Goal: Task Accomplishment & Management: Complete application form

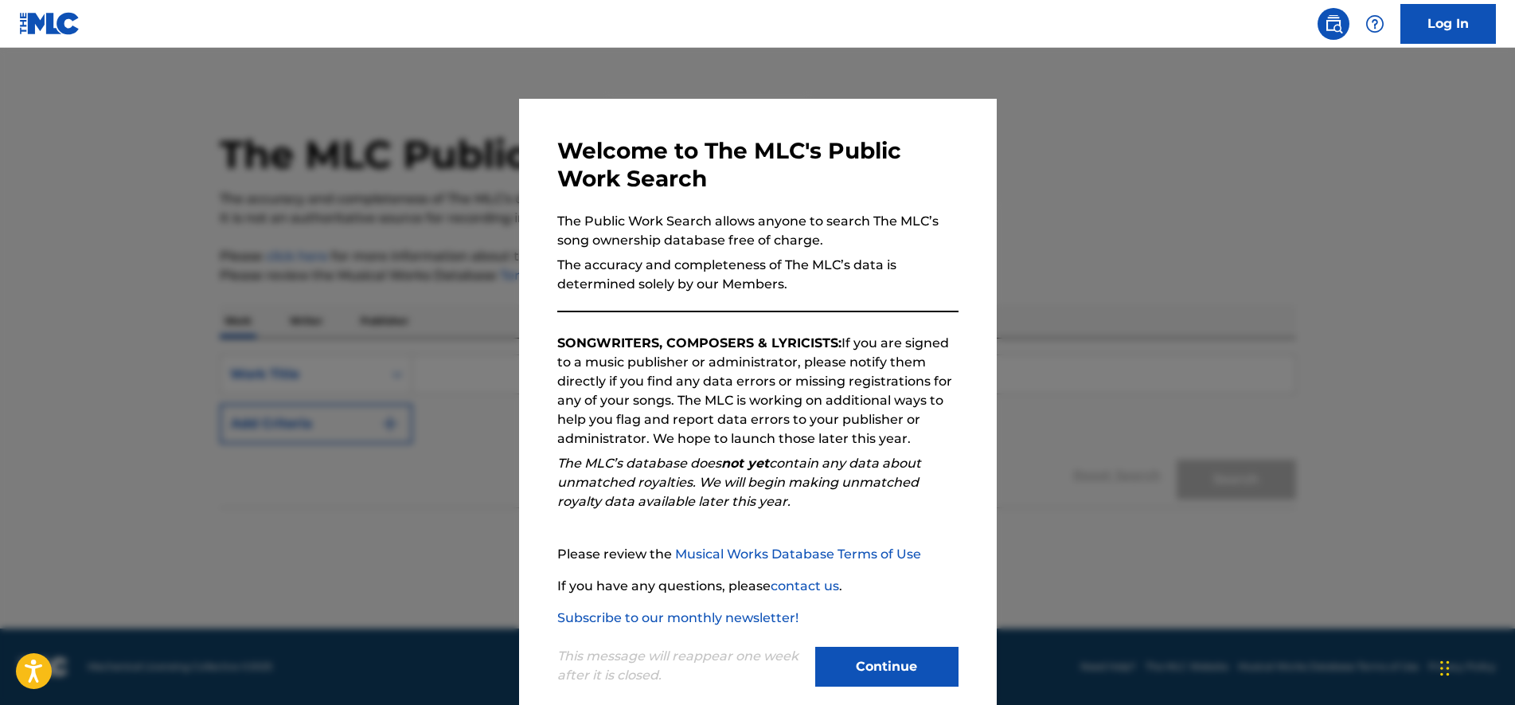
click at [900, 663] on button "Continue" at bounding box center [886, 667] width 143 height 40
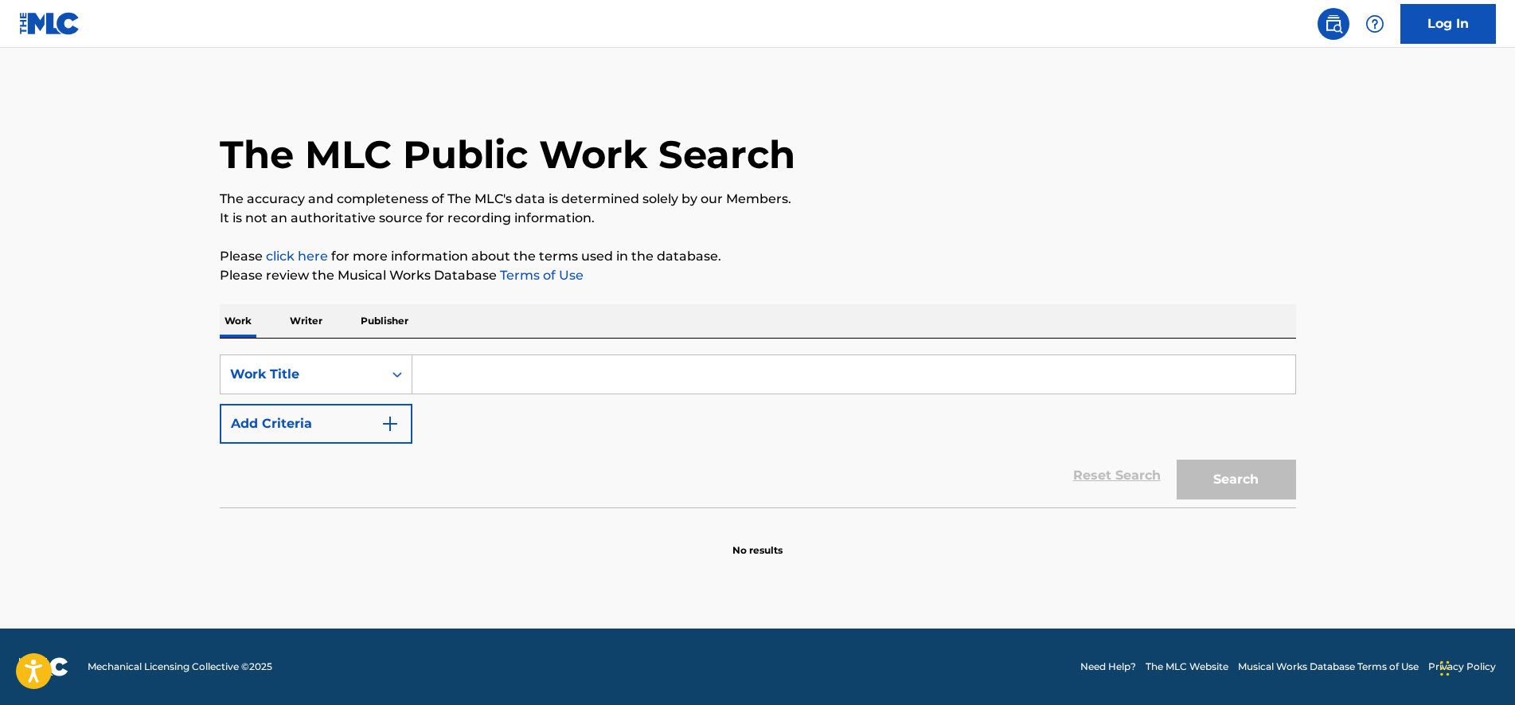
click at [1479, 21] on link "Log In" at bounding box center [1449, 24] width 96 height 40
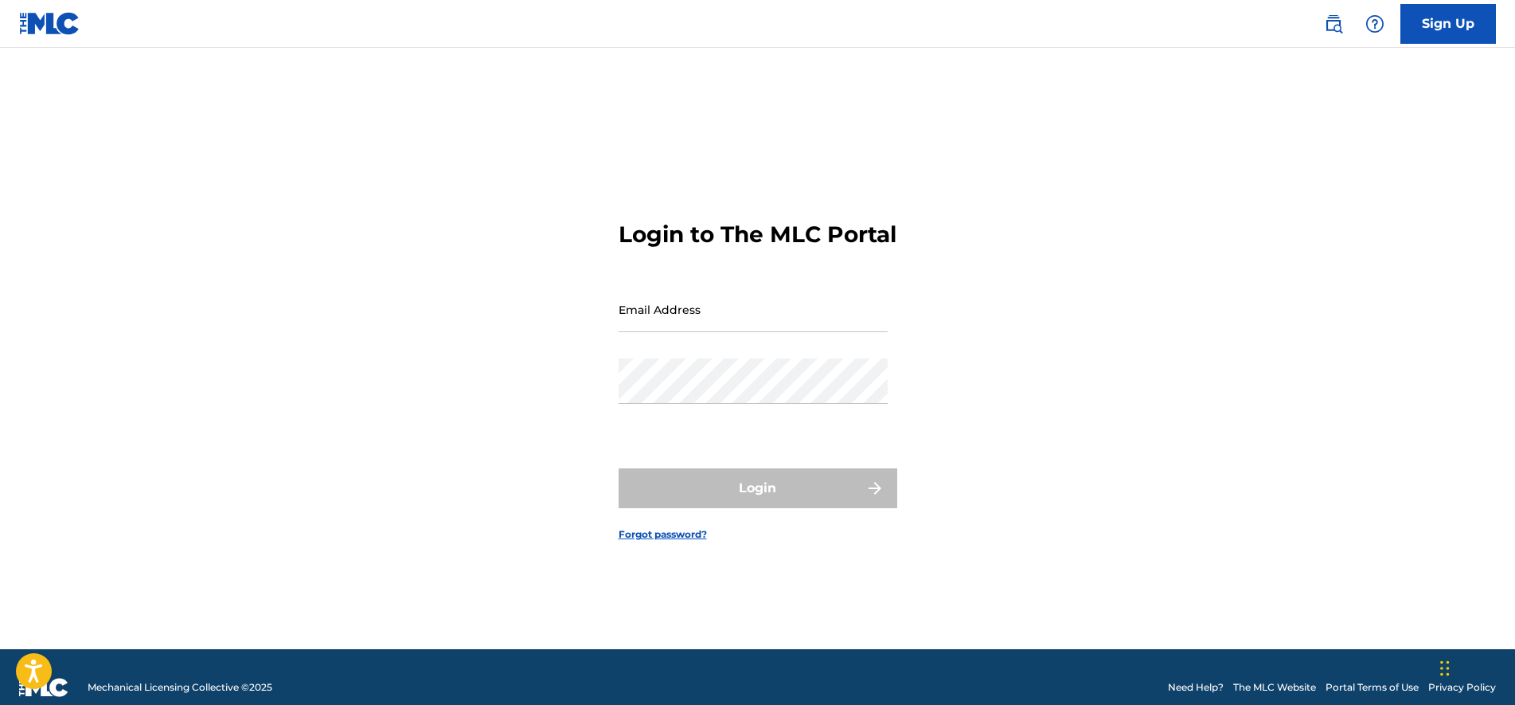
type input "[EMAIL_ADDRESS][DOMAIN_NAME]"
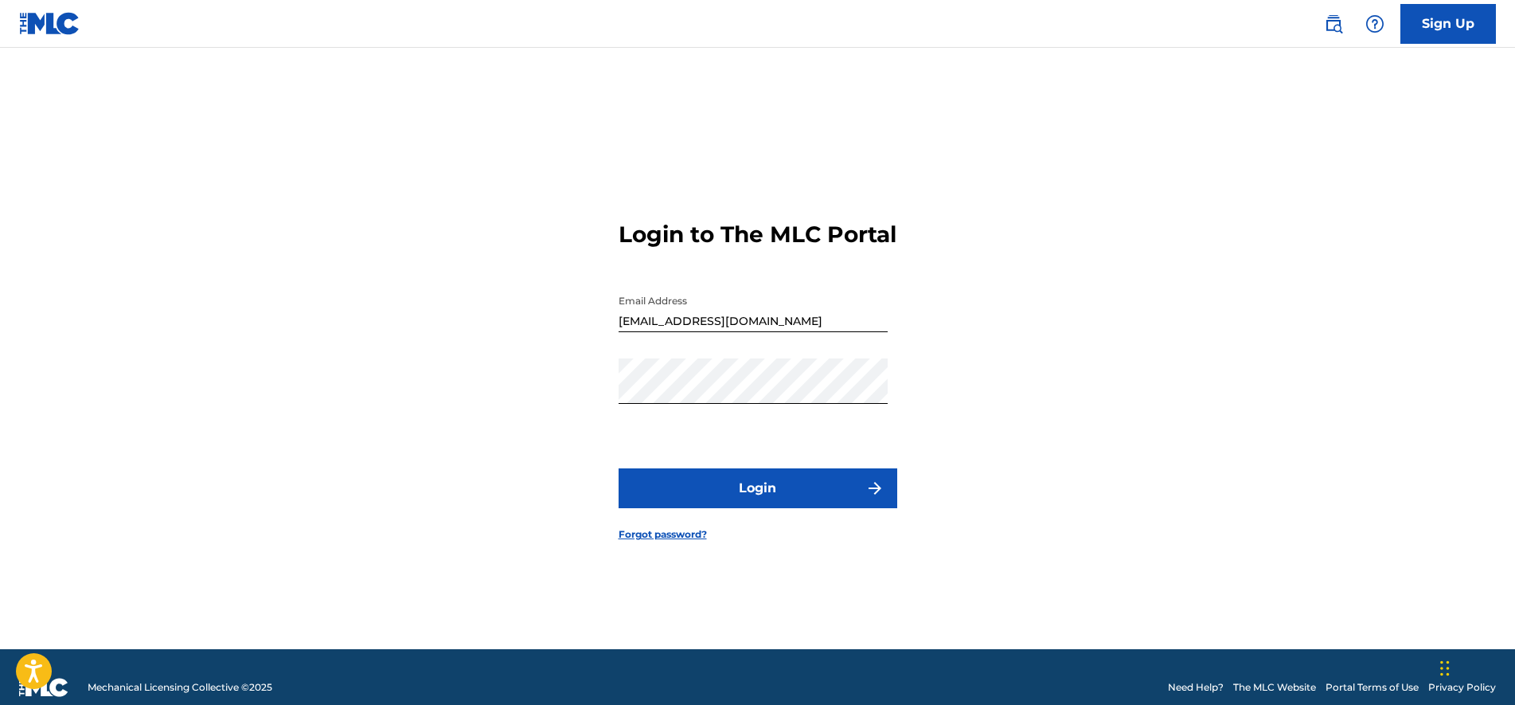
click at [708, 505] on button "Login" at bounding box center [758, 488] width 279 height 40
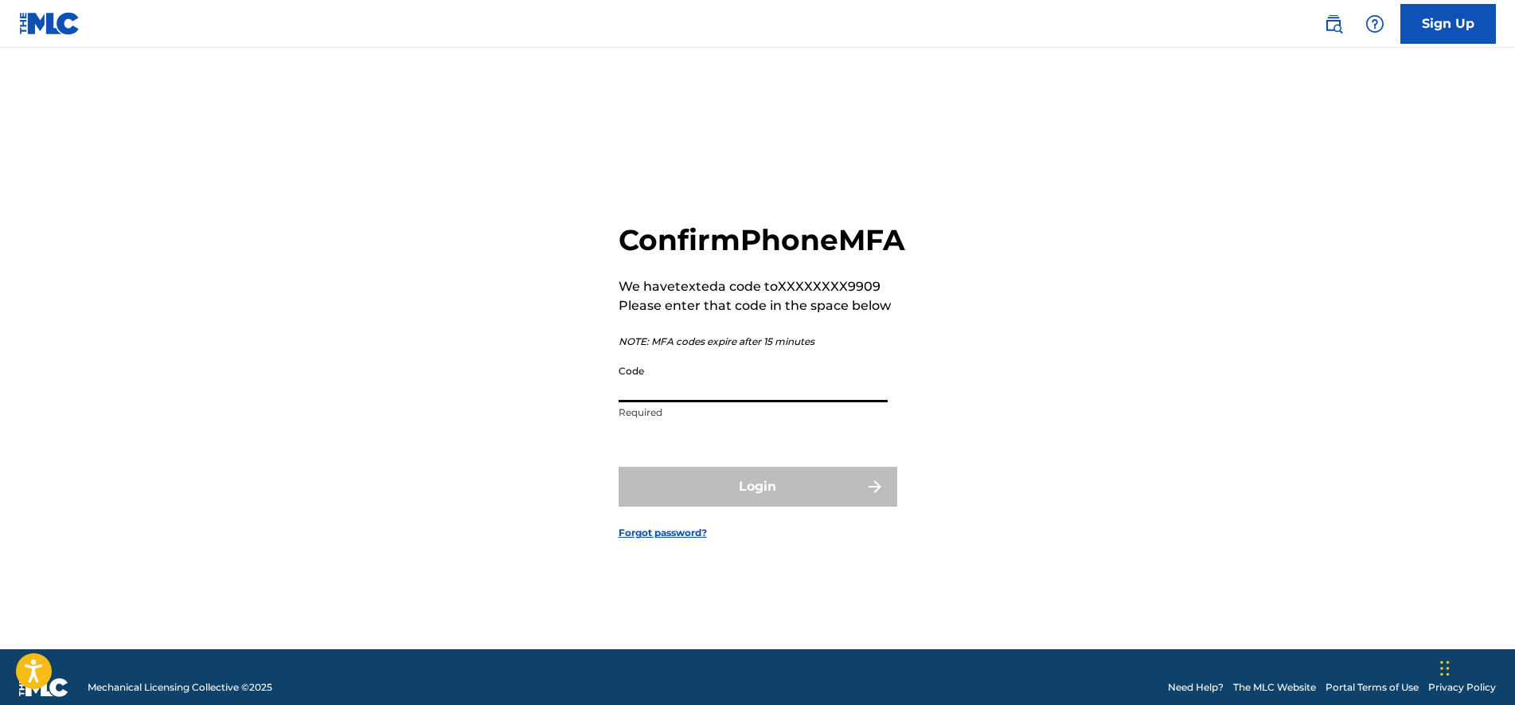
click at [711, 377] on input "Code" at bounding box center [753, 379] width 269 height 45
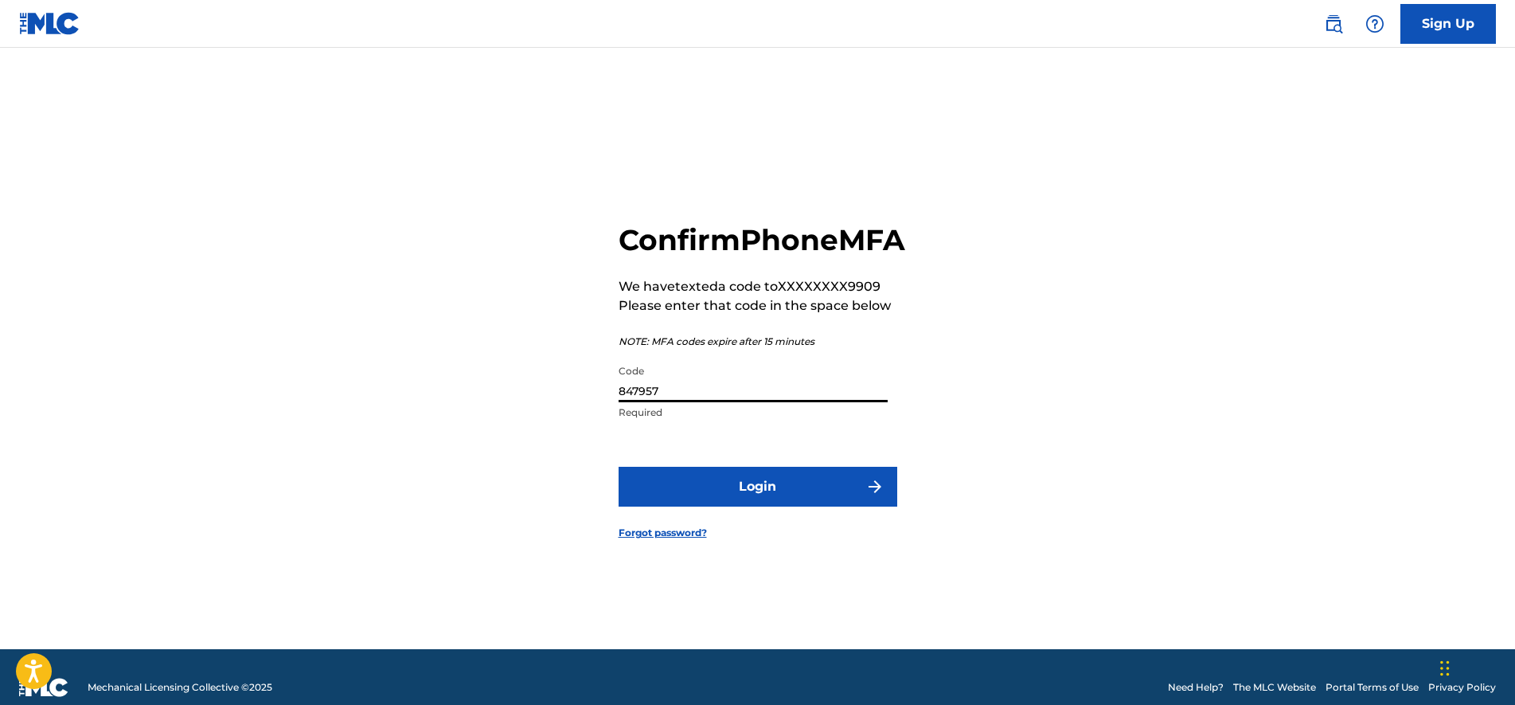
type input "847957"
click at [730, 488] on button "Login" at bounding box center [758, 487] width 279 height 40
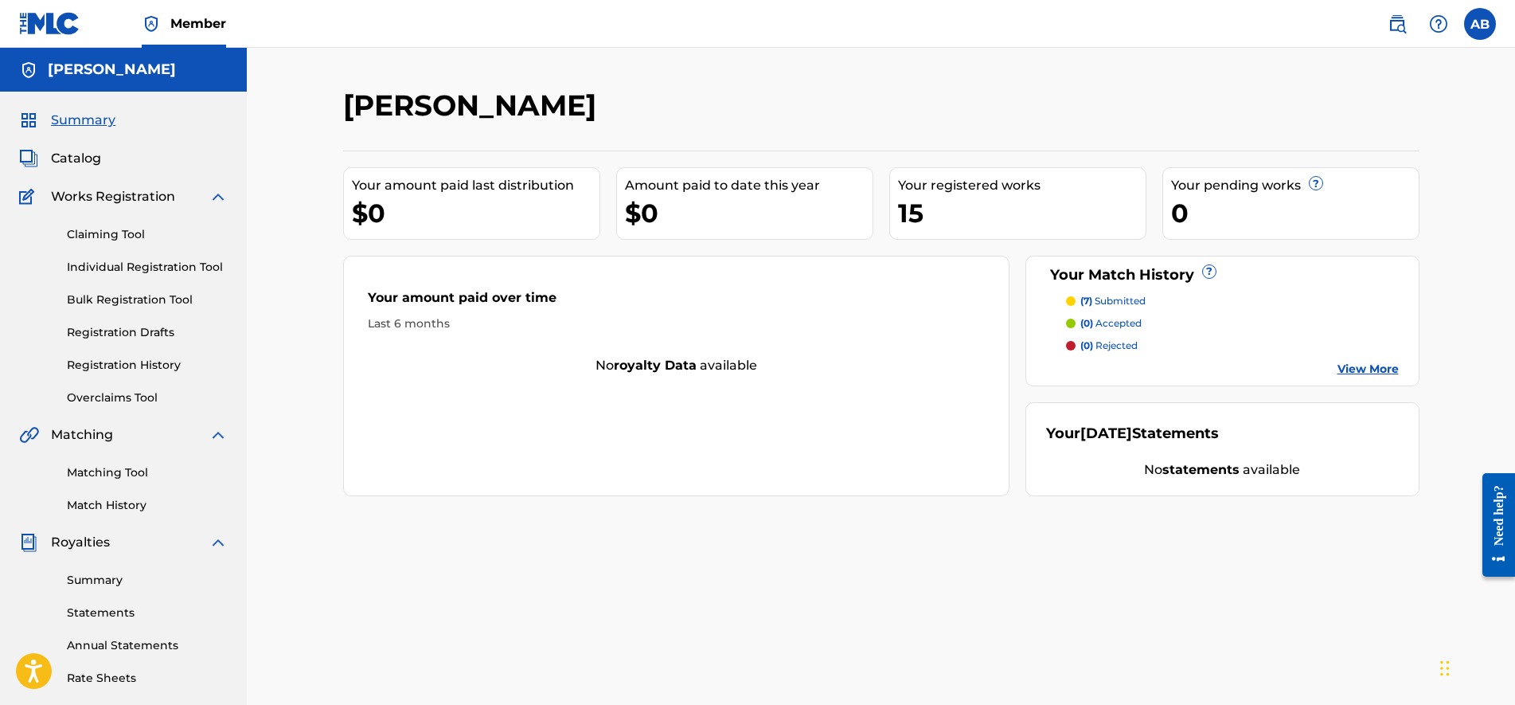
click at [114, 498] on link "Match History" at bounding box center [147, 505] width 161 height 17
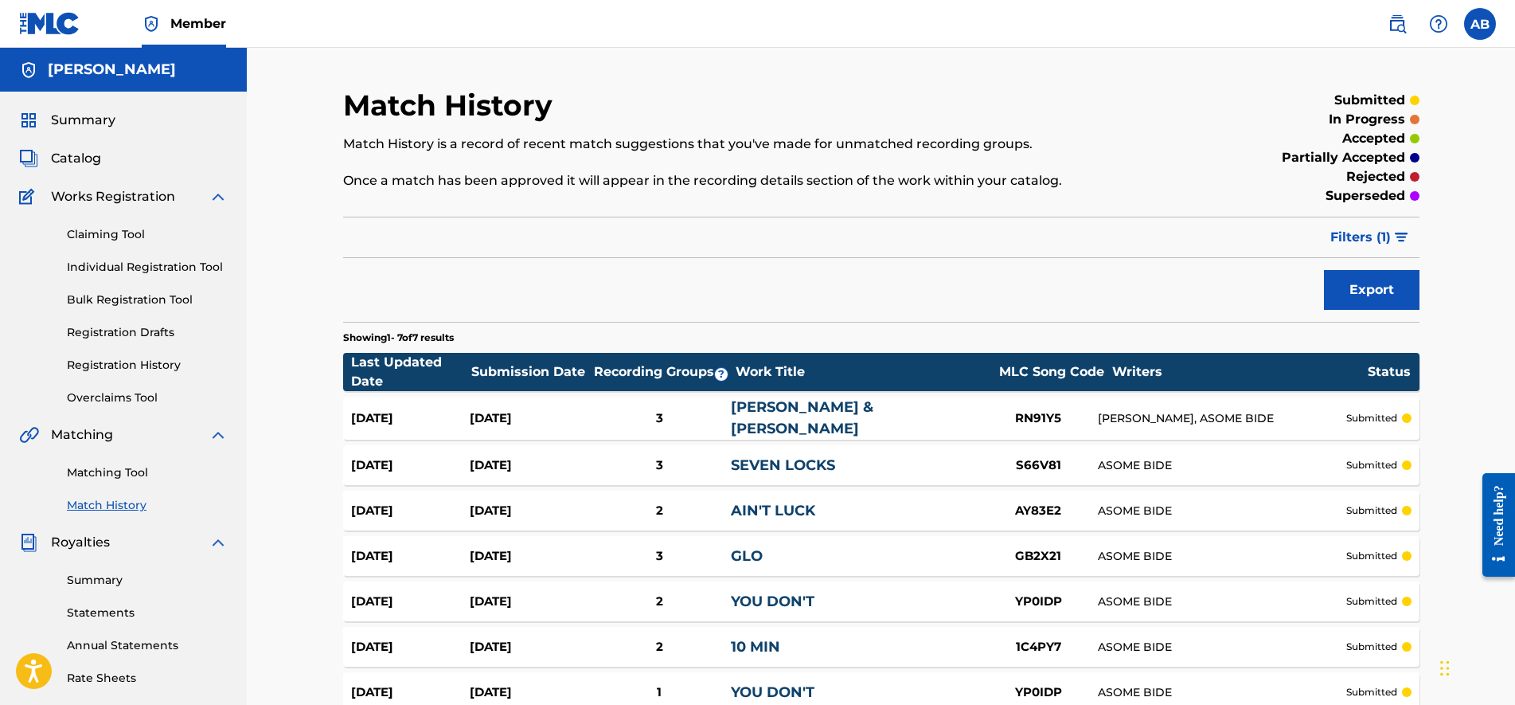
click at [861, 228] on div "Filter Submission Status Filter submitted accepted partially accepted rejected …" at bounding box center [881, 237] width 1076 height 41
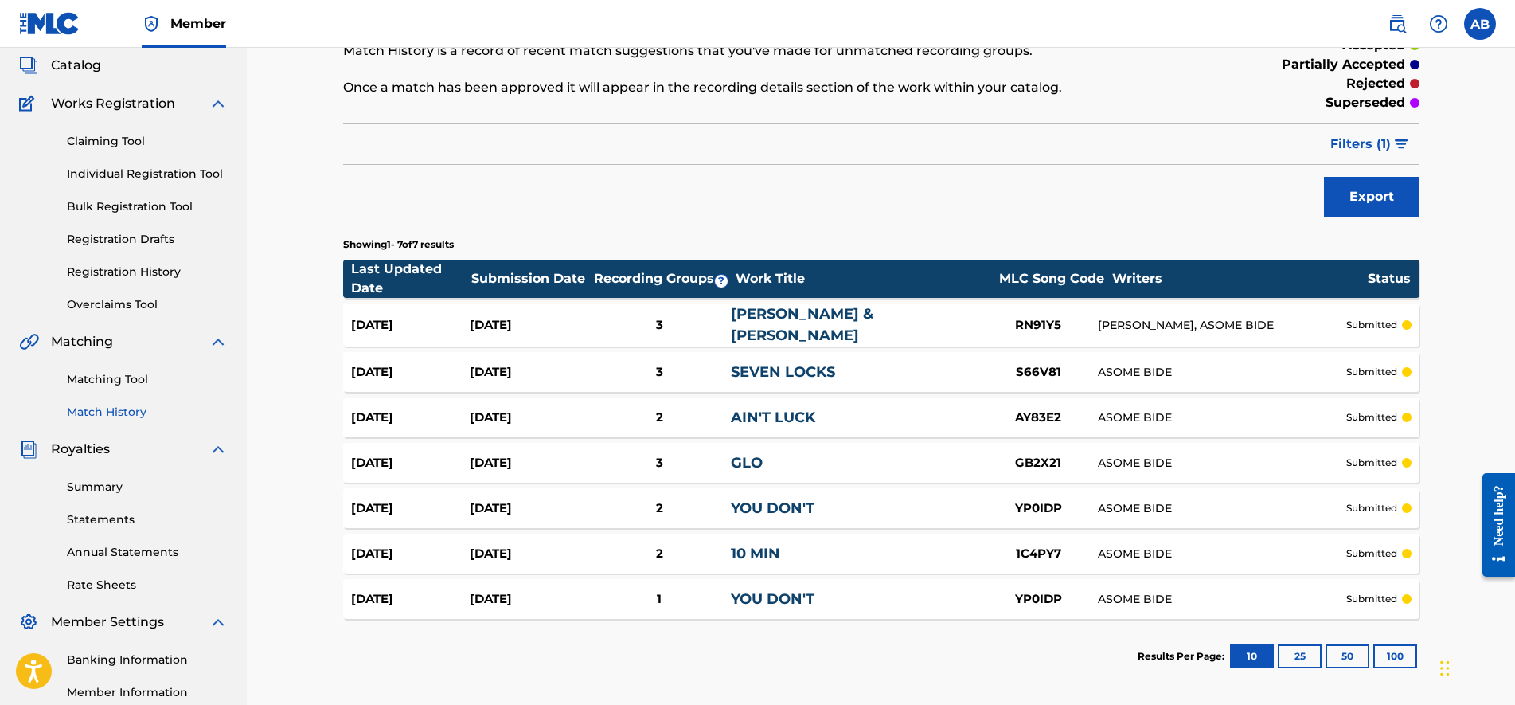
scroll to position [119, 0]
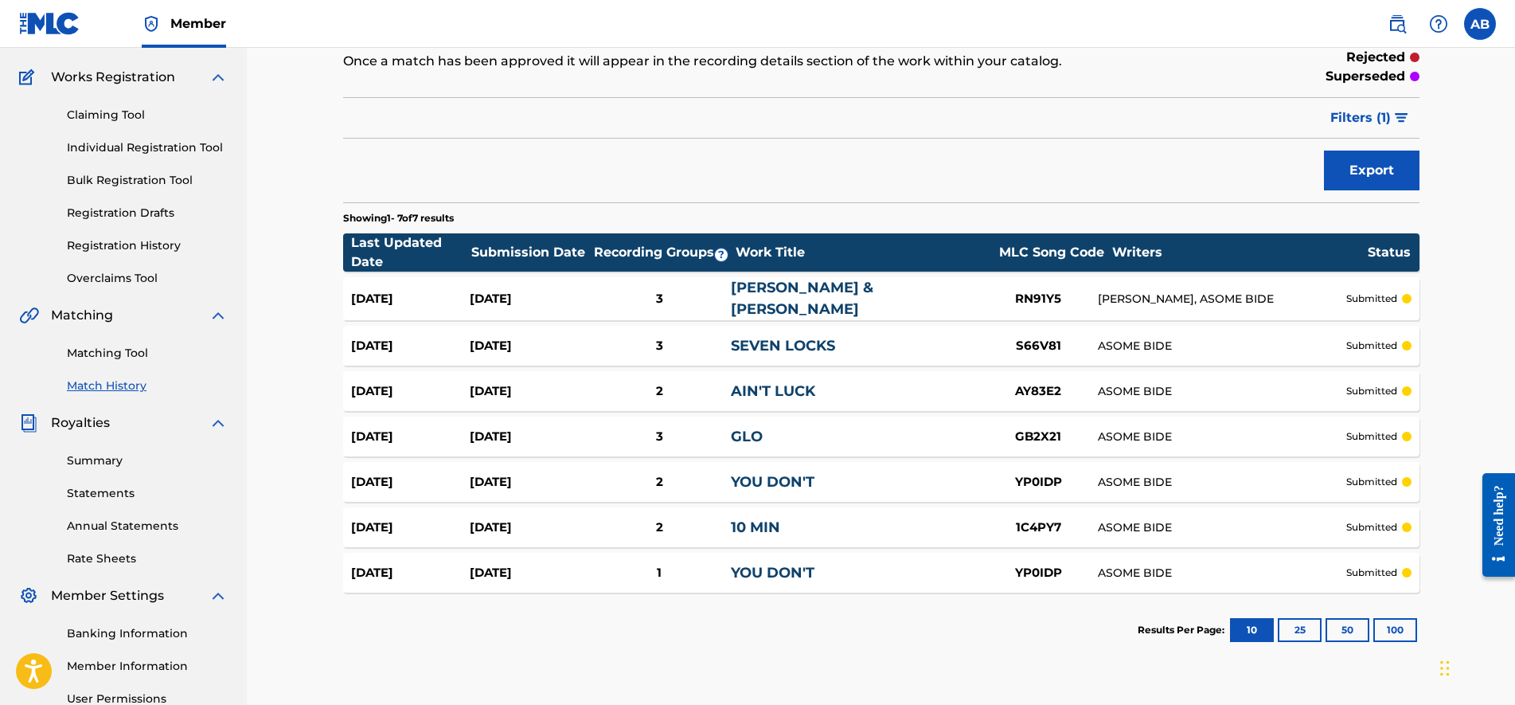
click at [98, 361] on div "Matching Tool Match History" at bounding box center [123, 359] width 209 height 69
click at [98, 357] on link "Matching Tool" at bounding box center [147, 353] width 161 height 17
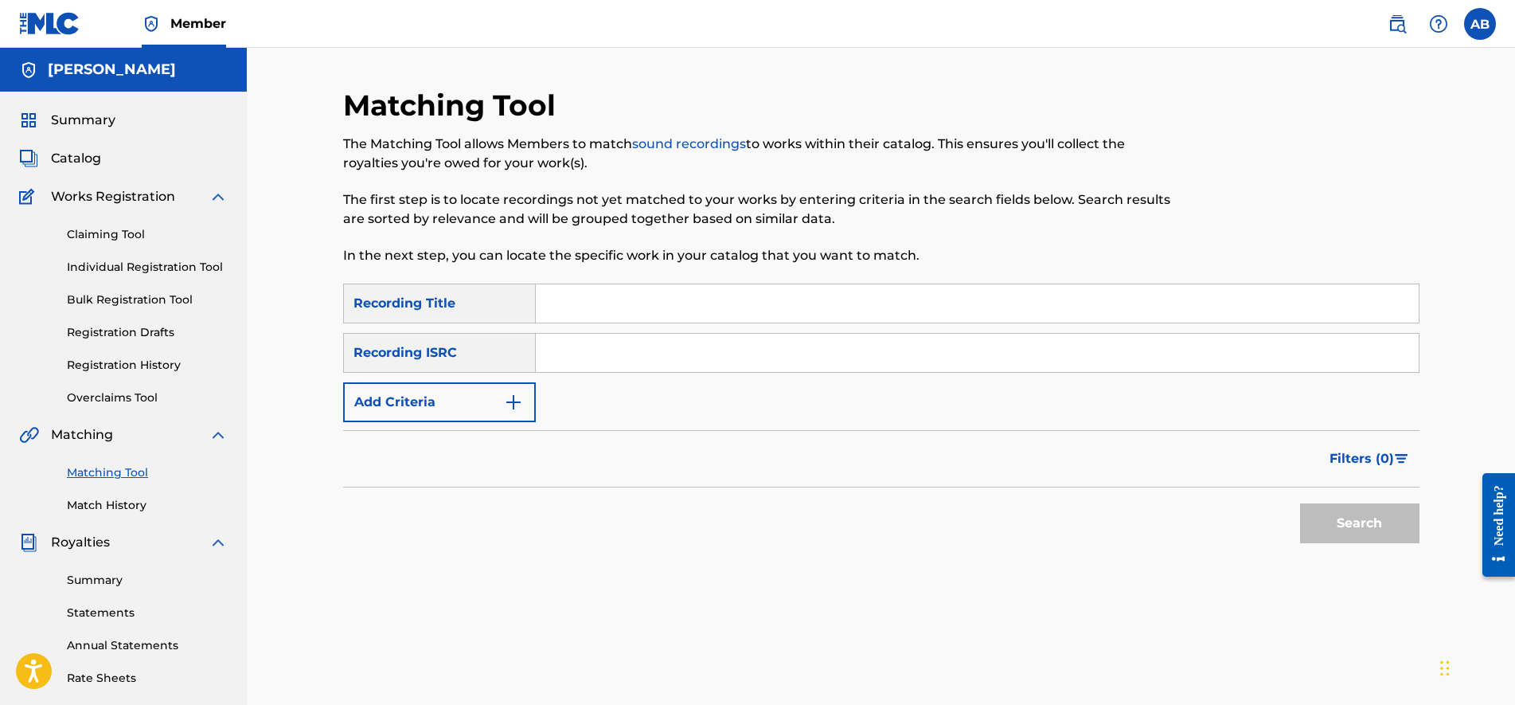
click at [494, 422] on form "SearchWithCriteria08a175ba-0eab-473b-930b-81c6bd19b68c Recording Title SearchWi…" at bounding box center [881, 417] width 1076 height 268
click at [541, 408] on div "SearchWithCriteria08a175ba-0eab-473b-930b-81c6bd19b68c Recording Title SearchWi…" at bounding box center [881, 352] width 1076 height 139
click at [531, 408] on button "Add Criteria" at bounding box center [439, 402] width 193 height 40
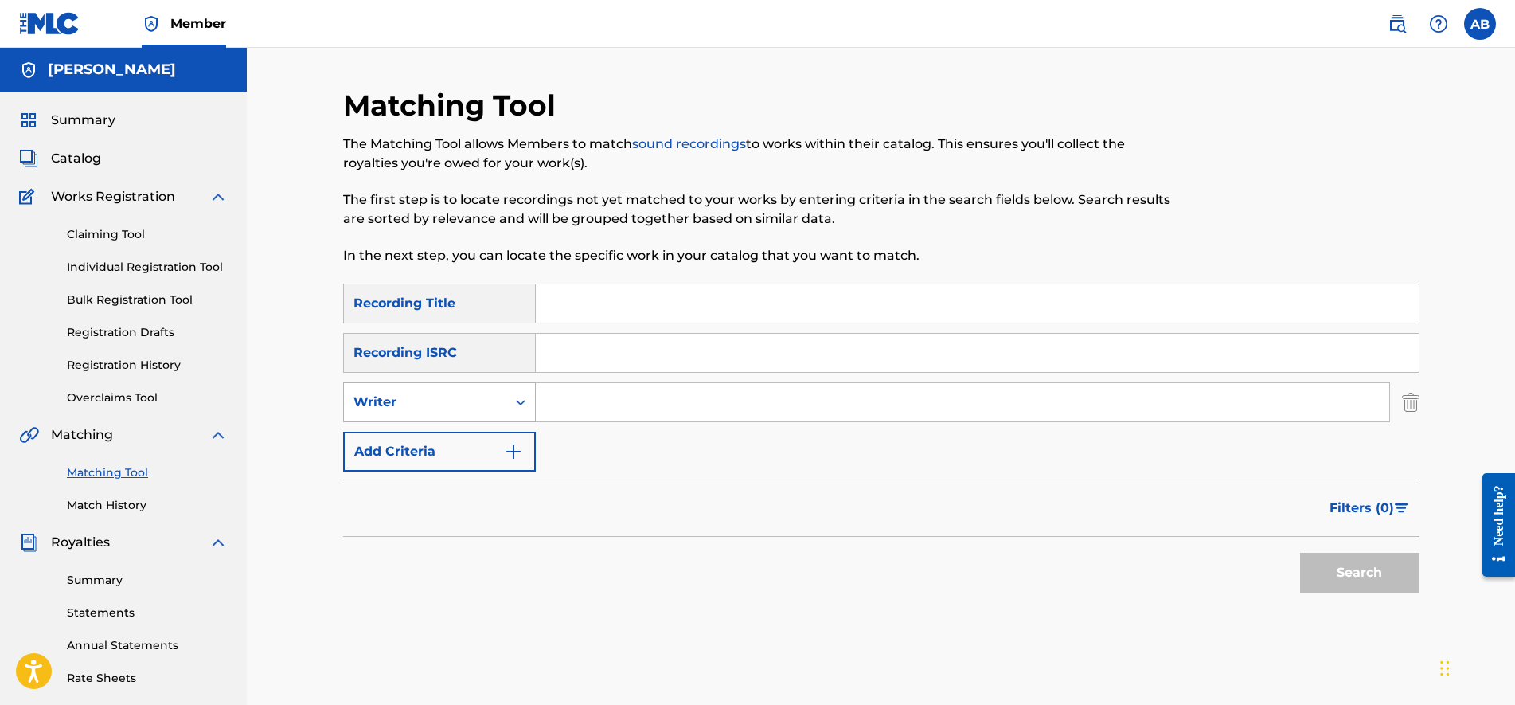
click at [488, 406] on div "Writer" at bounding box center [425, 402] width 143 height 19
click at [498, 449] on div "Recording Artist" at bounding box center [439, 442] width 191 height 40
click at [608, 396] on input "Search Form" at bounding box center [963, 402] width 854 height 38
type input "BabyCurtis"
click at [1300, 553] on button "Search" at bounding box center [1359, 573] width 119 height 40
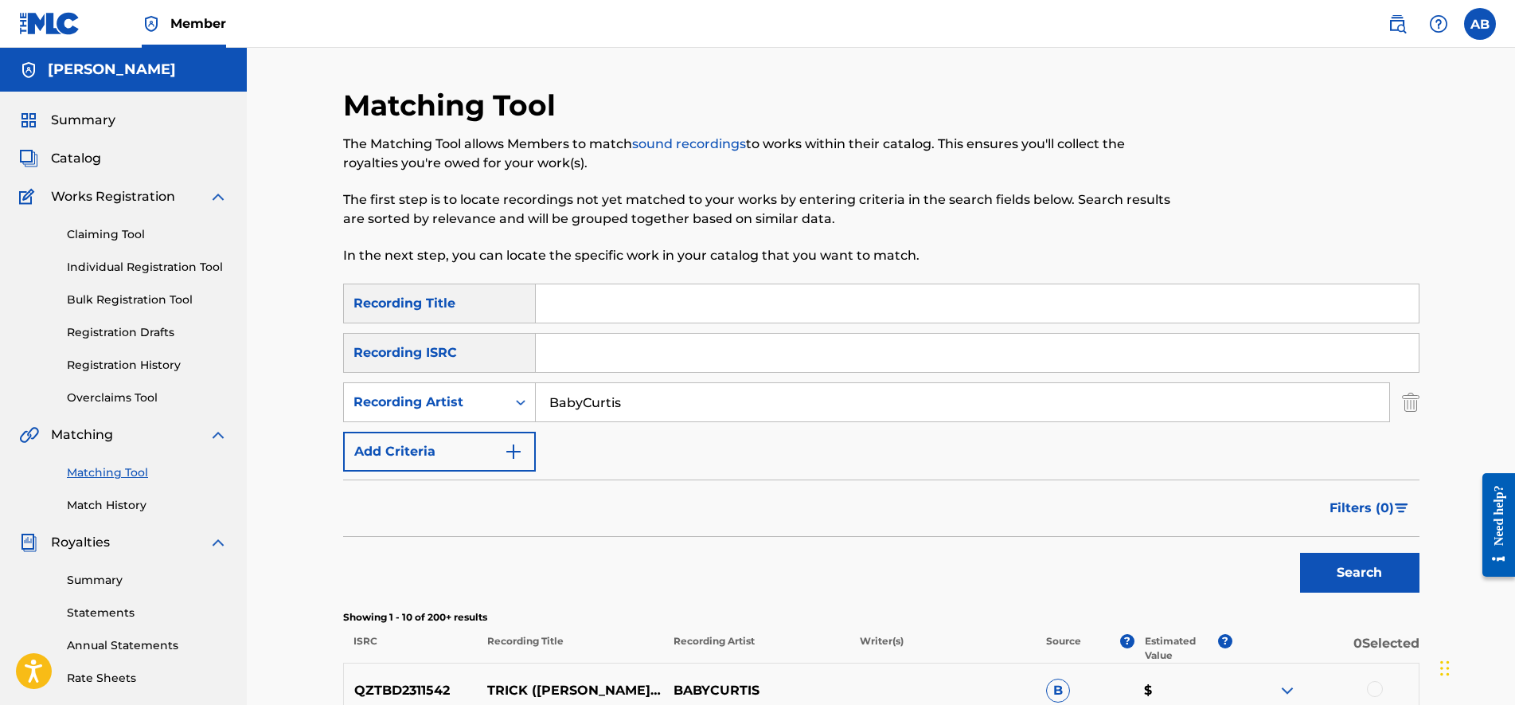
click at [756, 124] on div "Matching Tool The Matching Tool allows Members to match sound recordings to wor…" at bounding box center [757, 186] width 829 height 196
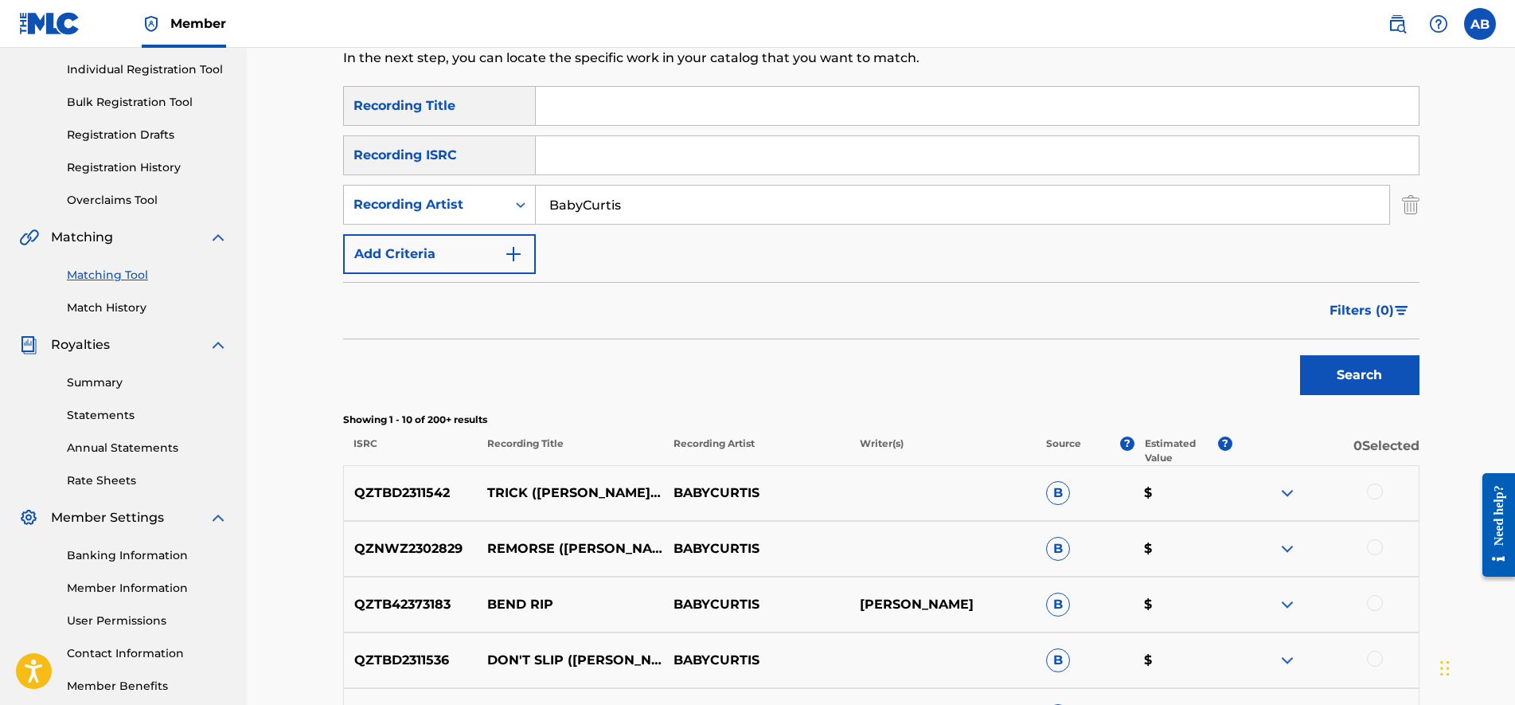
scroll to position [210, 0]
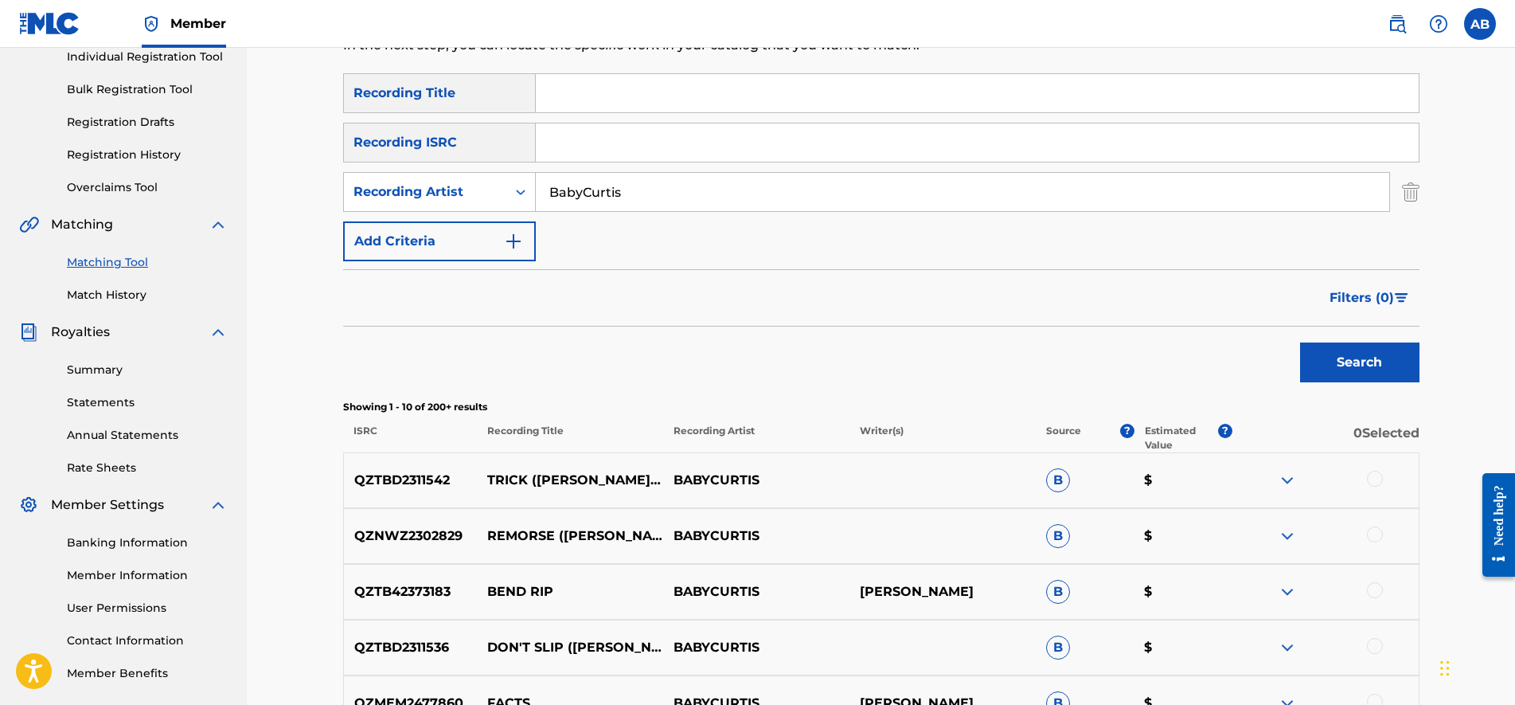
click at [699, 199] on input "BabyCurtis" at bounding box center [963, 192] width 854 height 38
click at [562, 100] on input "Search Form" at bounding box center [977, 93] width 883 height 38
type input "[PERSON_NAME] & [PERSON_NAME]"
click at [1300, 342] on button "Search" at bounding box center [1359, 362] width 119 height 40
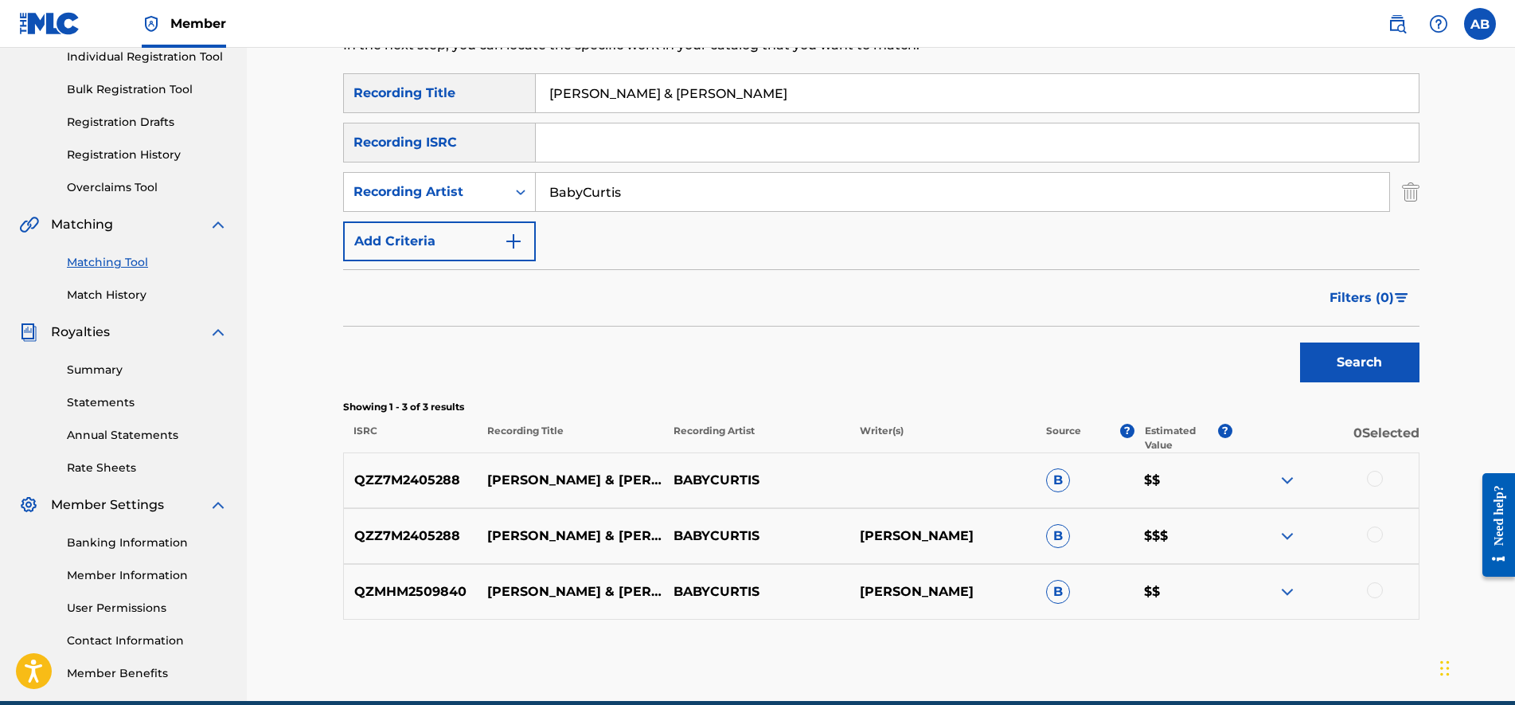
click at [1275, 517] on div "QZZ7M2405288 [PERSON_NAME] & [PERSON_NAME] [PERSON_NAME] B $$$" at bounding box center [881, 536] width 1076 height 56
click at [1297, 525] on div "QZZ7M2405288 [PERSON_NAME] & [PERSON_NAME] [PERSON_NAME] B $$$" at bounding box center [881, 536] width 1076 height 56
click at [1290, 531] on img at bounding box center [1287, 535] width 19 height 19
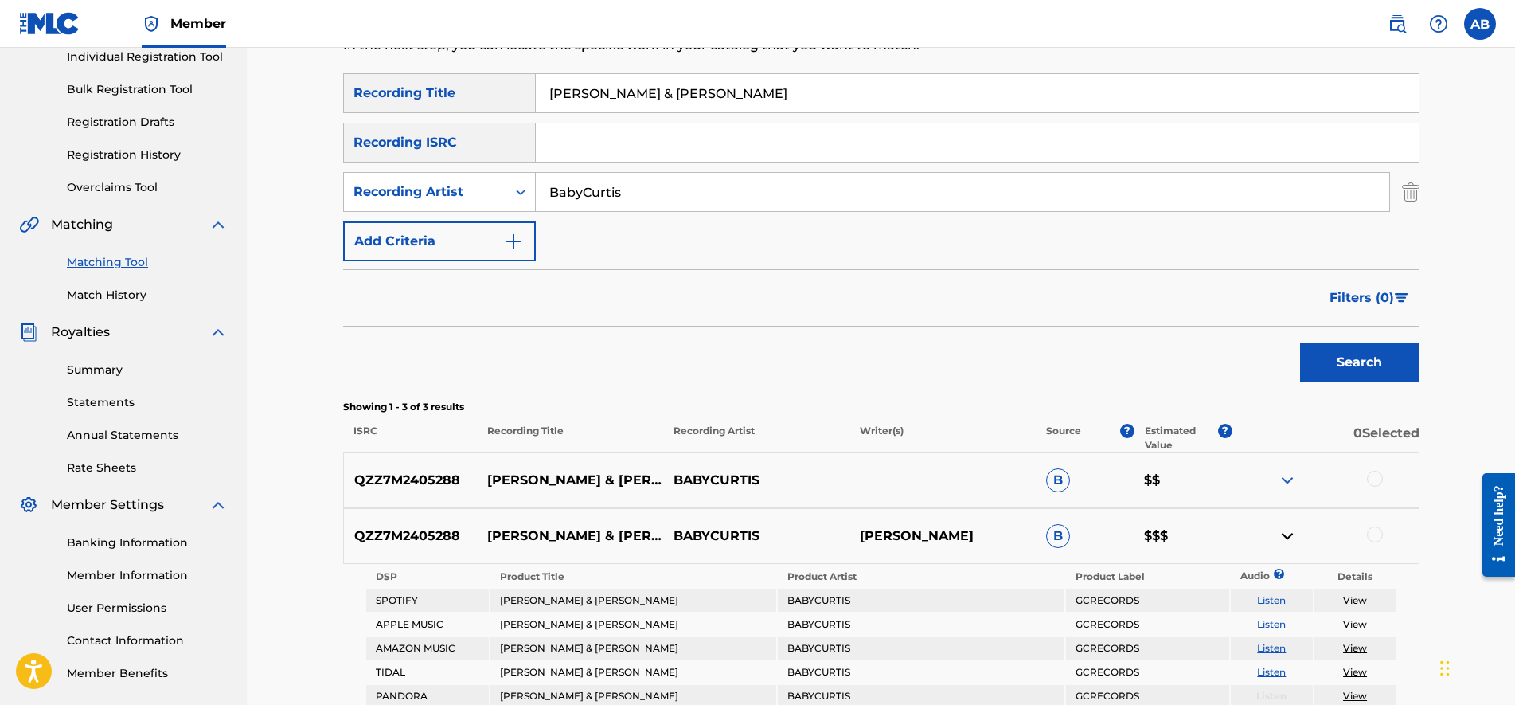
click at [1290, 531] on img at bounding box center [1287, 535] width 19 height 19
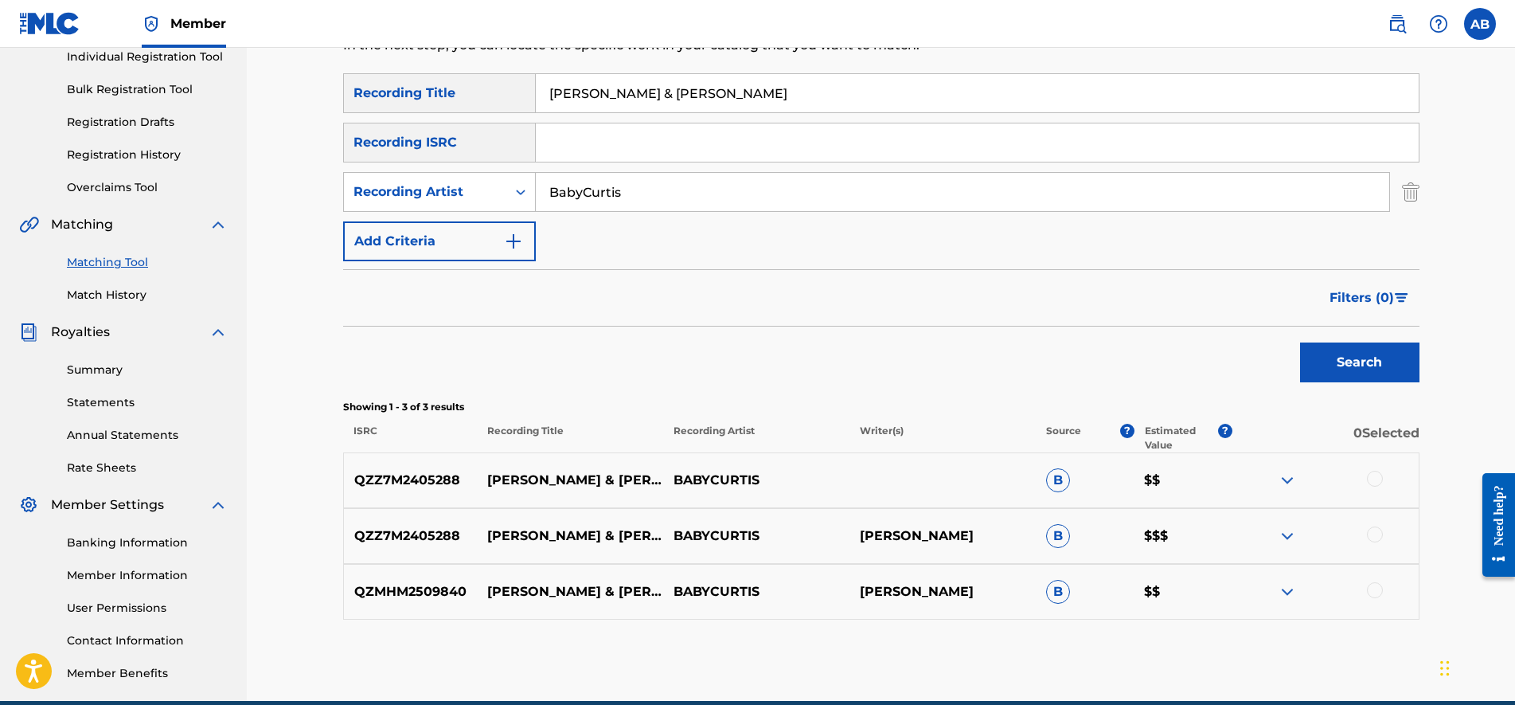
click at [975, 104] on input "[PERSON_NAME] & [PERSON_NAME]" at bounding box center [977, 93] width 883 height 38
type input "Take Me Home"
click at [1300, 342] on button "Search" at bounding box center [1359, 362] width 119 height 40
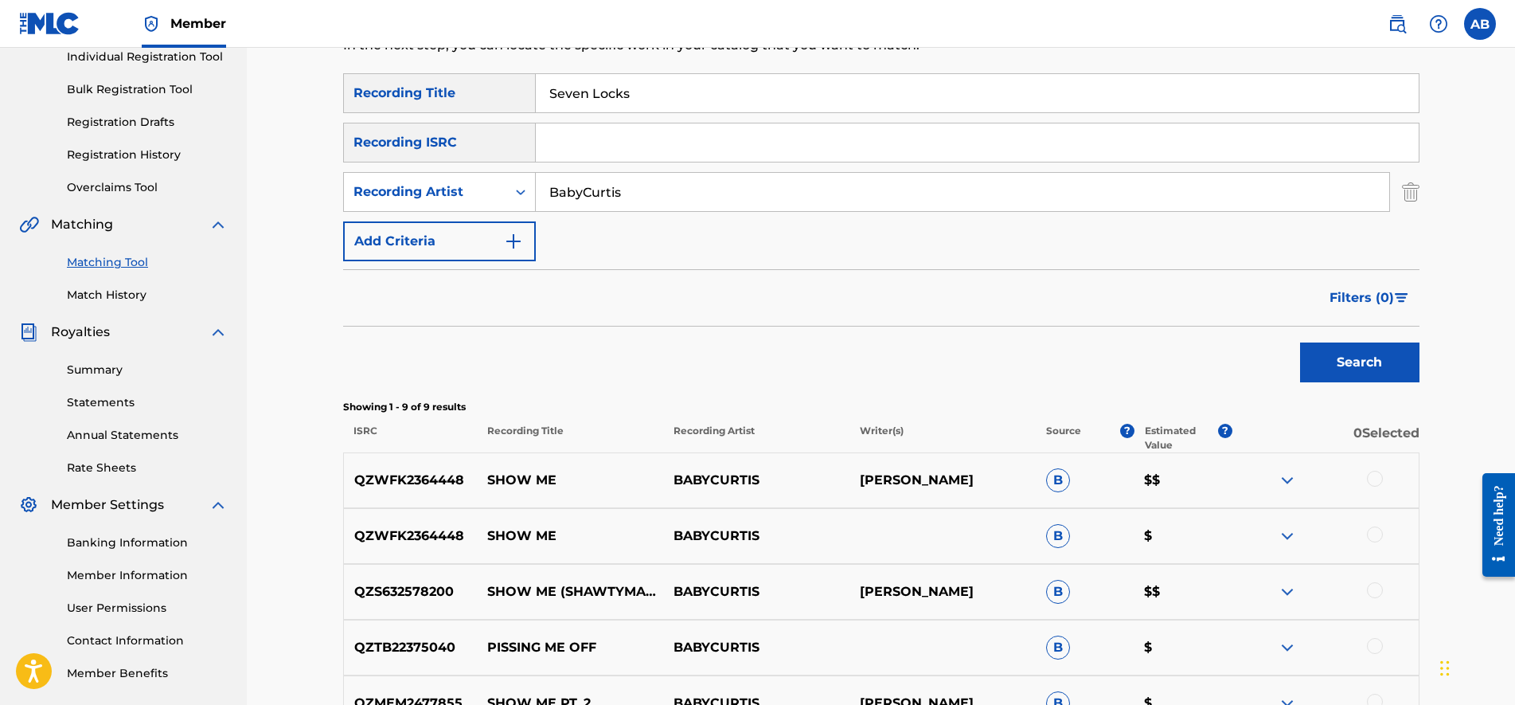
type input "Seven Locks"
click at [1300, 342] on button "Search" at bounding box center [1359, 362] width 119 height 40
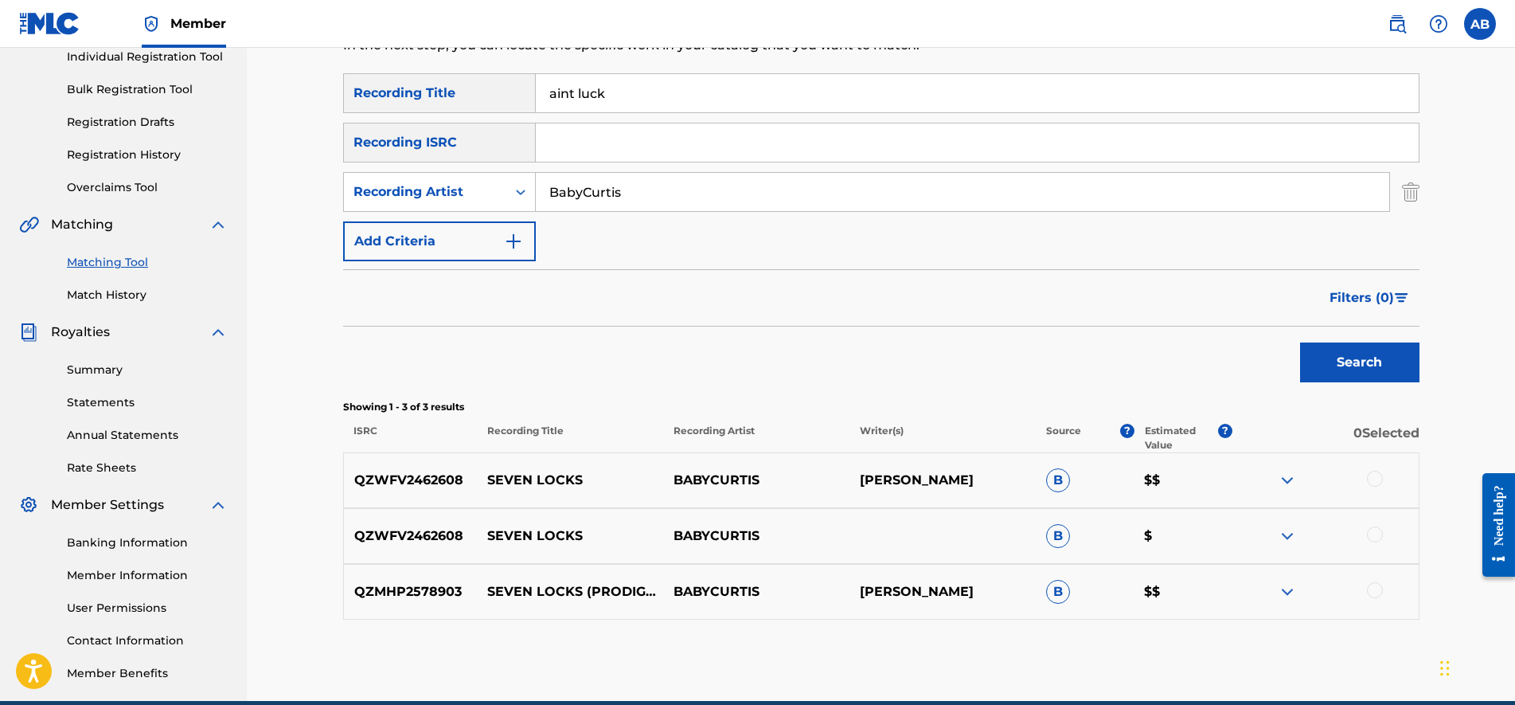
type input "aint luck"
click at [1300, 342] on button "Search" at bounding box center [1359, 362] width 119 height 40
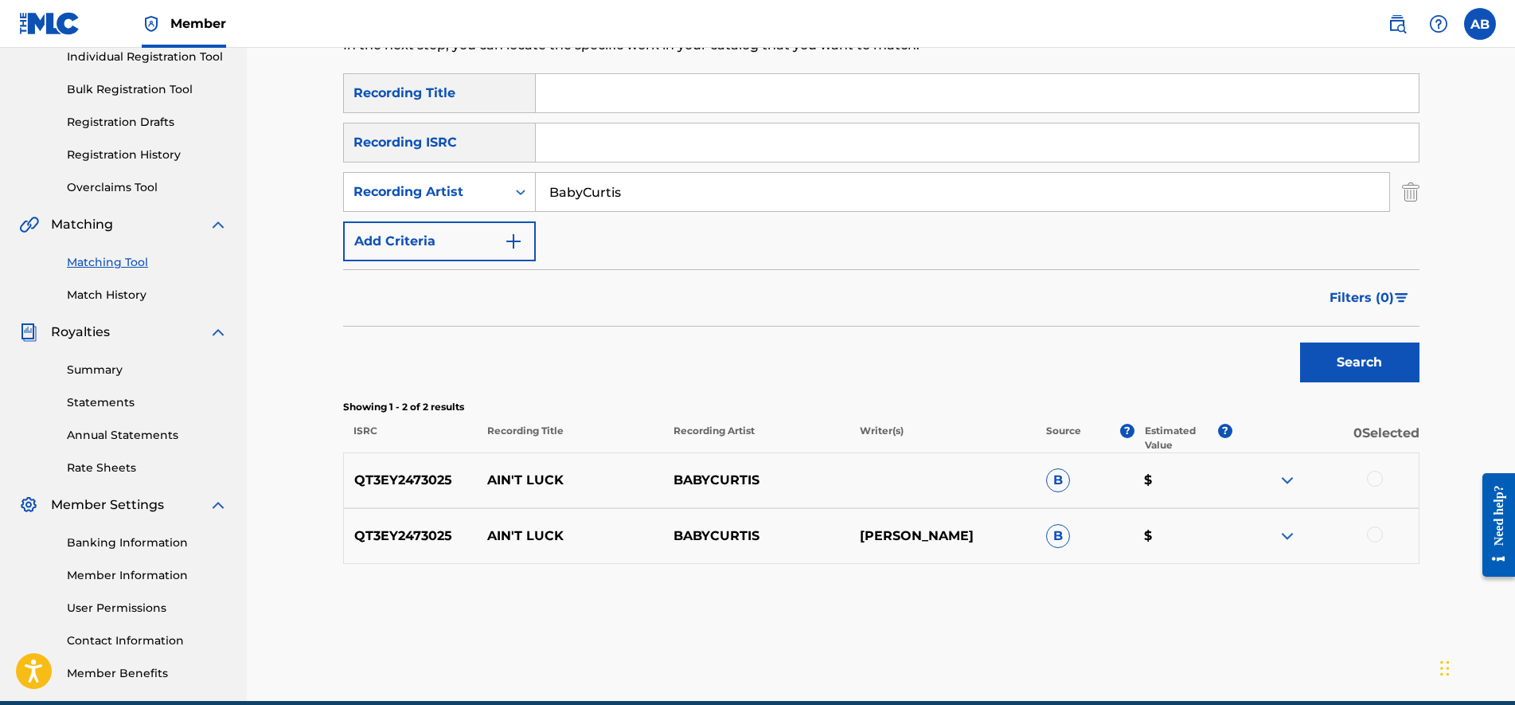
click at [1291, 537] on img at bounding box center [1287, 535] width 19 height 19
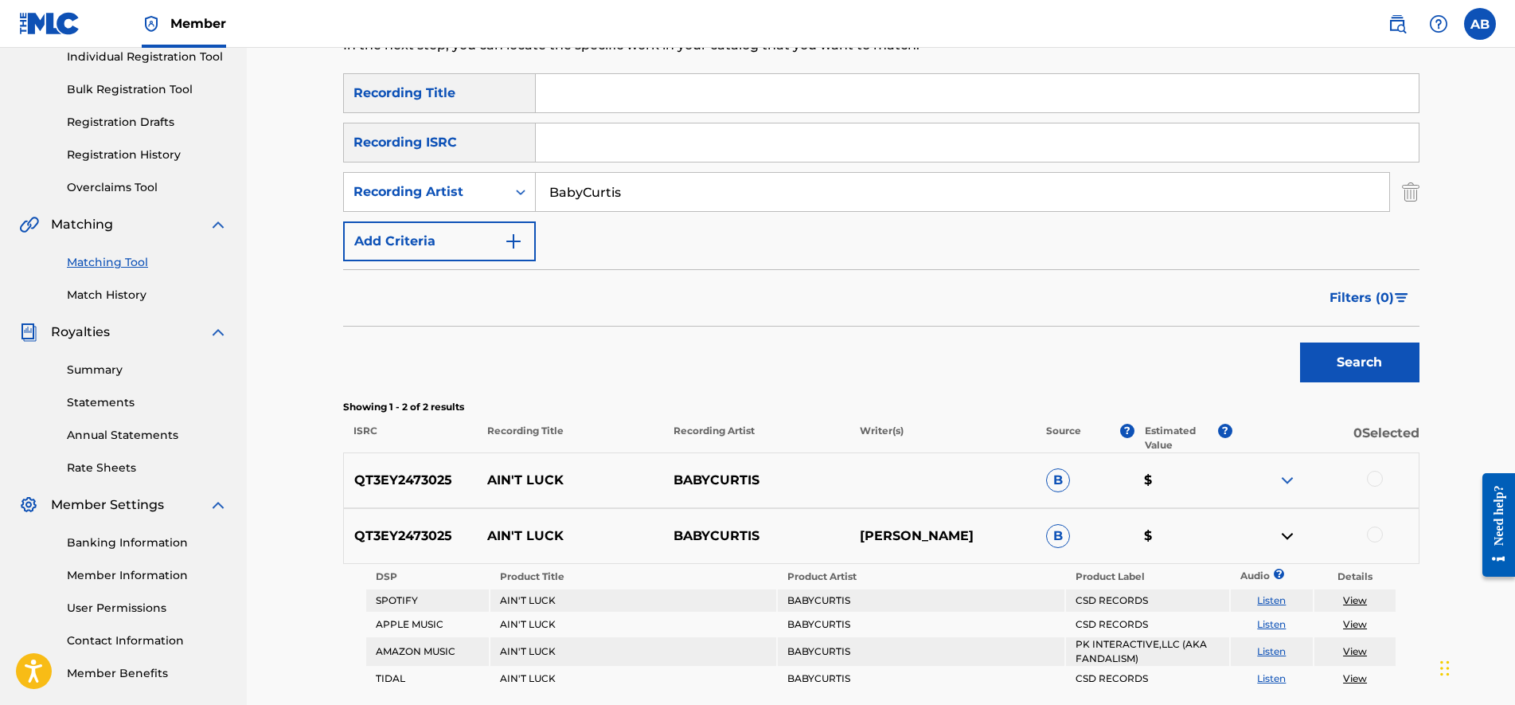
click at [1291, 537] on img at bounding box center [1287, 535] width 19 height 19
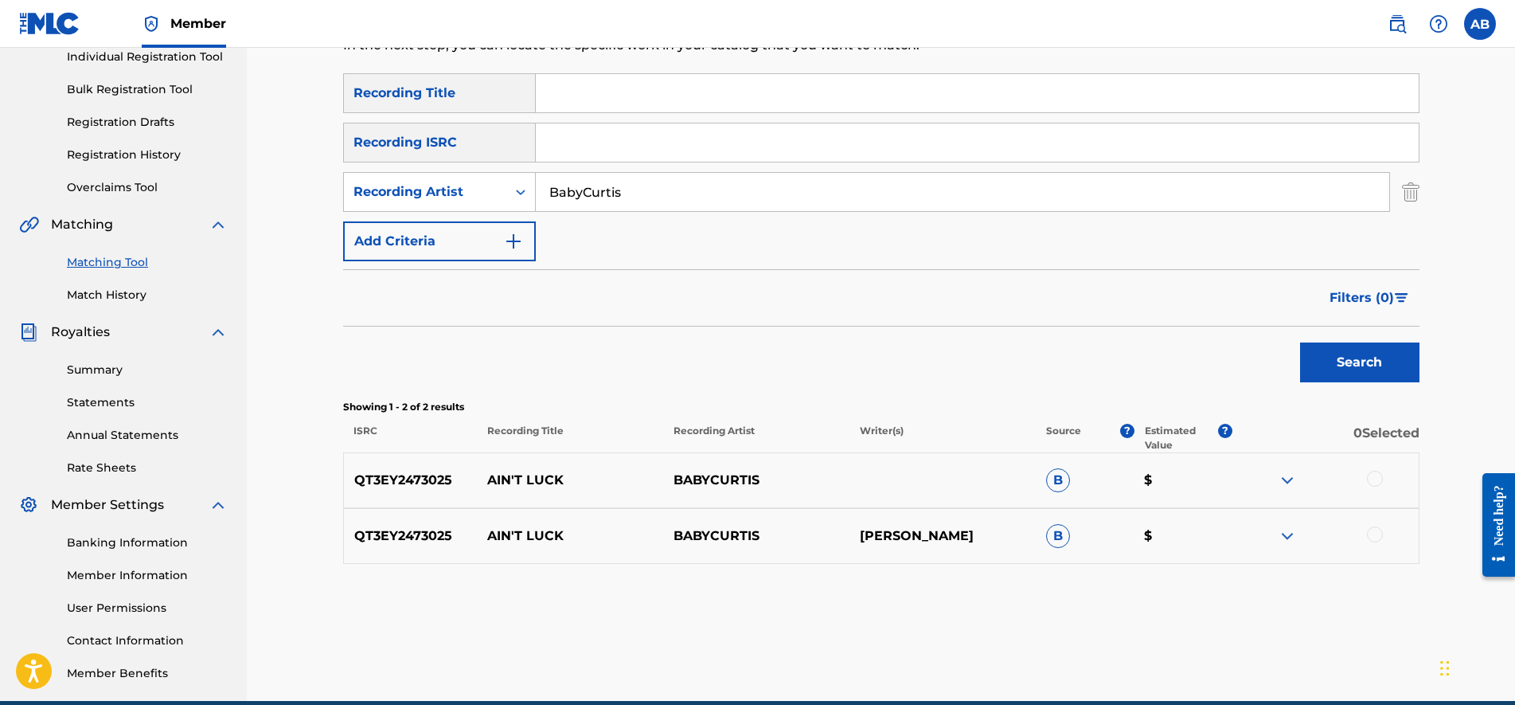
click at [911, 95] on input "Search Form" at bounding box center [977, 93] width 883 height 38
drag, startPoint x: 1030, startPoint y: 189, endPoint x: 948, endPoint y: 191, distance: 82.0
type input "Leakionn"
click at [861, 100] on input "Search Form" at bounding box center [977, 93] width 883 height 38
type input "i"
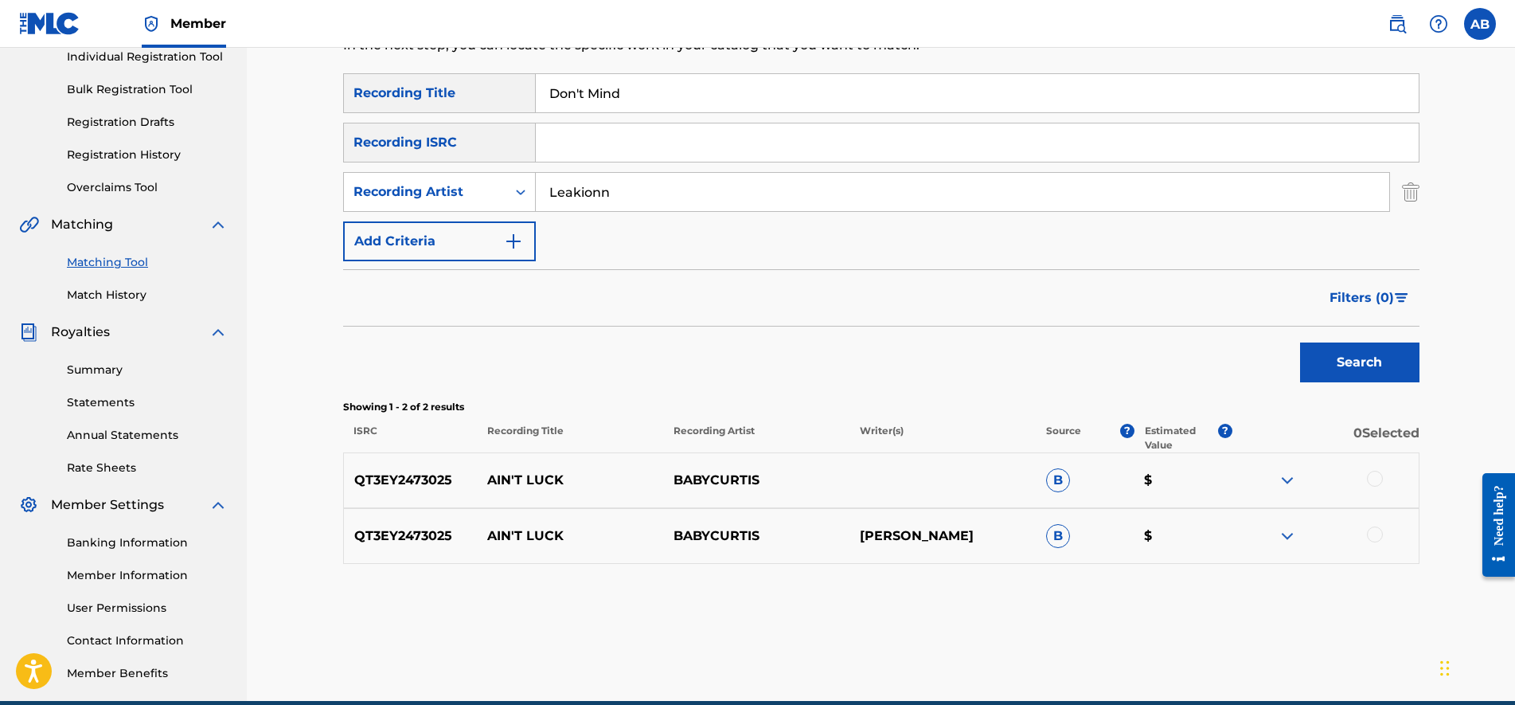
click at [1300, 342] on button "Search" at bounding box center [1359, 362] width 119 height 40
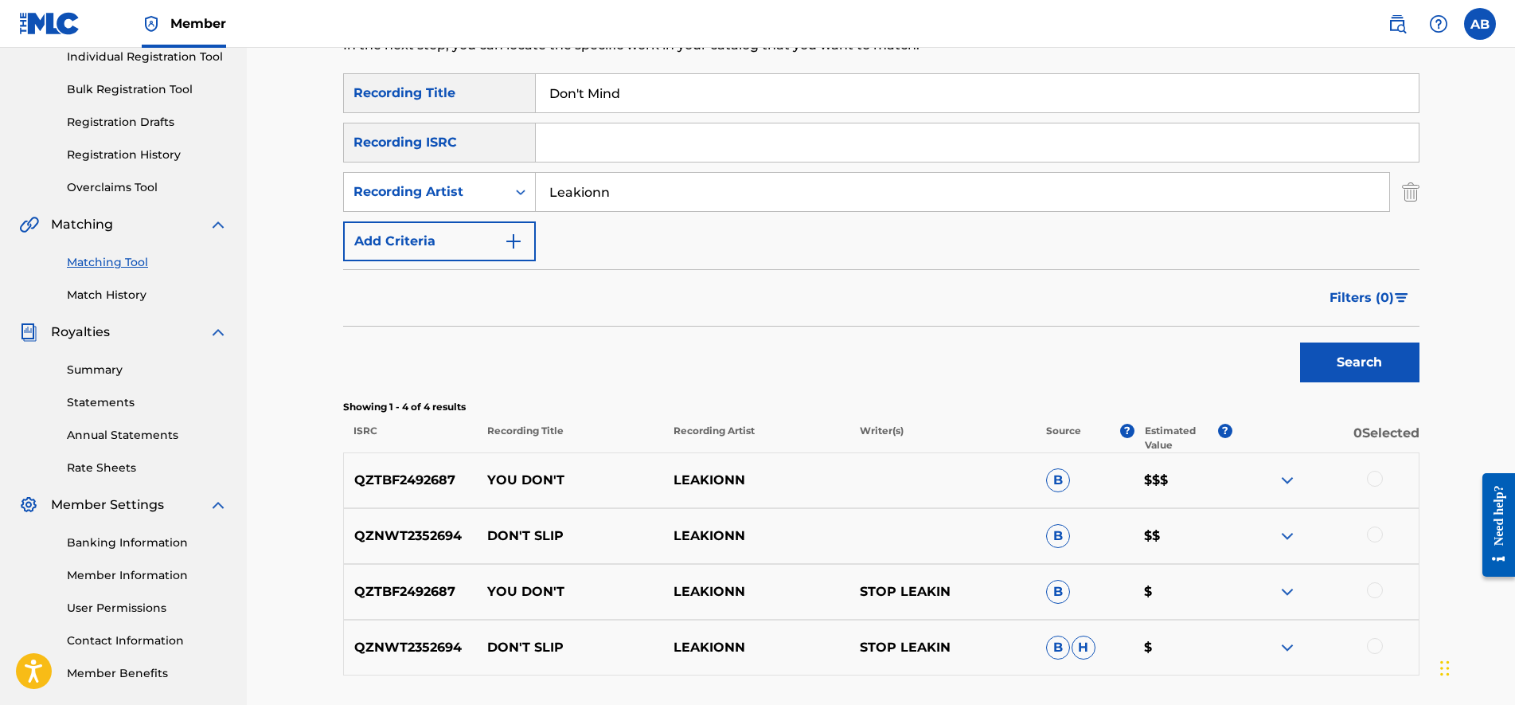
type input "Don't [PERSON_NAME]"
type input "10 Min"
click at [1300, 342] on button "Search" at bounding box center [1359, 362] width 119 height 40
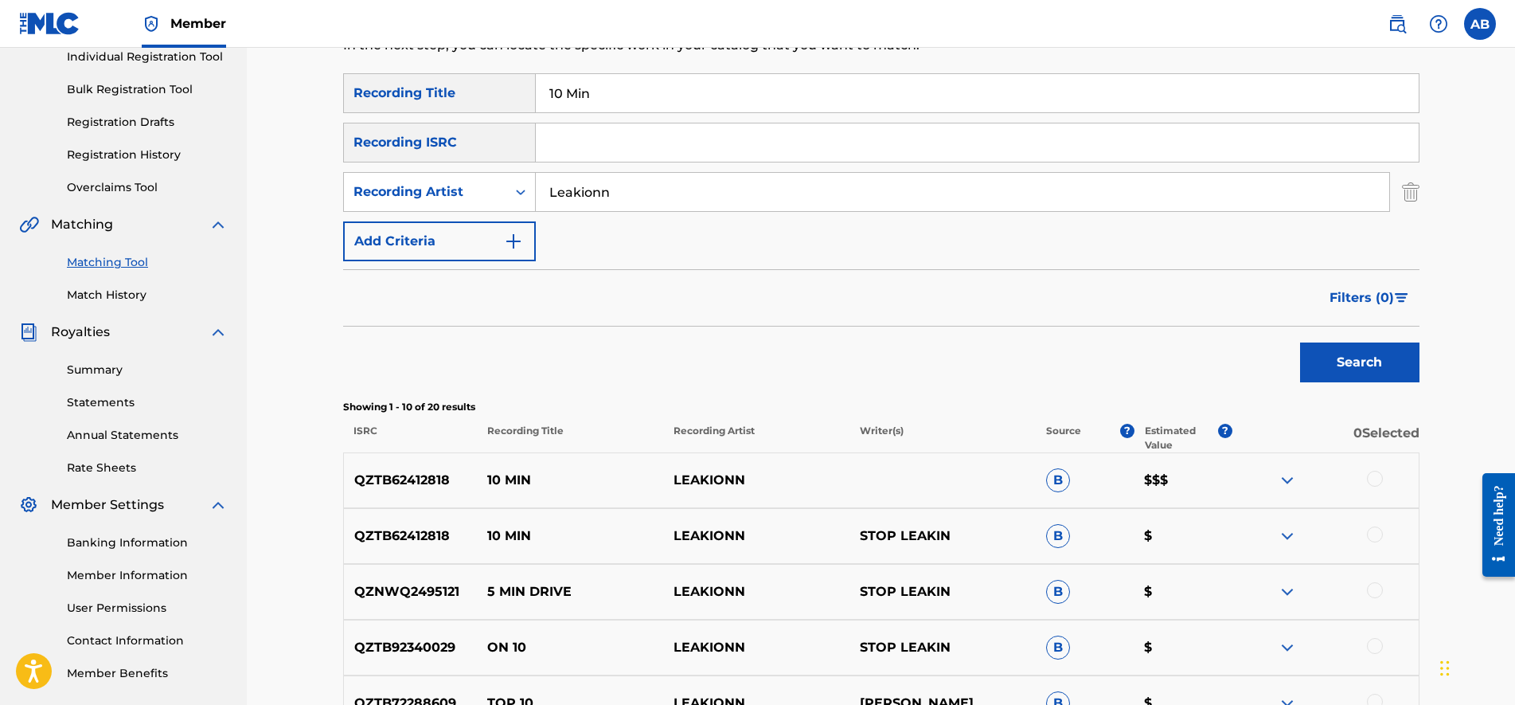
click at [720, 339] on div "Search" at bounding box center [881, 358] width 1076 height 64
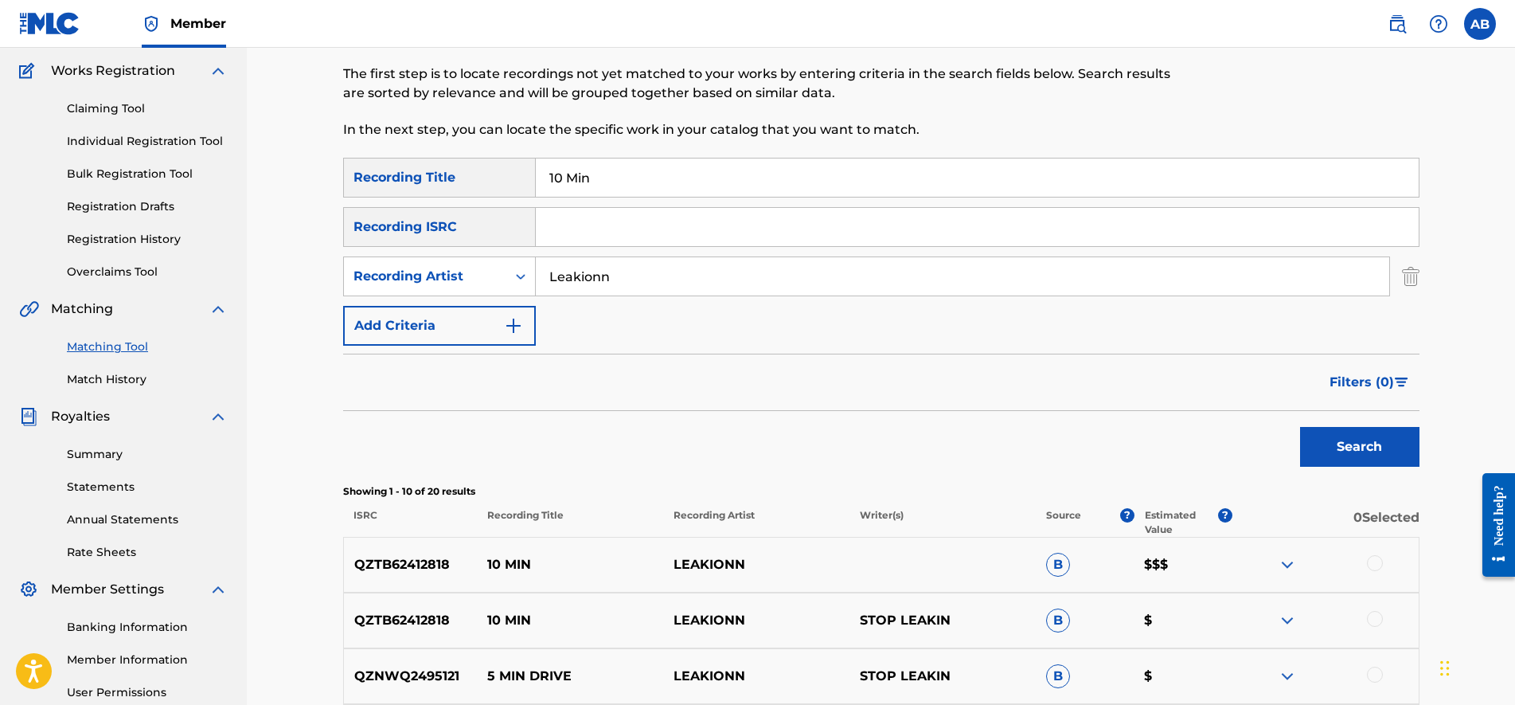
scroll to position [0, 0]
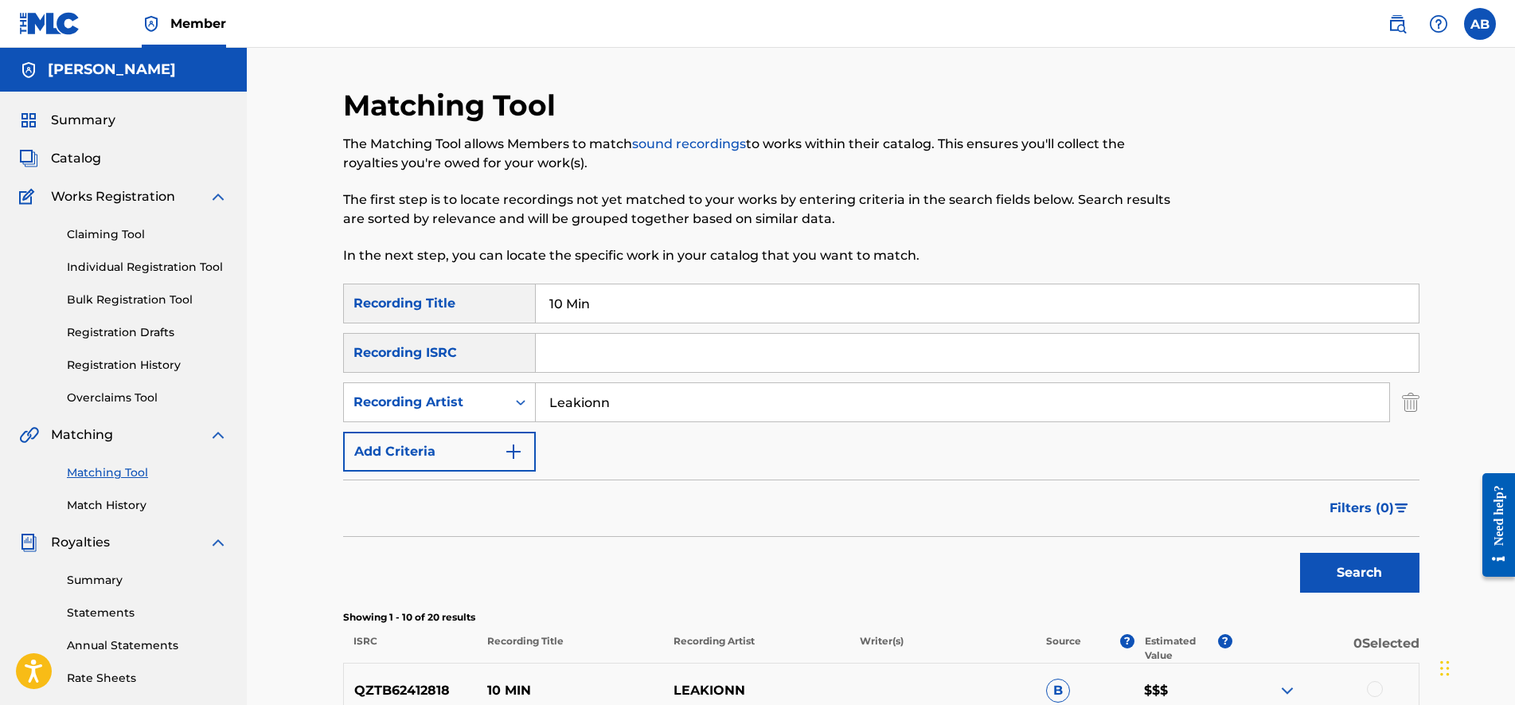
click at [146, 268] on link "Individual Registration Tool" at bounding box center [147, 267] width 161 height 17
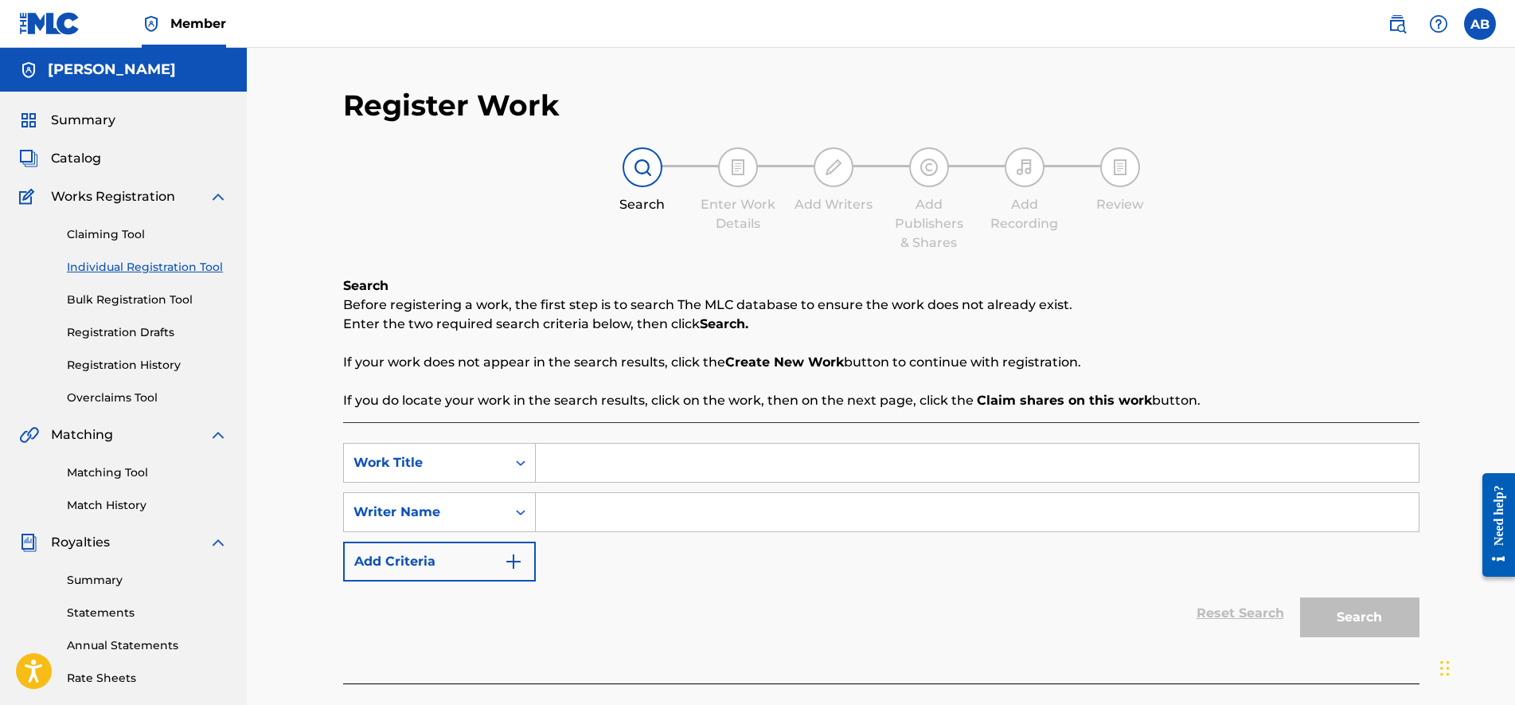
click at [172, 364] on link "Registration History" at bounding box center [147, 365] width 161 height 17
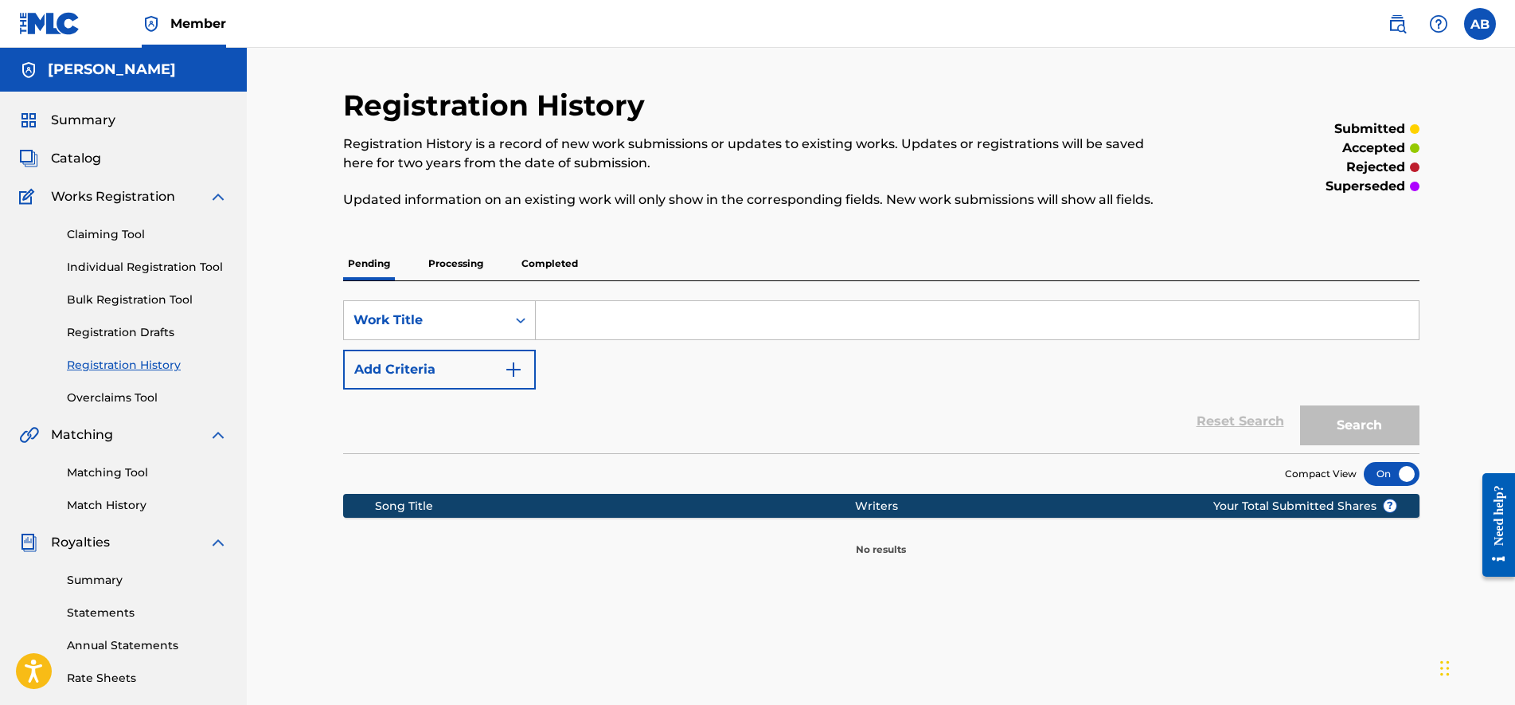
click at [152, 320] on div "Claiming Tool Individual Registration Tool Bulk Registration Tool Registration …" at bounding box center [123, 306] width 209 height 200
click at [149, 324] on link "Registration Drafts" at bounding box center [147, 332] width 161 height 17
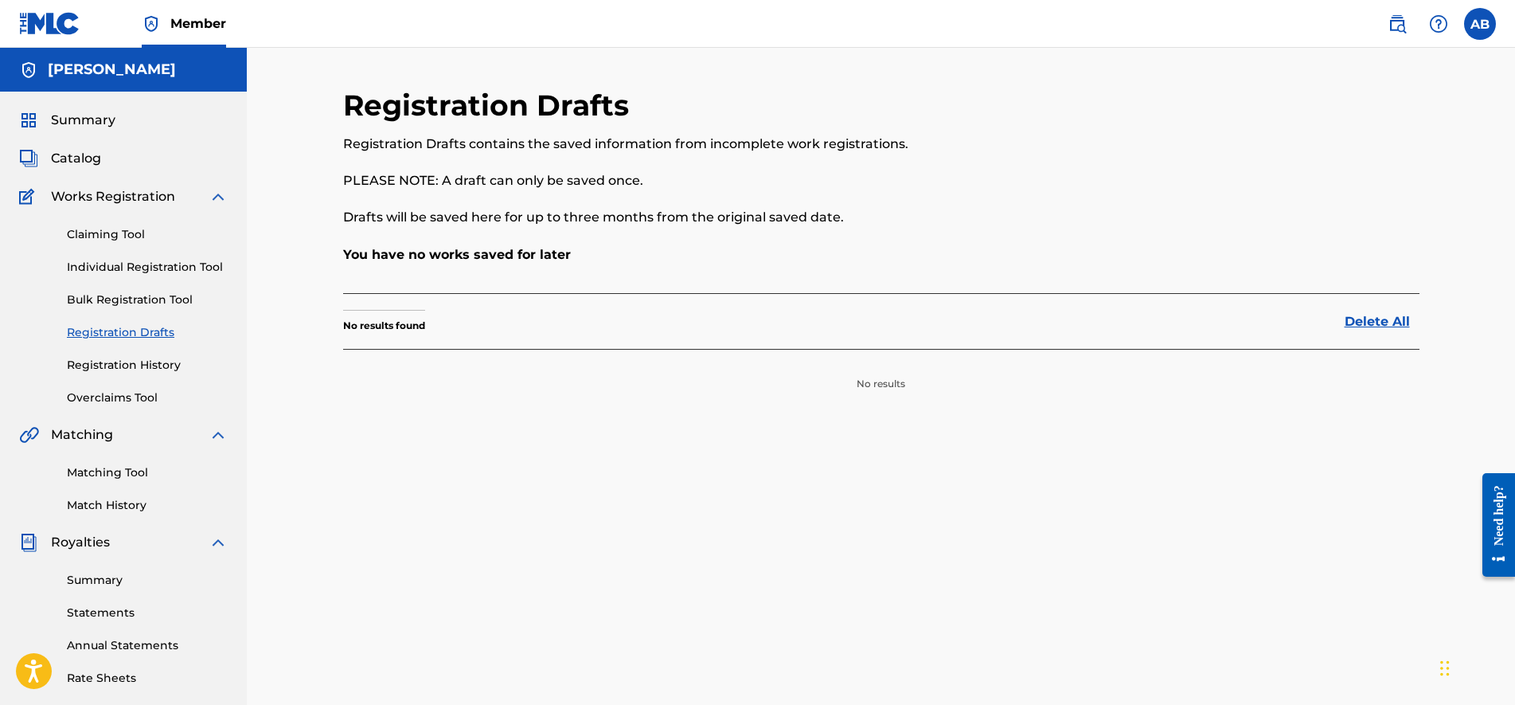
click at [138, 356] on div "Claiming Tool Individual Registration Tool Bulk Registration Tool Registration …" at bounding box center [123, 306] width 209 height 200
click at [135, 366] on link "Registration History" at bounding box center [147, 365] width 161 height 17
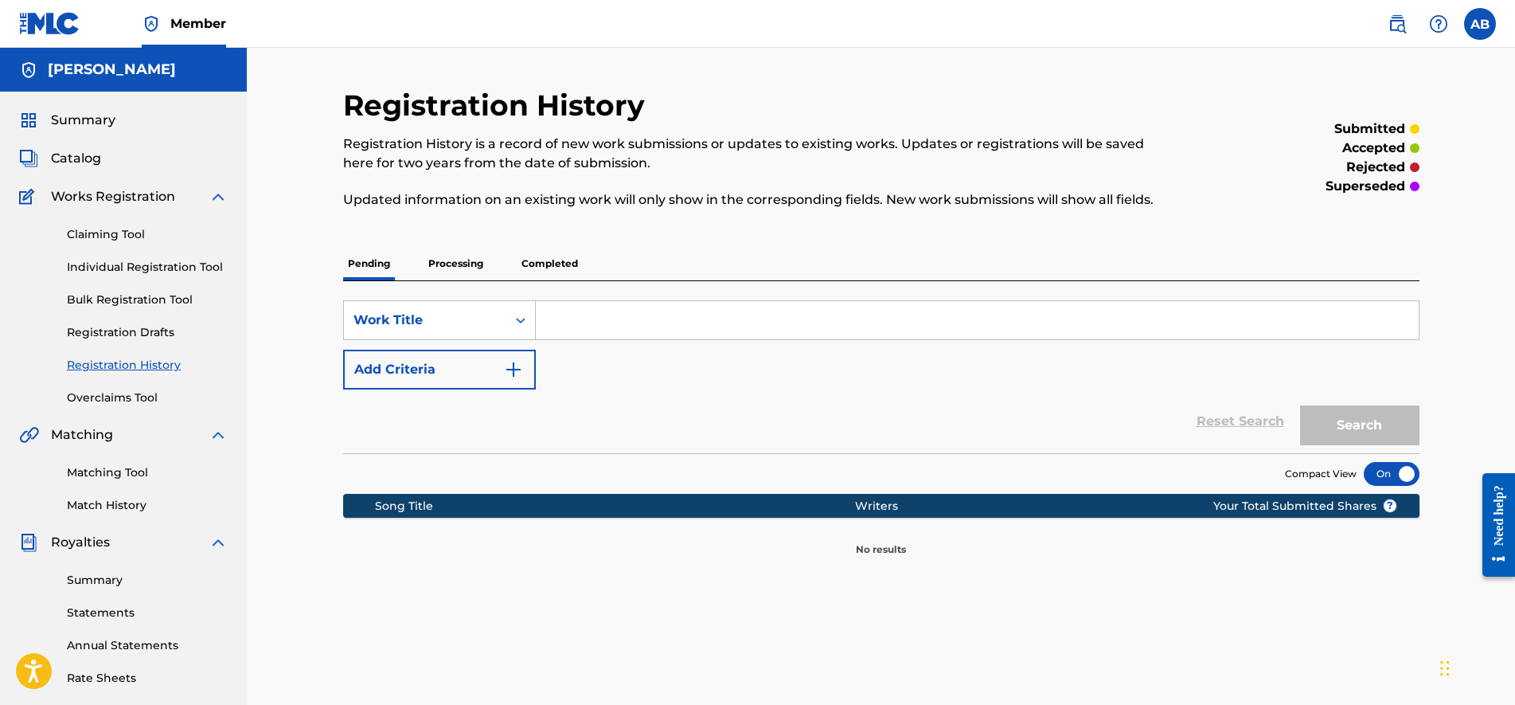
click at [66, 151] on span "Catalog" at bounding box center [76, 158] width 50 height 19
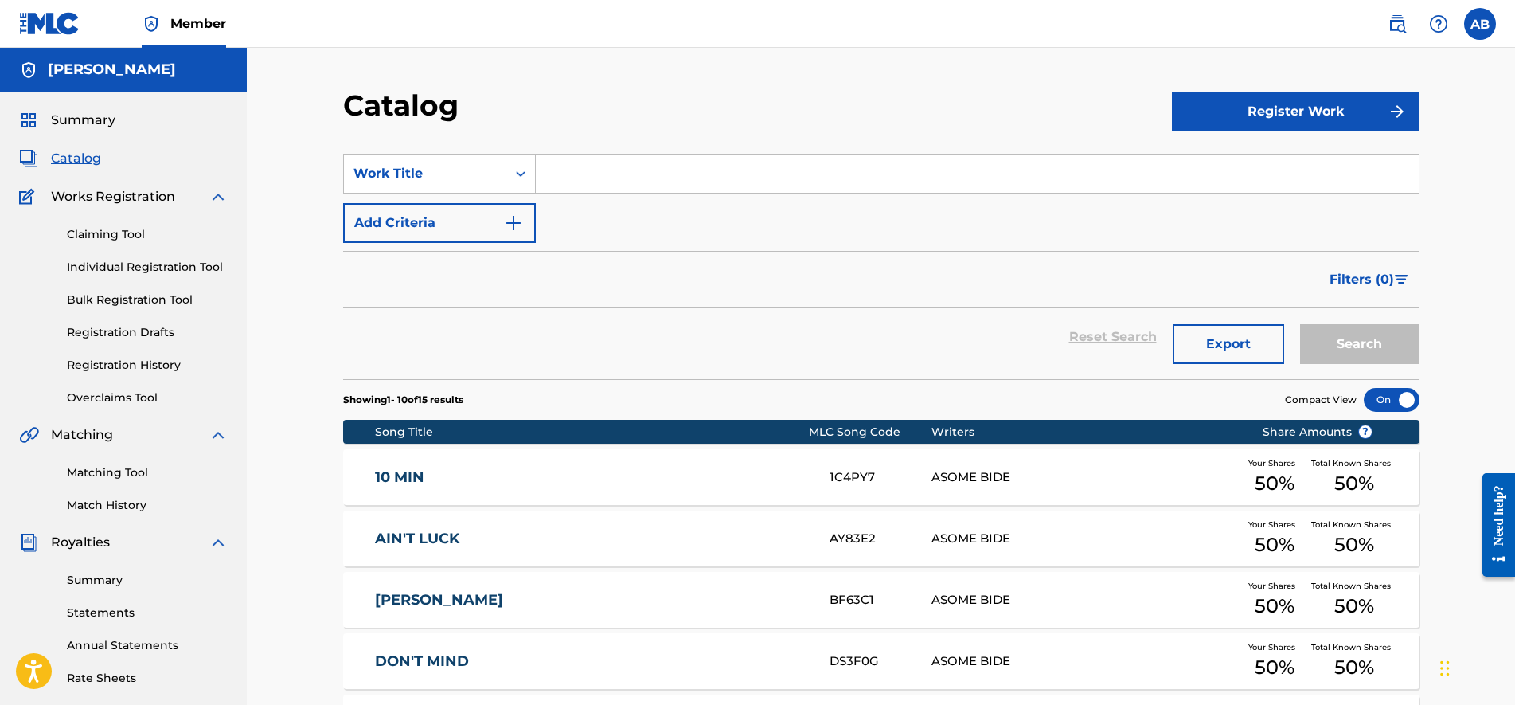
click at [811, 362] on div "Reset Search Export Search" at bounding box center [881, 336] width 1076 height 57
click at [122, 268] on link "Individual Registration Tool" at bounding box center [147, 267] width 161 height 17
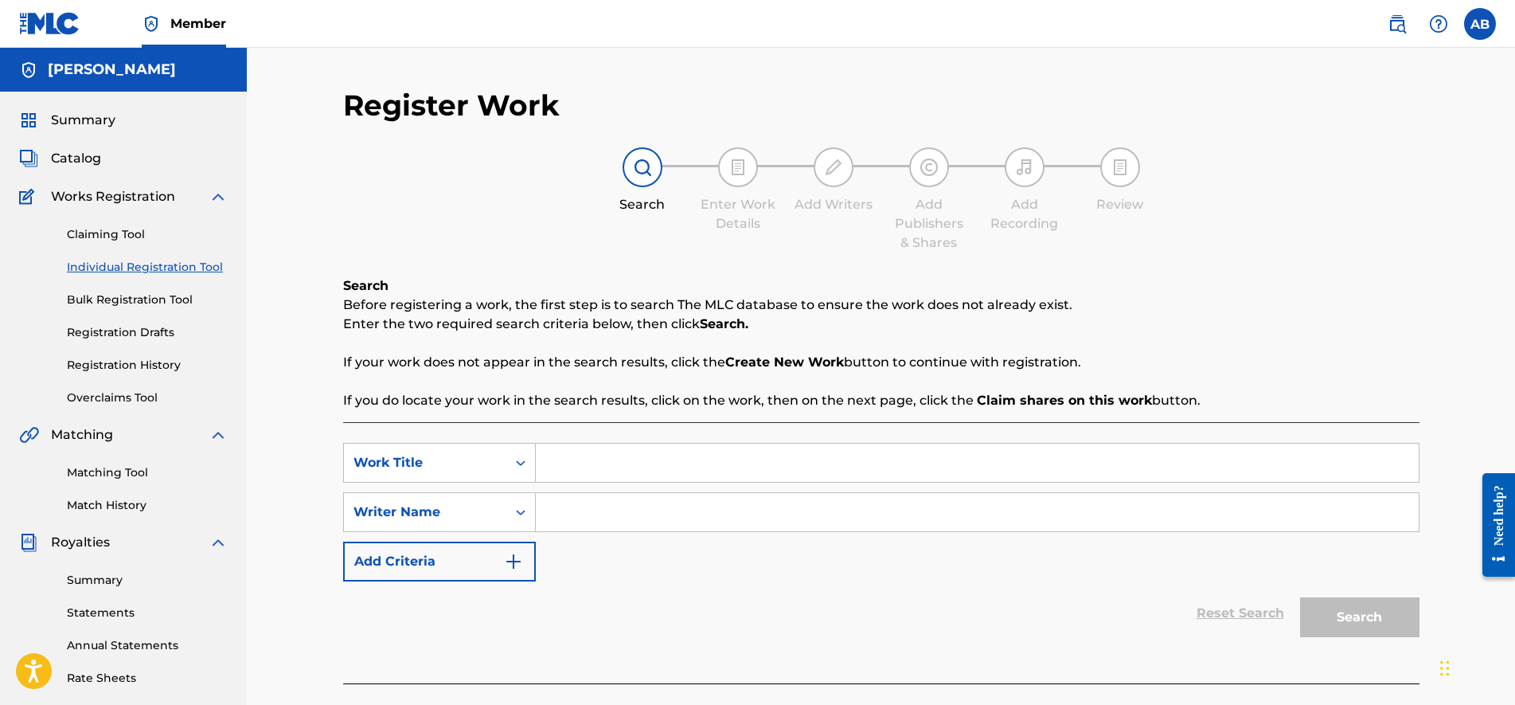
click at [724, 540] on div "SearchWithCriteriadc184683-3ab3-49a4-88dc-474cdb65834c Work Title SearchWithCri…" at bounding box center [881, 512] width 1076 height 139
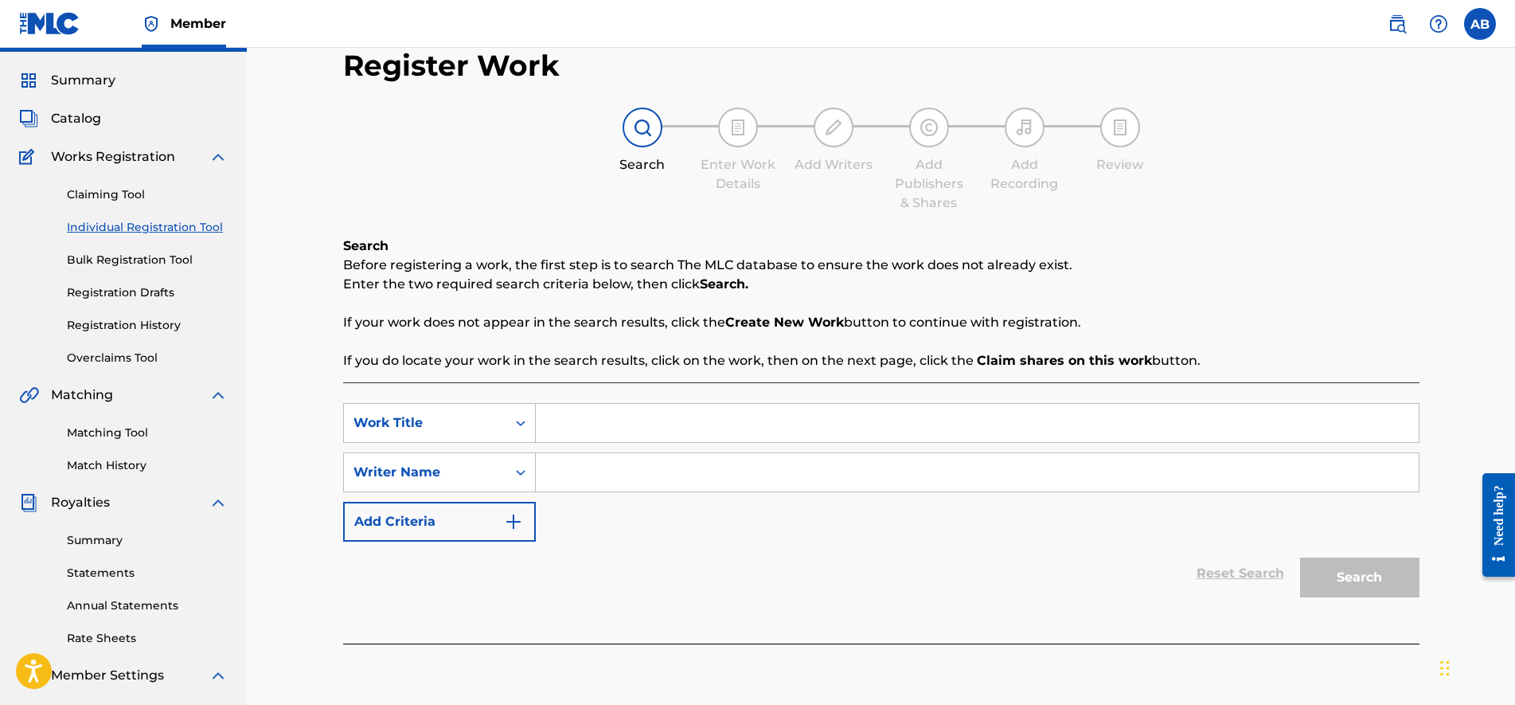
scroll to position [119, 0]
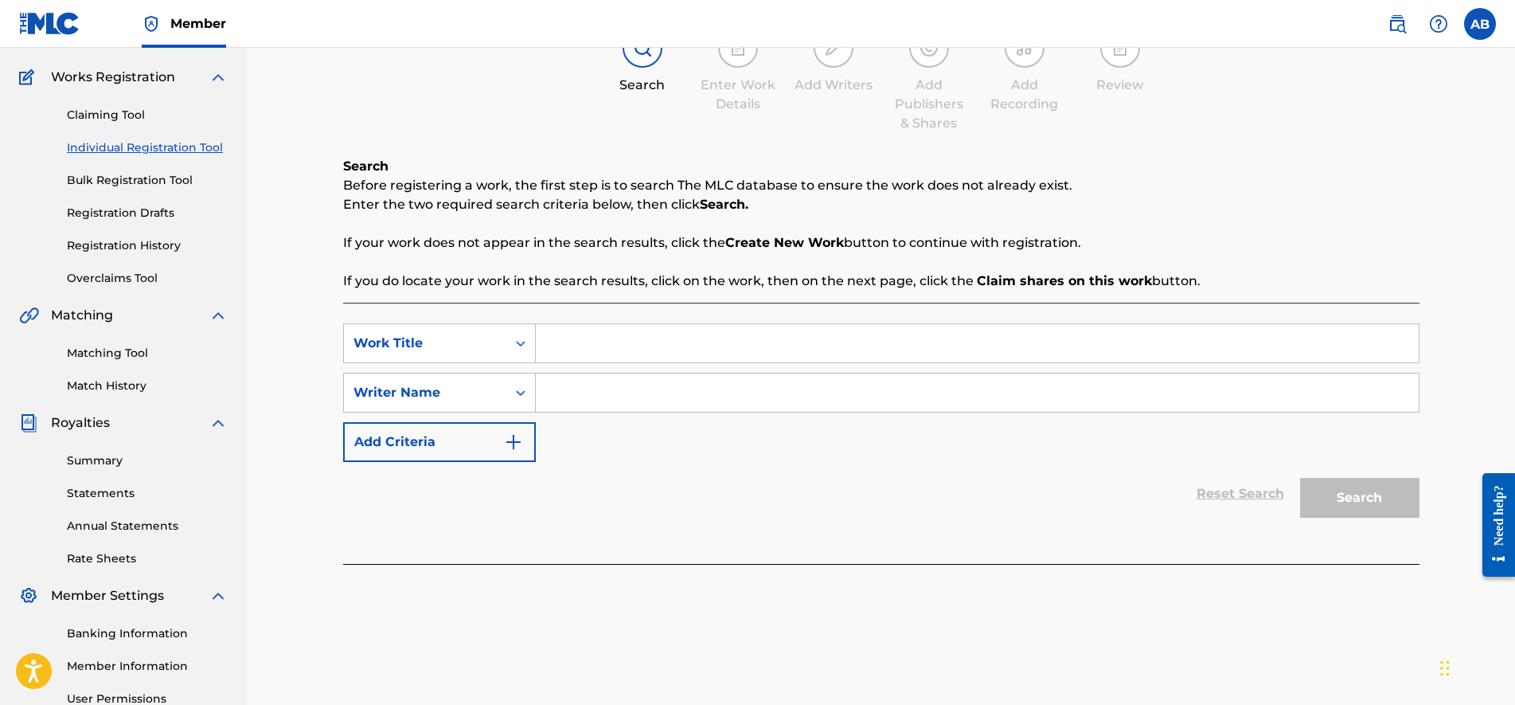
click at [592, 336] on input "Search Form" at bounding box center [977, 343] width 883 height 38
click at [395, 444] on button "Add Criteria" at bounding box center [439, 442] width 193 height 40
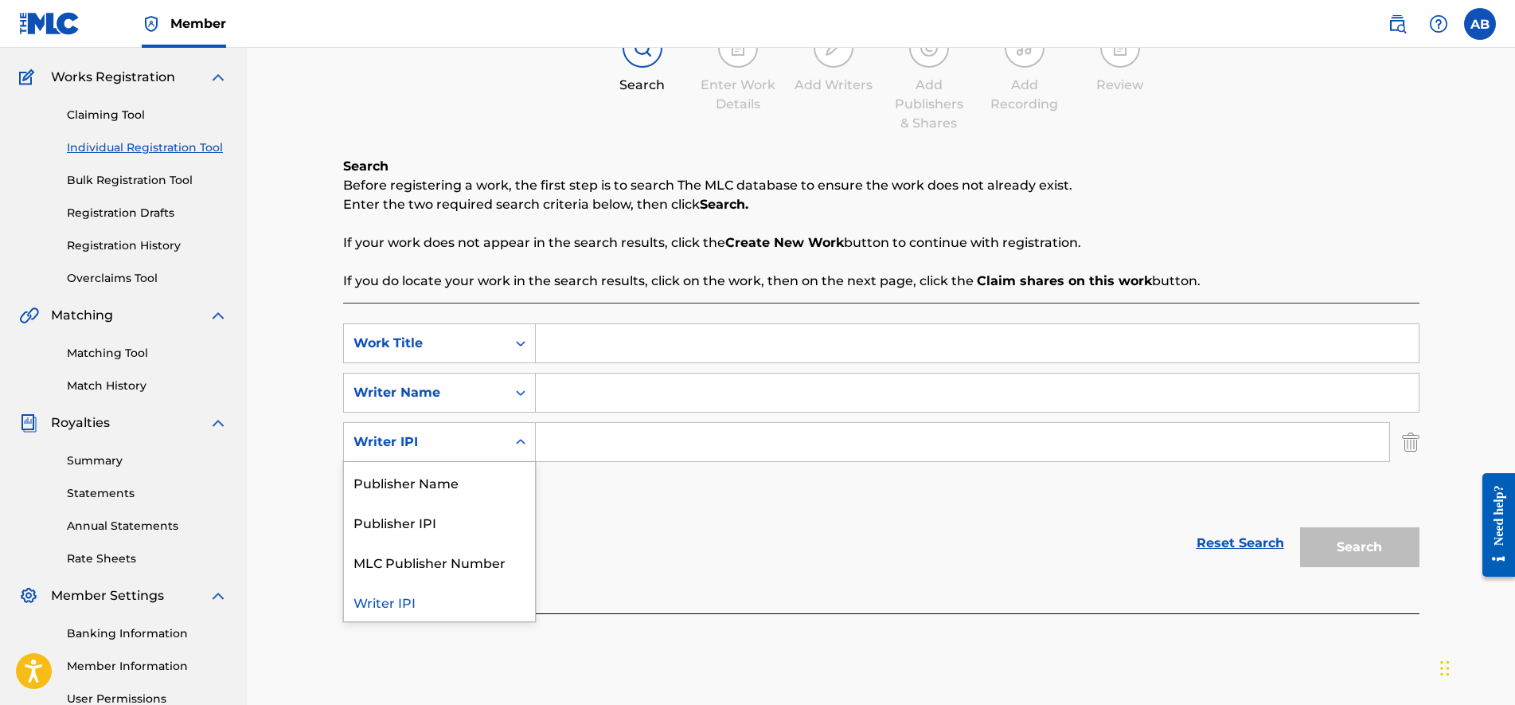
click at [438, 449] on div "Writer IPI" at bounding box center [425, 441] width 143 height 19
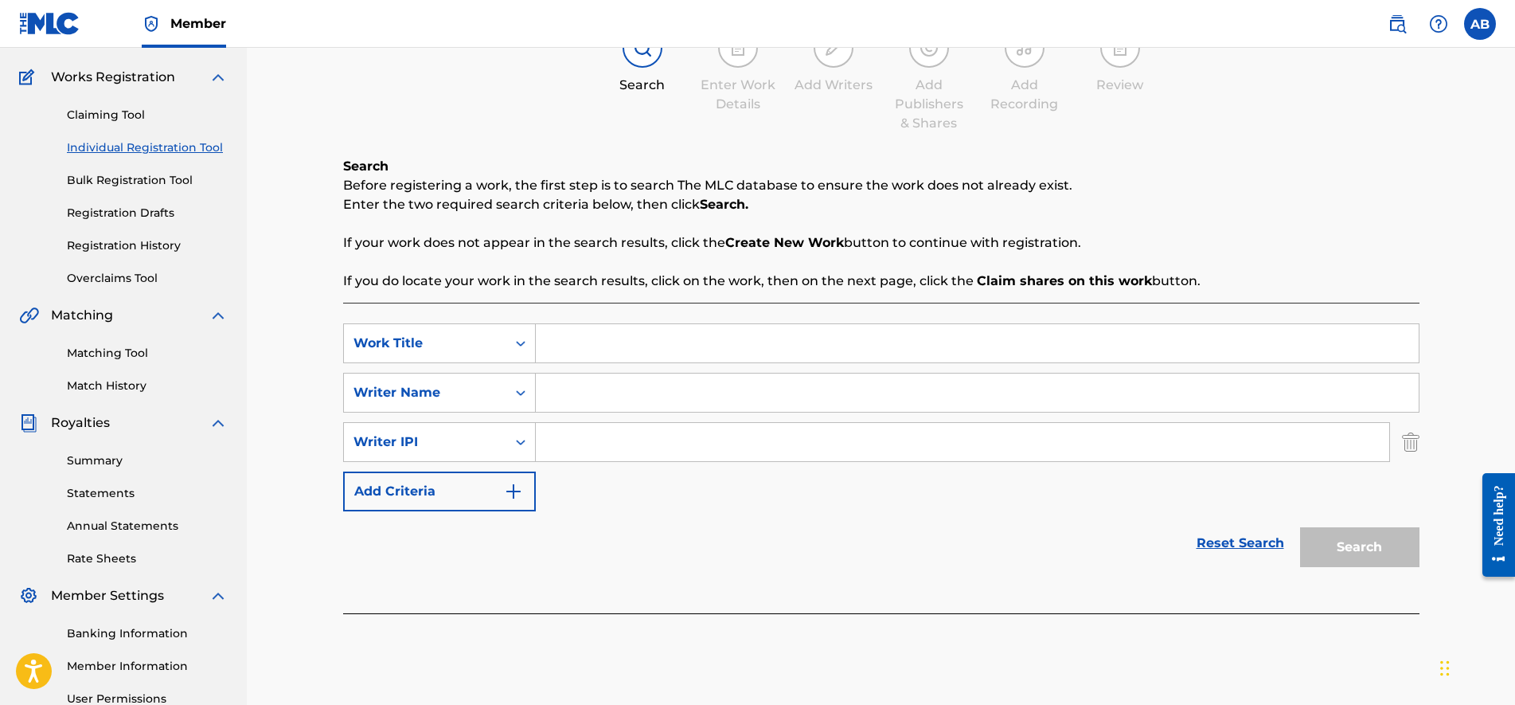
drag, startPoint x: 438, startPoint y: 449, endPoint x: 576, endPoint y: 565, distance: 180.3
click at [576, 565] on div "Reset Search Search" at bounding box center [881, 543] width 1076 height 64
drag, startPoint x: 576, startPoint y: 565, endPoint x: 568, endPoint y: 354, distance: 211.1
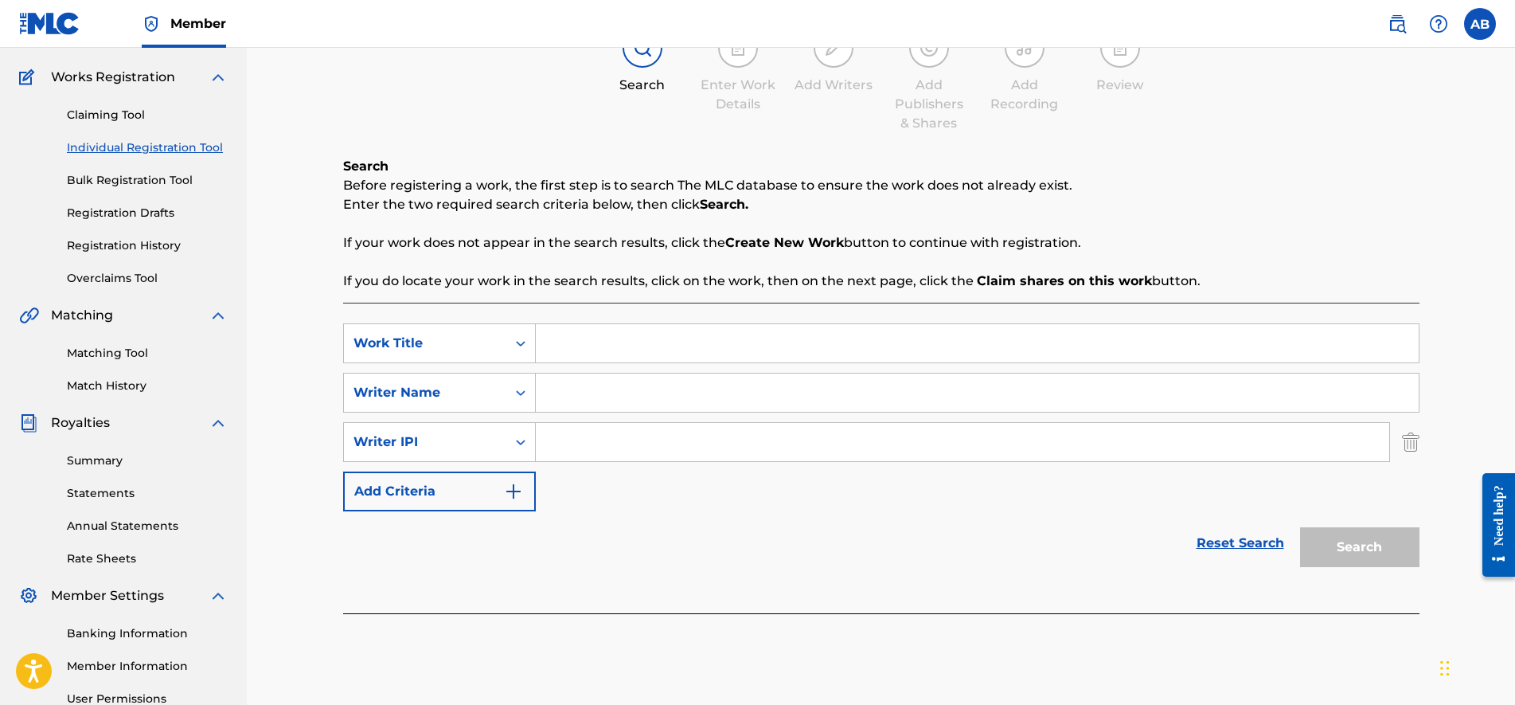
click at [568, 354] on input "Search Form" at bounding box center [977, 343] width 883 height 38
type input "her way"
click at [544, 455] on input "Search Form" at bounding box center [963, 442] width 854 height 38
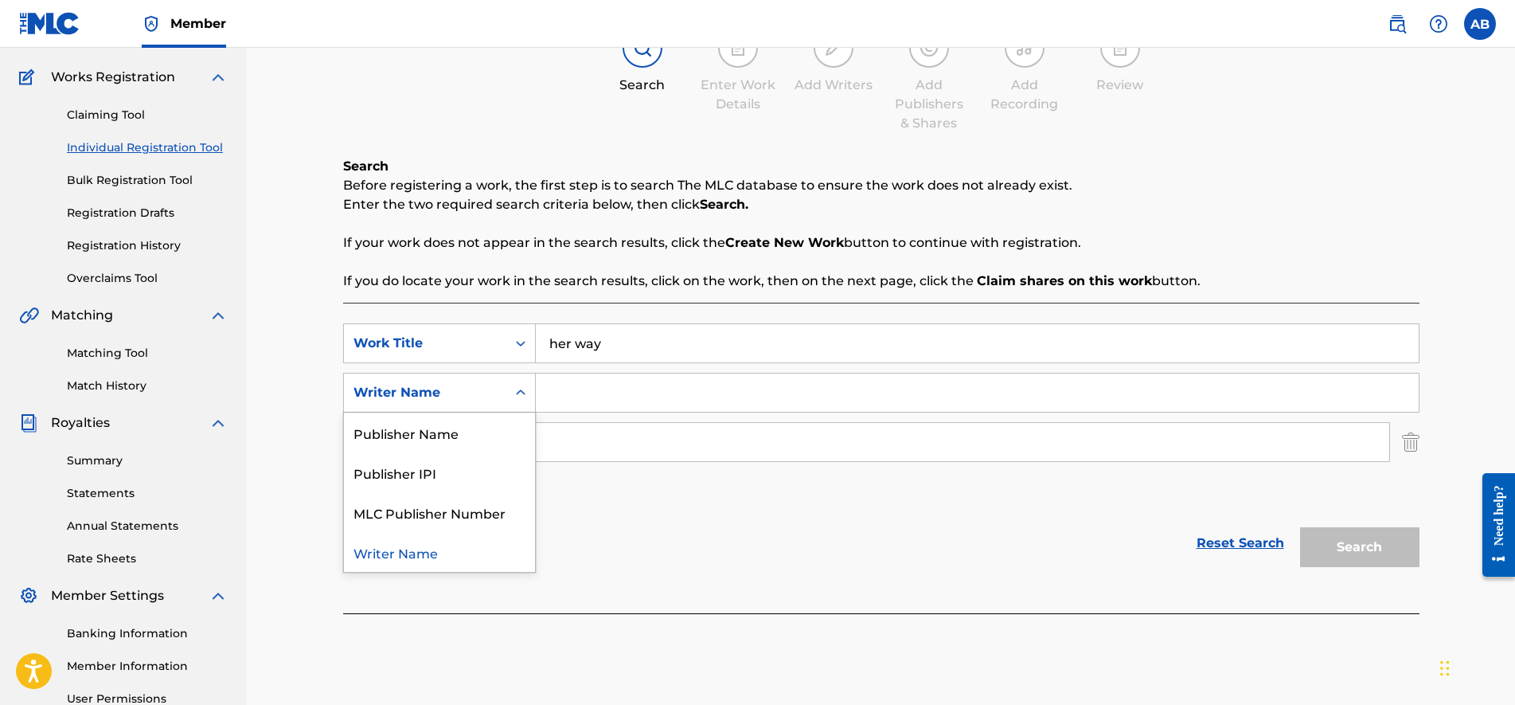
click at [471, 405] on div "Writer Name" at bounding box center [425, 392] width 162 height 30
click at [595, 447] on input "Search Form" at bounding box center [963, 442] width 854 height 38
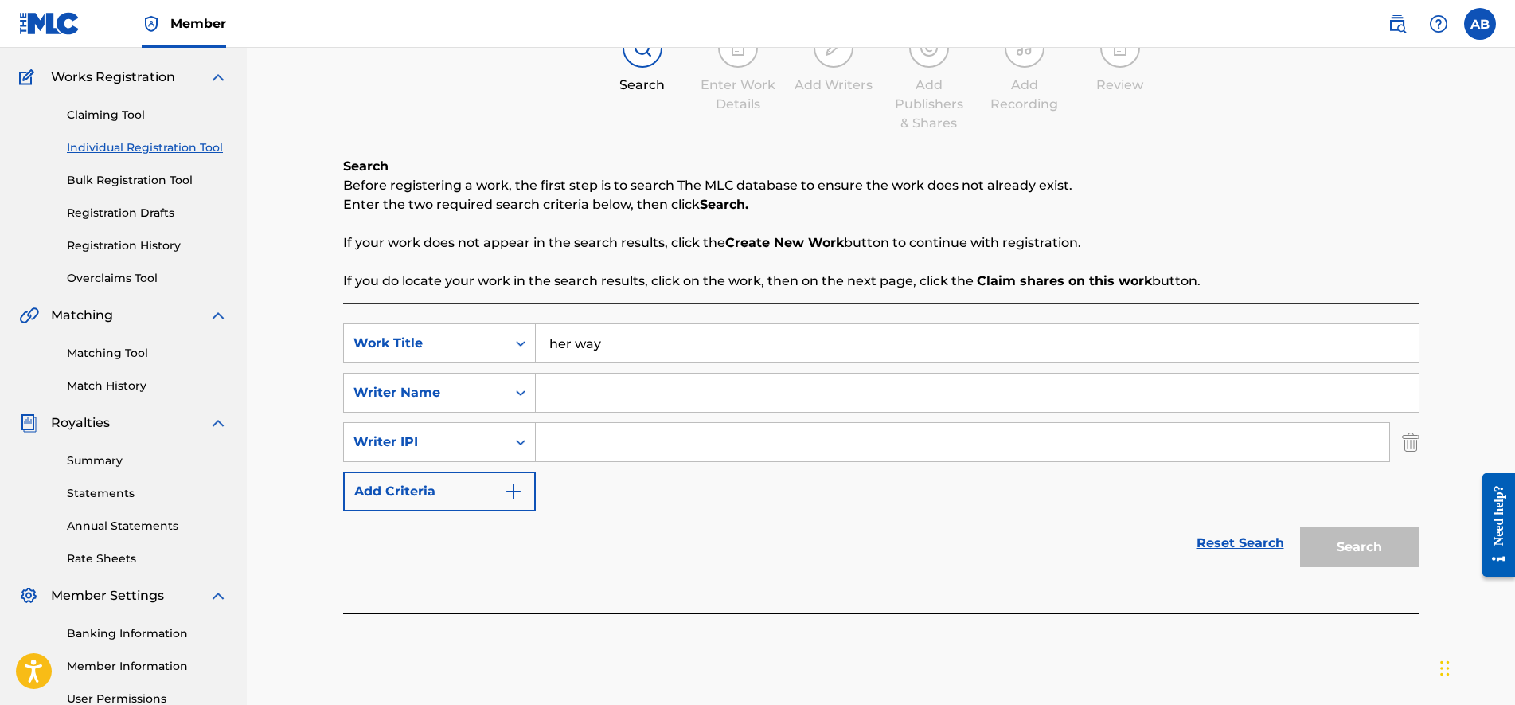
click at [541, 391] on input "Search Form" at bounding box center [977, 392] width 883 height 38
type input "Lil Sobe"
click at [524, 454] on div "Search Form" at bounding box center [520, 442] width 29 height 29
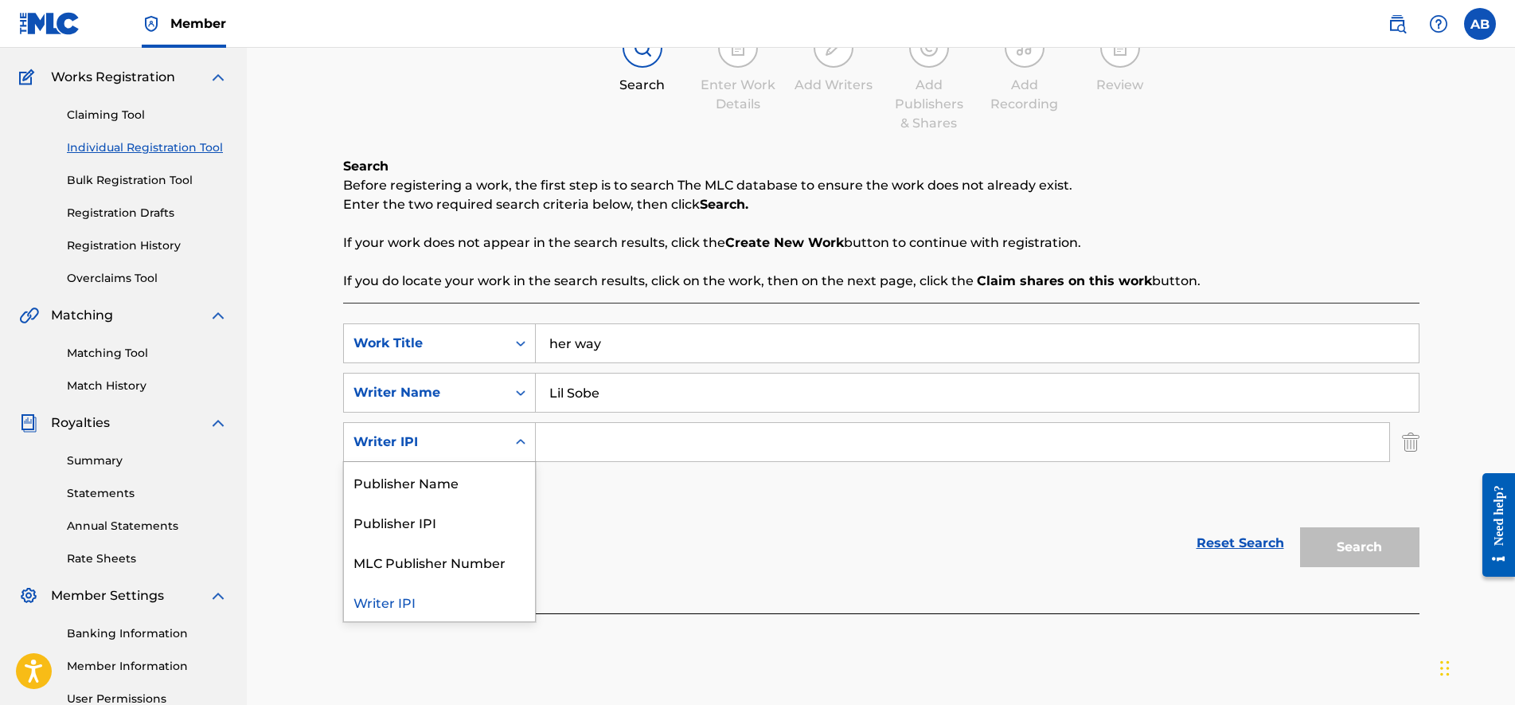
click at [1413, 439] on img "Search Form" at bounding box center [1411, 442] width 18 height 40
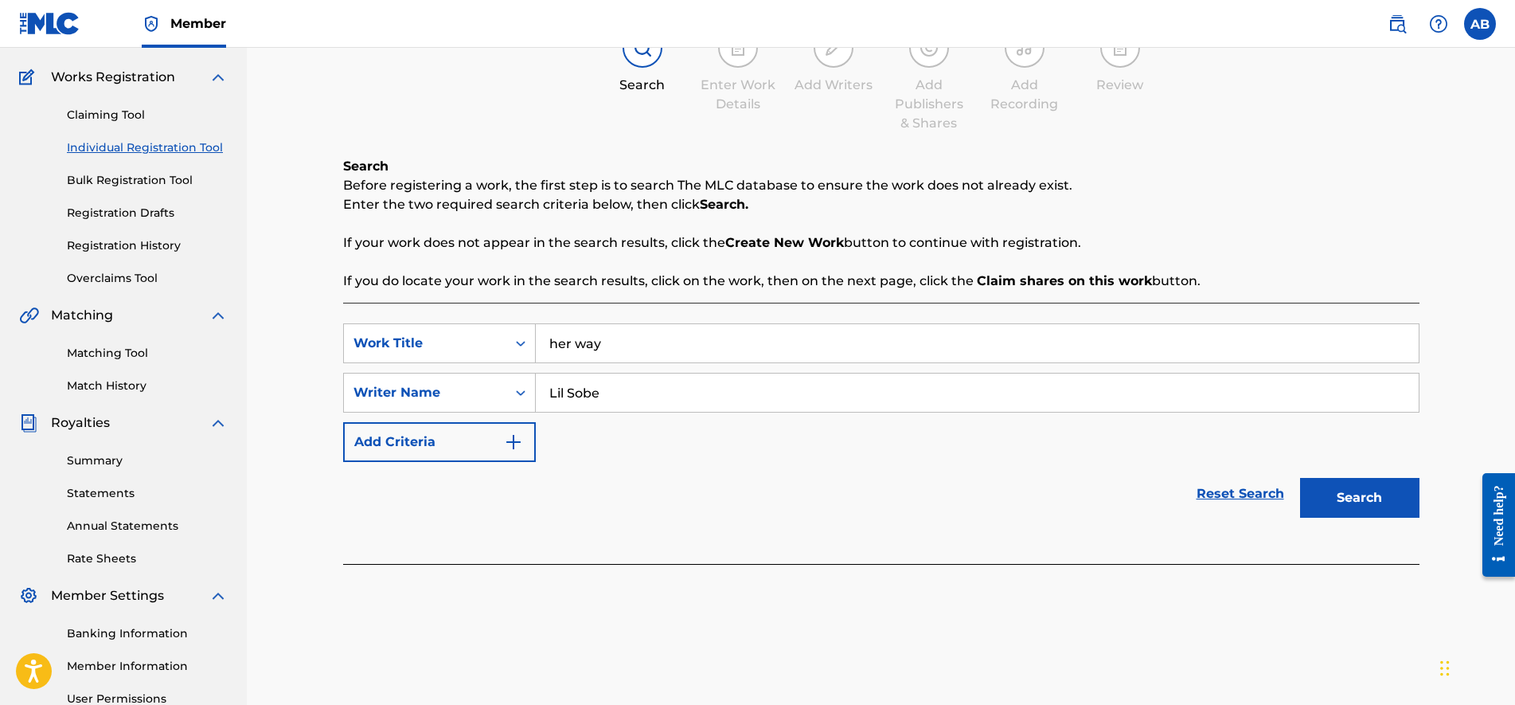
click at [1343, 522] on div "Search" at bounding box center [1355, 494] width 127 height 64
click at [1355, 495] on button "Search" at bounding box center [1359, 498] width 119 height 40
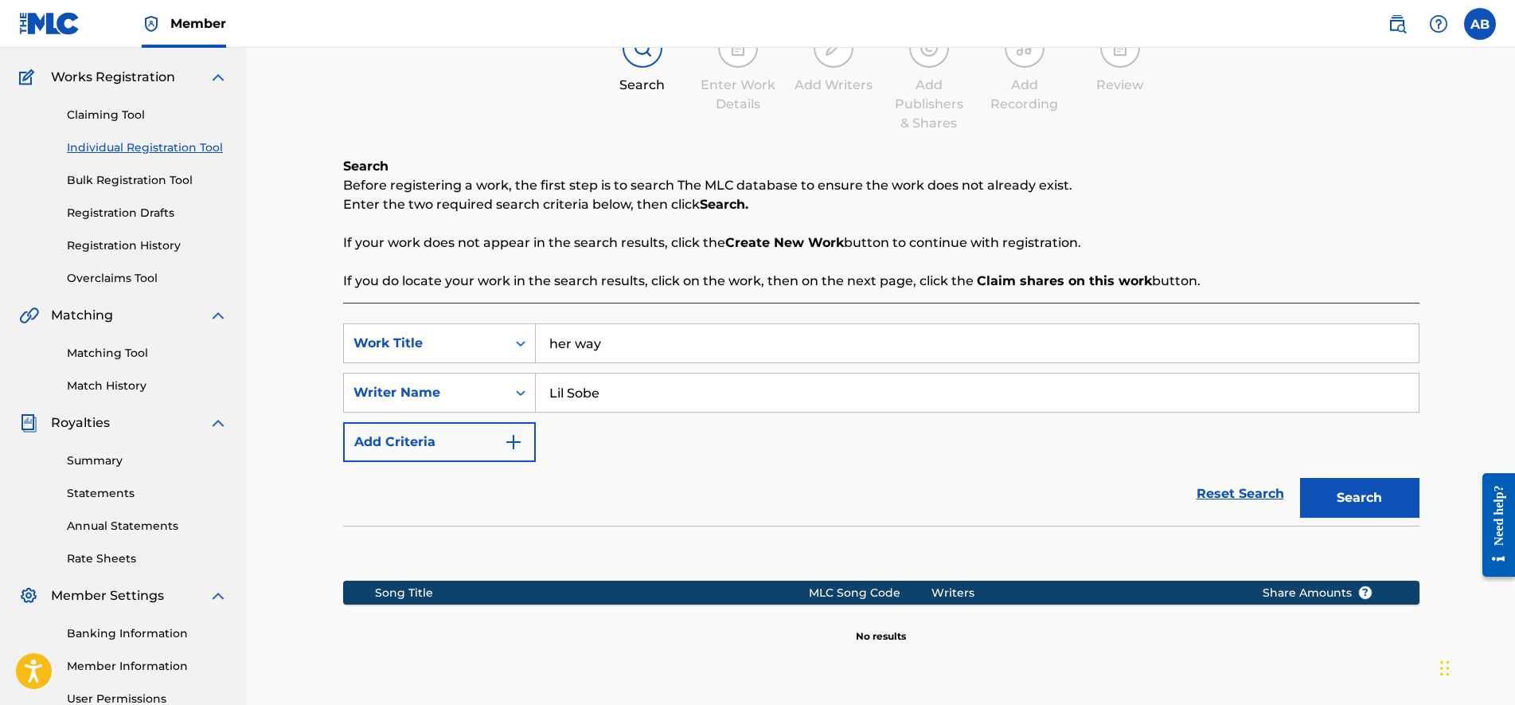
click at [1356, 499] on button "Search" at bounding box center [1359, 498] width 119 height 40
click at [1336, 540] on section at bounding box center [881, 548] width 1076 height 47
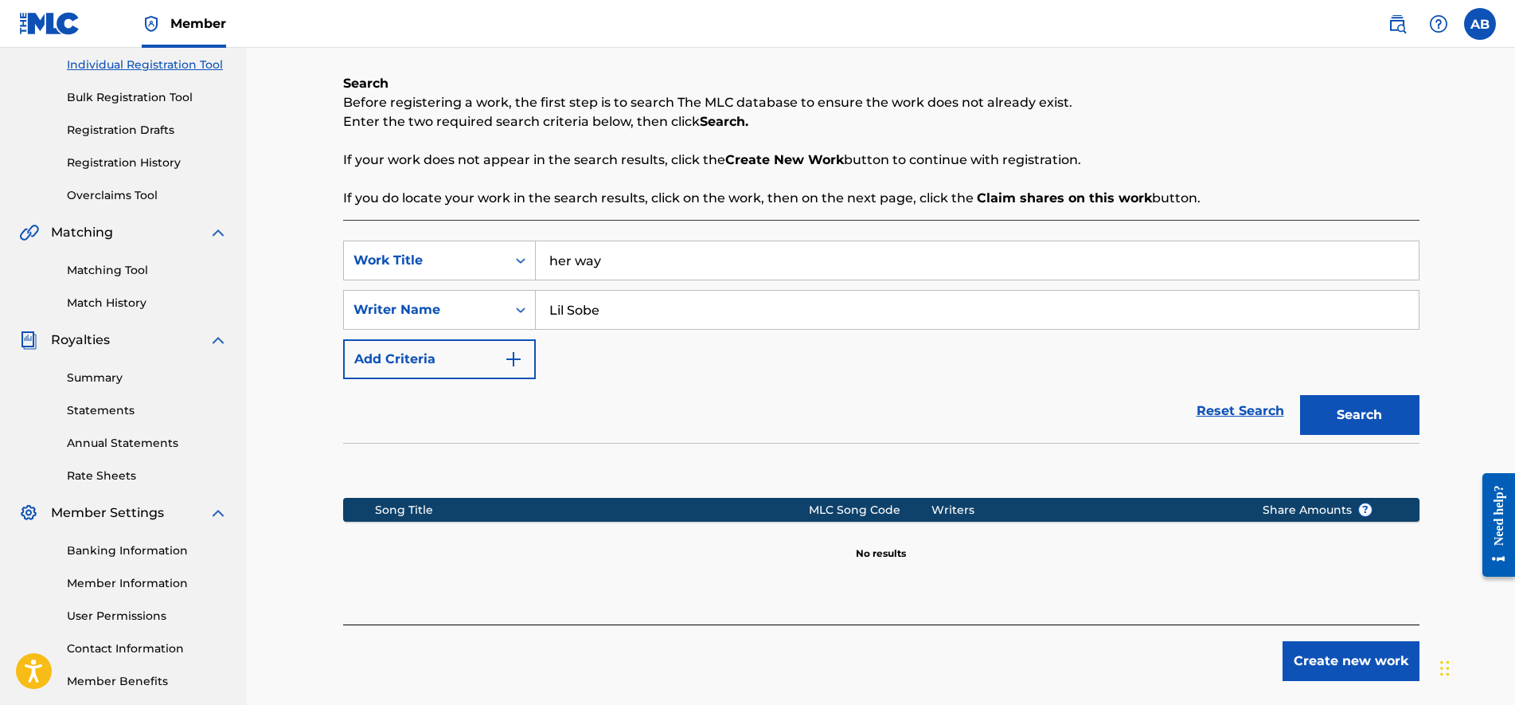
scroll to position [239, 0]
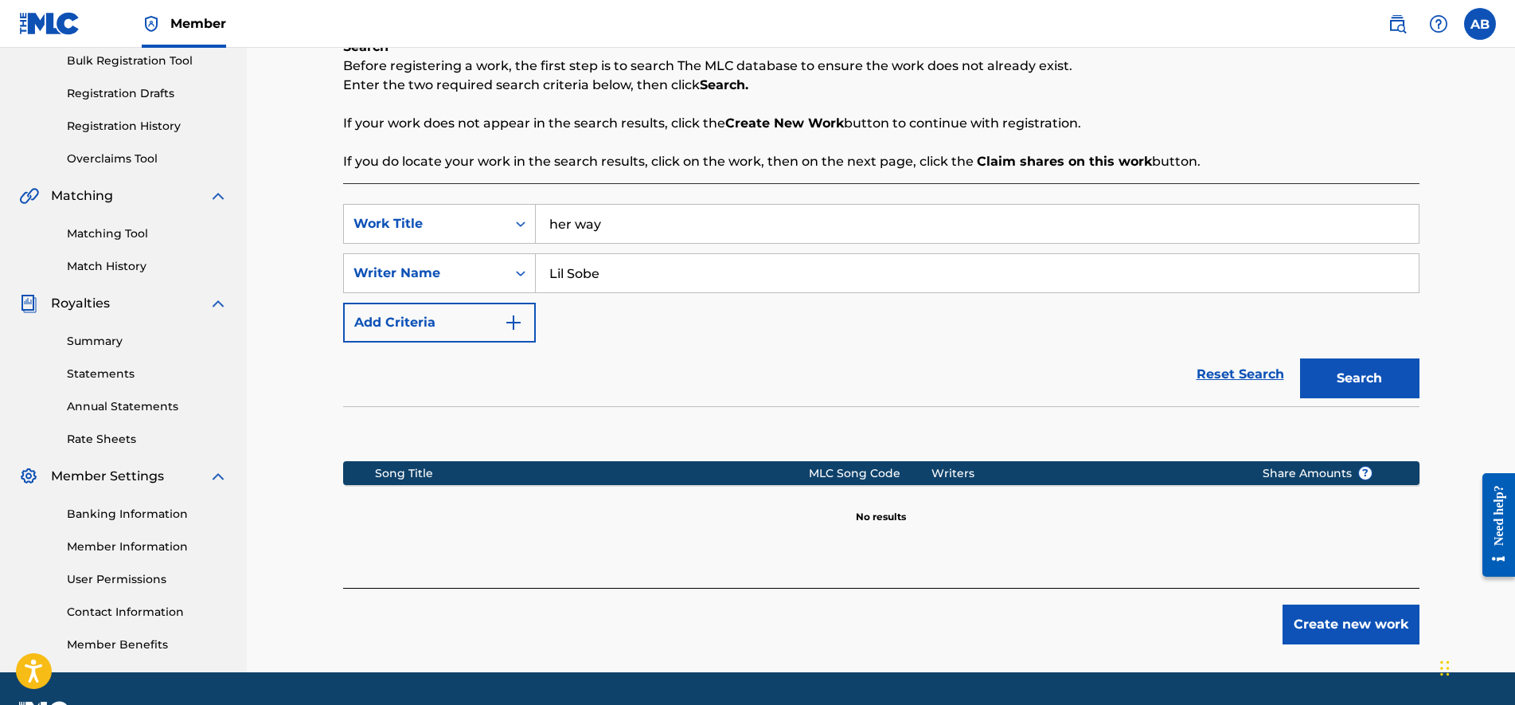
click at [1355, 643] on button "Create new work" at bounding box center [1351, 624] width 137 height 40
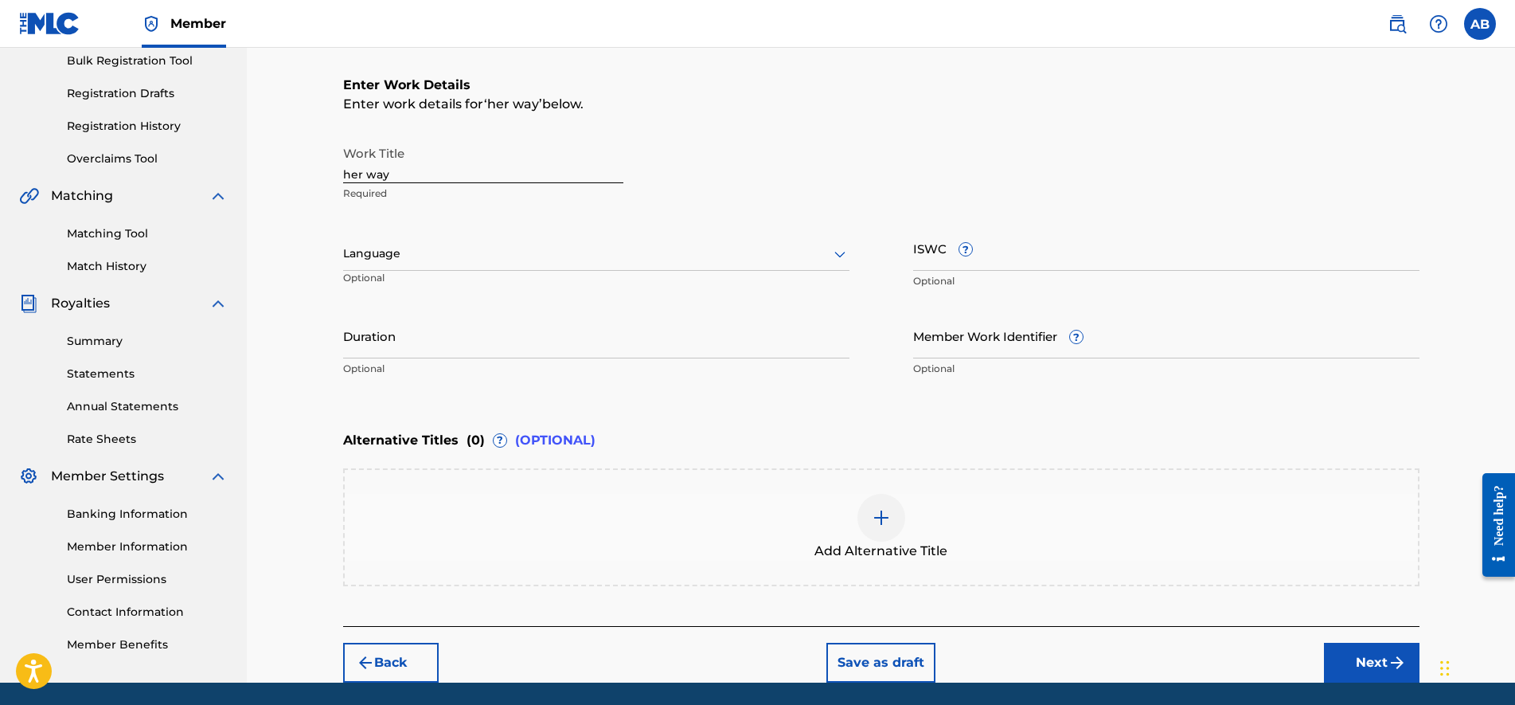
click at [1374, 661] on button "Next" at bounding box center [1372, 663] width 96 height 40
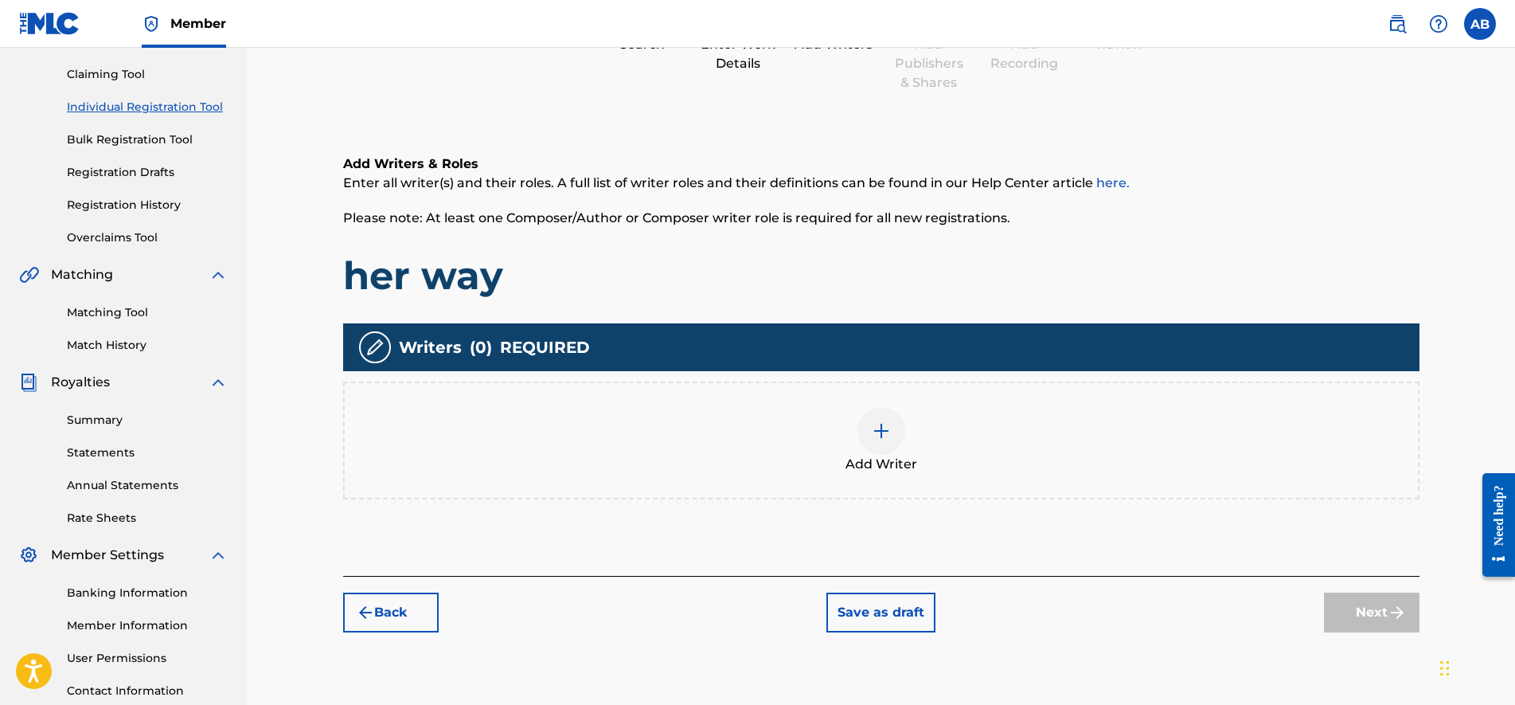
scroll to position [72, 0]
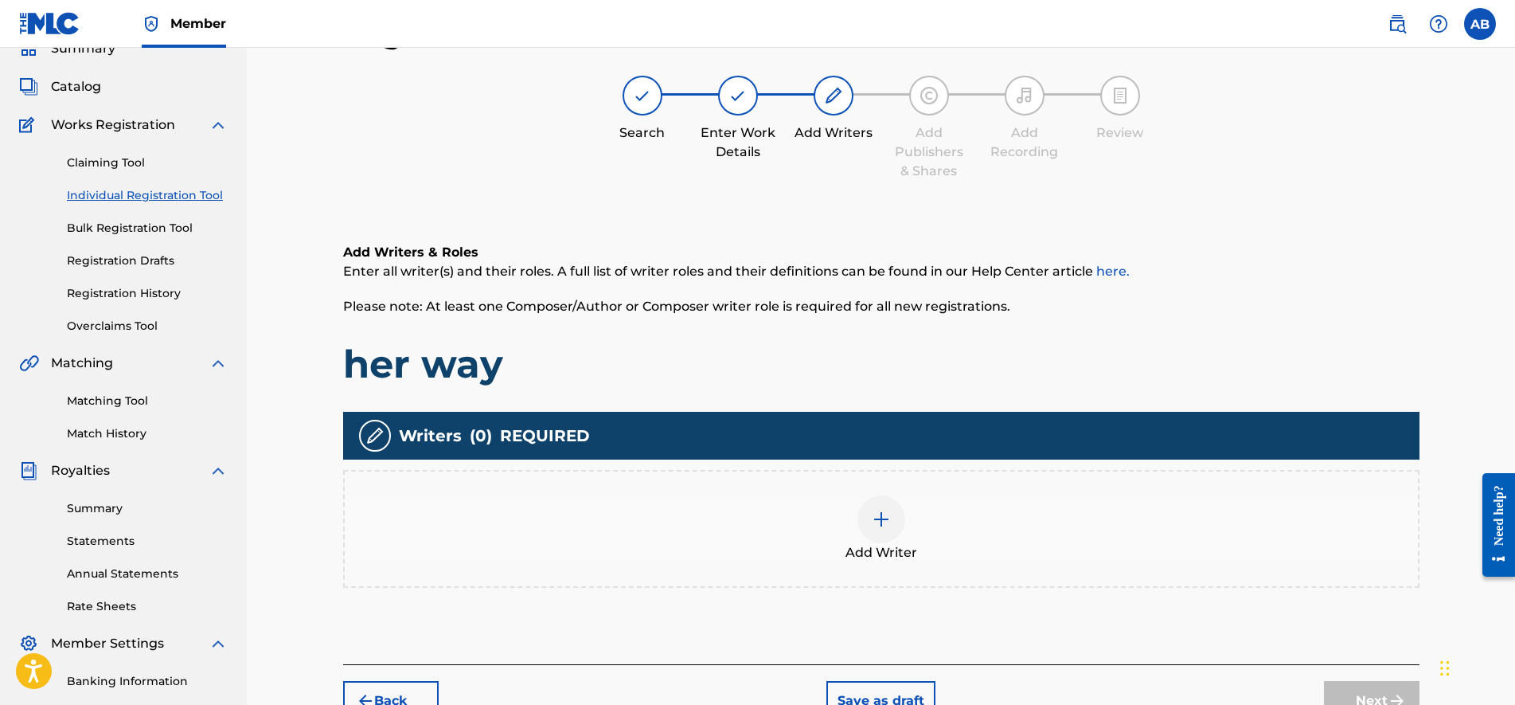
click at [986, 502] on div "Add Writer" at bounding box center [881, 528] width 1073 height 67
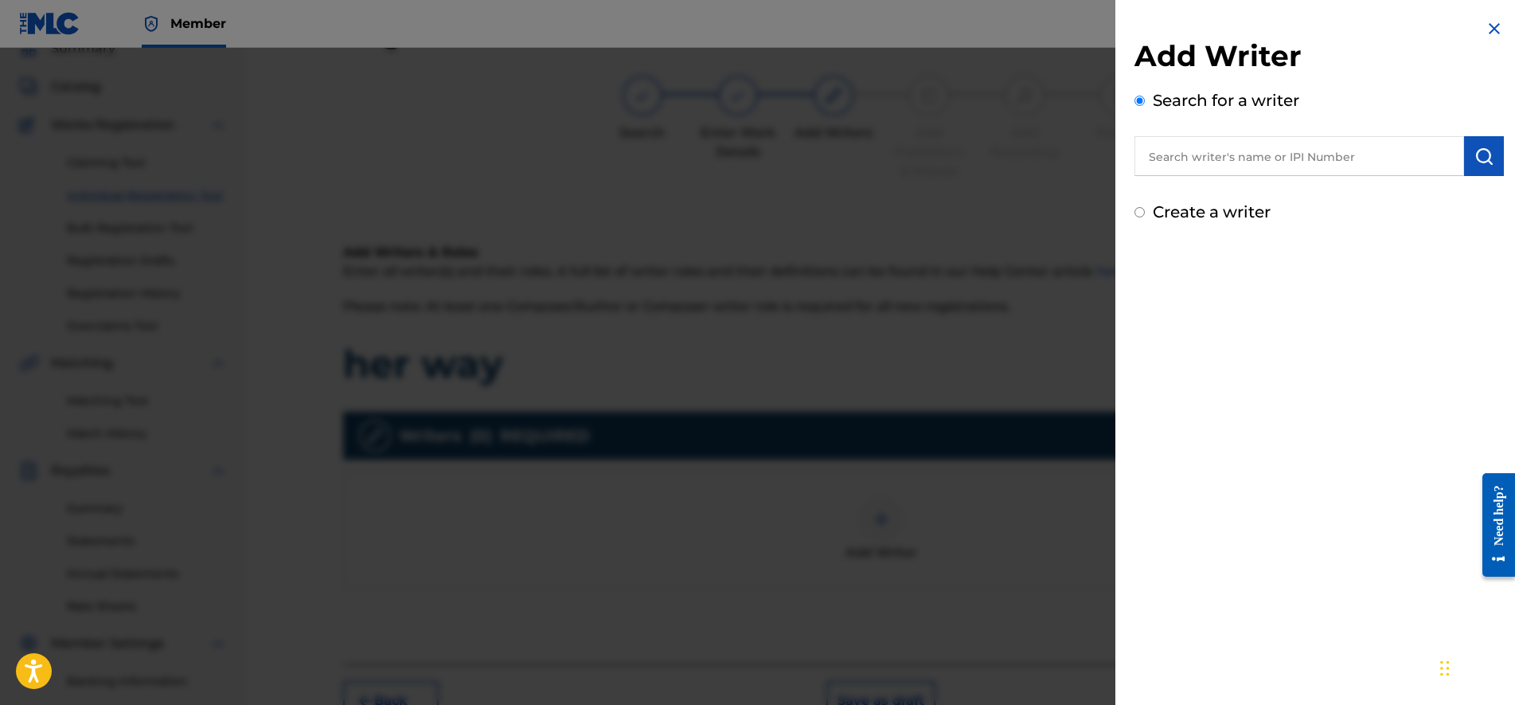
click at [1217, 146] on input "text" at bounding box center [1300, 156] width 330 height 40
type input "asome bide"
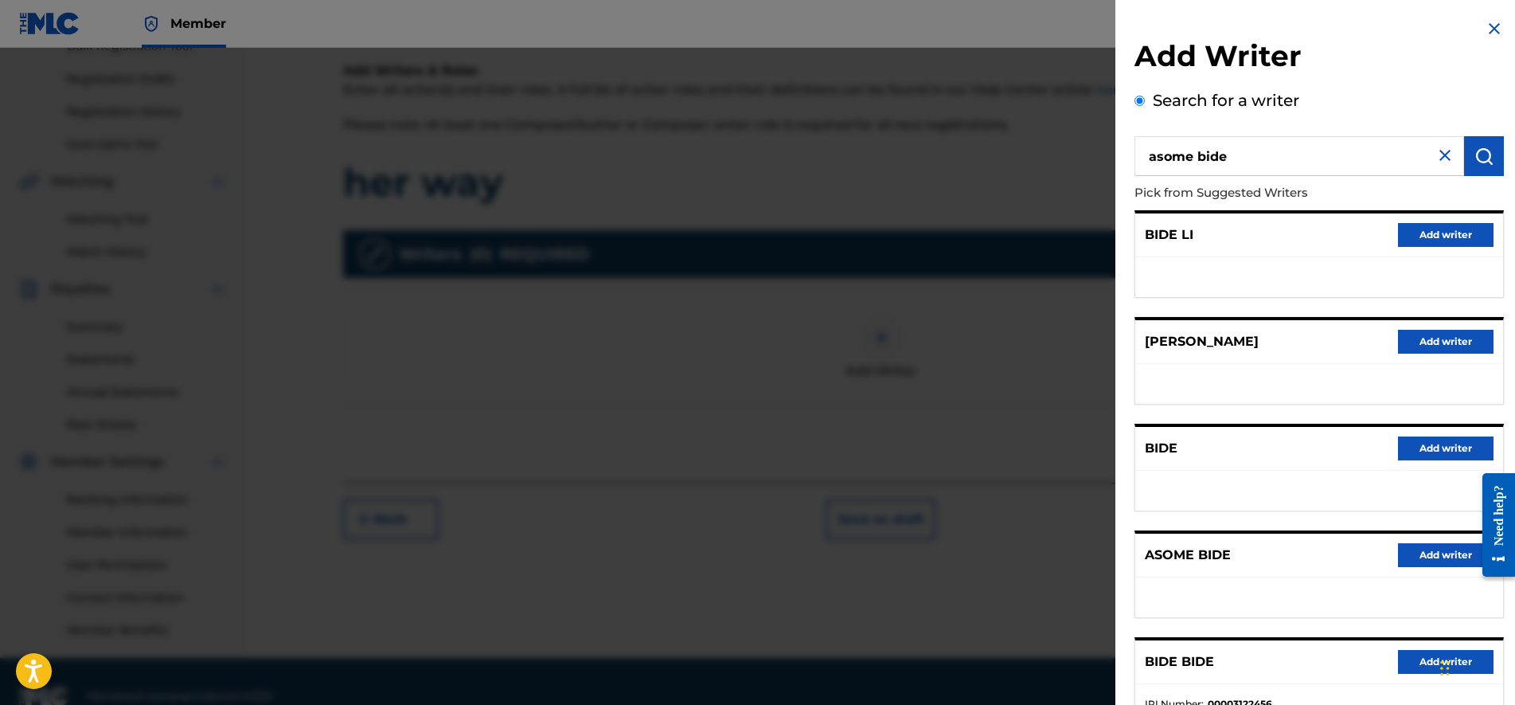
scroll to position [283, 0]
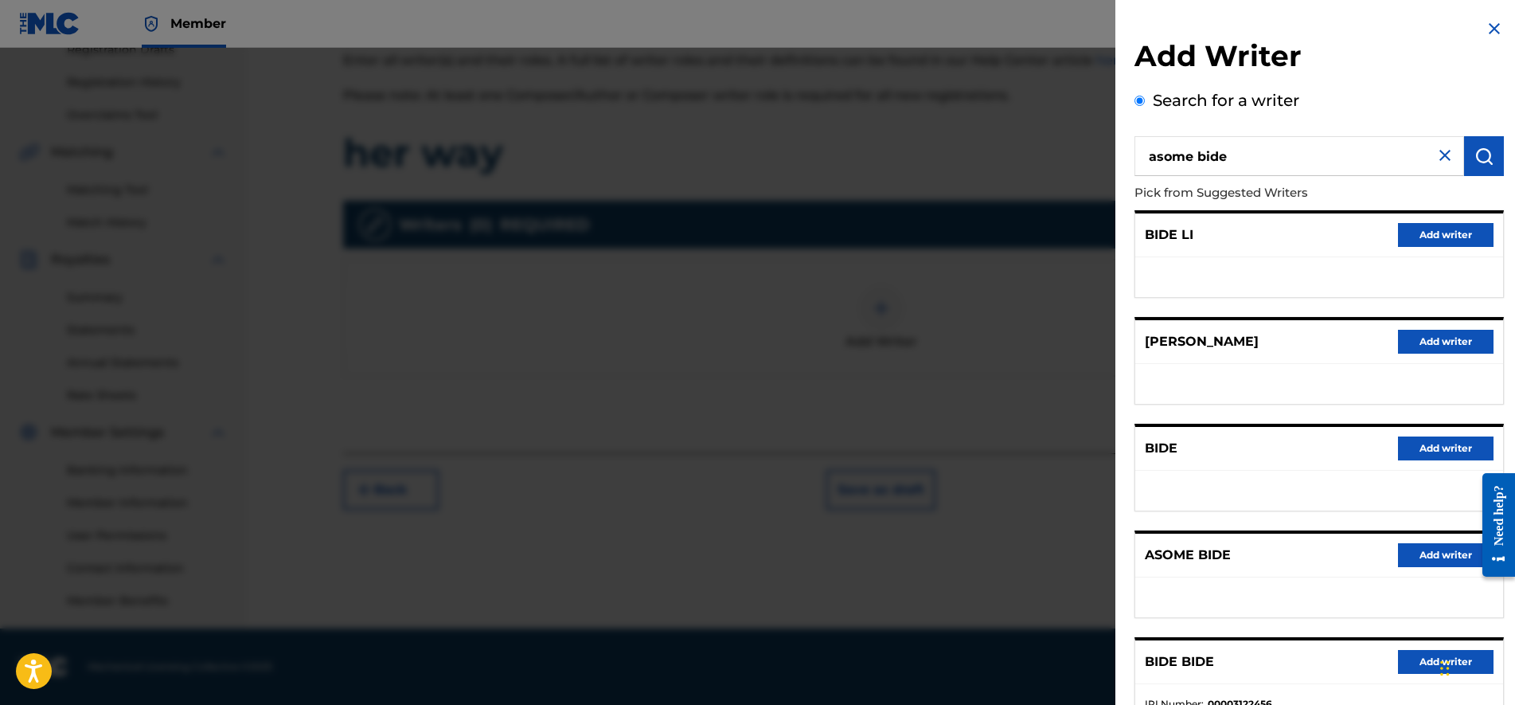
click at [1502, 333] on div "Add Writer Search for a writer asome bide Pick from Suggested Writers BIDE LI A…" at bounding box center [1319, 412] width 408 height 825
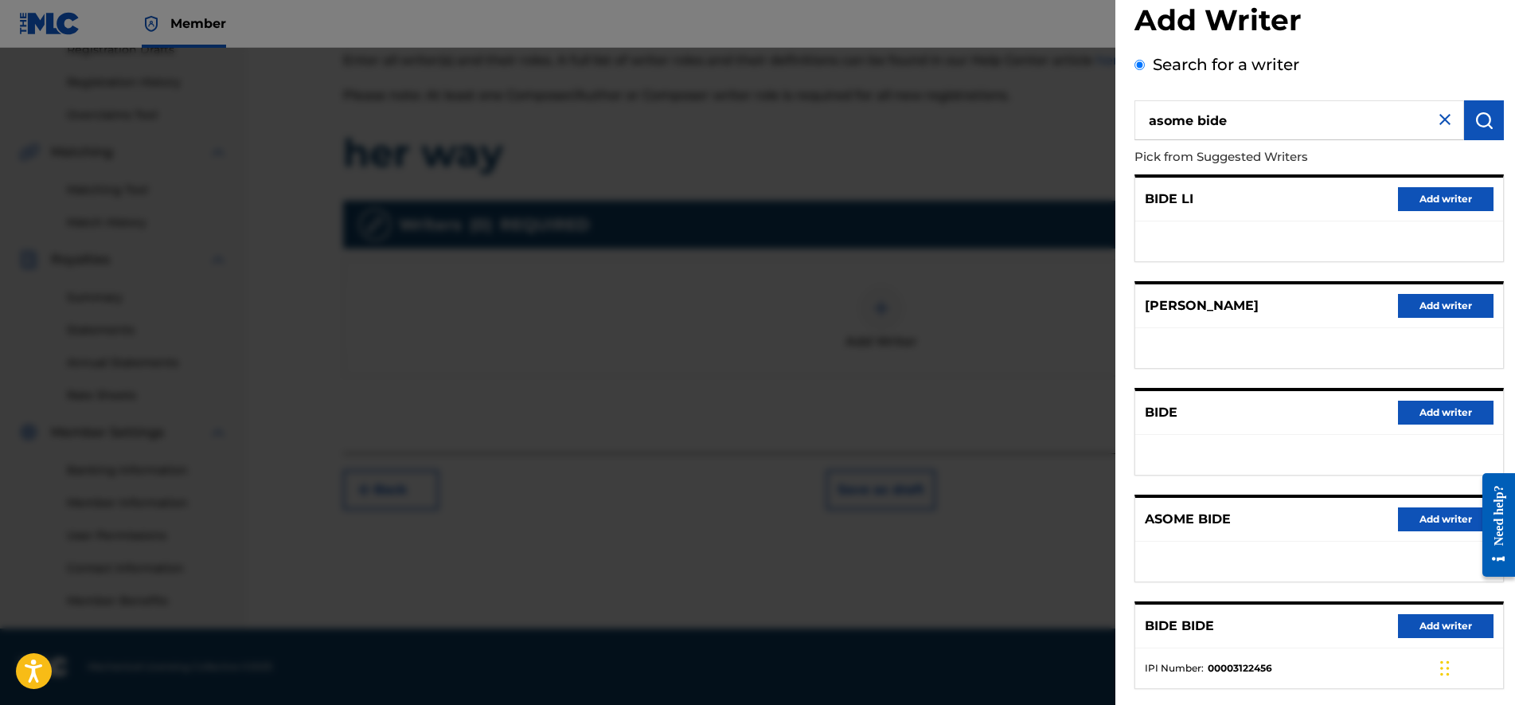
scroll to position [40, 0]
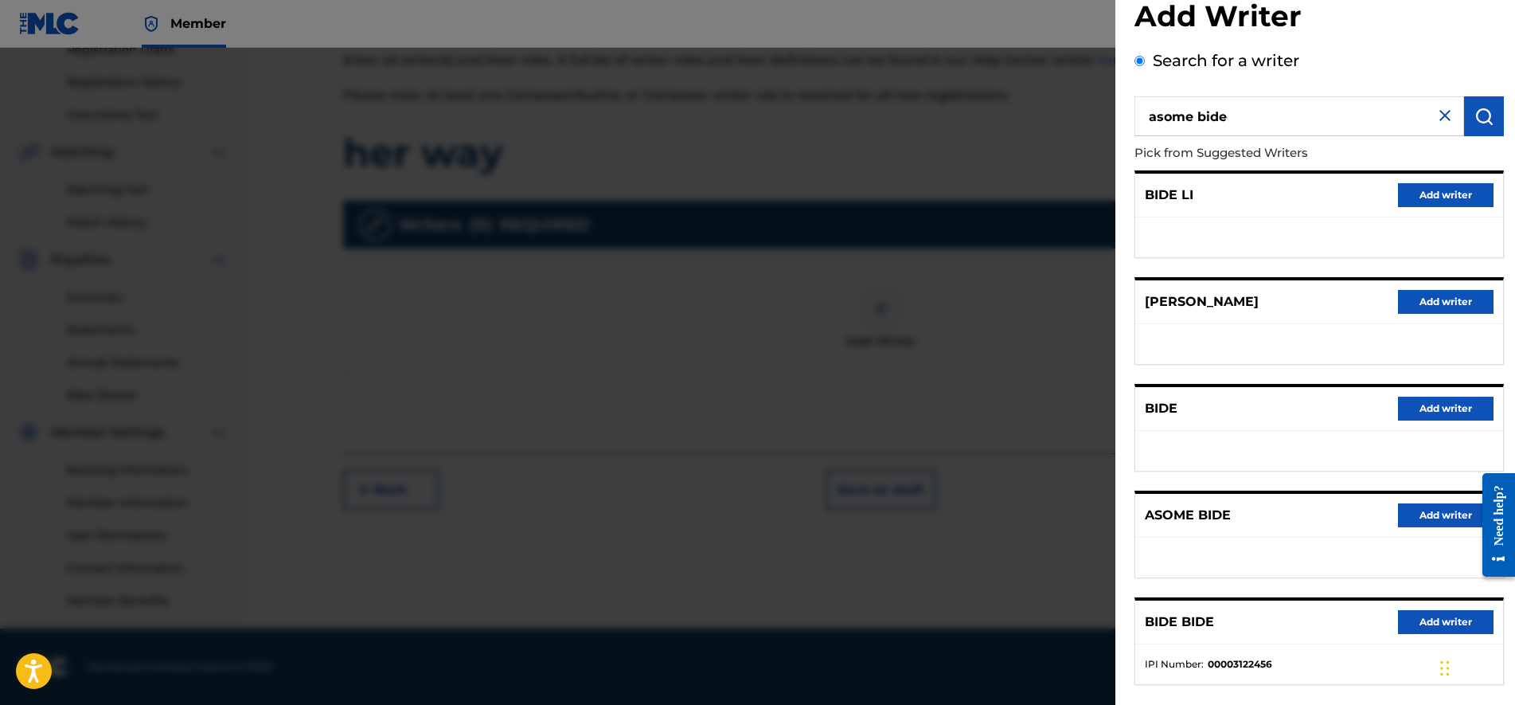
click at [1418, 507] on button "Add writer" at bounding box center [1446, 515] width 96 height 24
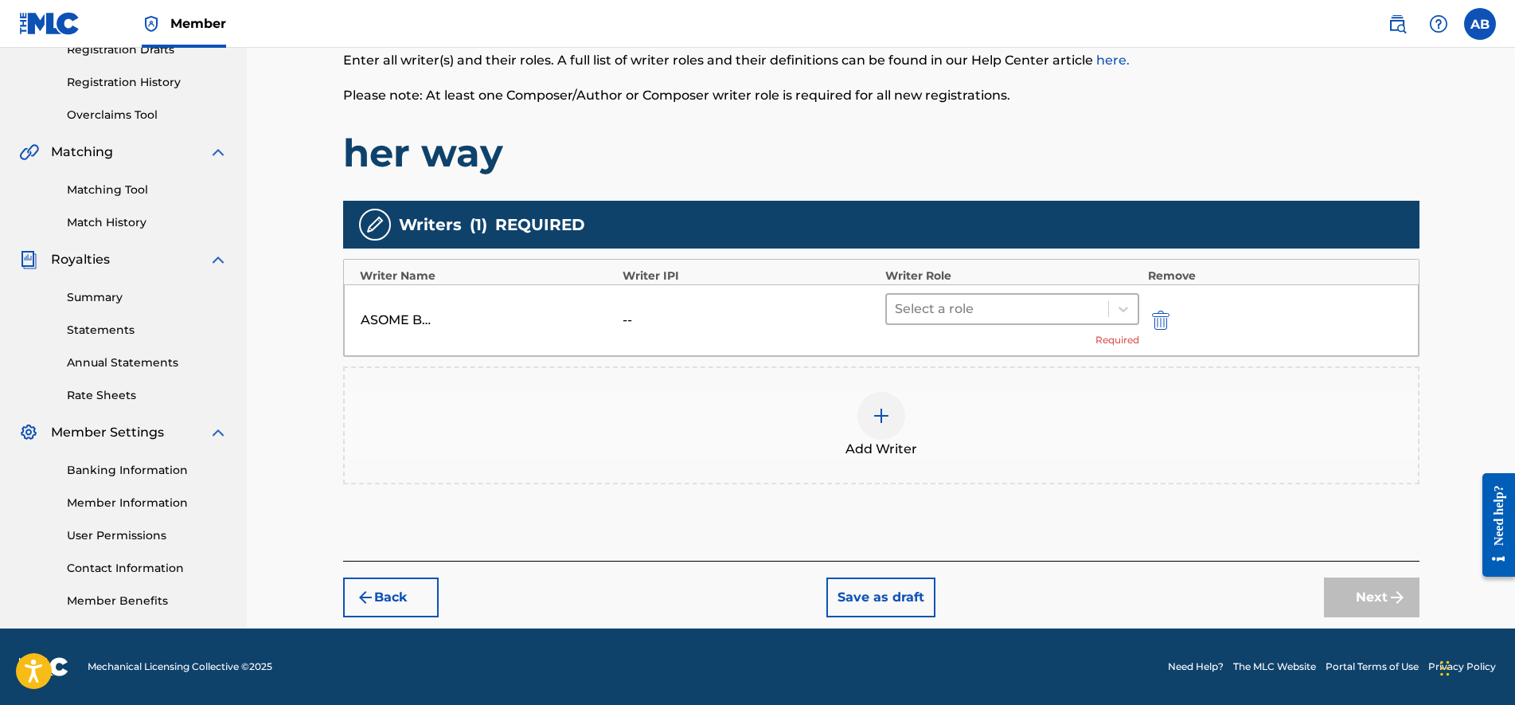
click at [943, 296] on div "Select a role" at bounding box center [998, 309] width 222 height 29
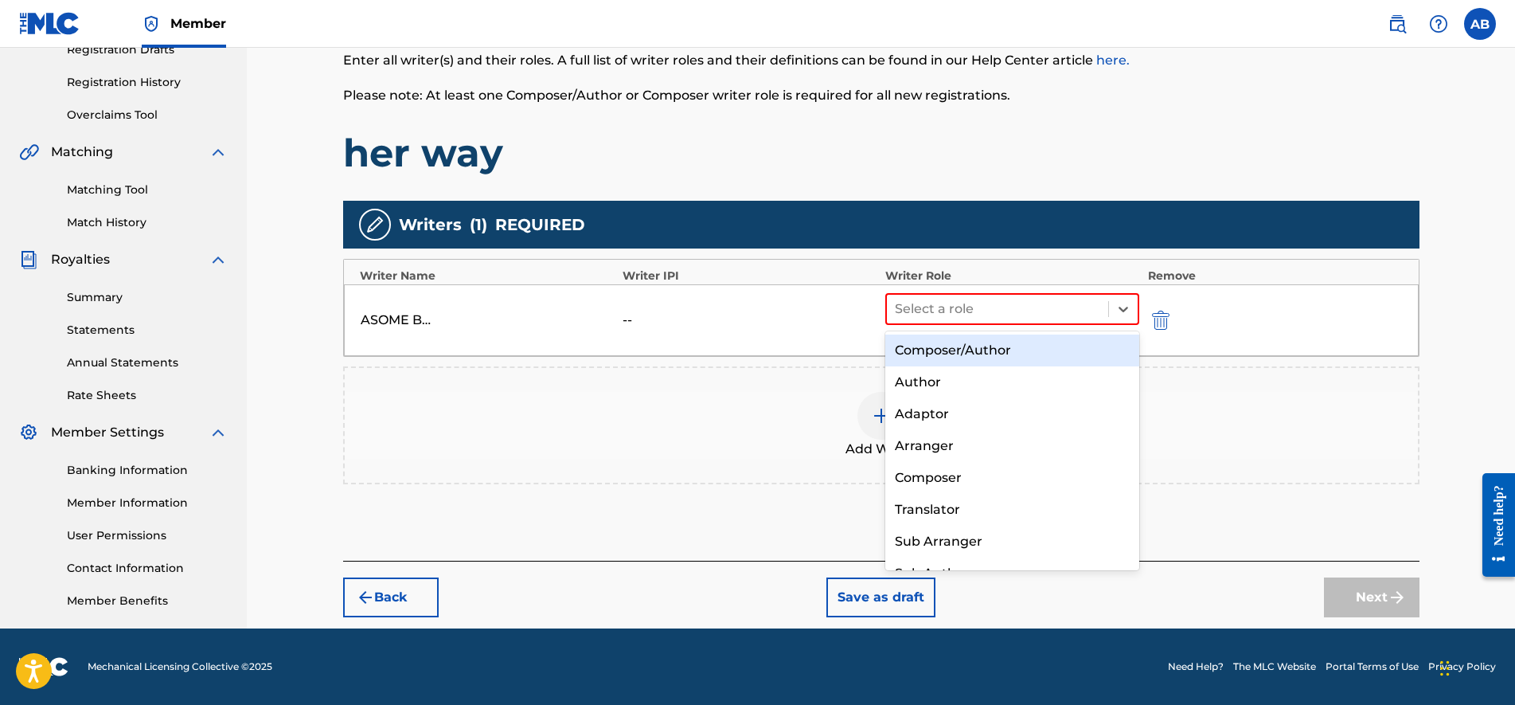
click at [911, 357] on div "Composer/Author" at bounding box center [1012, 350] width 255 height 32
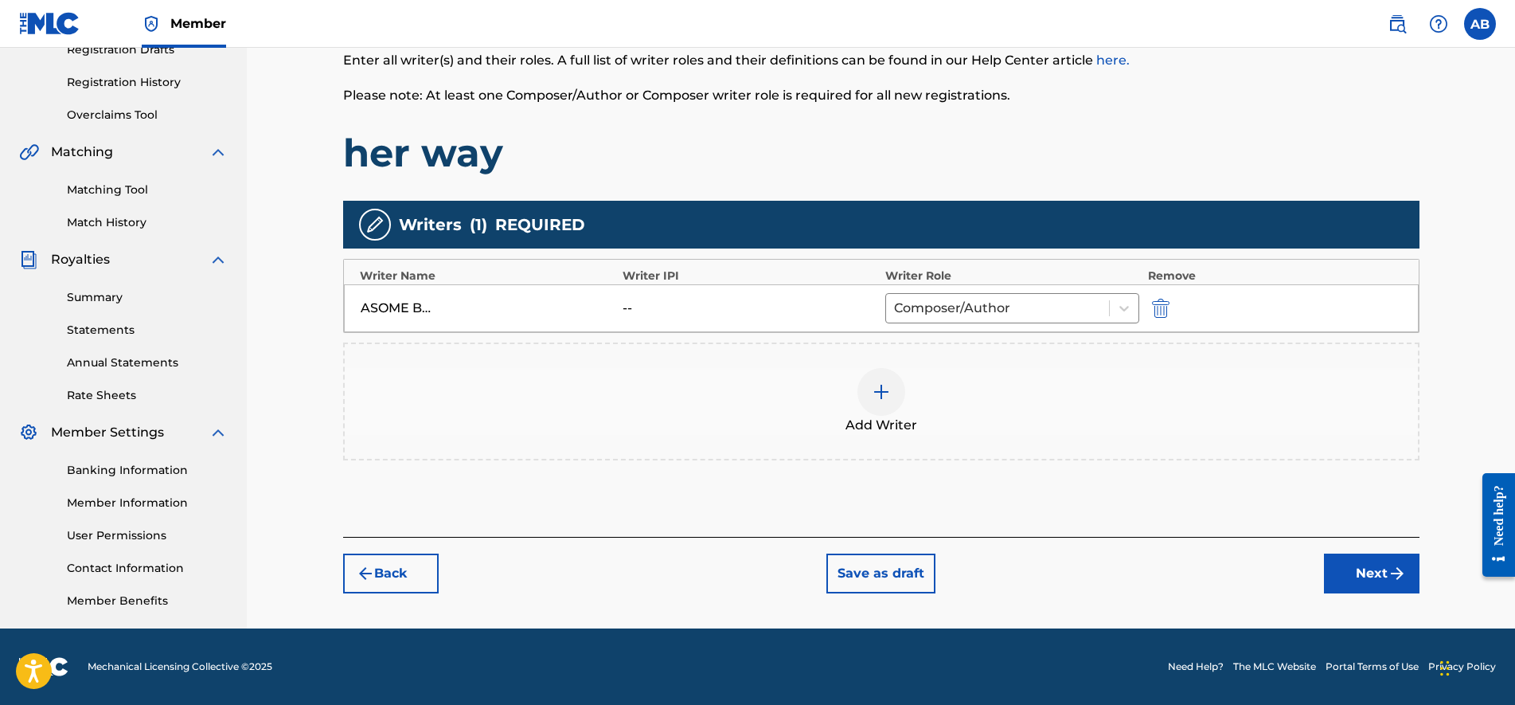
click at [800, 303] on div "--" at bounding box center [750, 308] width 255 height 19
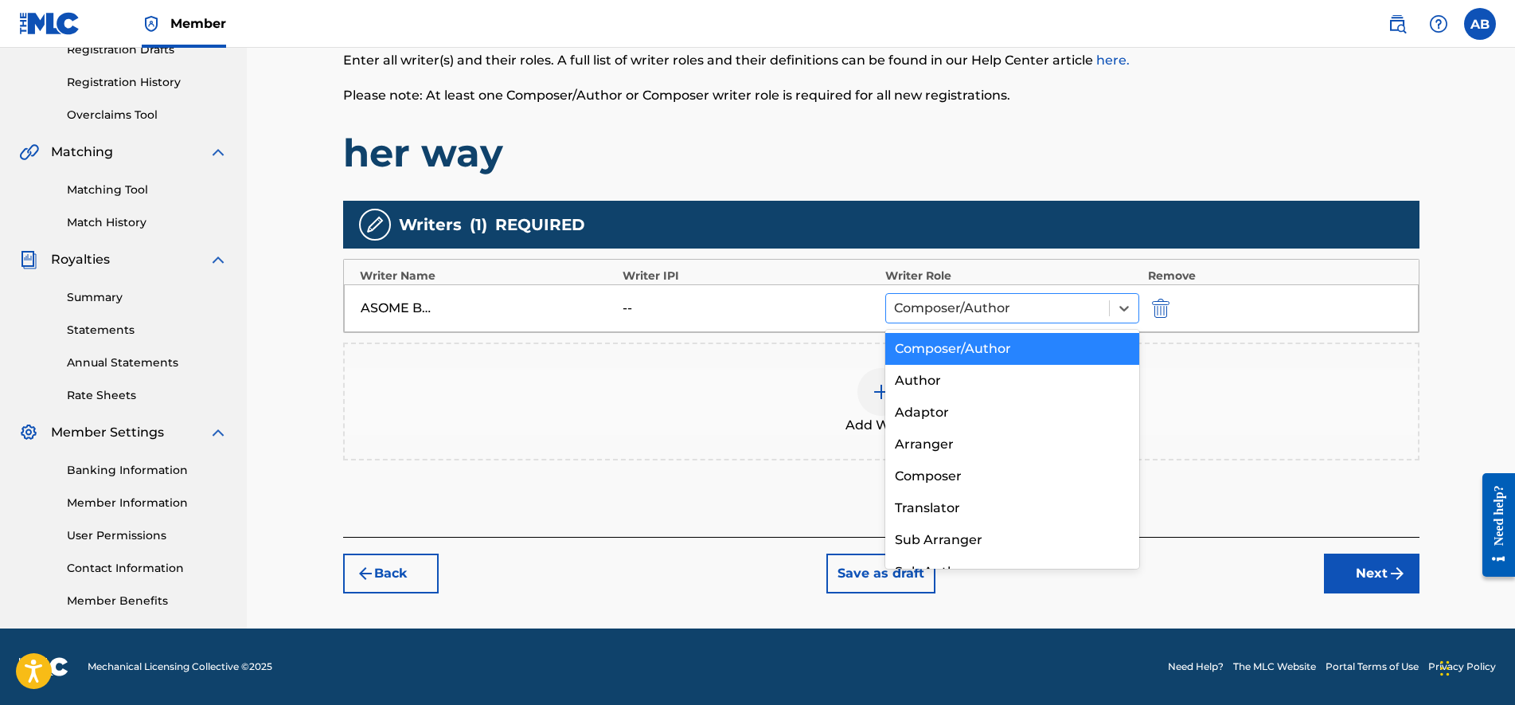
click at [1082, 297] on div at bounding box center [998, 308] width 208 height 22
click at [944, 475] on div "Composer" at bounding box center [1012, 476] width 255 height 32
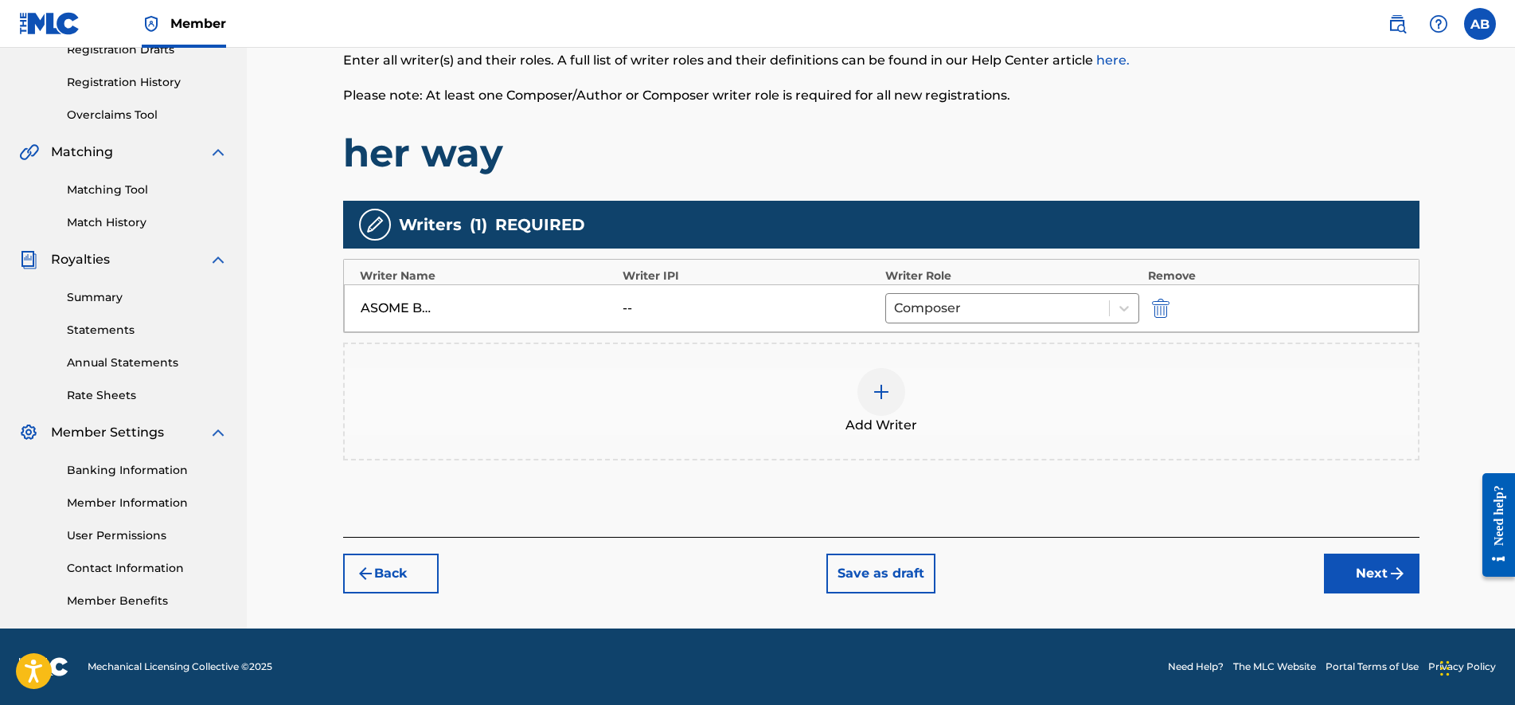
click at [923, 406] on div "Add Writer" at bounding box center [881, 401] width 1073 height 67
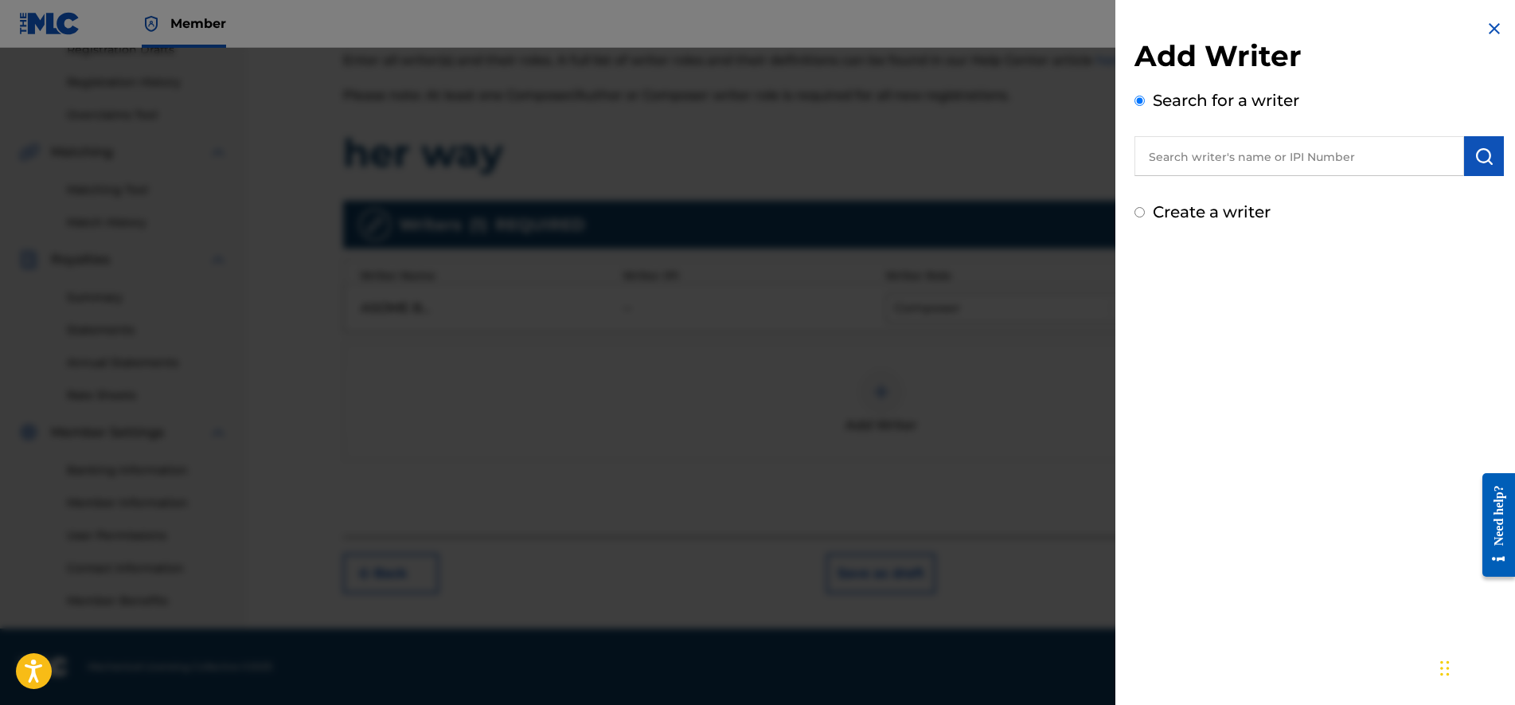
click at [1209, 195] on div "Add Writer Search for a writer Create a writer" at bounding box center [1319, 131] width 369 height 186
click at [1197, 203] on label "Create a writer" at bounding box center [1212, 211] width 118 height 19
radio input "true"
click at [1145, 207] on input "Create a writer" at bounding box center [1140, 212] width 10 height 10
radio input "false"
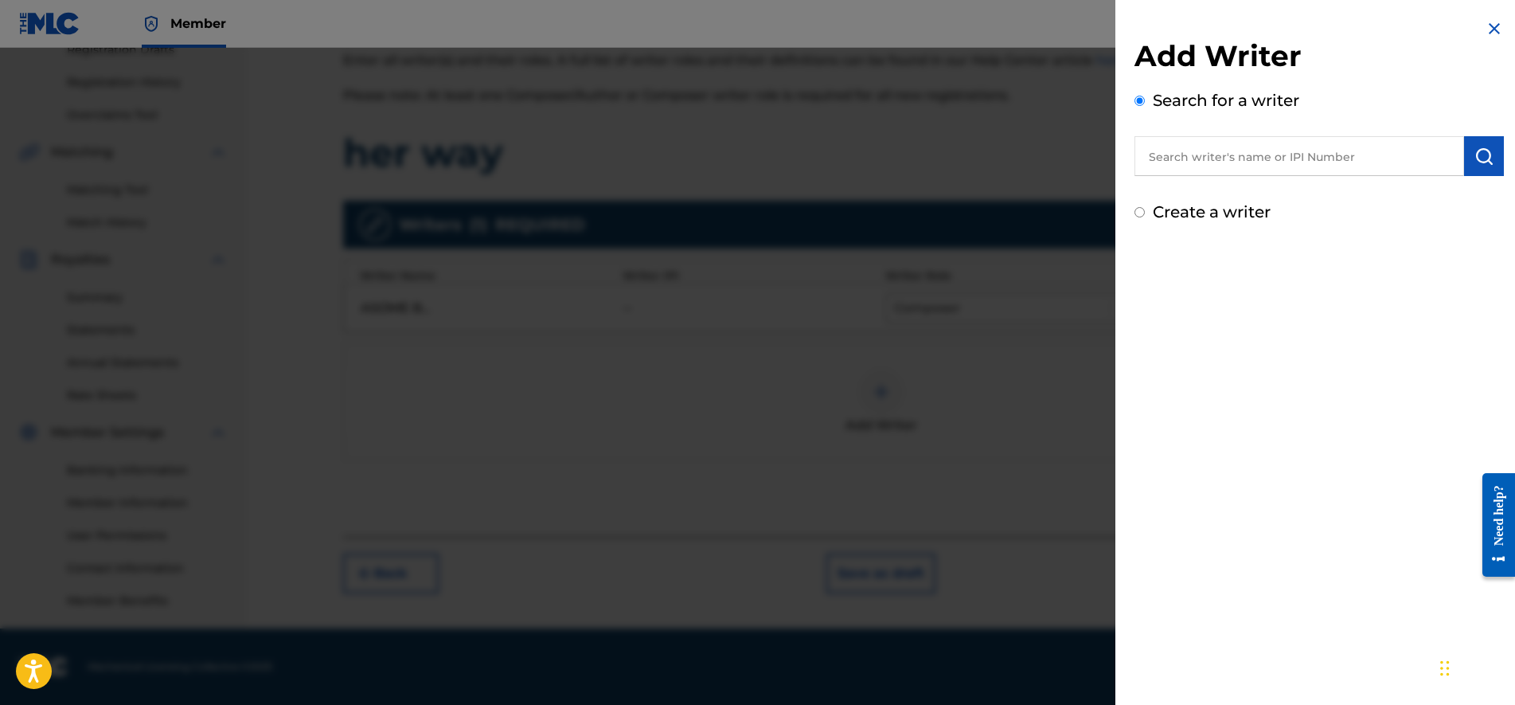
radio input "true"
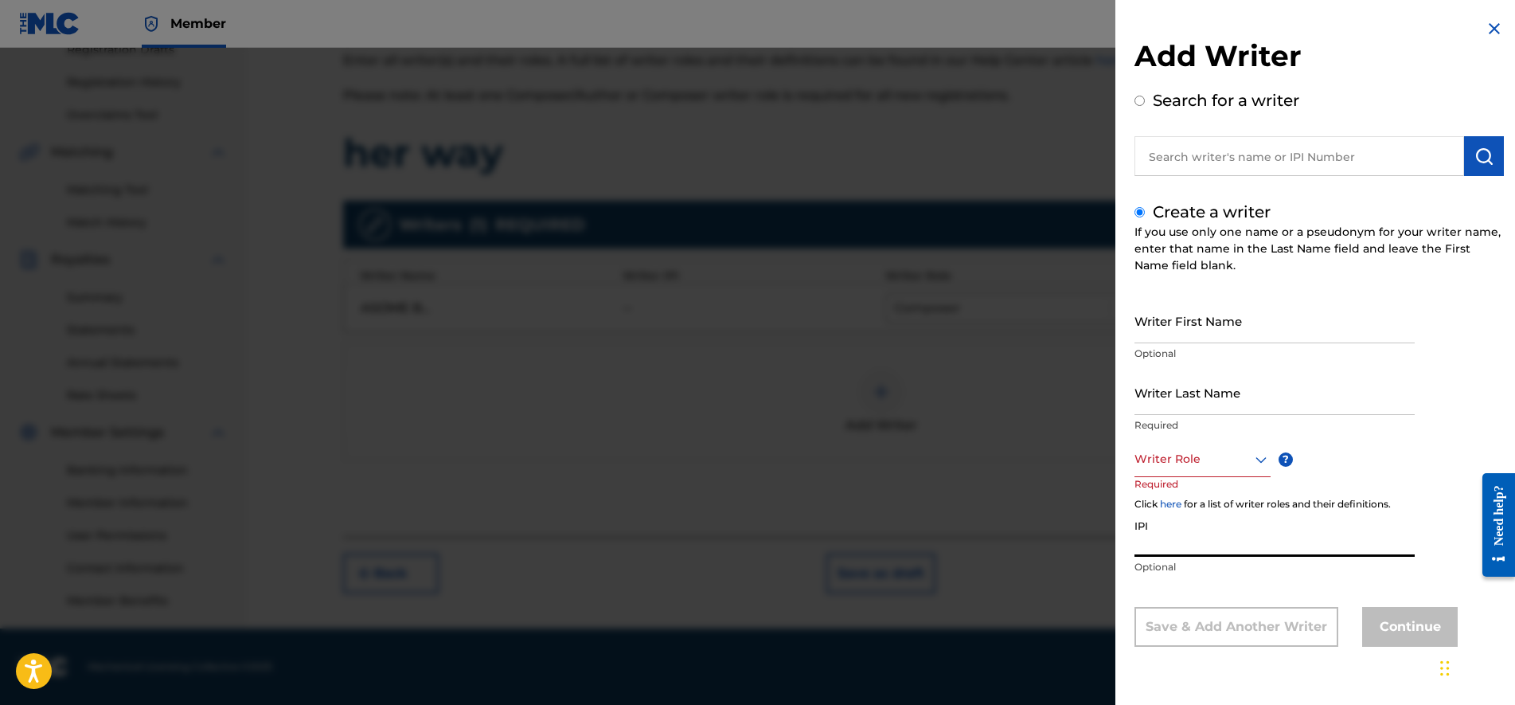
click at [1189, 553] on input "IPI" at bounding box center [1275, 533] width 280 height 45
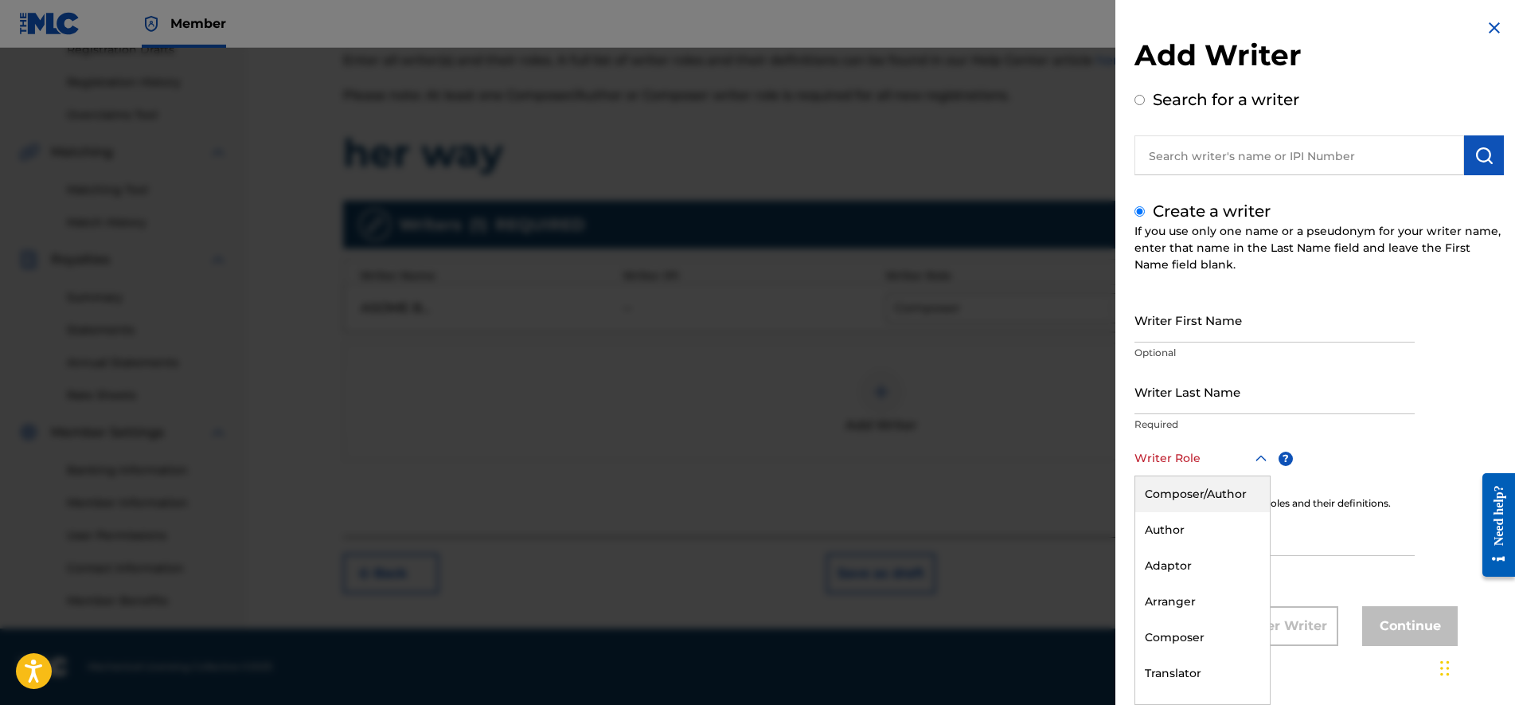
drag, startPoint x: 1219, startPoint y: 458, endPoint x: 1162, endPoint y: 464, distance: 56.9
click at [1162, 464] on div at bounding box center [1203, 458] width 136 height 20
click at [1140, 105] on input "Search for a writer" at bounding box center [1140, 101] width 10 height 10
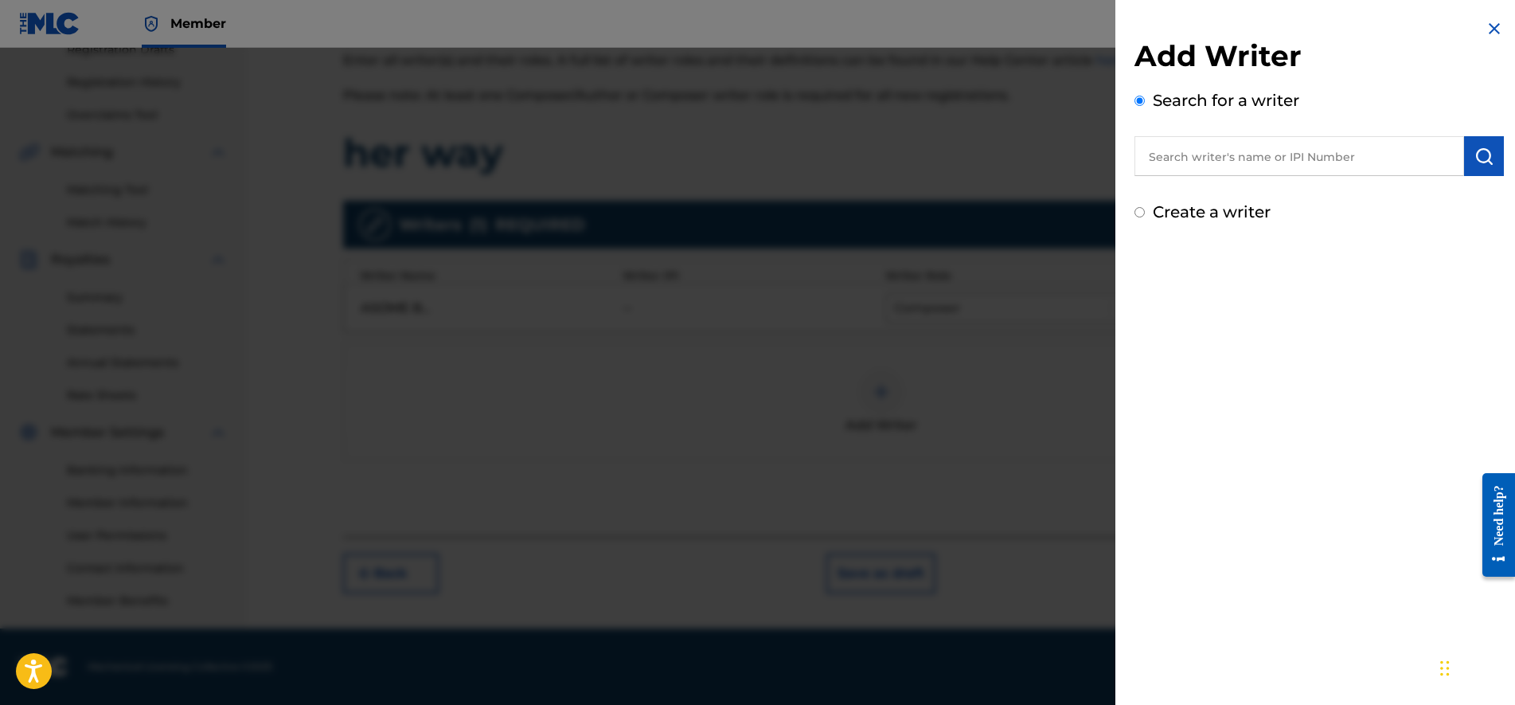
click at [1138, 209] on input "Create a writer" at bounding box center [1140, 212] width 10 height 10
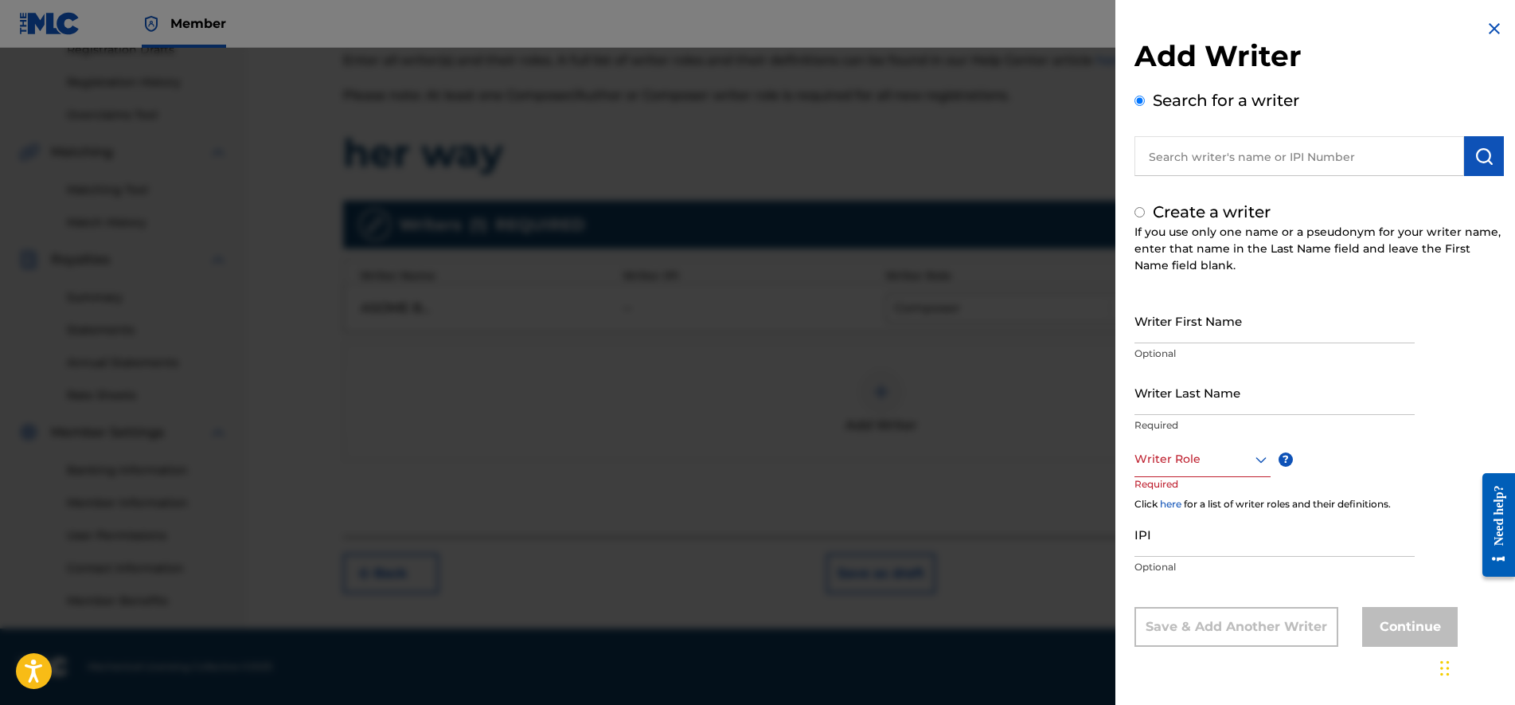
radio input "false"
radio input "true"
click at [901, 275] on div at bounding box center [757, 400] width 1515 height 705
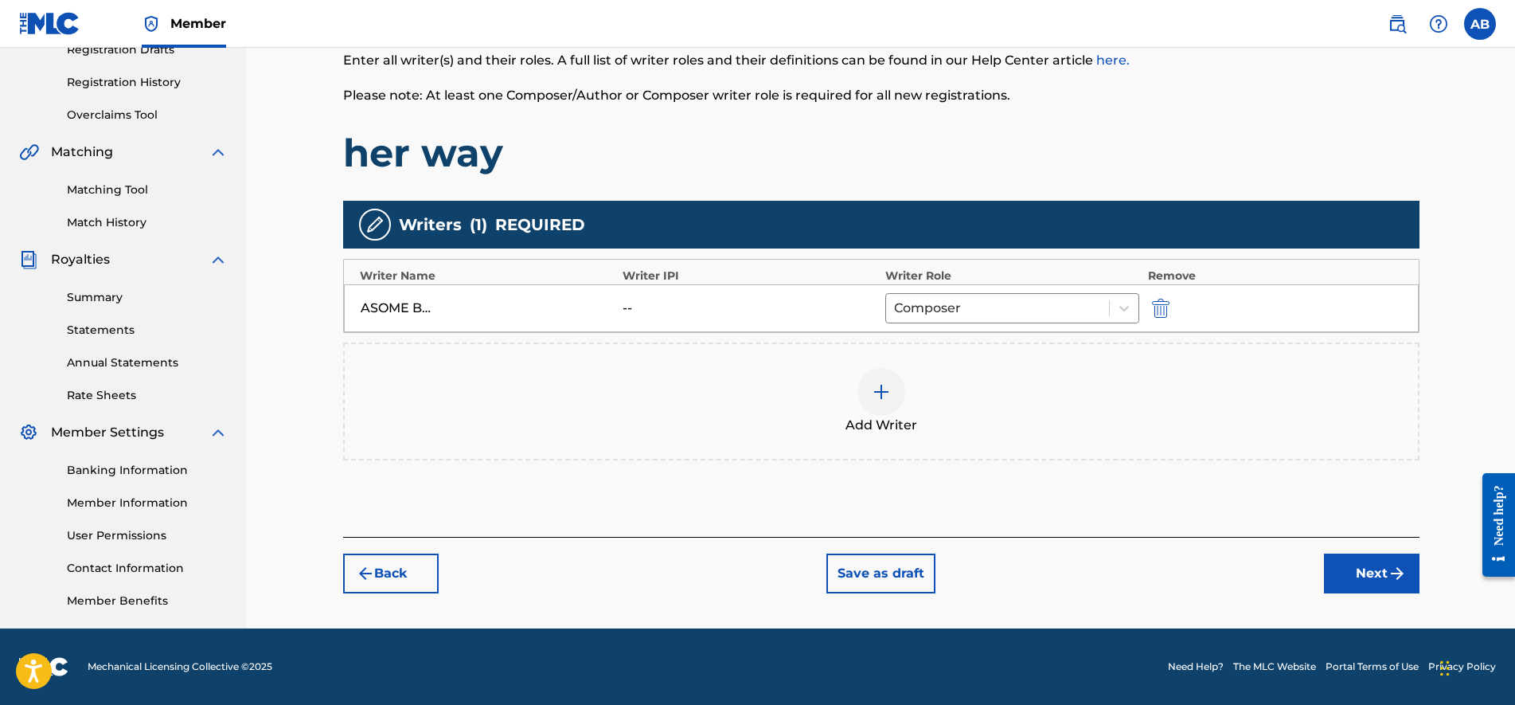
click at [150, 72] on div "Claiming Tool Individual Registration Tool Bulk Registration Tool Registration …" at bounding box center [123, 24] width 209 height 200
click at [139, 82] on link "Registration History" at bounding box center [147, 82] width 161 height 17
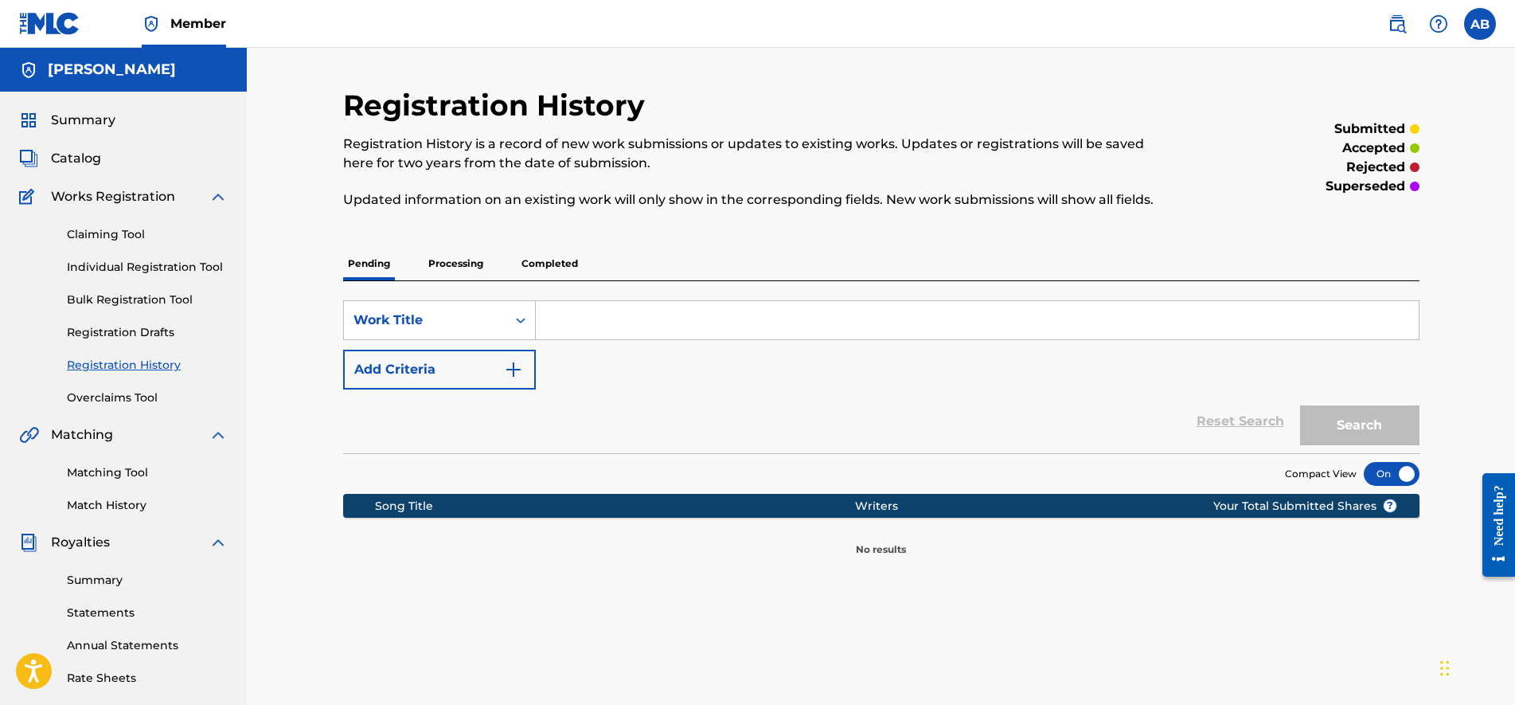
click at [562, 258] on p "Completed" at bounding box center [550, 263] width 66 height 33
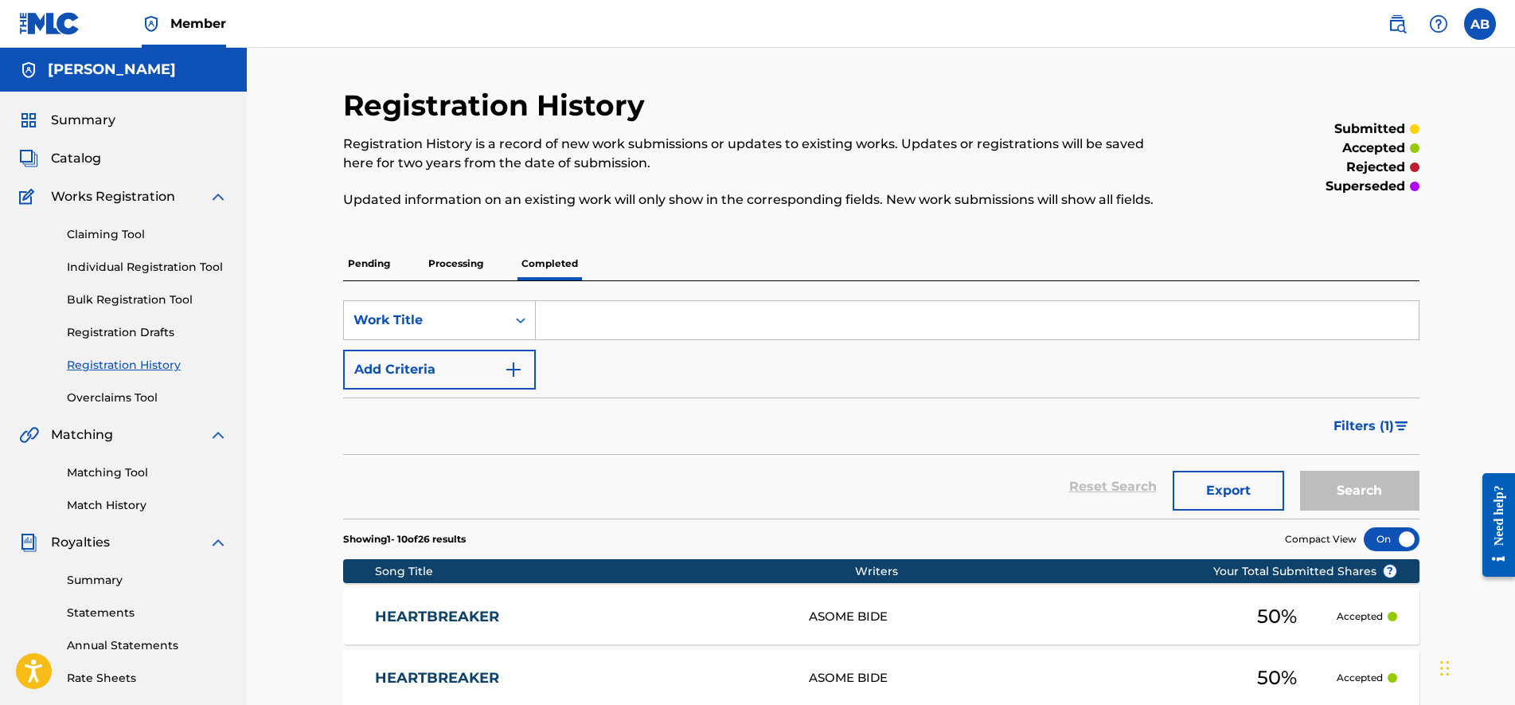
click at [1362, 617] on p "Accepted" at bounding box center [1360, 616] width 46 height 14
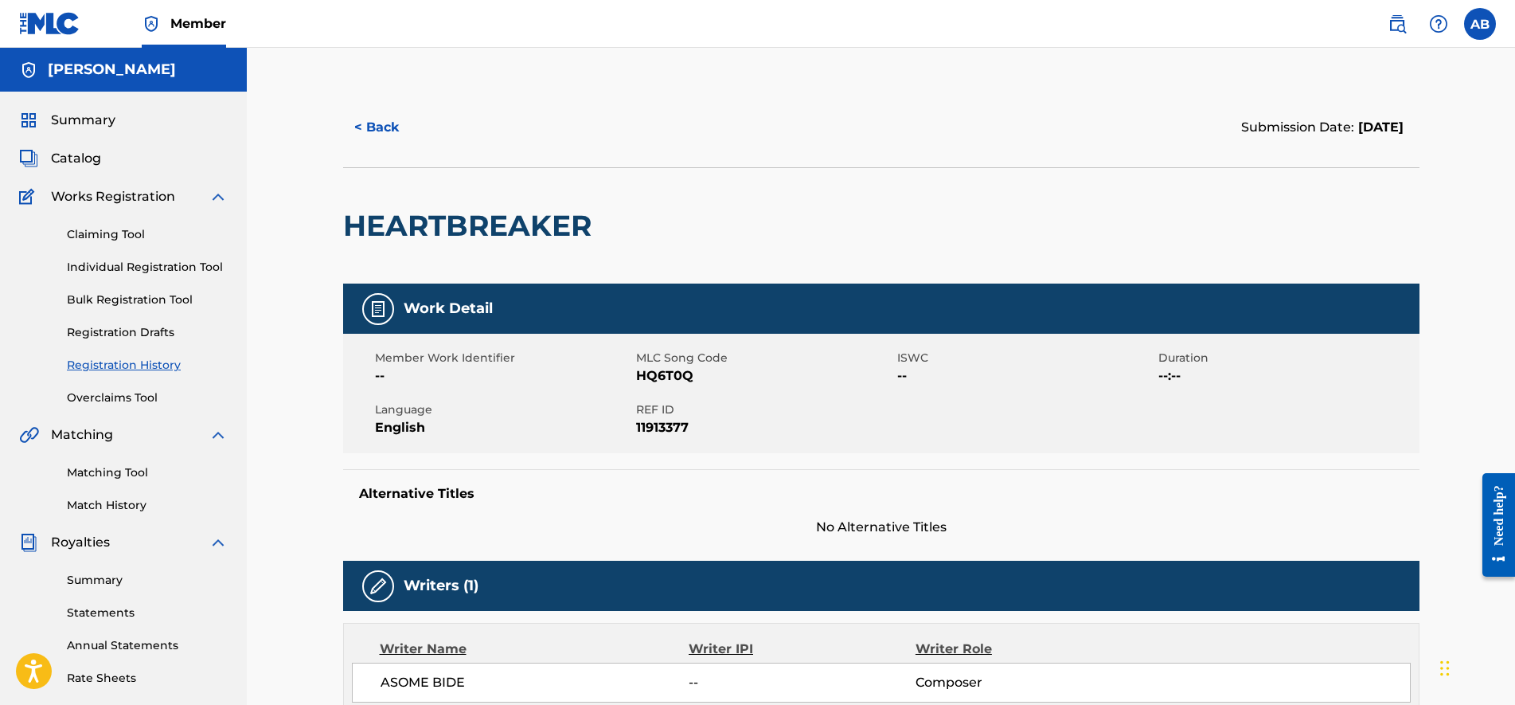
click at [1294, 251] on div "HEARTBREAKER" at bounding box center [881, 225] width 1076 height 116
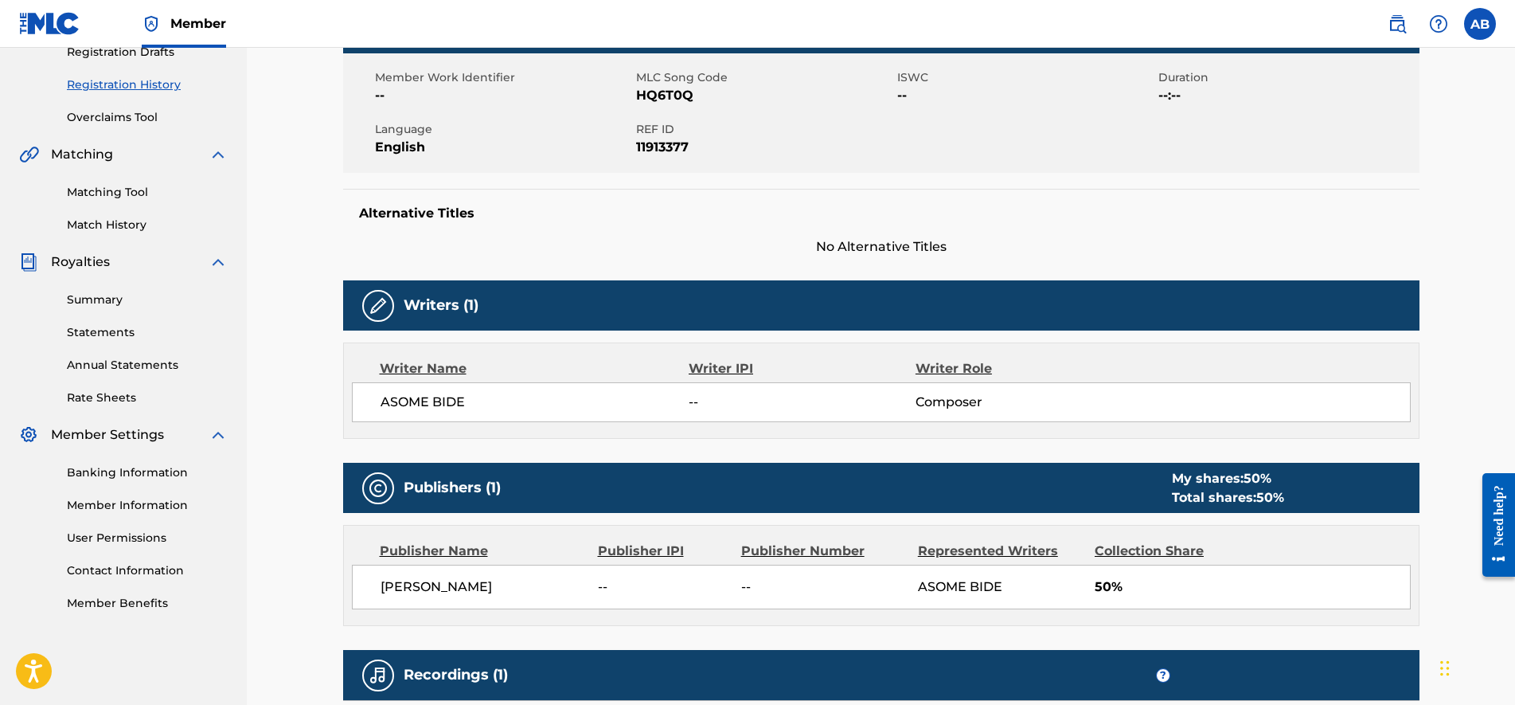
scroll to position [240, 0]
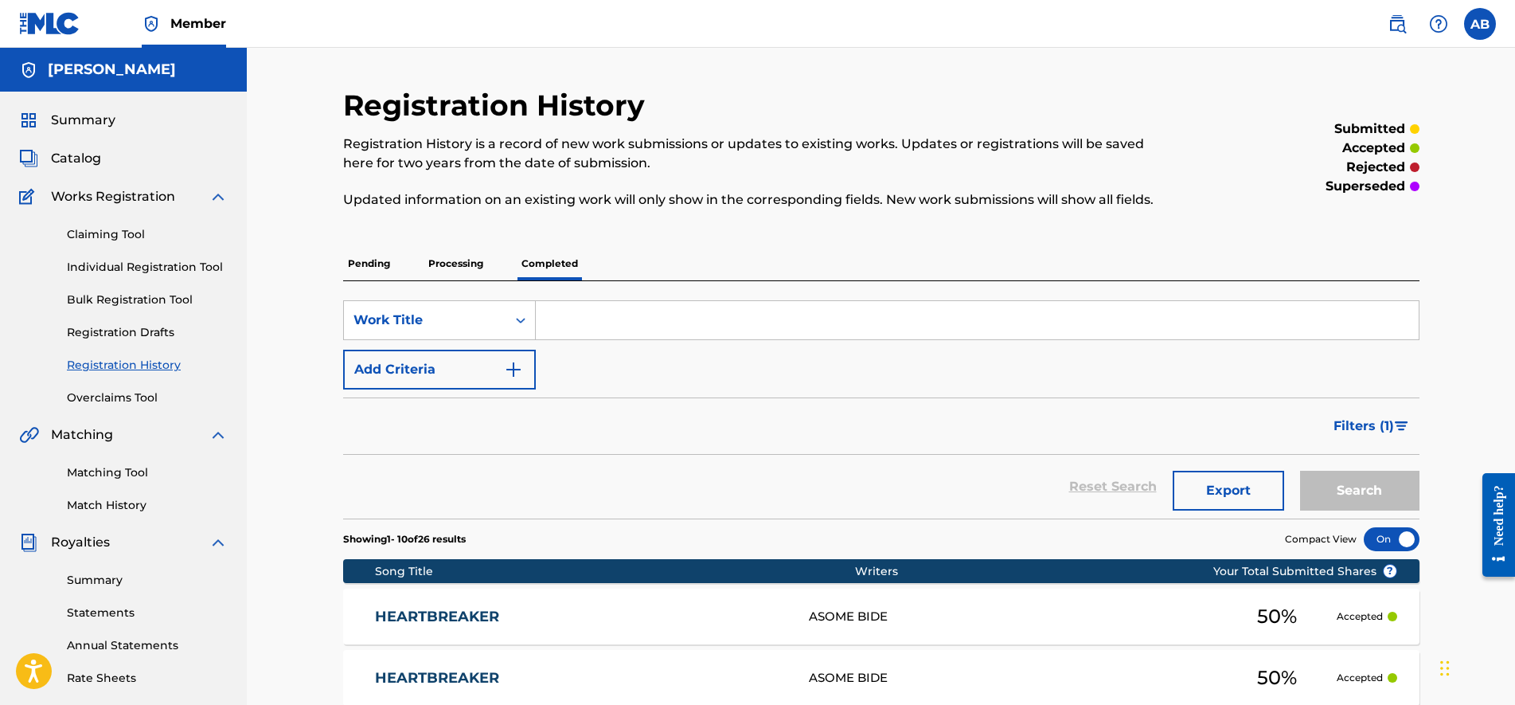
click at [559, 614] on link "HEARTBREAKER" at bounding box center [581, 617] width 412 height 18
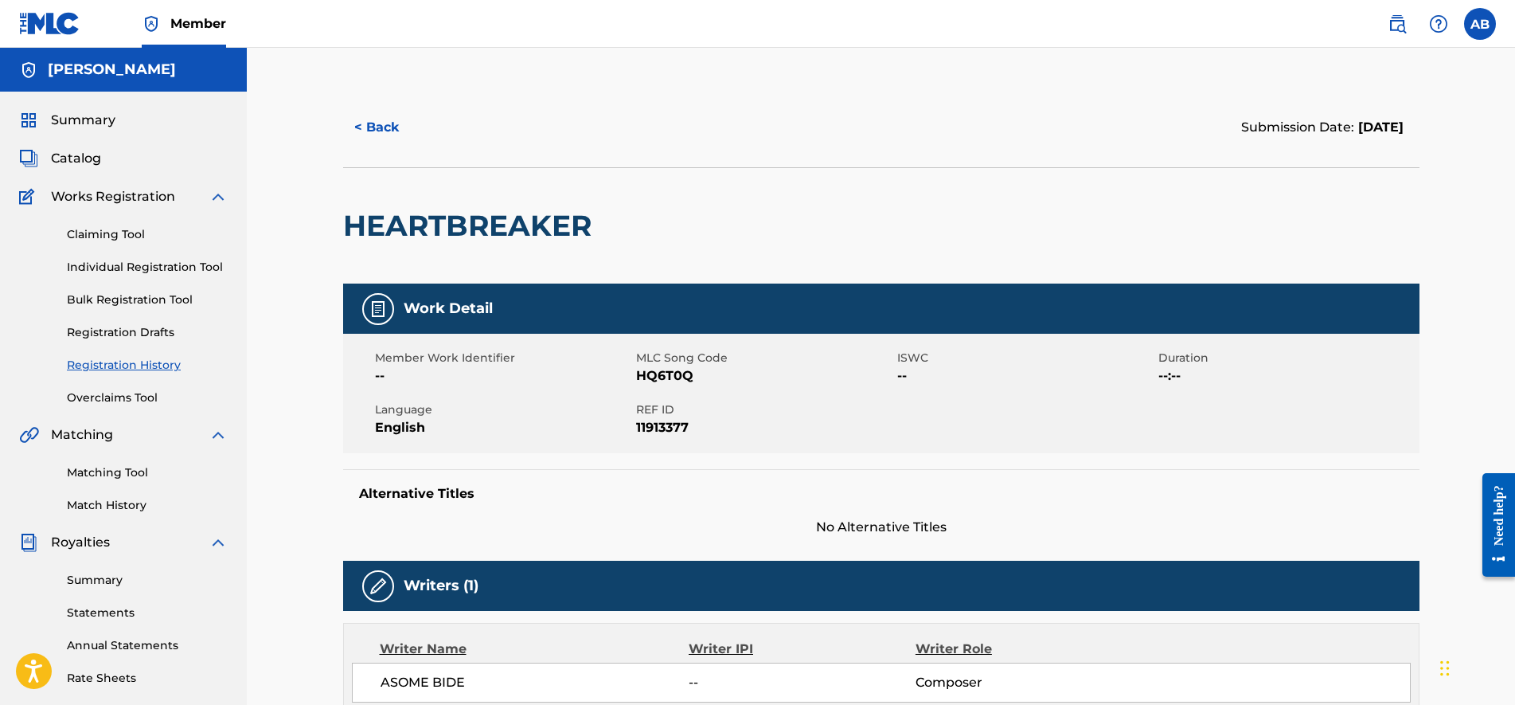
click at [55, 153] on span "Catalog" at bounding box center [76, 158] width 50 height 19
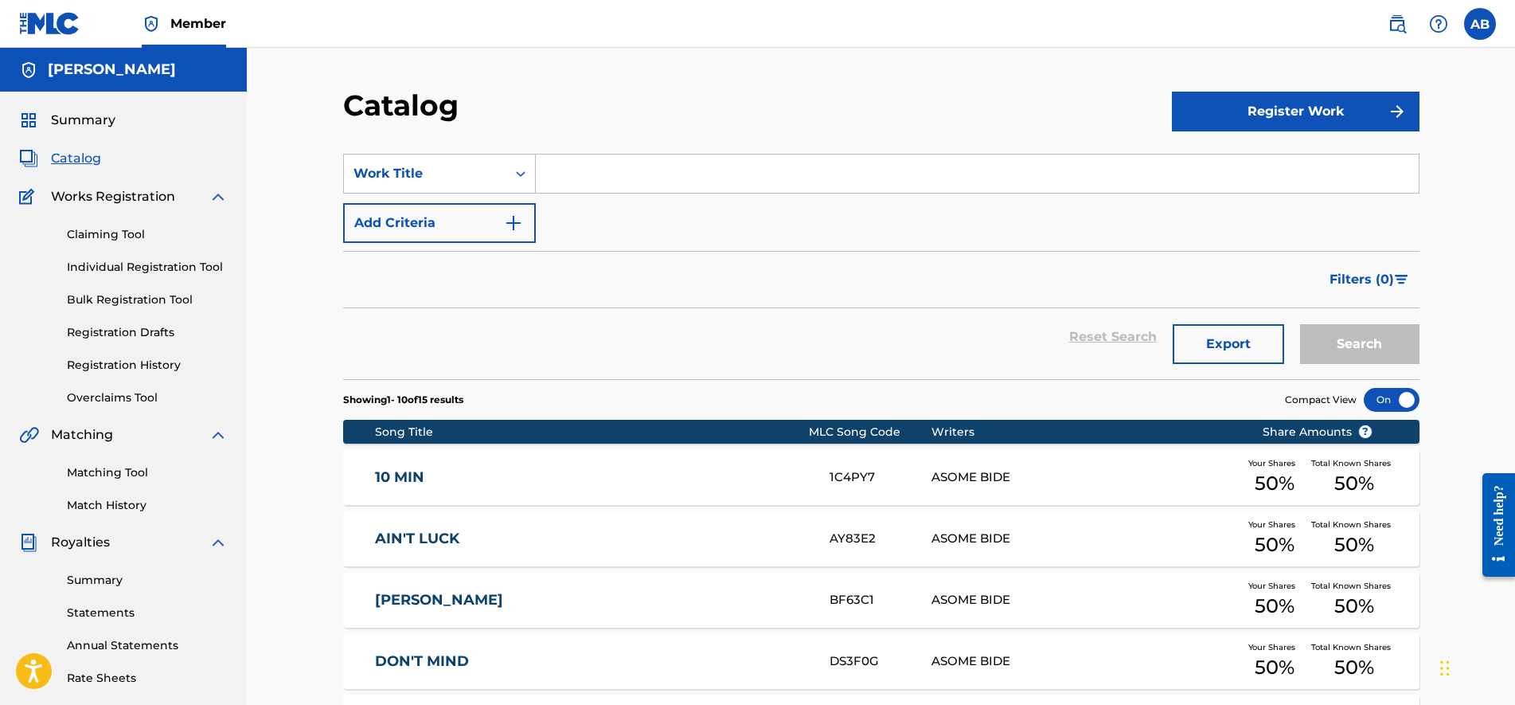
click at [826, 655] on div "DON'T MIND" at bounding box center [602, 661] width 455 height 18
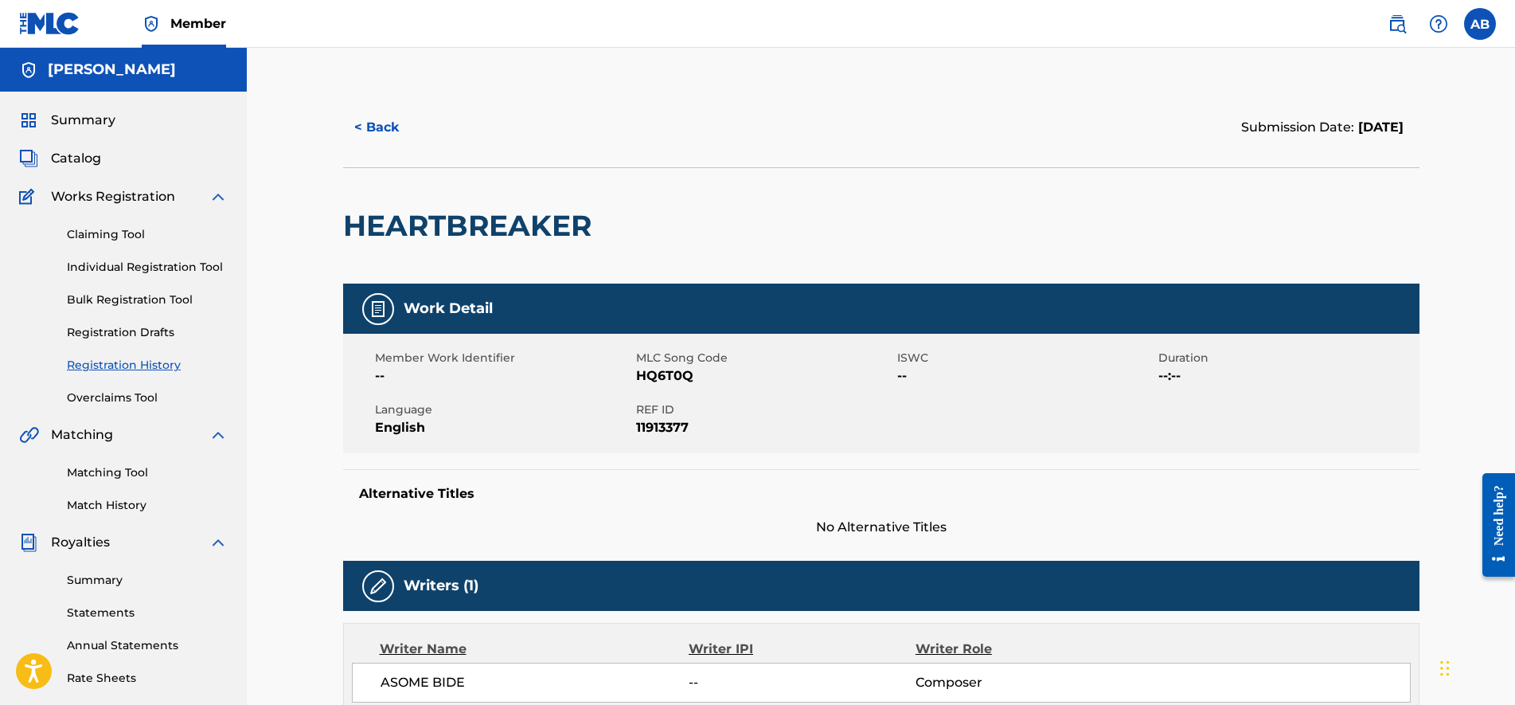
click at [194, 278] on div "Claiming Tool Individual Registration Tool Bulk Registration Tool Registration …" at bounding box center [123, 306] width 209 height 200
click at [190, 272] on link "Individual Registration Tool" at bounding box center [147, 267] width 161 height 17
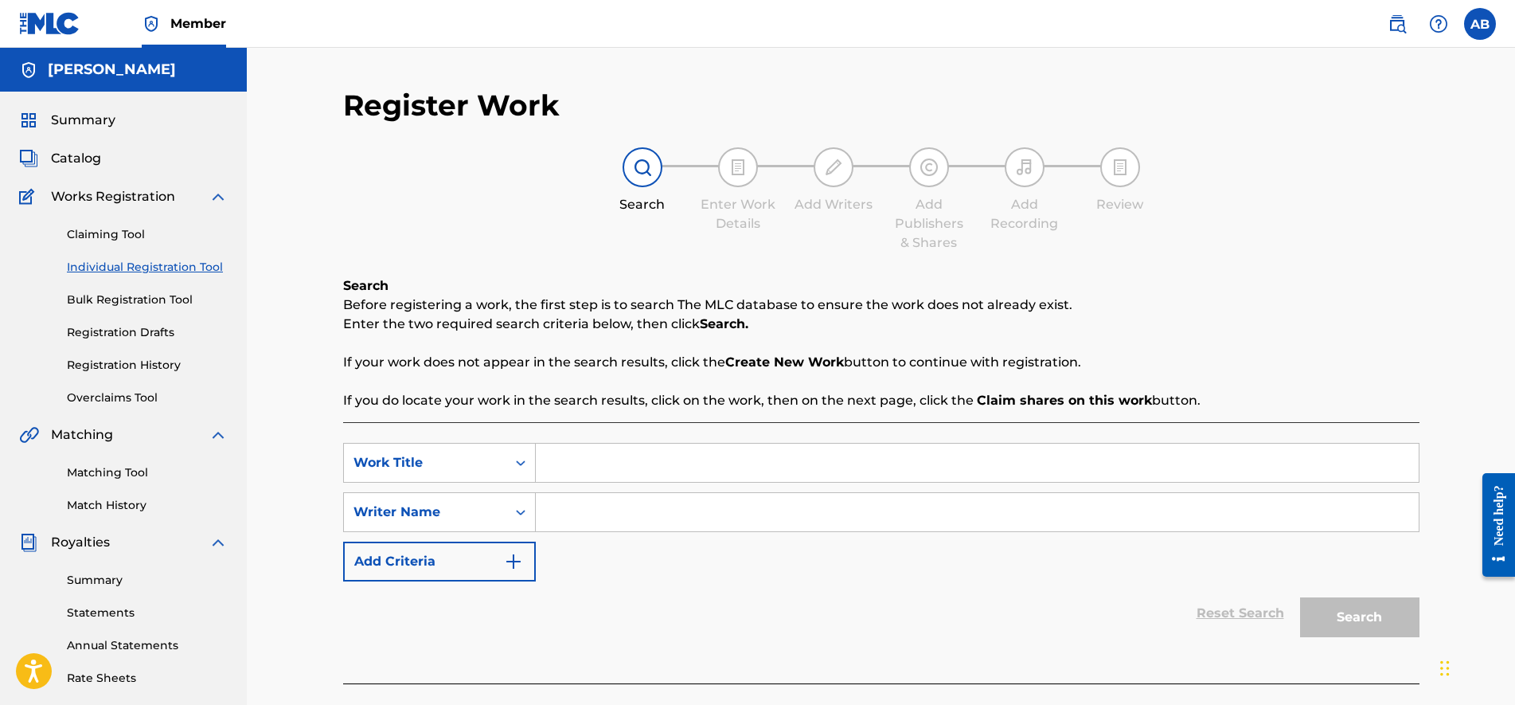
click at [573, 470] on input "Search Form" at bounding box center [977, 462] width 883 height 38
click at [566, 473] on input "her way" at bounding box center [977, 462] width 883 height 38
type input "her way"
click at [568, 513] on input "Search Form" at bounding box center [977, 512] width 883 height 38
type input "sobe"
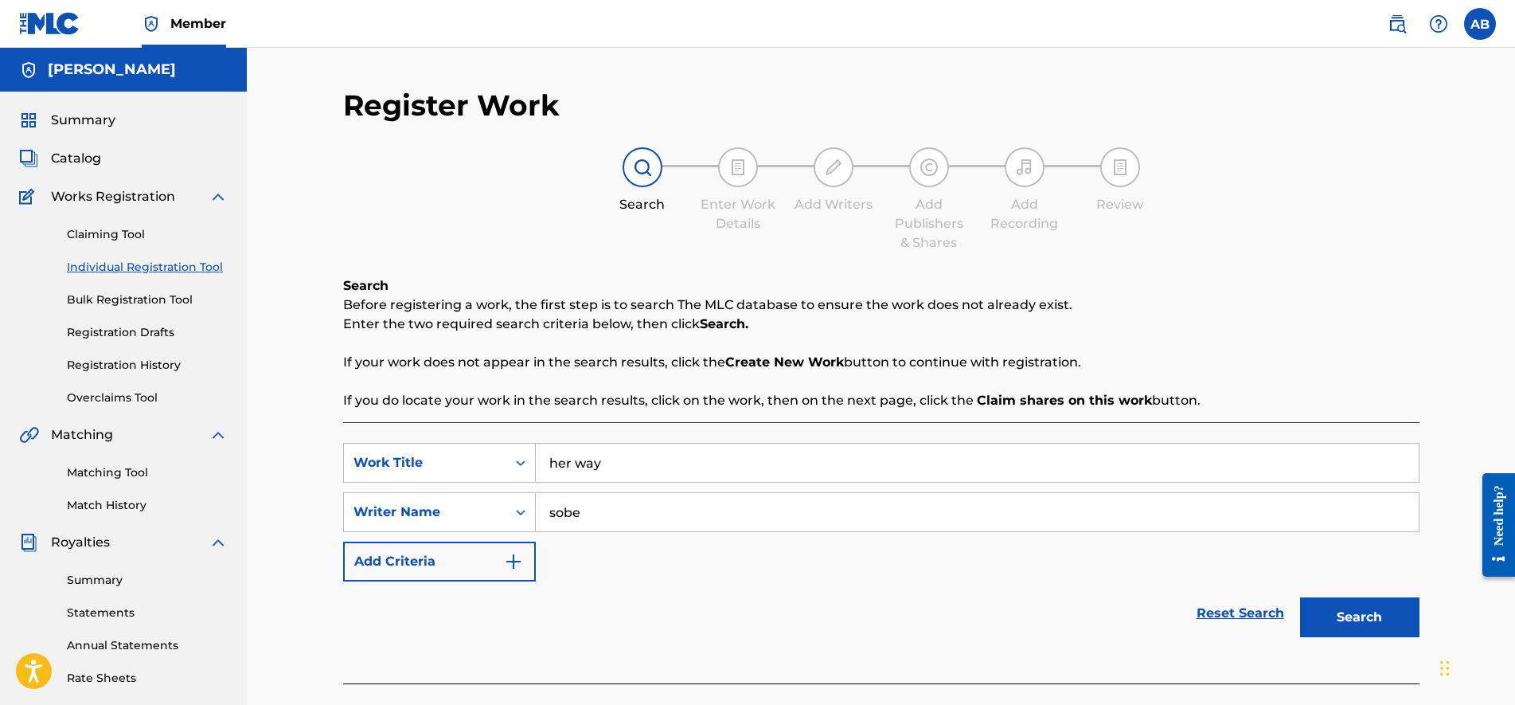
click at [1300, 597] on button "Search" at bounding box center [1359, 617] width 119 height 40
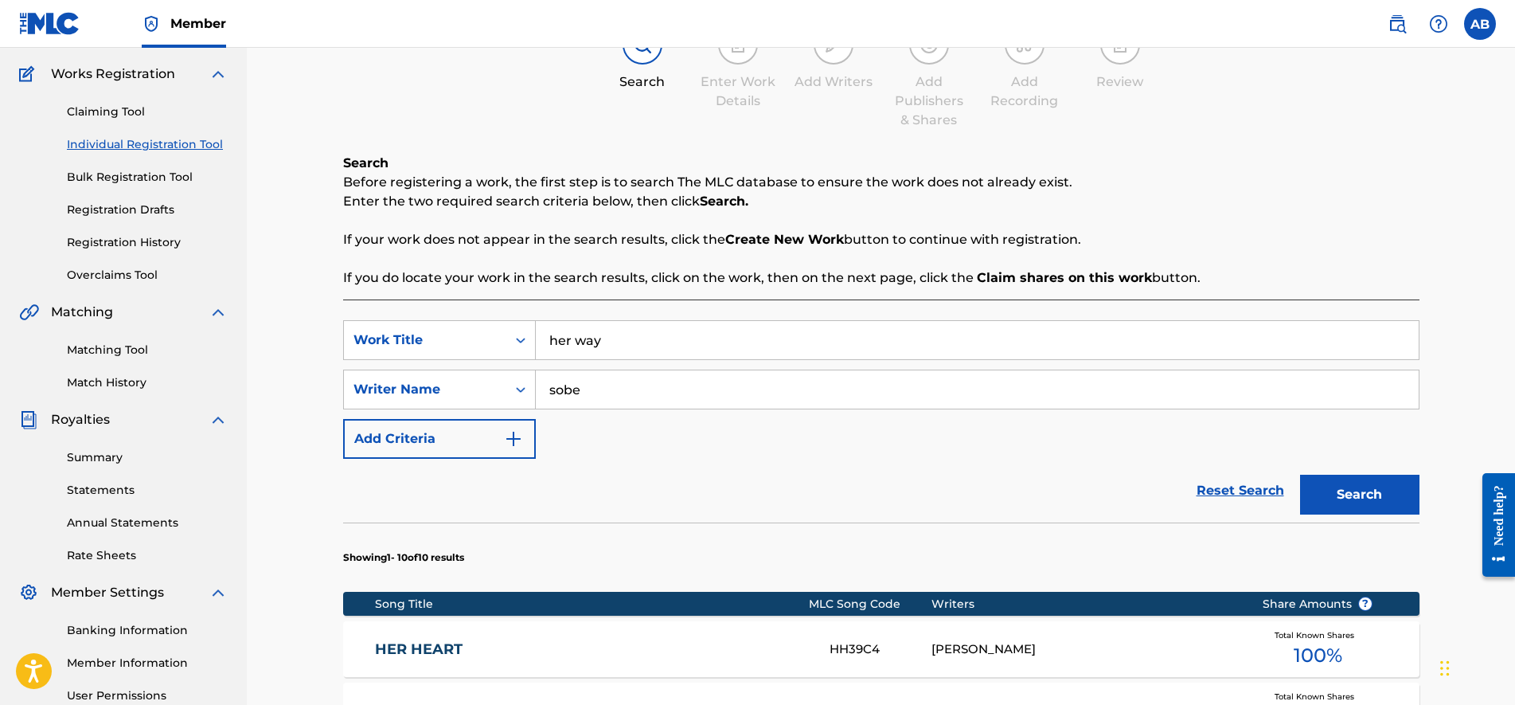
scroll to position [918, 0]
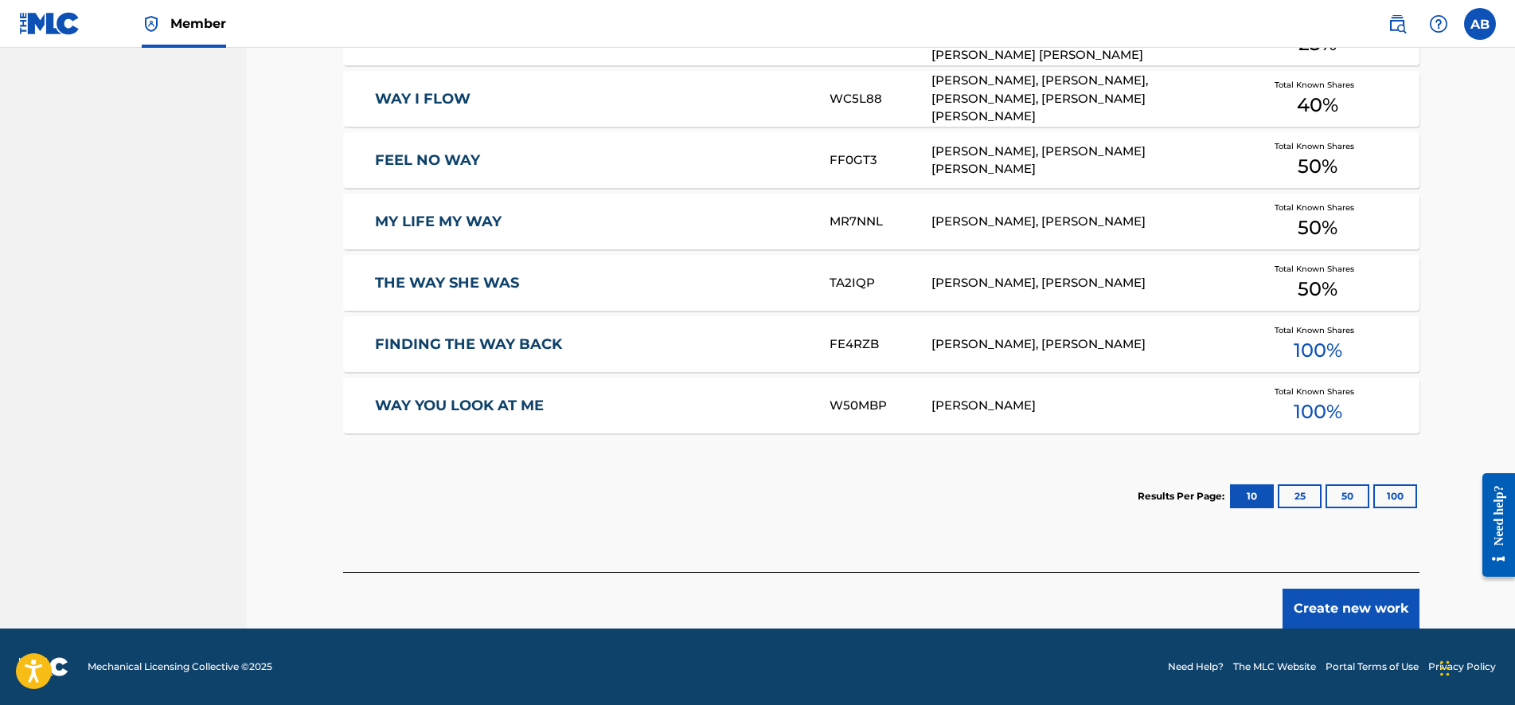
click at [1338, 626] on button "Create new work" at bounding box center [1351, 608] width 137 height 40
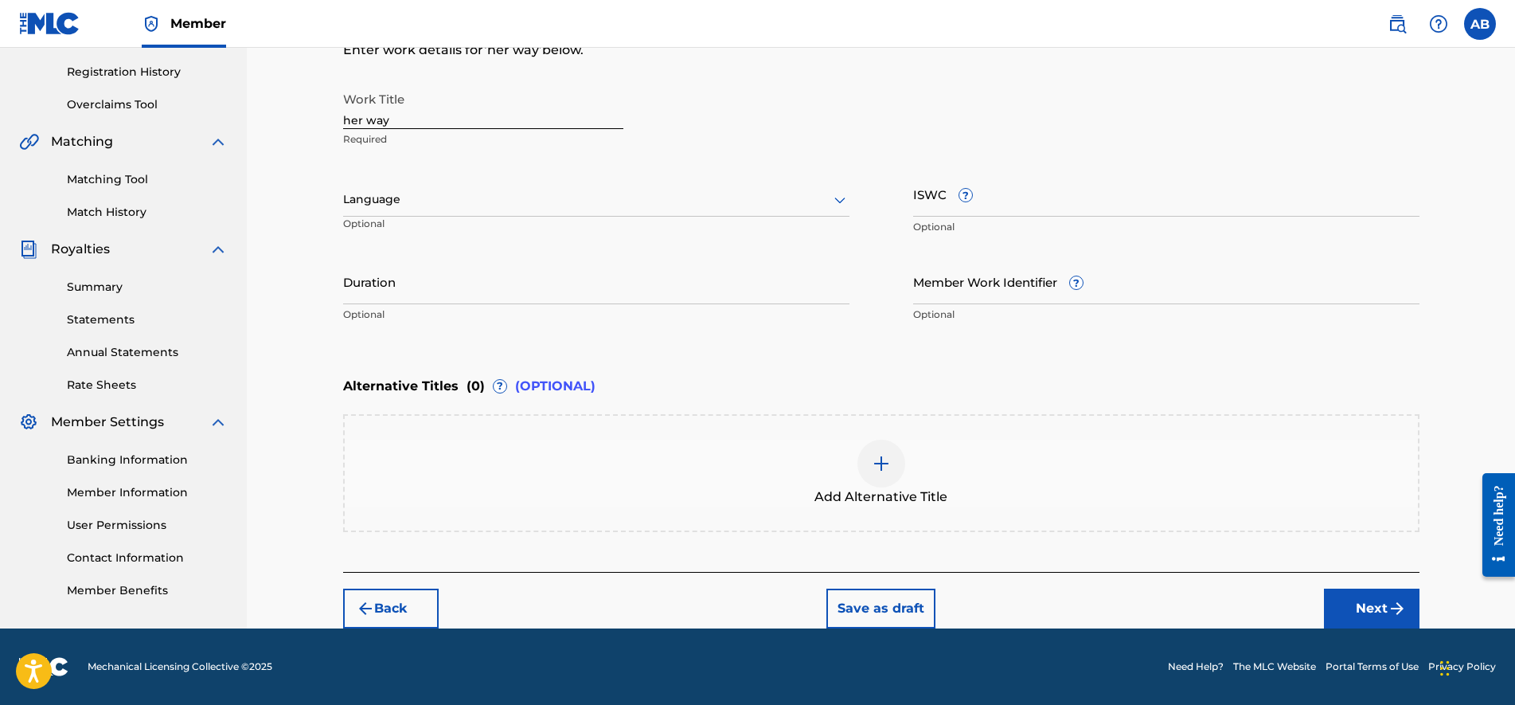
scroll to position [293, 0]
click at [1345, 624] on button "Next" at bounding box center [1372, 608] width 96 height 40
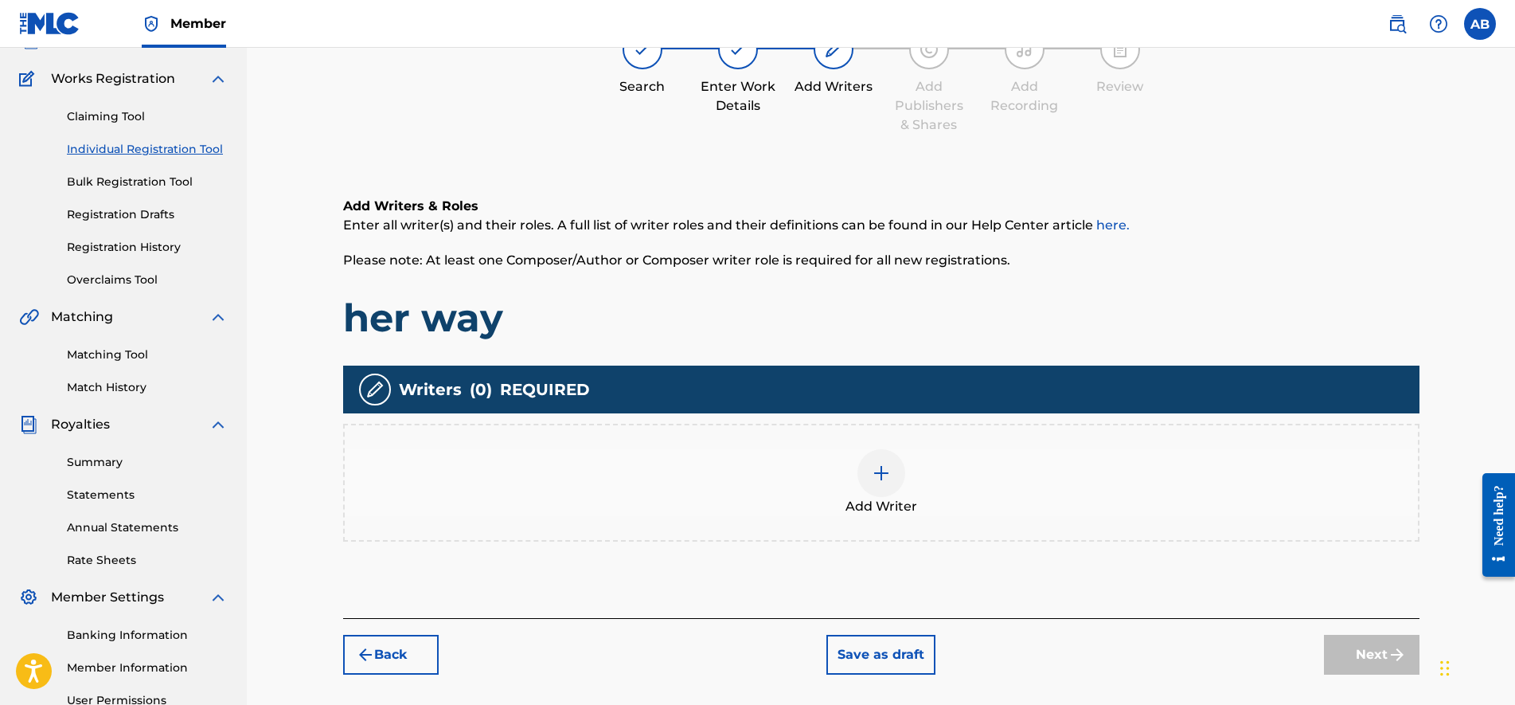
scroll to position [72, 0]
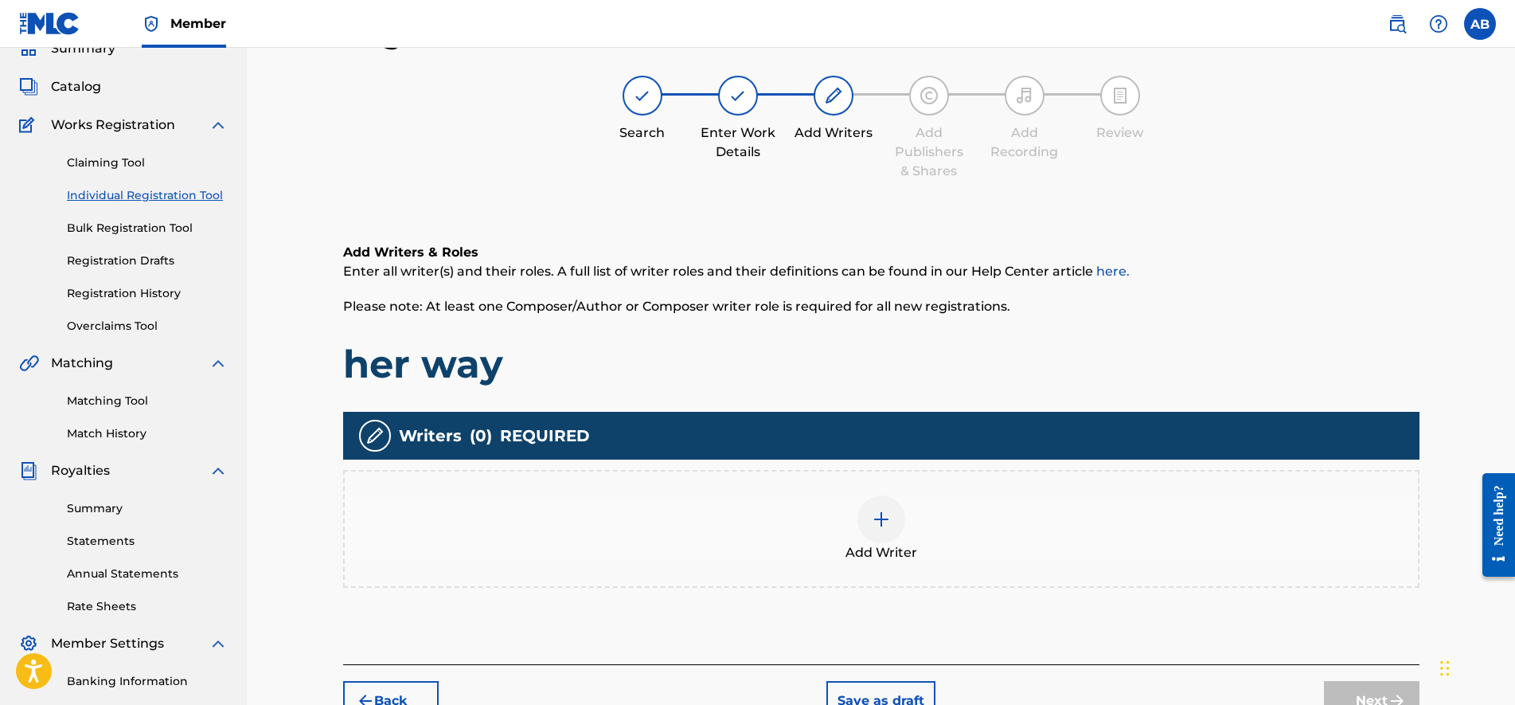
click at [1061, 479] on div "Add Writer" at bounding box center [881, 529] width 1076 height 118
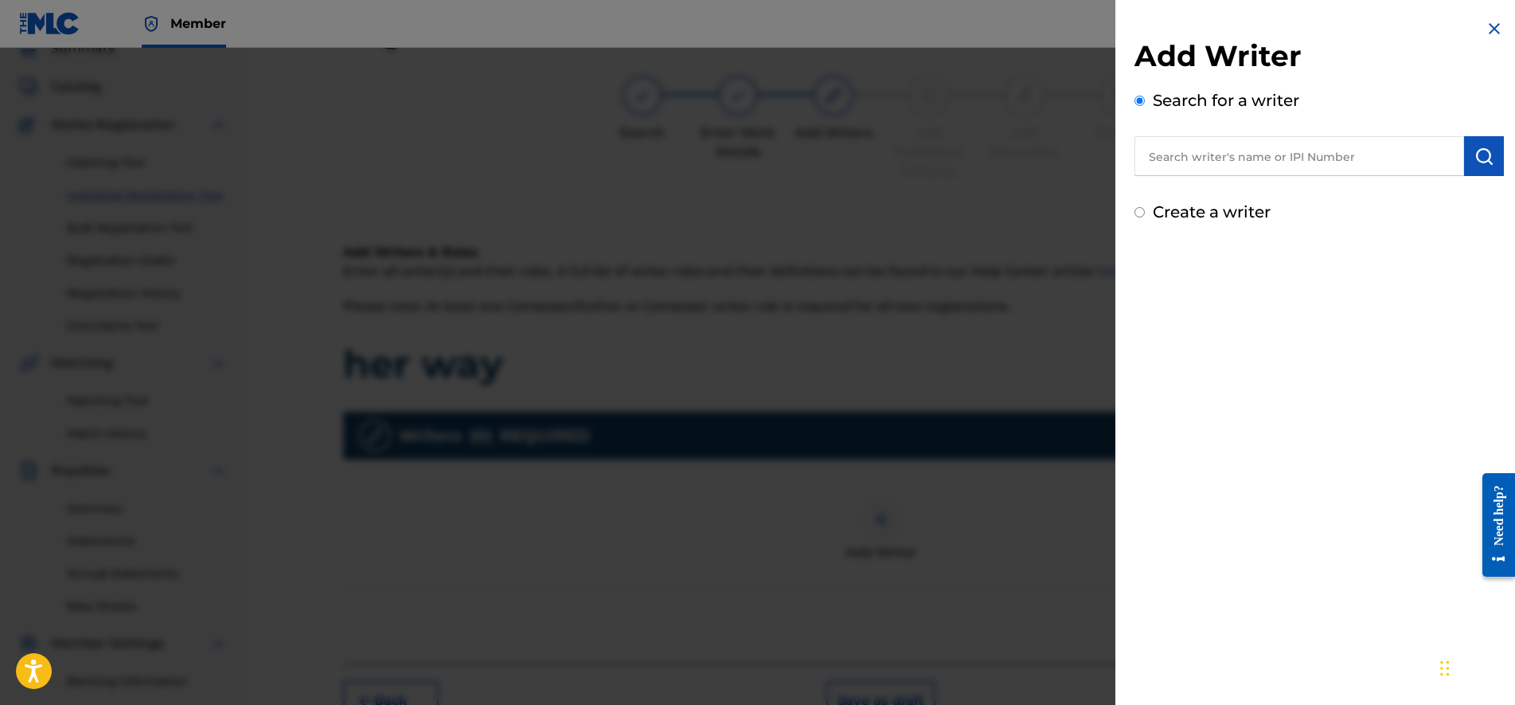
click at [1182, 215] on label "Create a writer" at bounding box center [1212, 211] width 118 height 19
radio input "true"
click at [1145, 215] on input "Create a writer" at bounding box center [1140, 212] width 10 height 10
radio input "false"
radio input "true"
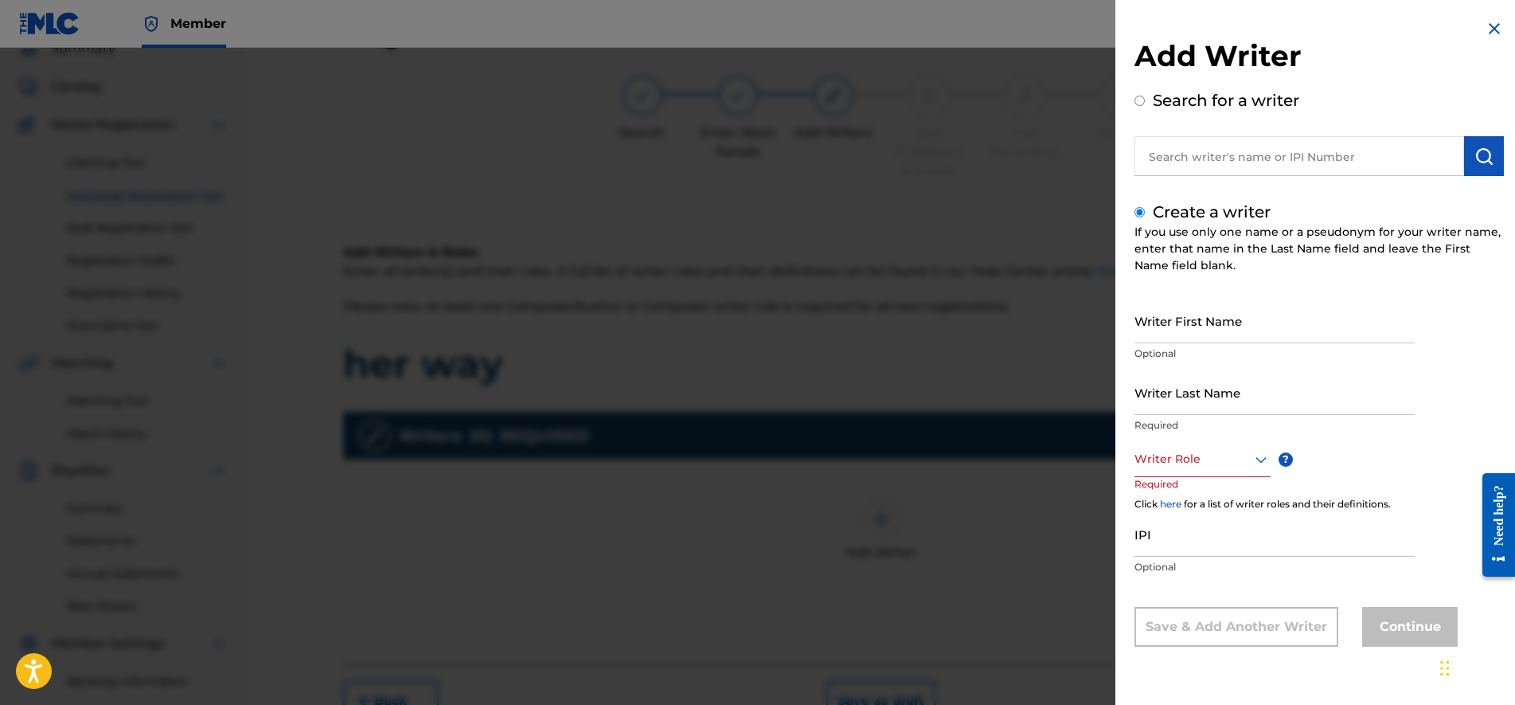
click at [1166, 340] on input "Writer First Name" at bounding box center [1275, 320] width 280 height 45
type input "Asome"
click at [1194, 401] on input "Writer Last Name" at bounding box center [1275, 391] width 280 height 45
type input "Bide"
click at [1166, 461] on div at bounding box center [1203, 459] width 136 height 20
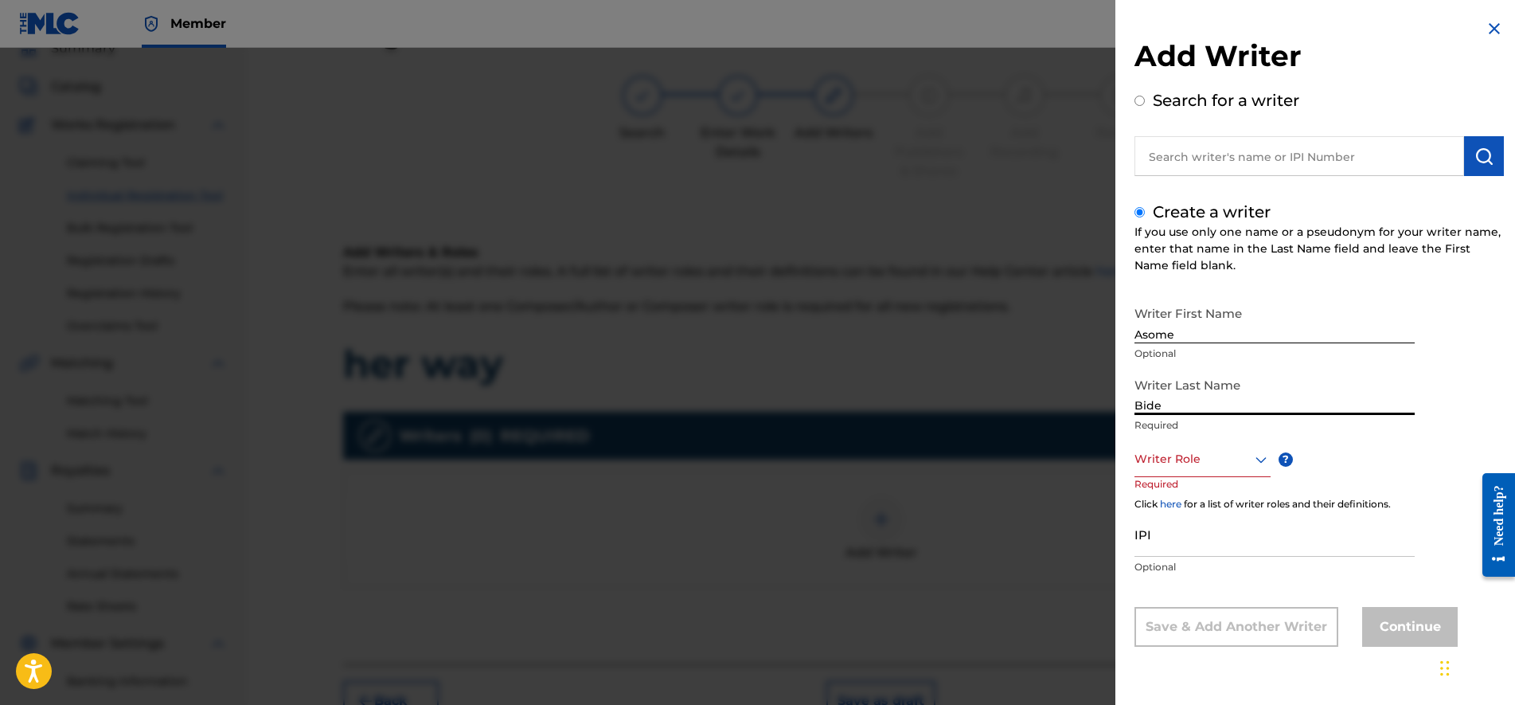
scroll to position [1, 0]
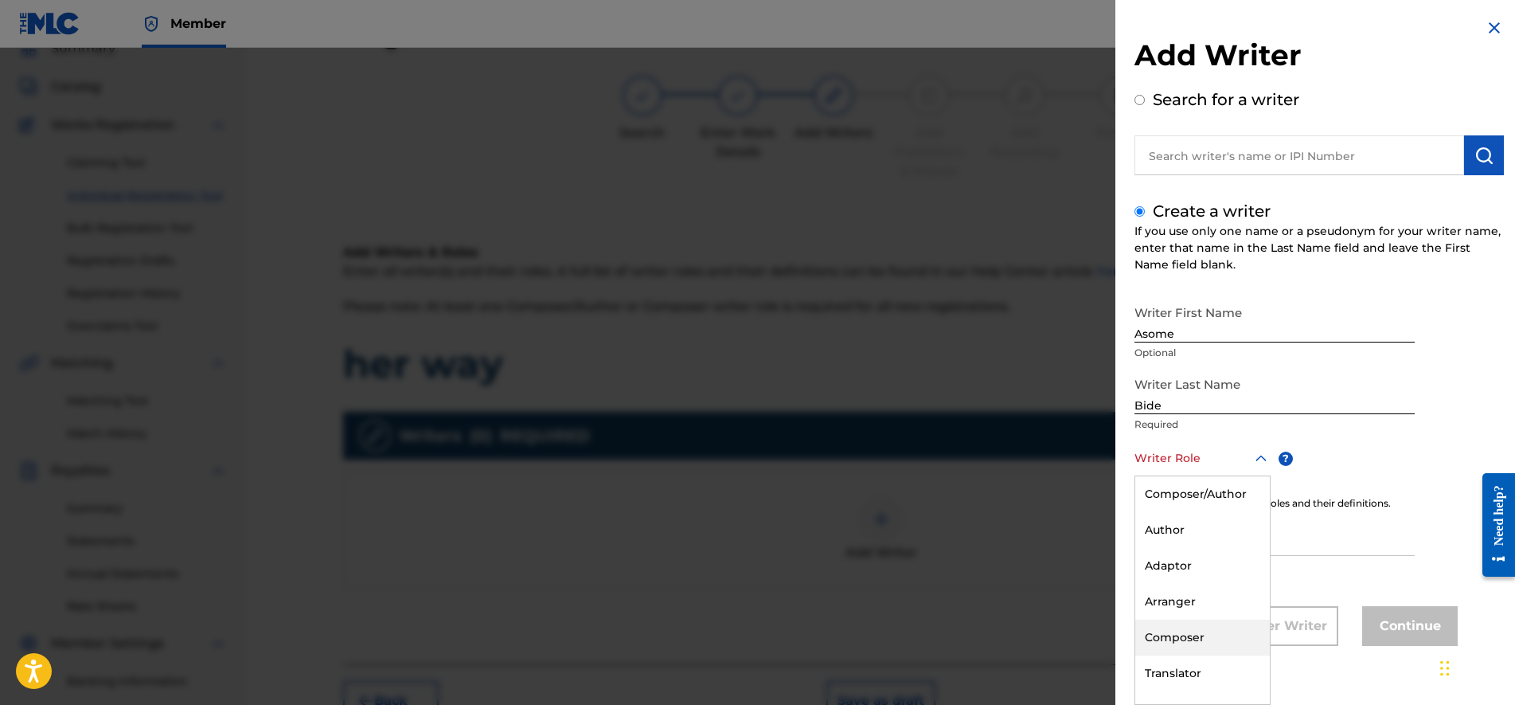
click at [1177, 635] on div "Composer" at bounding box center [1202, 637] width 135 height 36
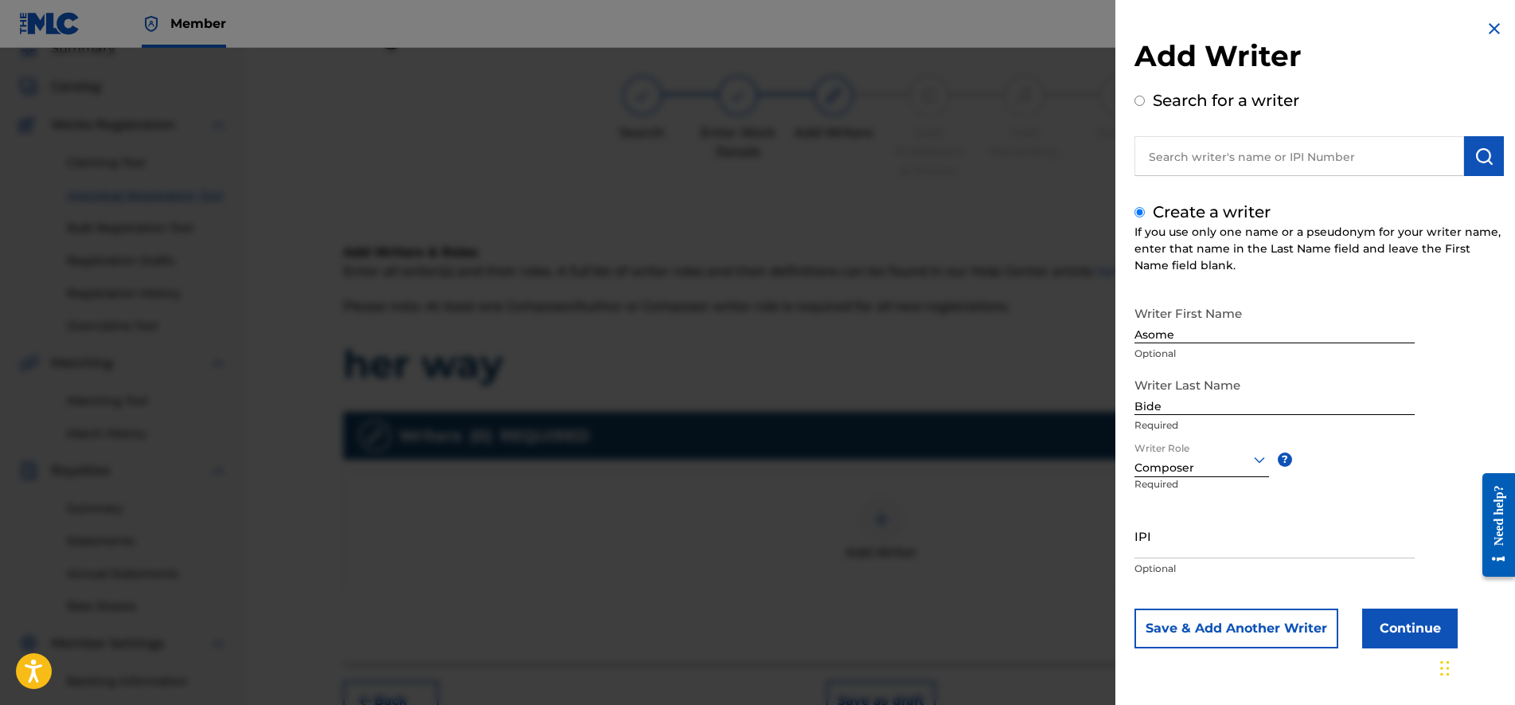
scroll to position [0, 0]
click at [1194, 553] on input "IPI" at bounding box center [1275, 535] width 280 height 45
type input "2"
type input "1306862455"
click at [1412, 627] on button "Continue" at bounding box center [1410, 628] width 96 height 40
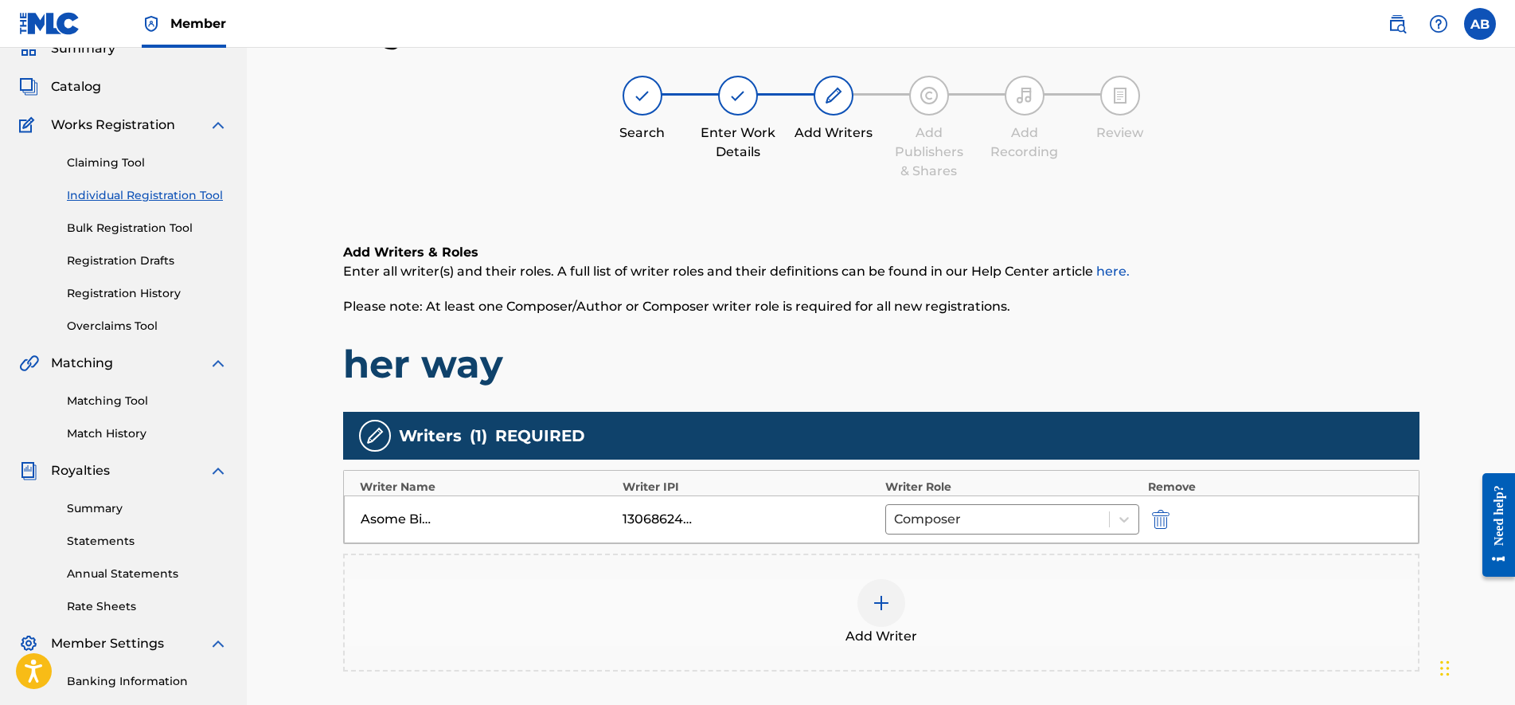
click at [1422, 563] on div "Register Work Search Enter Work Details Add Writers Add Publishers & Shares Add…" at bounding box center [881, 427] width 1115 height 823
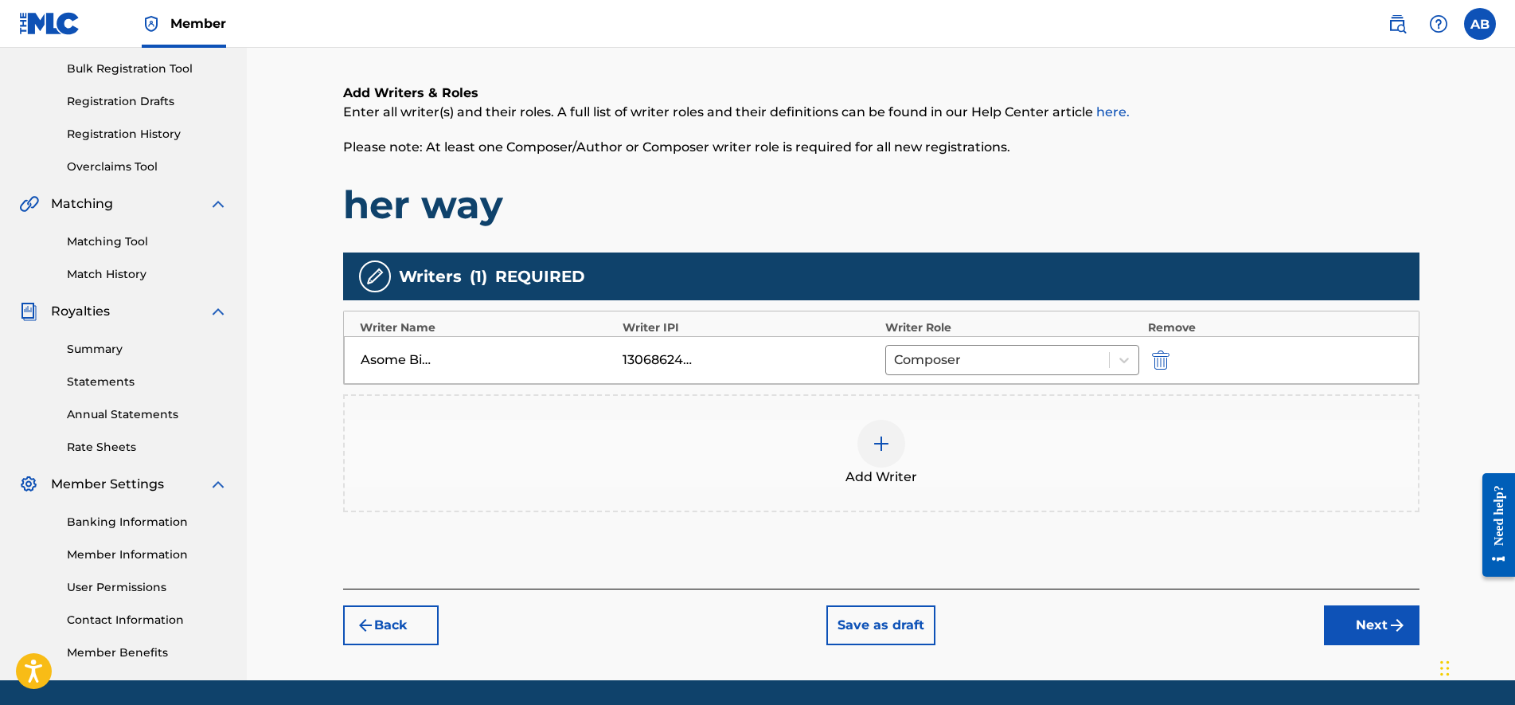
click at [1348, 636] on button "Next" at bounding box center [1372, 625] width 96 height 40
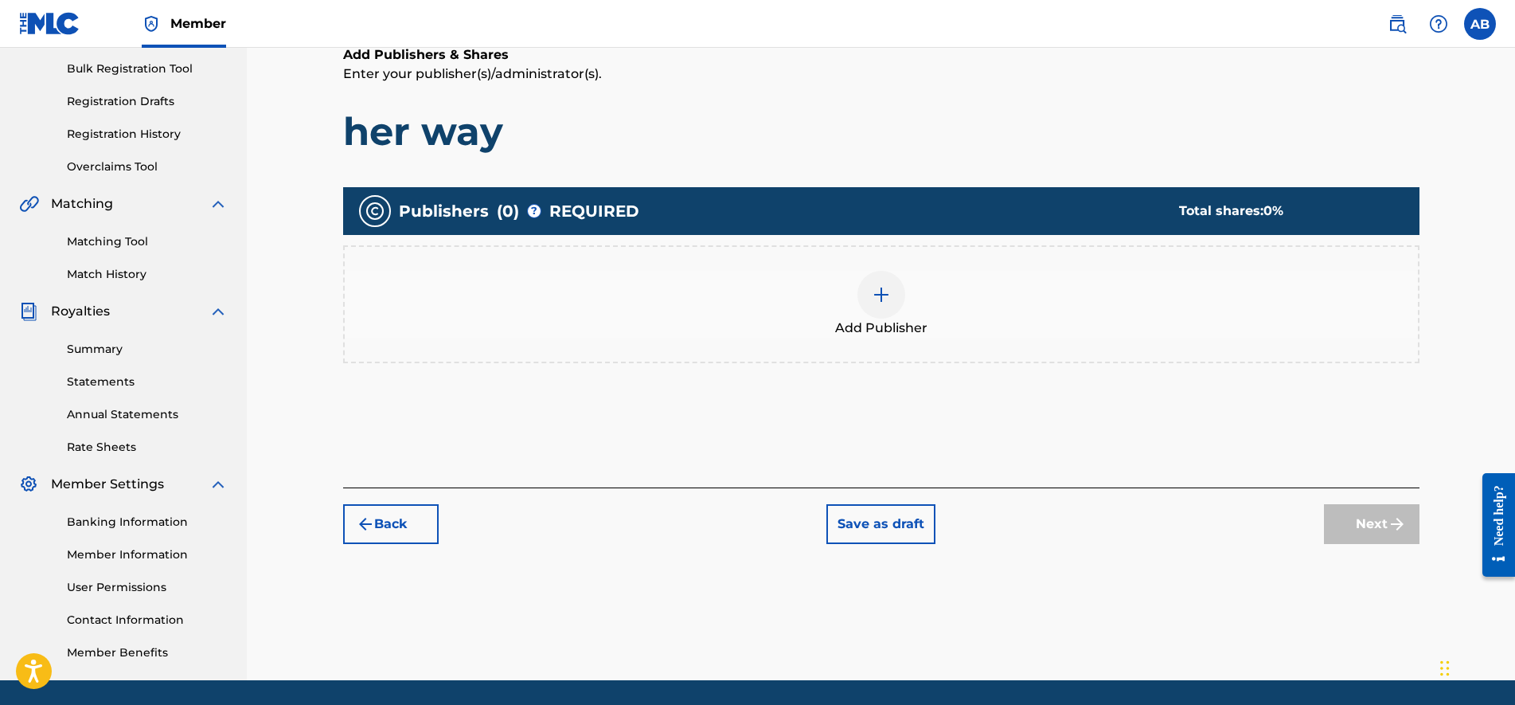
scroll to position [72, 0]
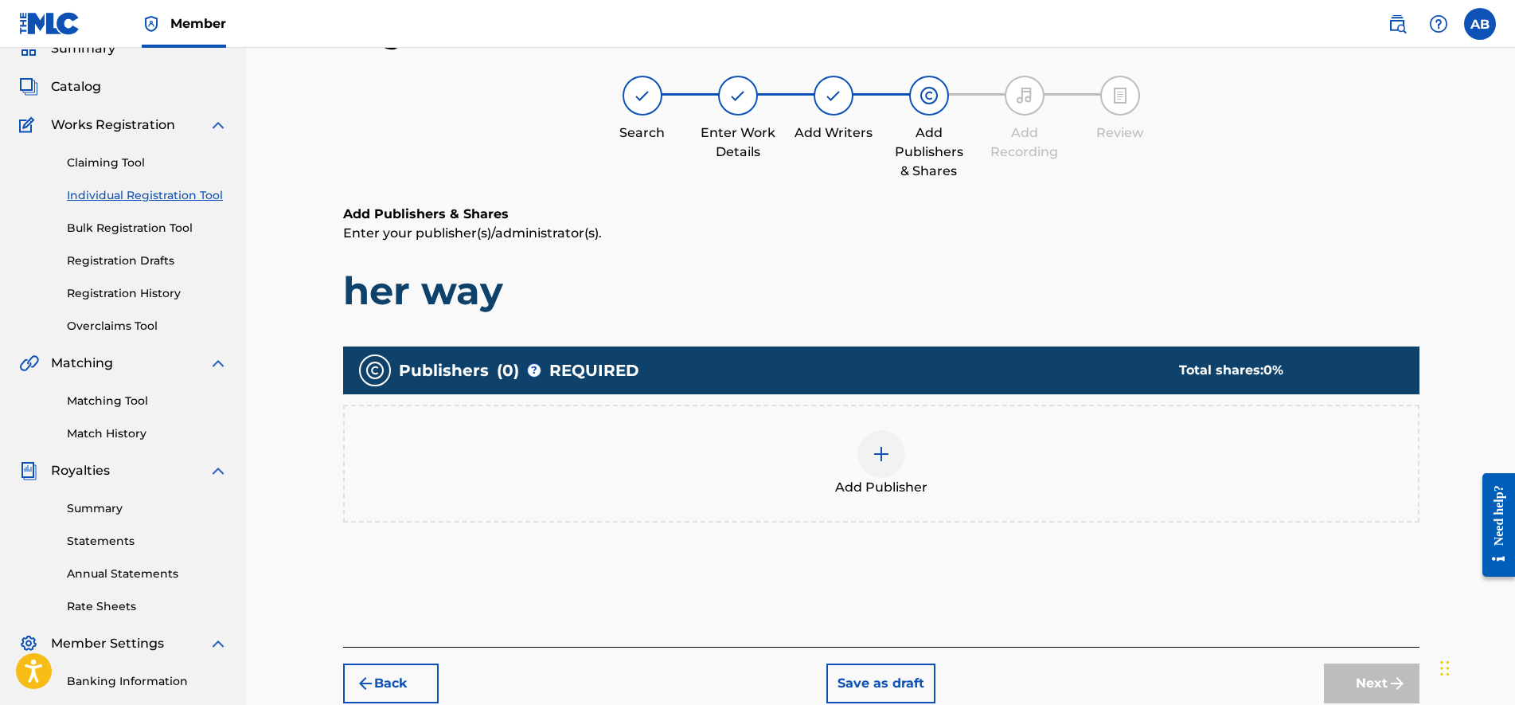
click at [1104, 459] on div "Add Publisher" at bounding box center [881, 463] width 1073 height 67
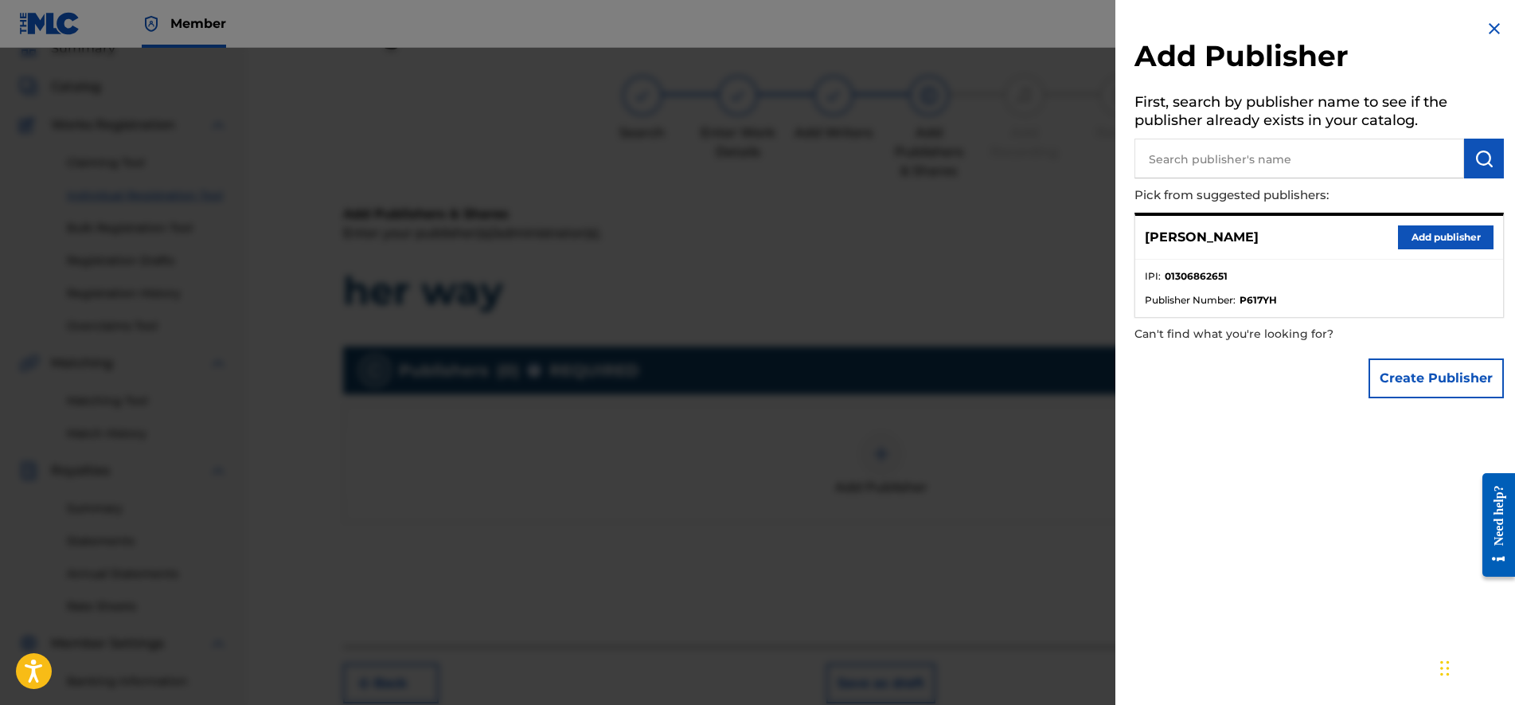
click at [1405, 231] on button "Add publisher" at bounding box center [1446, 237] width 96 height 24
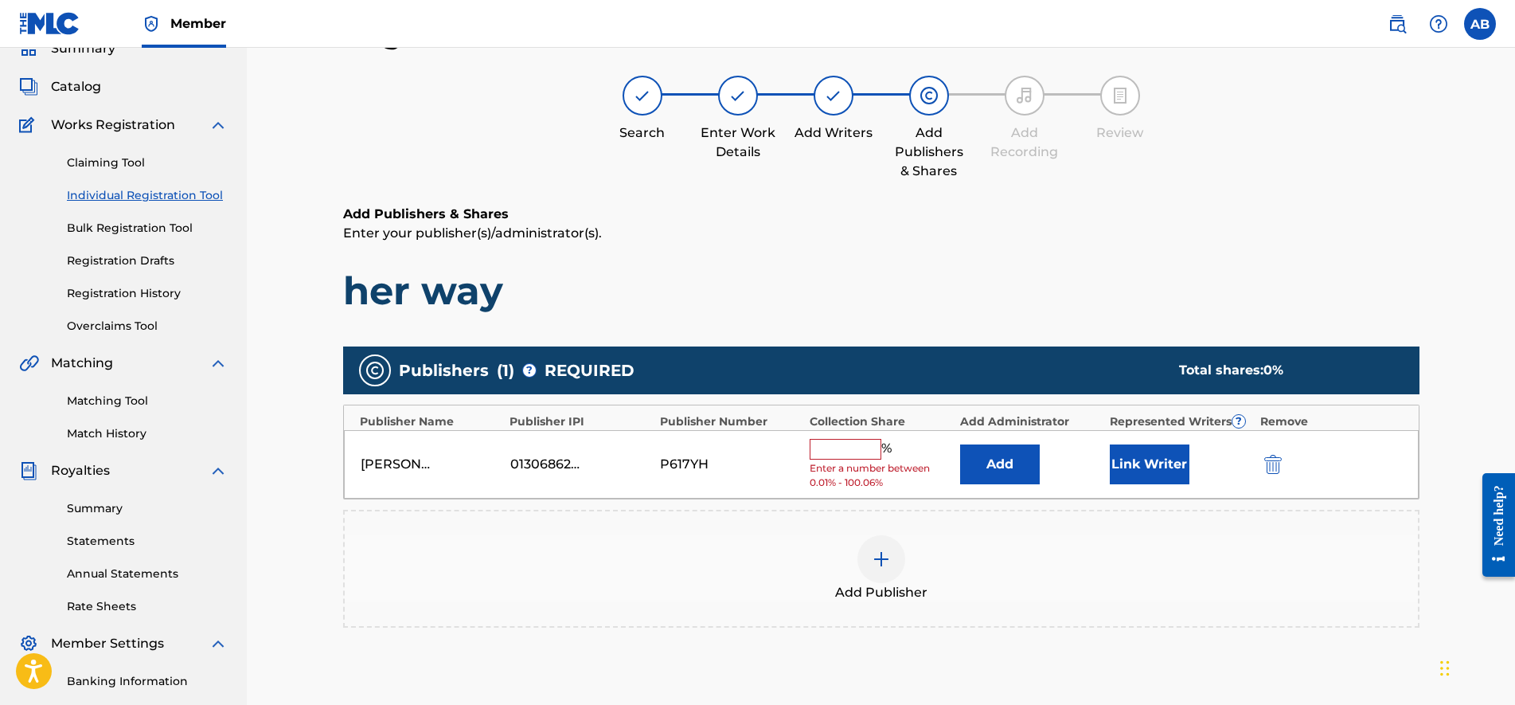
click at [843, 447] on input "text" at bounding box center [846, 449] width 72 height 21
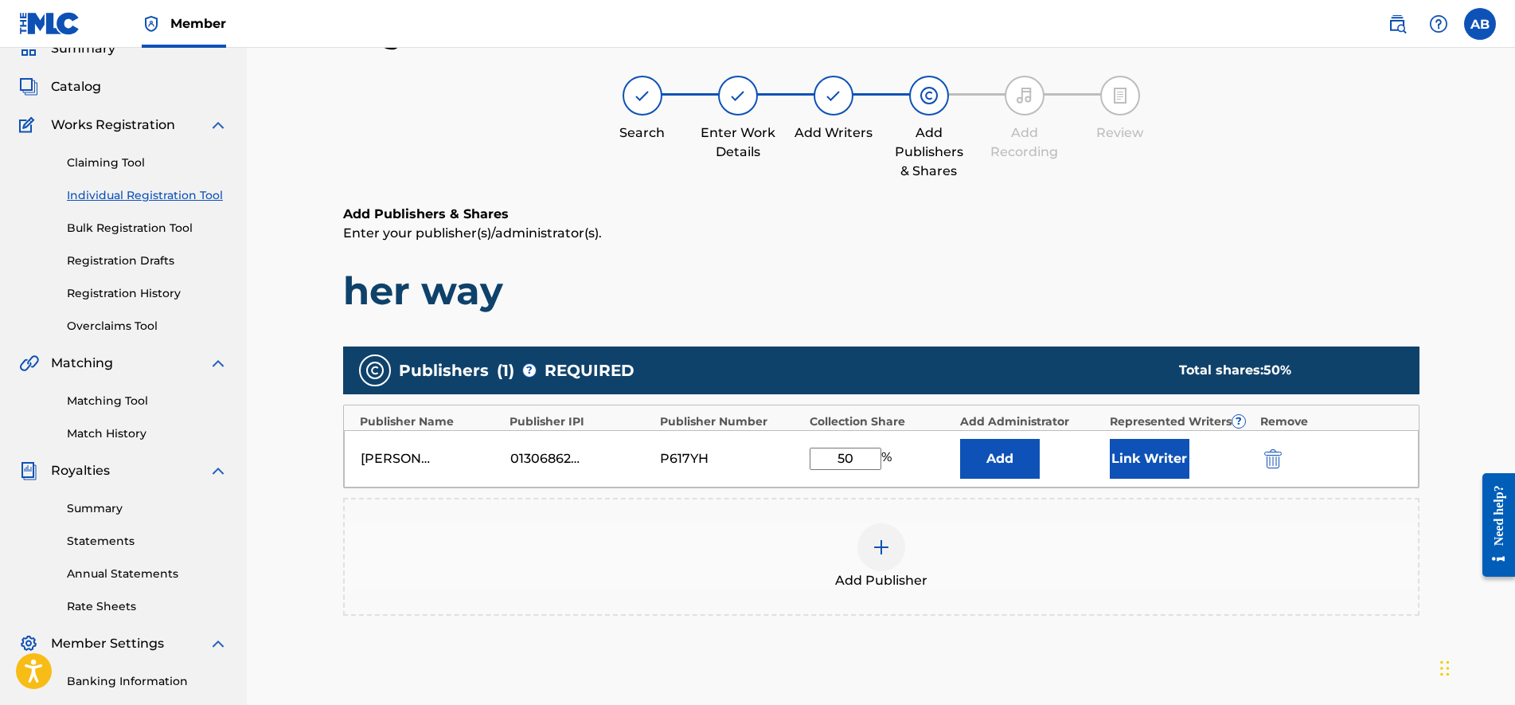
type input "50"
click at [1060, 276] on h1 "her way" at bounding box center [881, 291] width 1076 height 48
click at [1147, 469] on button "Link Writer" at bounding box center [1150, 459] width 80 height 40
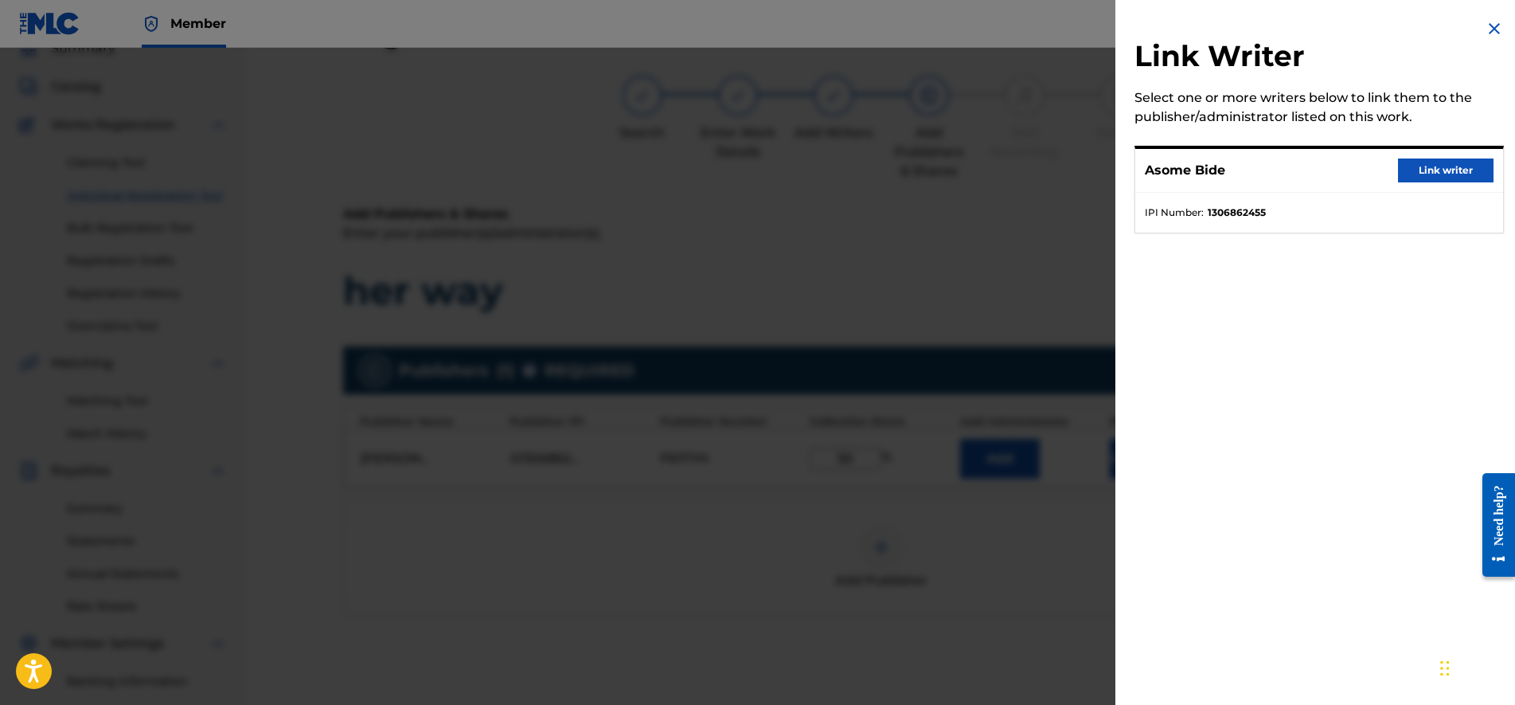
click at [1422, 168] on button "Link writer" at bounding box center [1446, 170] width 96 height 24
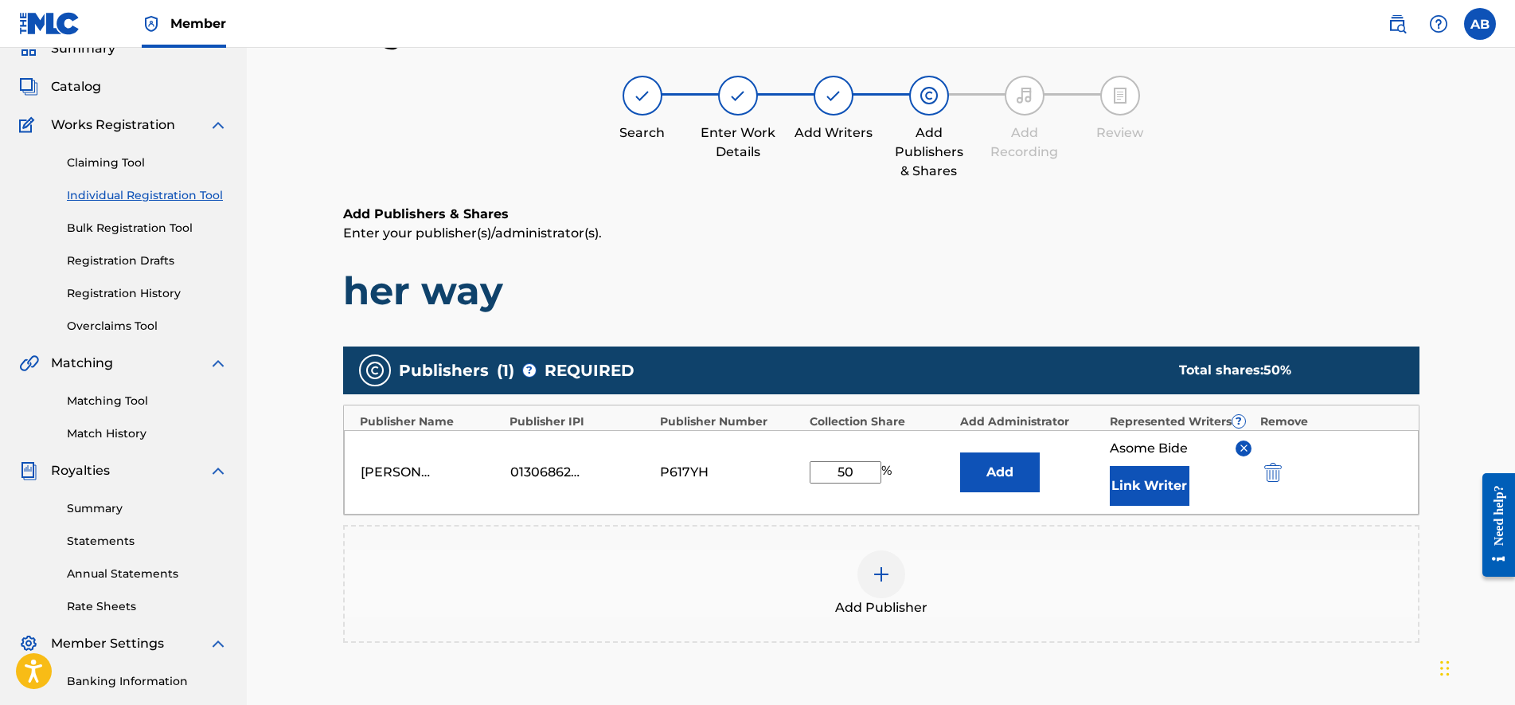
click at [1299, 265] on div "Add Publishers & Shares Enter your publisher(s)/administrator(s). her way" at bounding box center [881, 260] width 1076 height 110
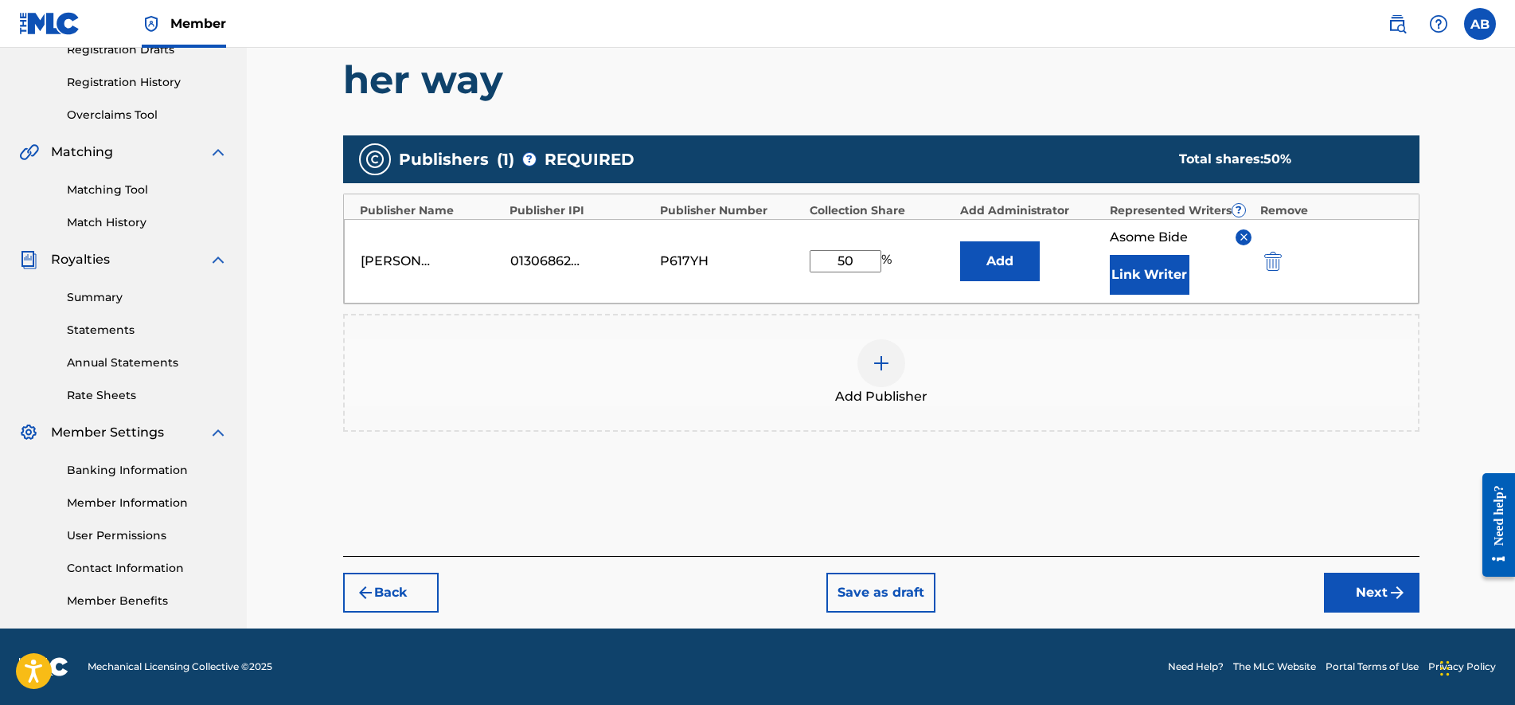
click at [1358, 580] on button "Next" at bounding box center [1372, 592] width 96 height 40
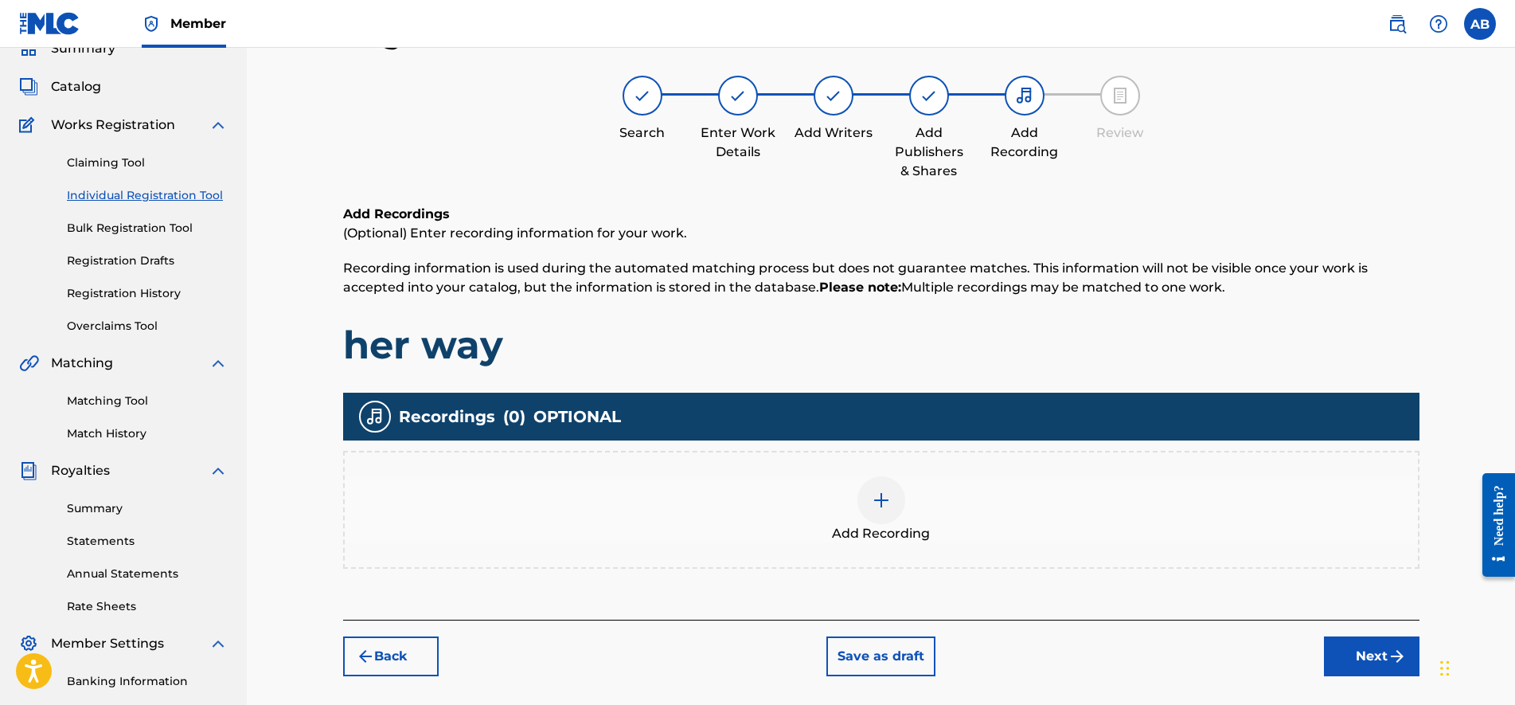
click at [1189, 548] on div "Add Recording" at bounding box center [881, 510] width 1076 height 118
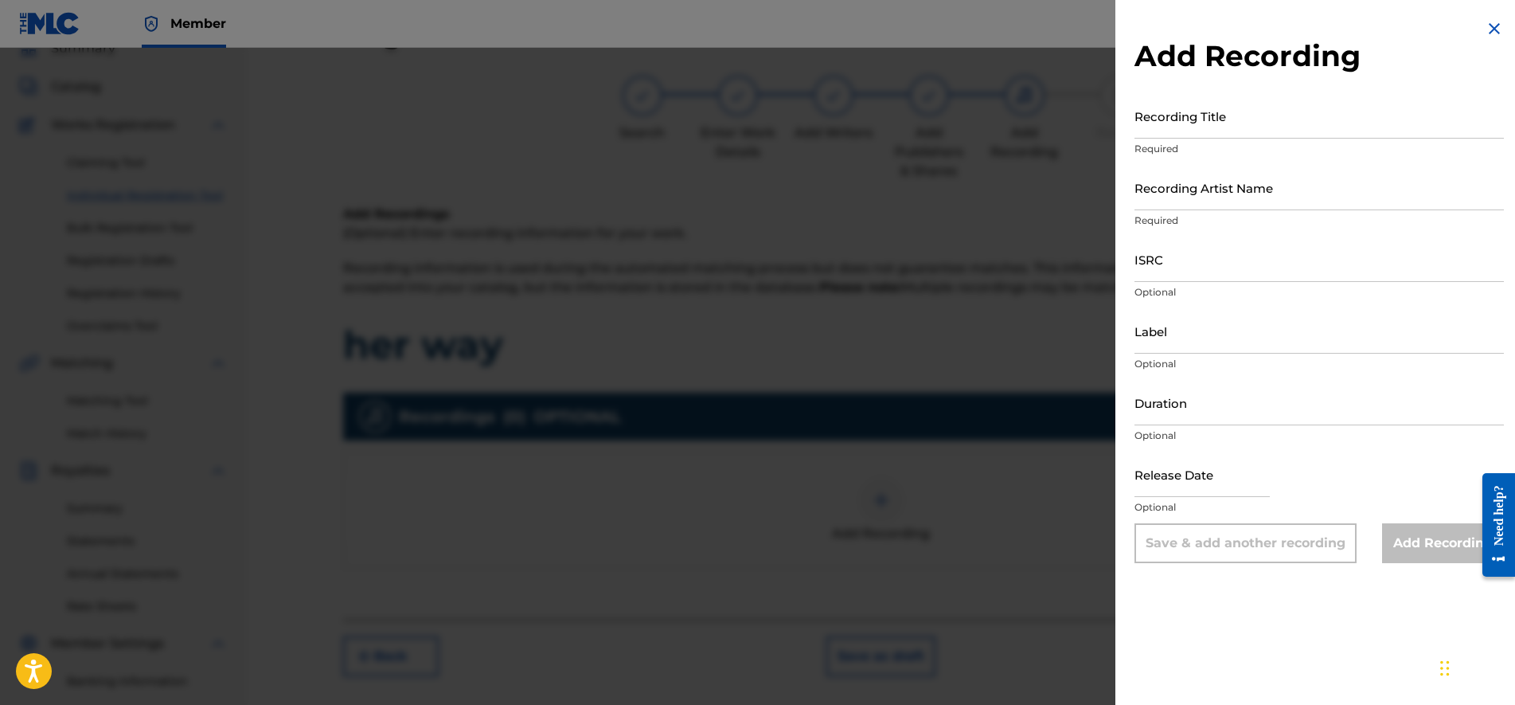
click at [1192, 136] on input "Recording Title" at bounding box center [1319, 115] width 369 height 45
type input "her way"
click at [1144, 201] on input "Recording Artist Name" at bounding box center [1319, 187] width 369 height 45
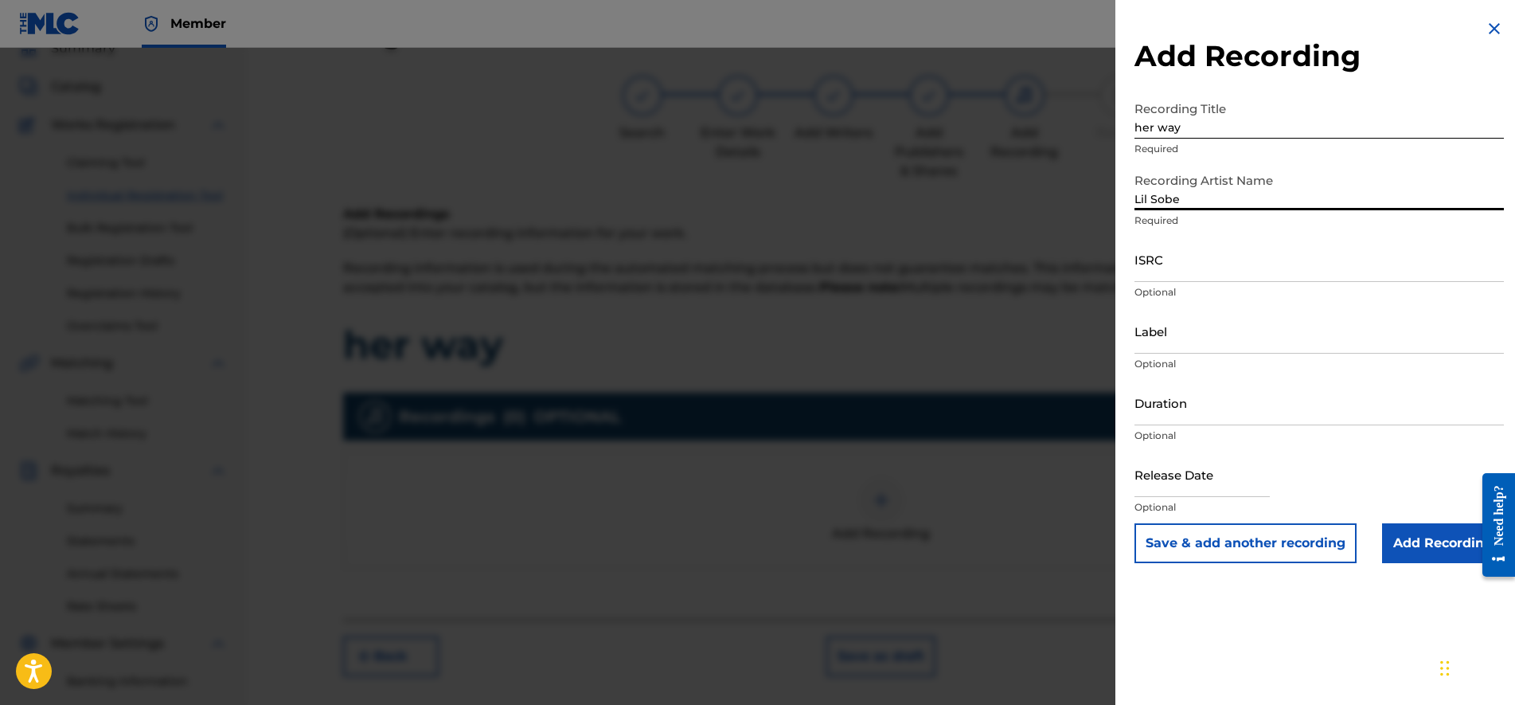
type input "Lil Sobe"
click at [1211, 139] on div "Recording Title her way Required" at bounding box center [1319, 129] width 369 height 72
click at [1178, 333] on input "Label" at bounding box center [1319, 330] width 369 height 45
type input "FOUNDATION MEDIA"
click at [1432, 558] on input "Add Recording" at bounding box center [1443, 543] width 122 height 40
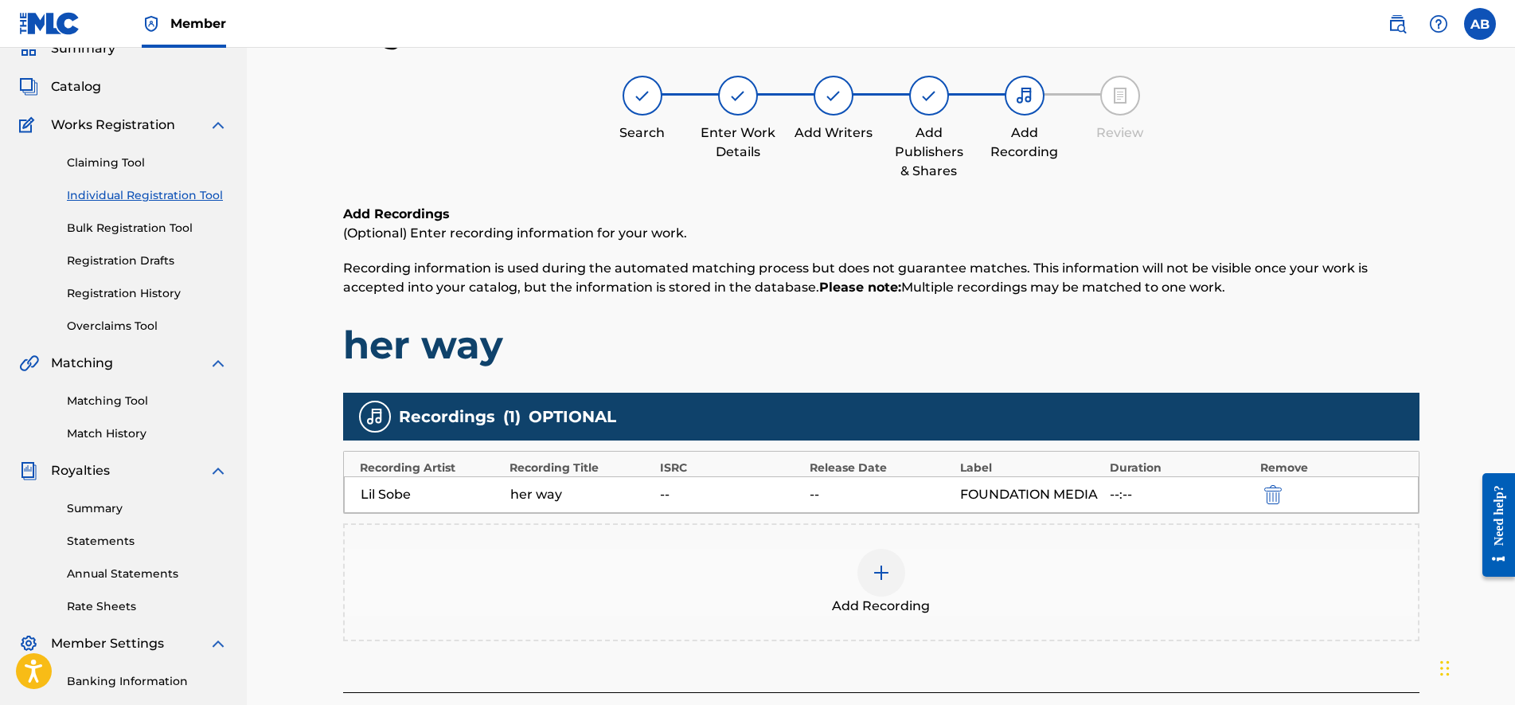
click at [1384, 320] on div "Add Recordings (Optional) Enter recording information for your work. Recording …" at bounding box center [881, 287] width 1076 height 164
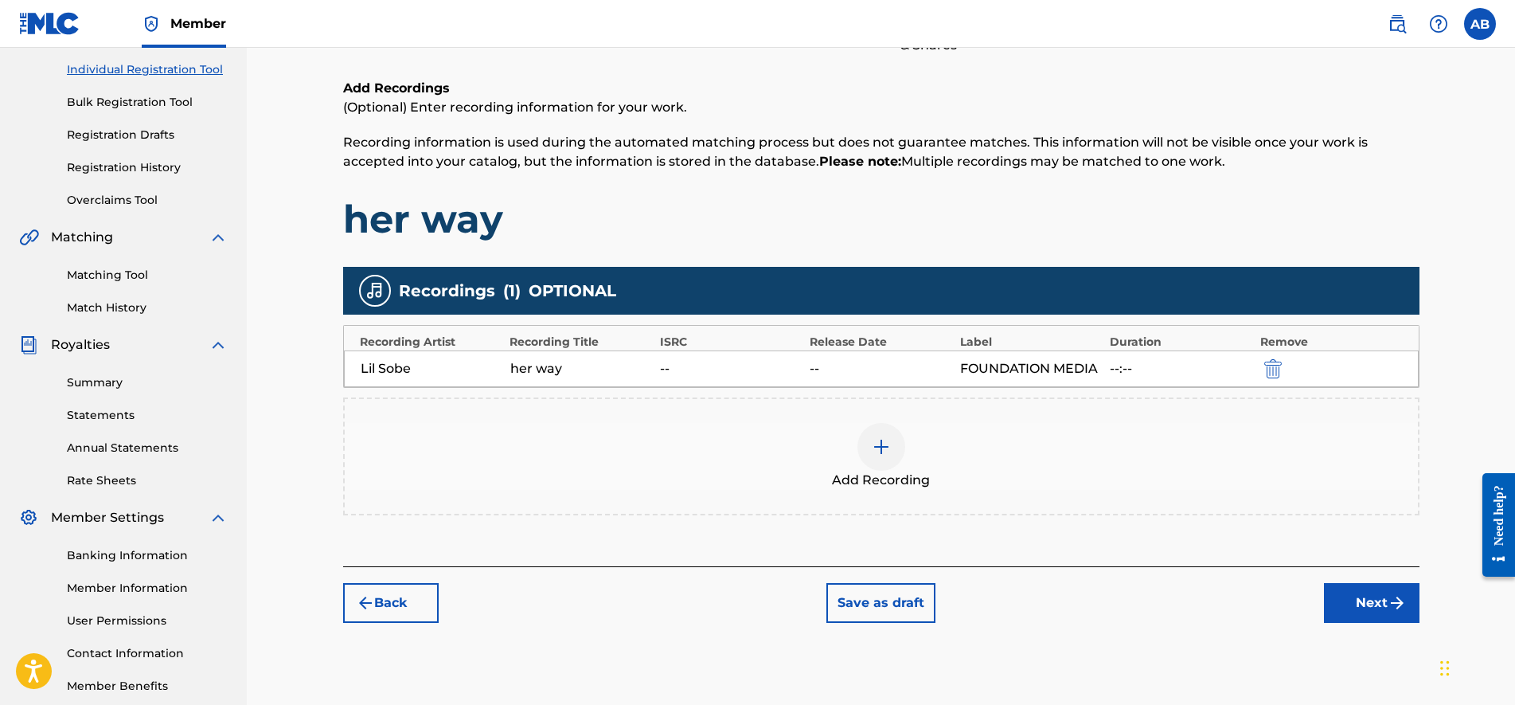
scroll to position [231, 0]
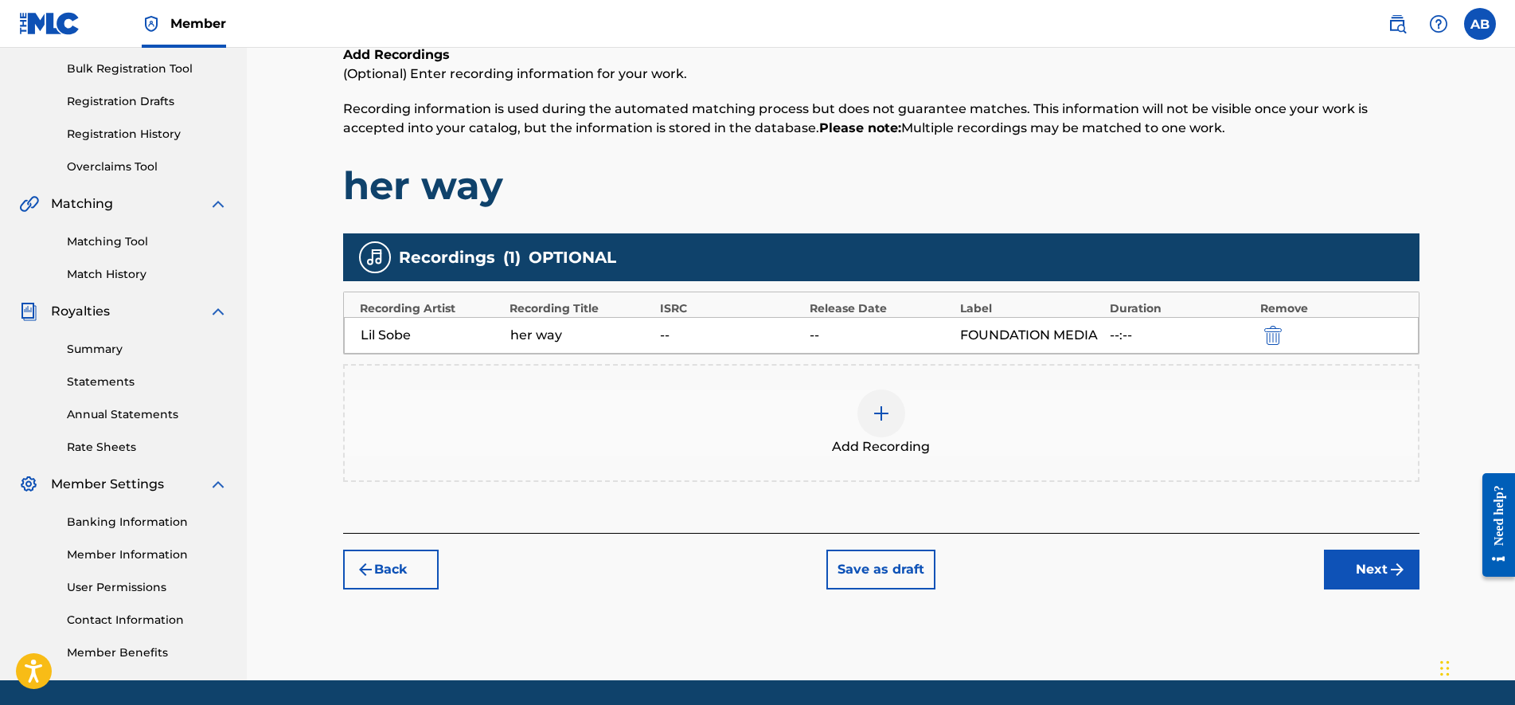
click at [851, 560] on button "Save as draft" at bounding box center [880, 569] width 109 height 40
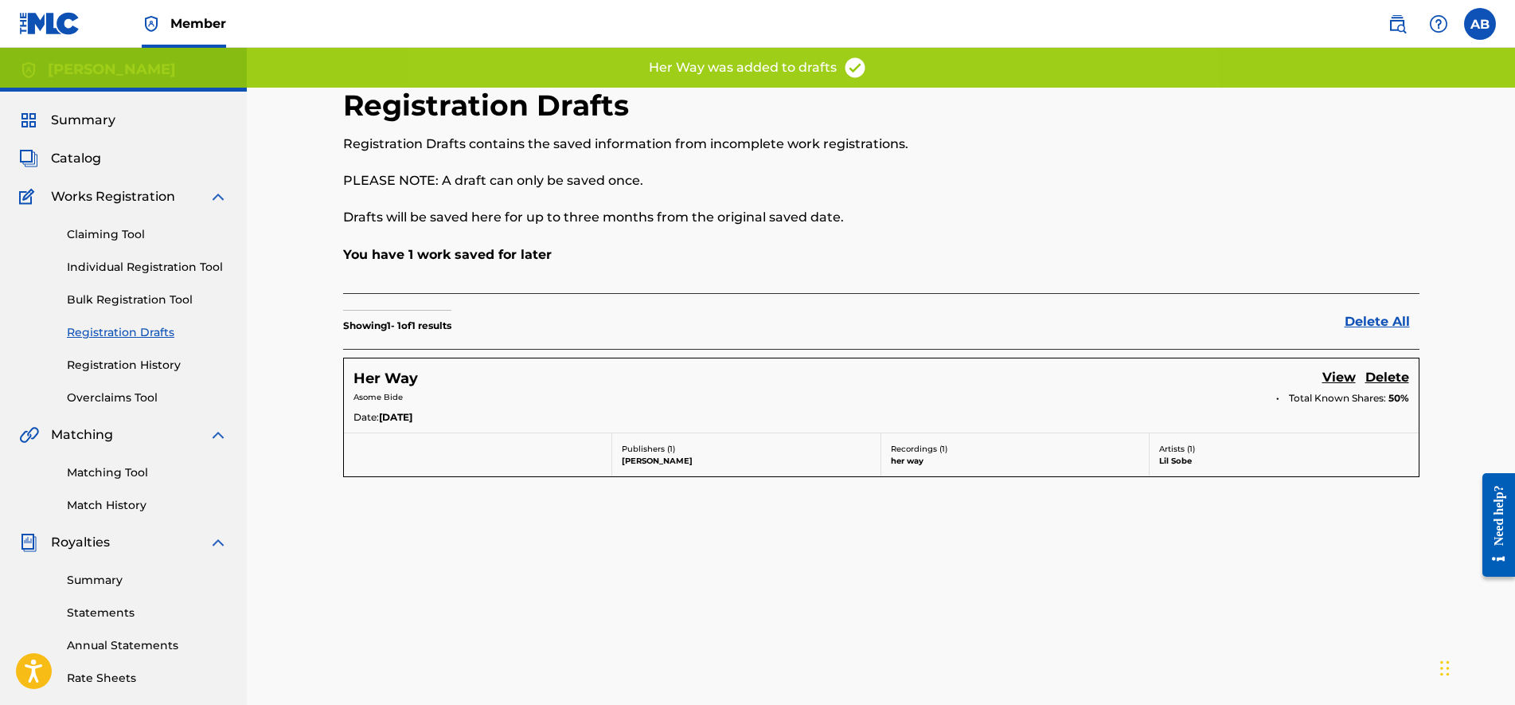
click at [87, 161] on span "Catalog" at bounding box center [76, 158] width 50 height 19
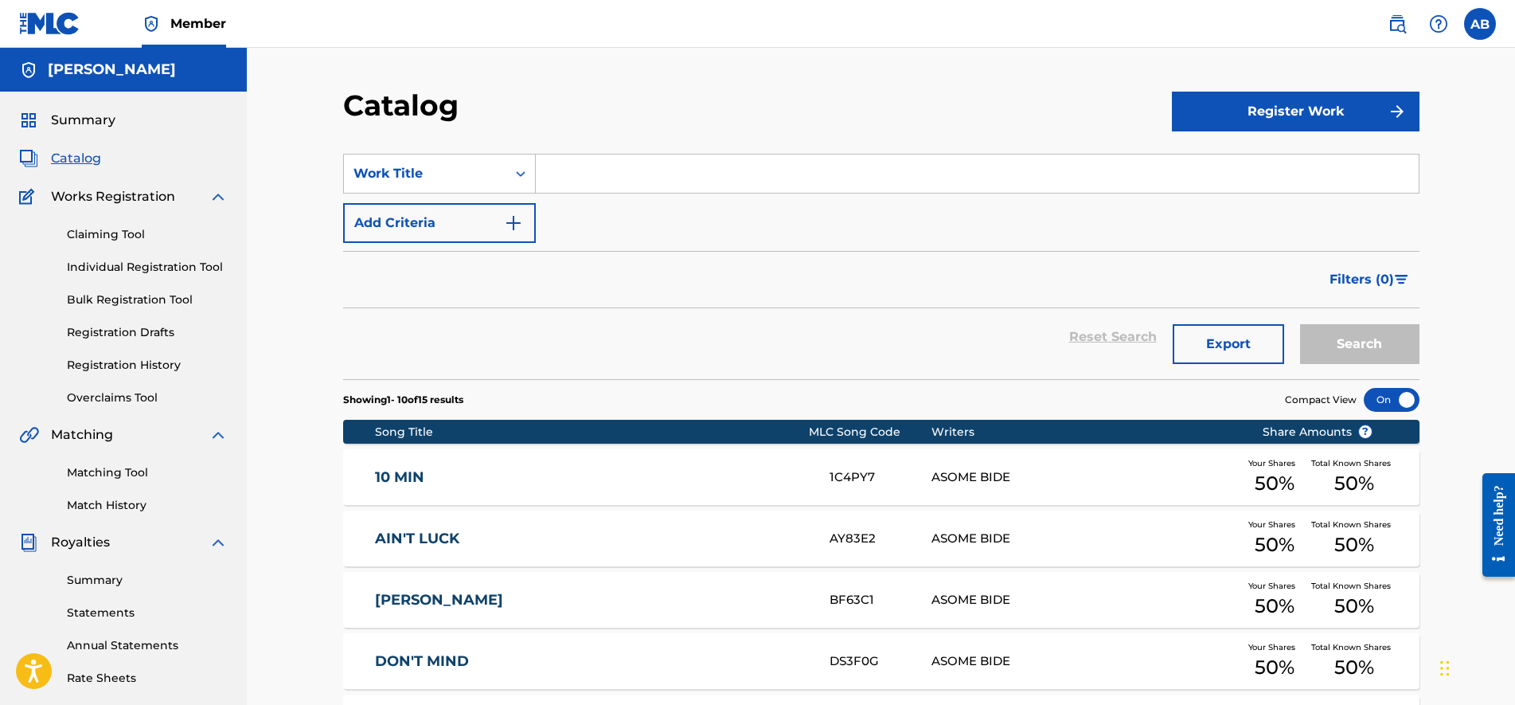
click at [512, 483] on link "10 MIN" at bounding box center [591, 477] width 433 height 18
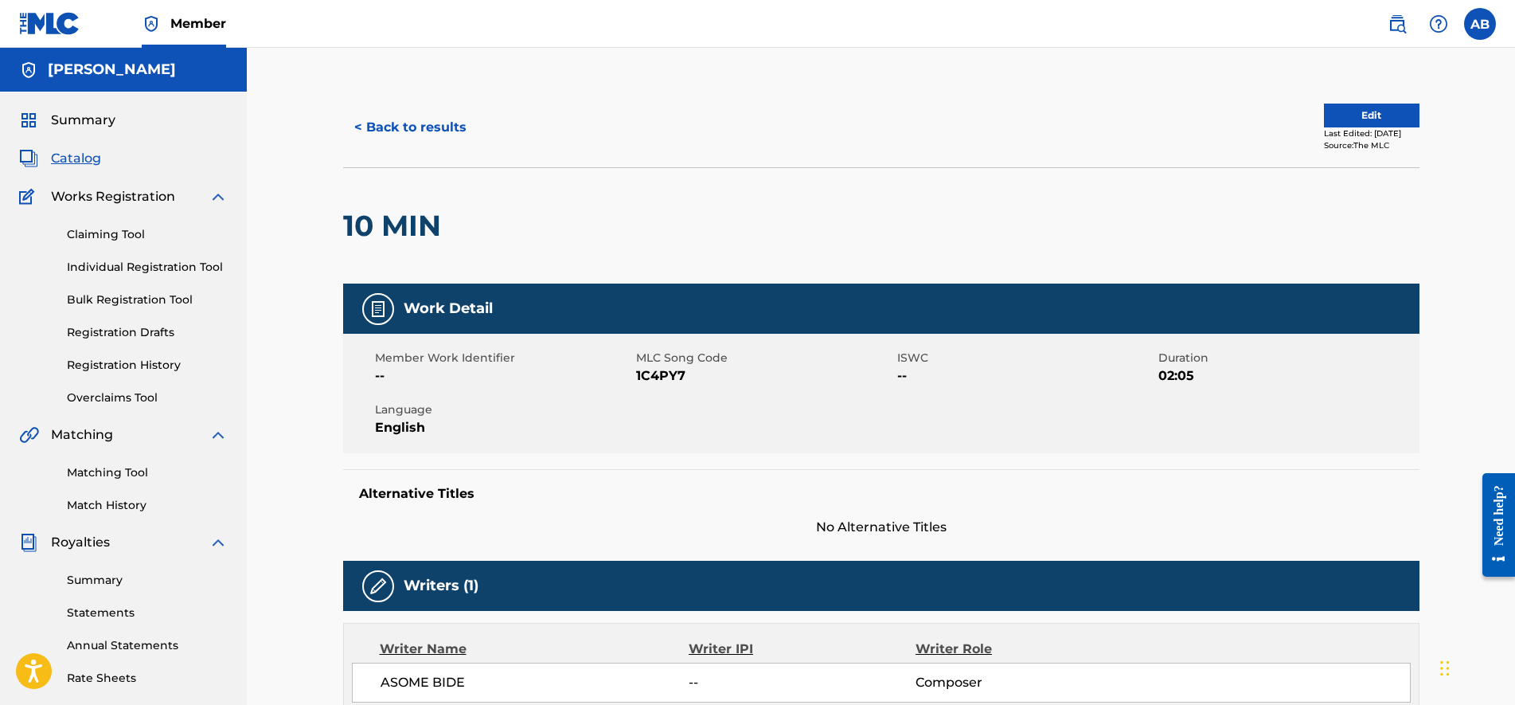
click at [1384, 107] on button "Edit" at bounding box center [1372, 116] width 96 height 24
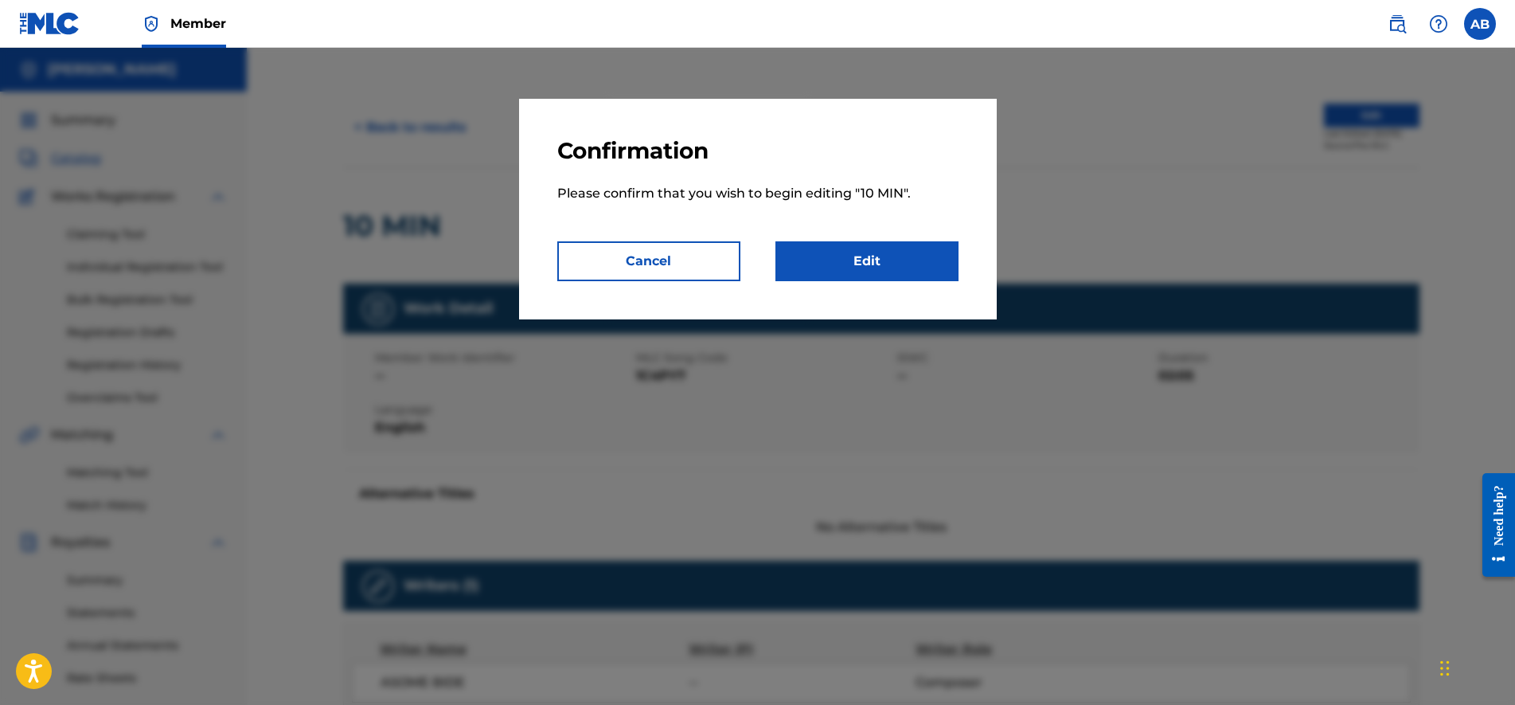
click at [923, 257] on link "Edit" at bounding box center [867, 261] width 183 height 40
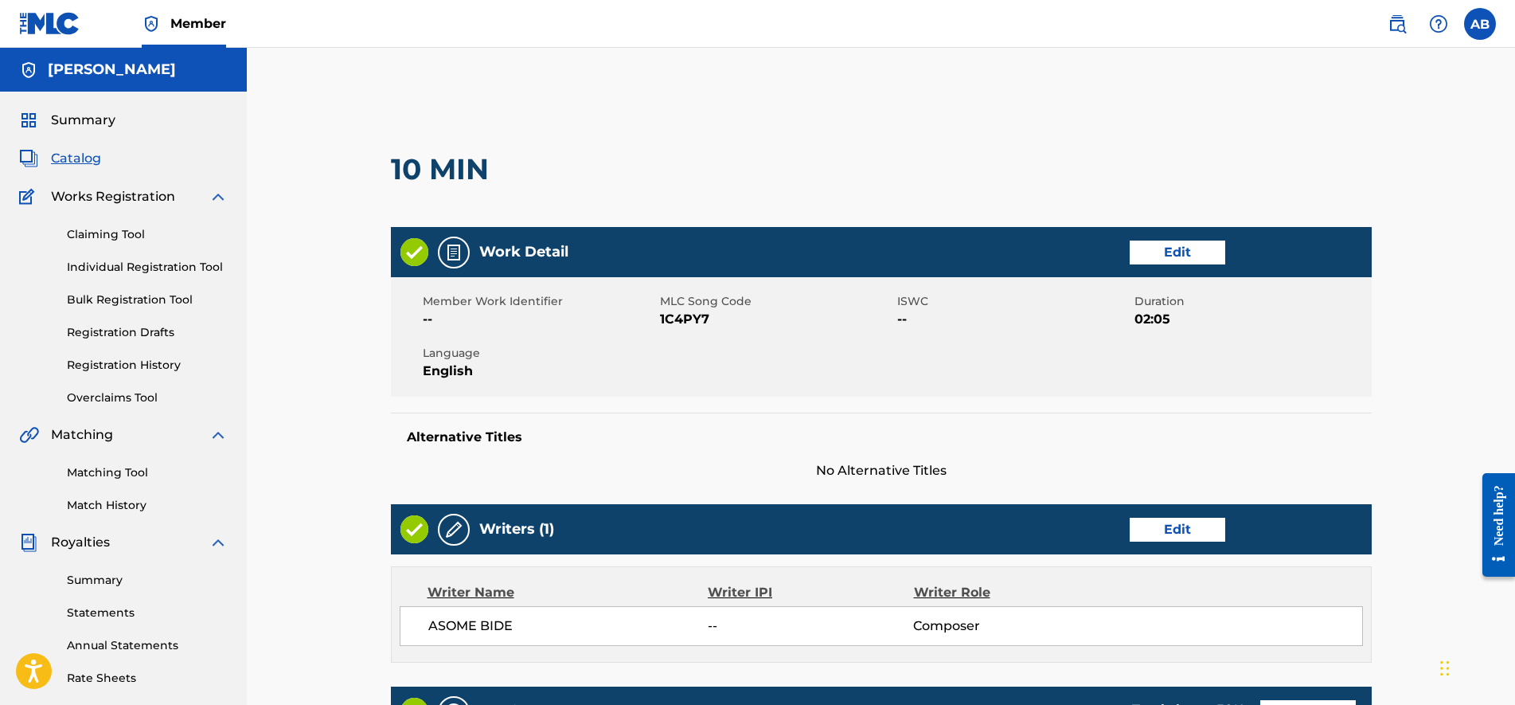
click at [1181, 529] on link "Edit" at bounding box center [1178, 530] width 96 height 24
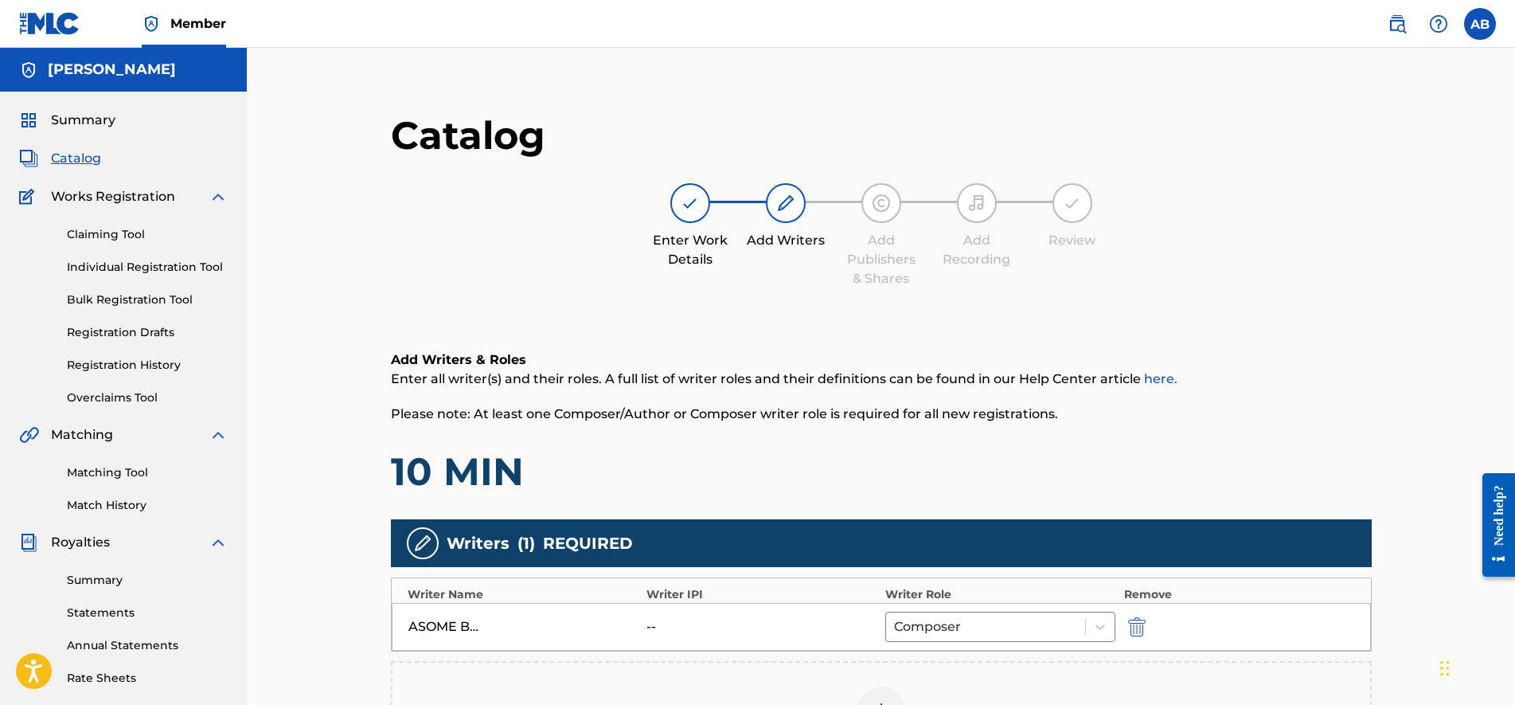
click at [881, 627] on div "ASOME BIDE -- Composer" at bounding box center [881, 627] width 979 height 48
click at [1131, 626] on img "submit" at bounding box center [1137, 626] width 18 height 19
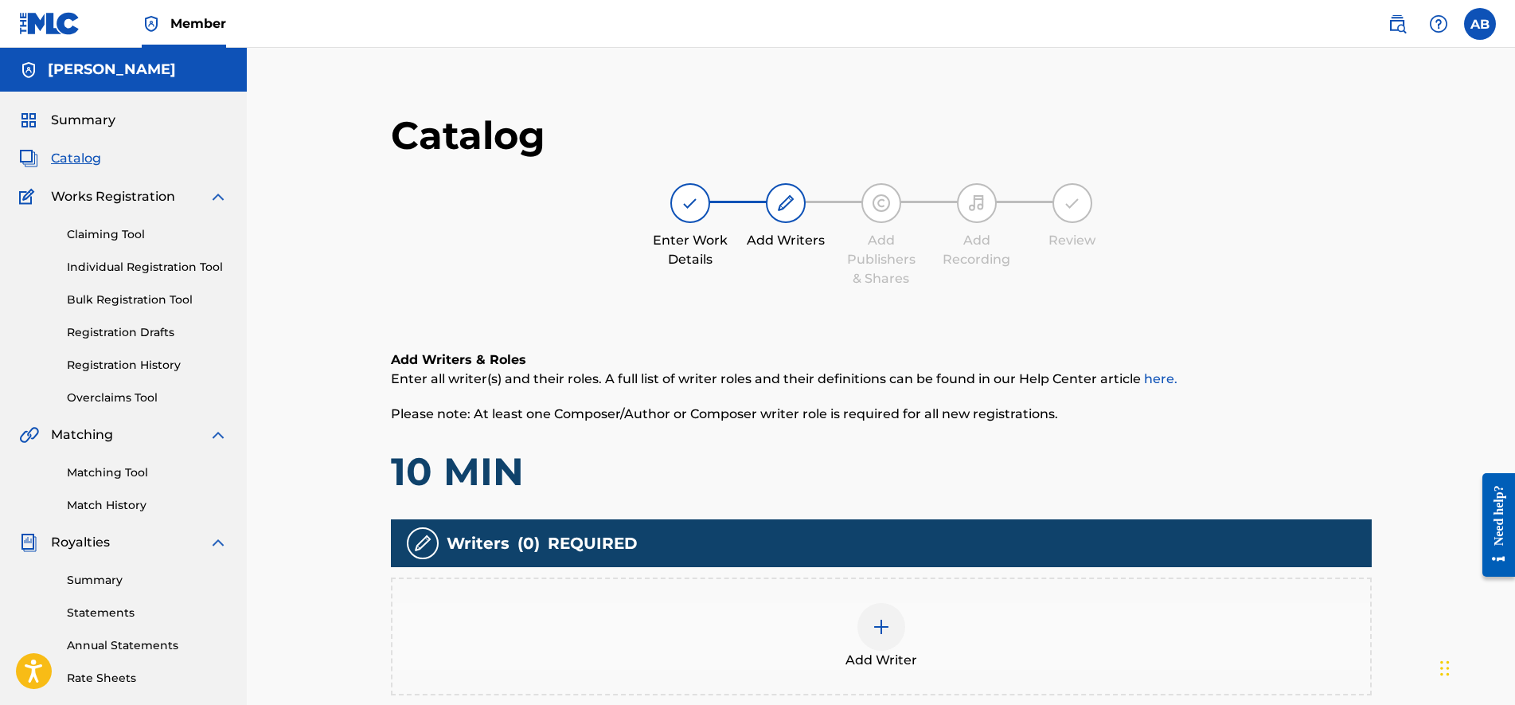
click at [986, 615] on div "Add Writer" at bounding box center [882, 636] width 978 height 67
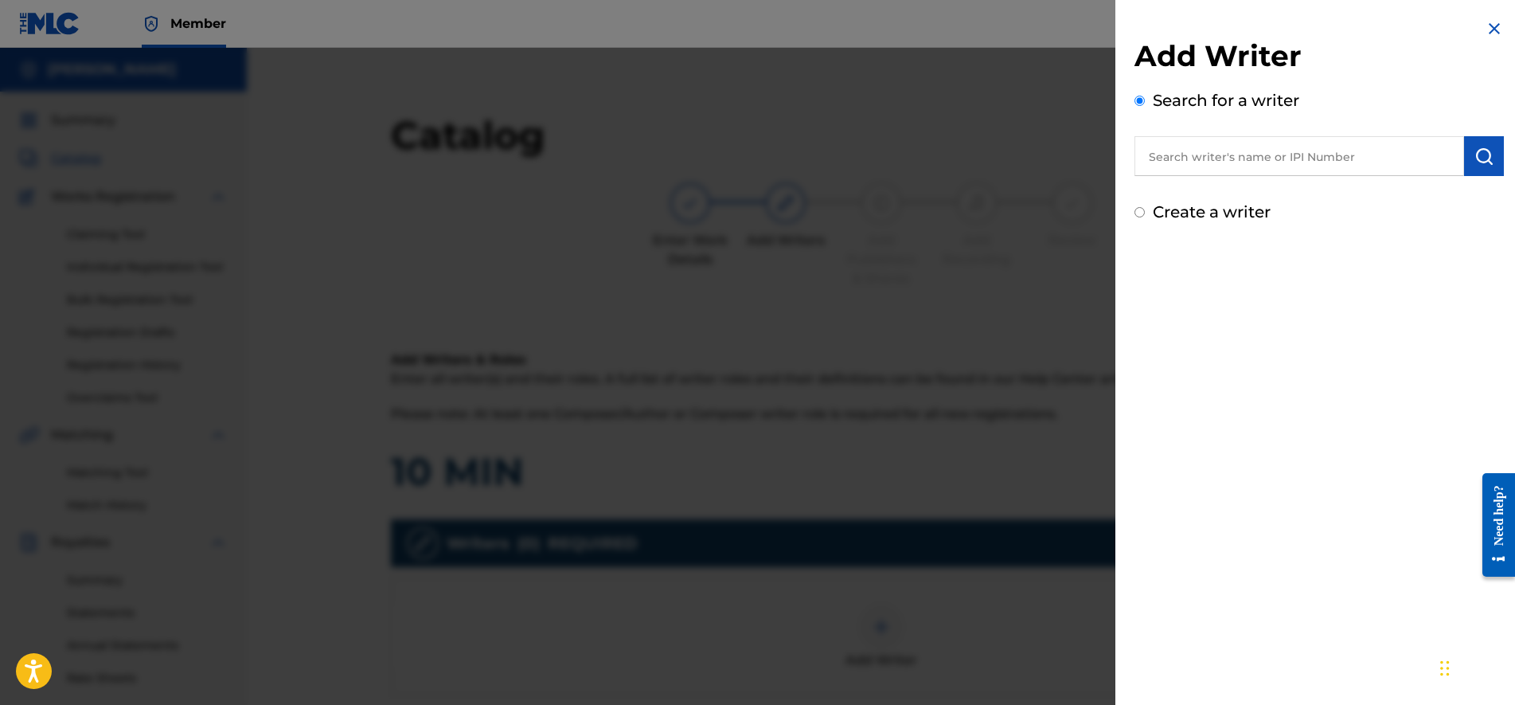
click at [1209, 158] on input "text" at bounding box center [1300, 156] width 330 height 40
type input "asome bide"
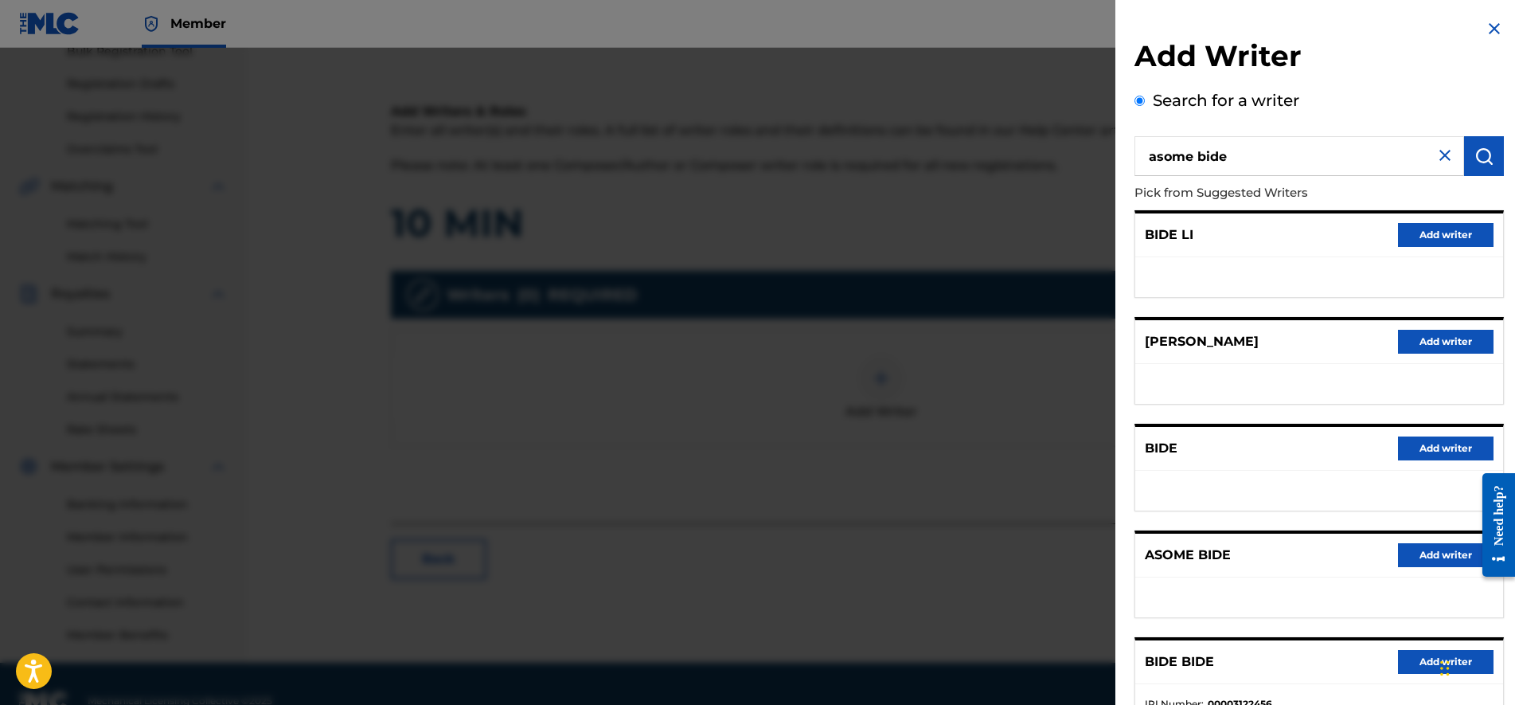
scroll to position [283, 0]
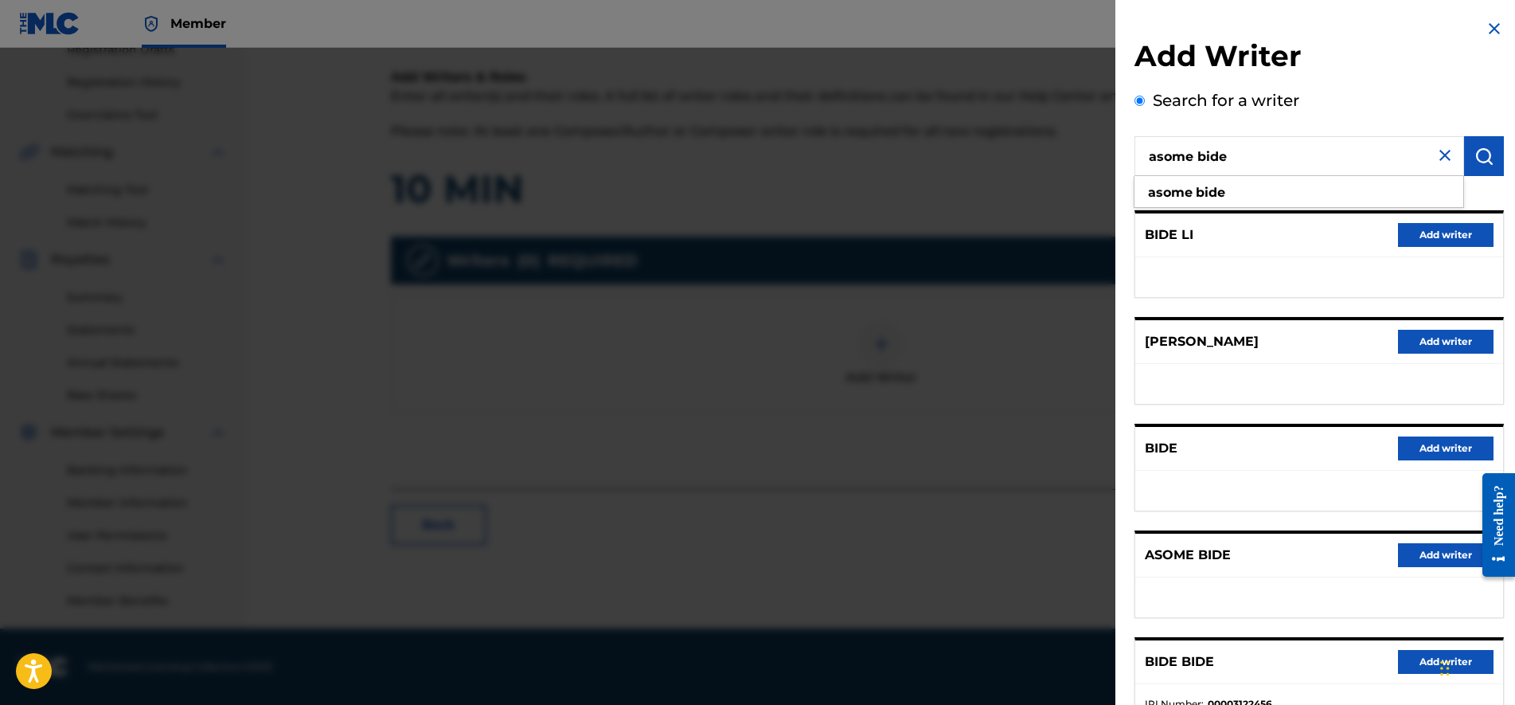
click at [1425, 143] on input "asome bide" at bounding box center [1300, 156] width 330 height 40
click at [1436, 151] on img at bounding box center [1445, 155] width 19 height 19
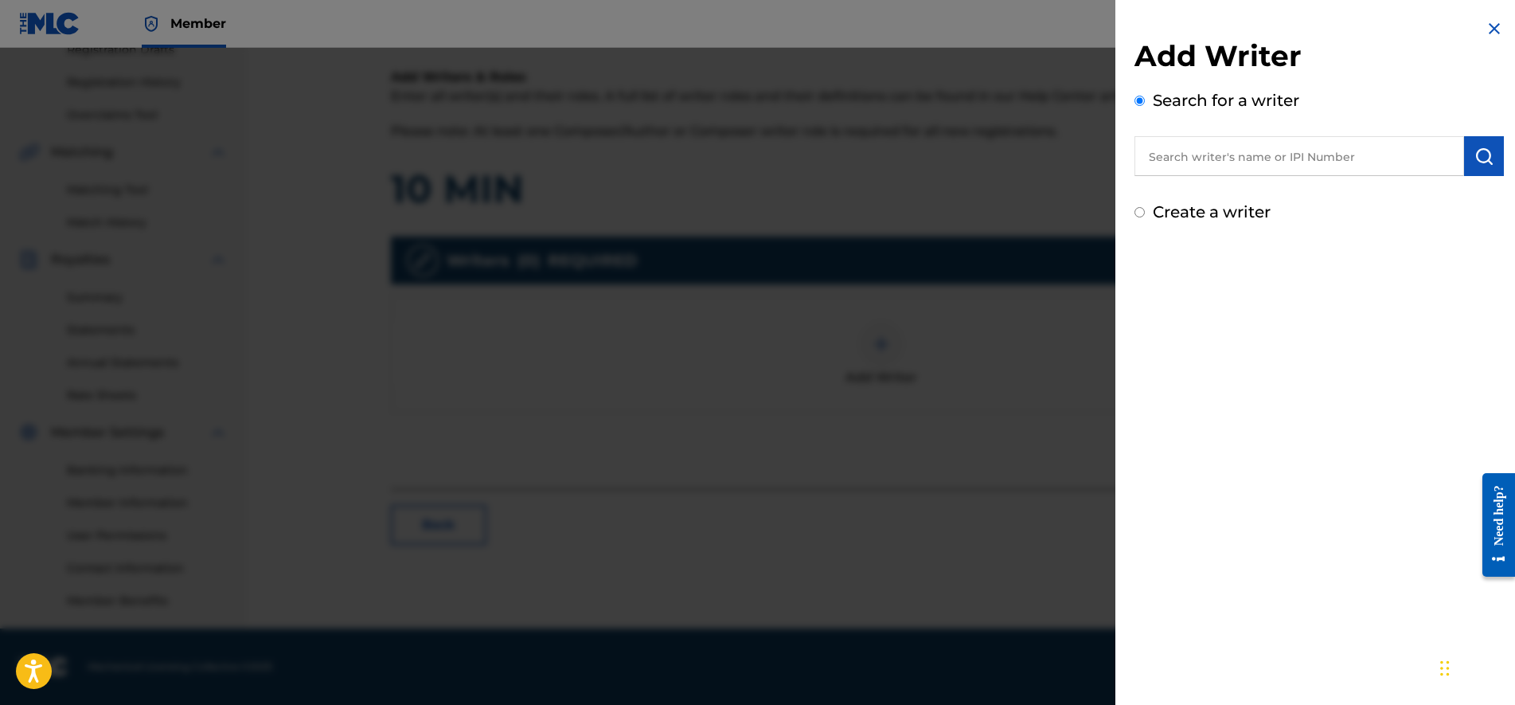
click at [1269, 222] on div "Create a writer" at bounding box center [1319, 212] width 369 height 24
click at [1242, 217] on label "Create a writer" at bounding box center [1212, 211] width 118 height 19
radio input "true"
click at [1145, 217] on input "Create a writer" at bounding box center [1140, 212] width 10 height 10
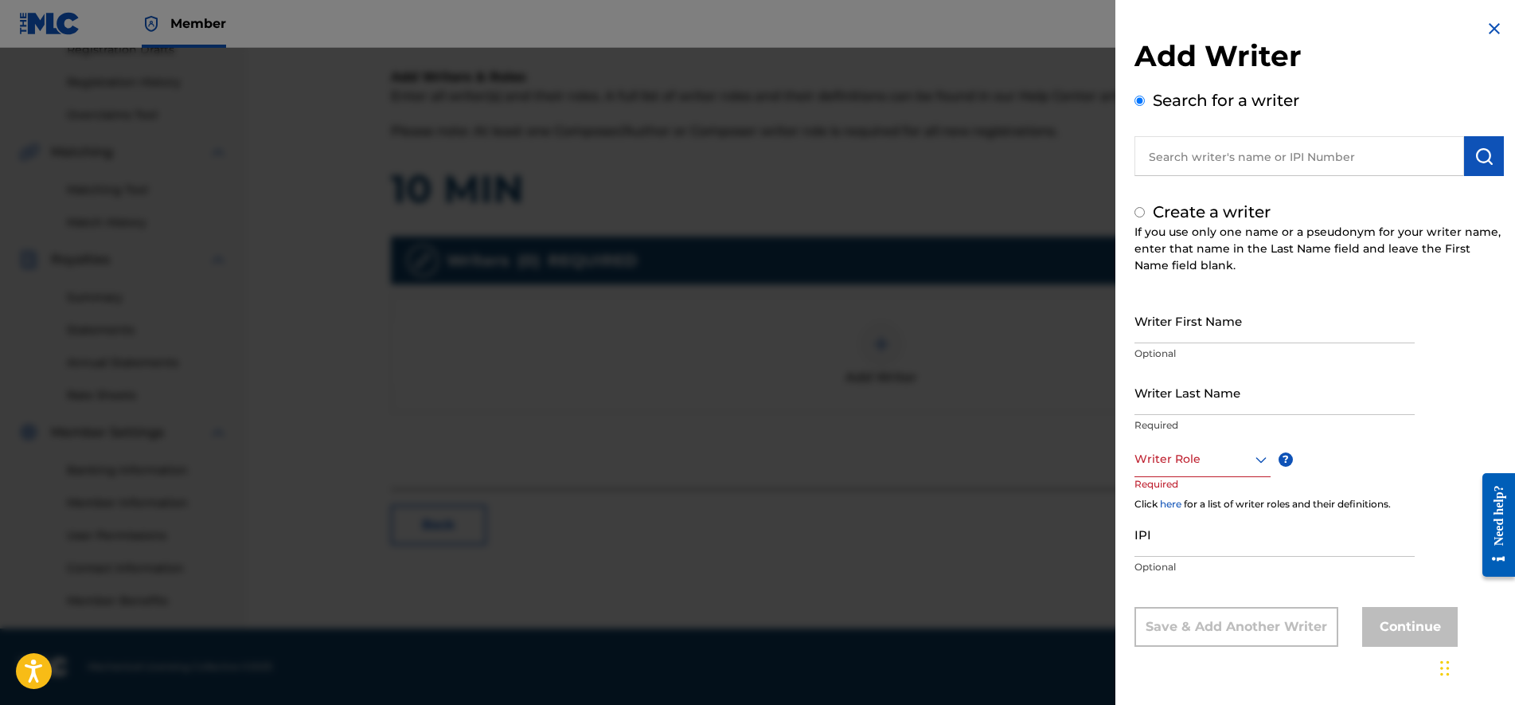
radio input "false"
radio input "true"
click at [1215, 329] on input "Writer First Name" at bounding box center [1275, 320] width 280 height 45
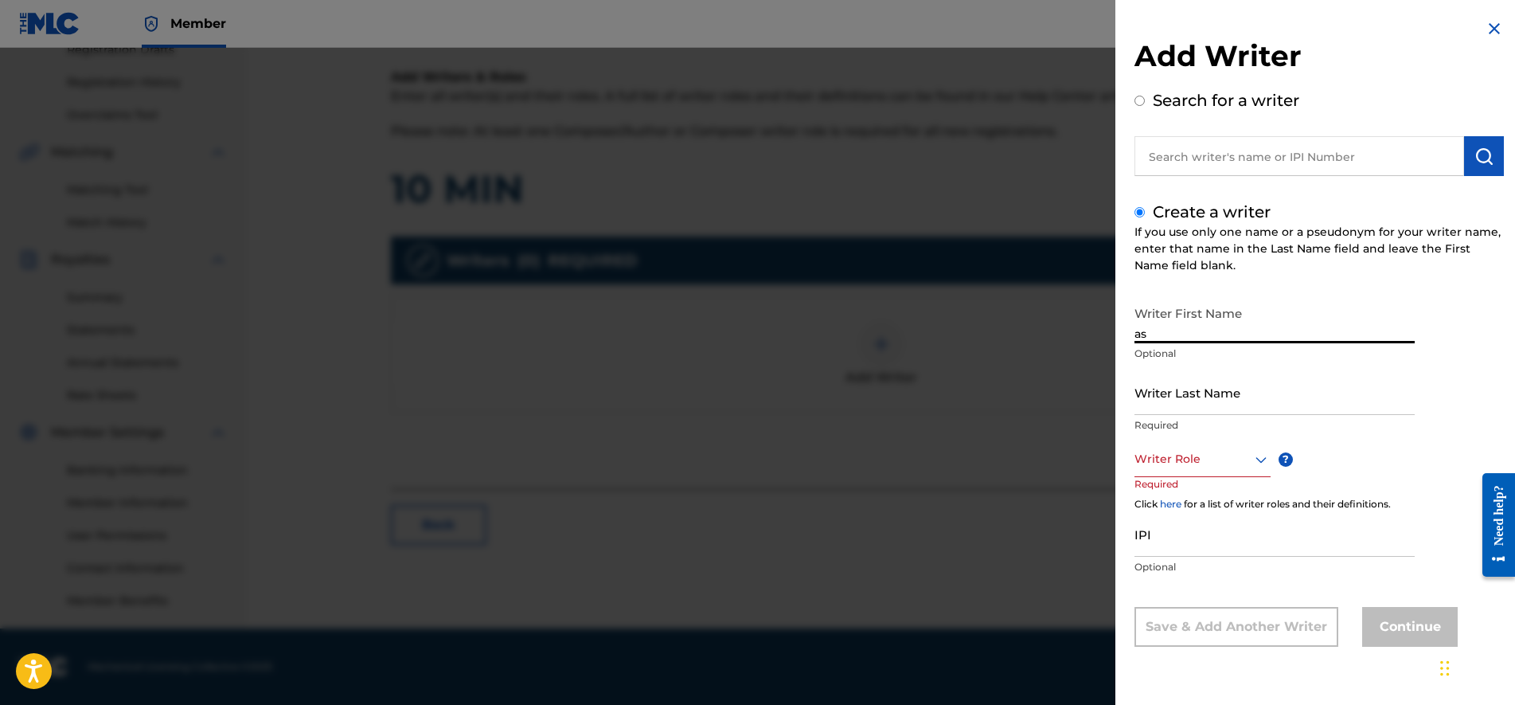
type input "a"
type input "Asome"
click at [1180, 402] on input "Writer Last Name" at bounding box center [1275, 391] width 280 height 45
type input "Bide"
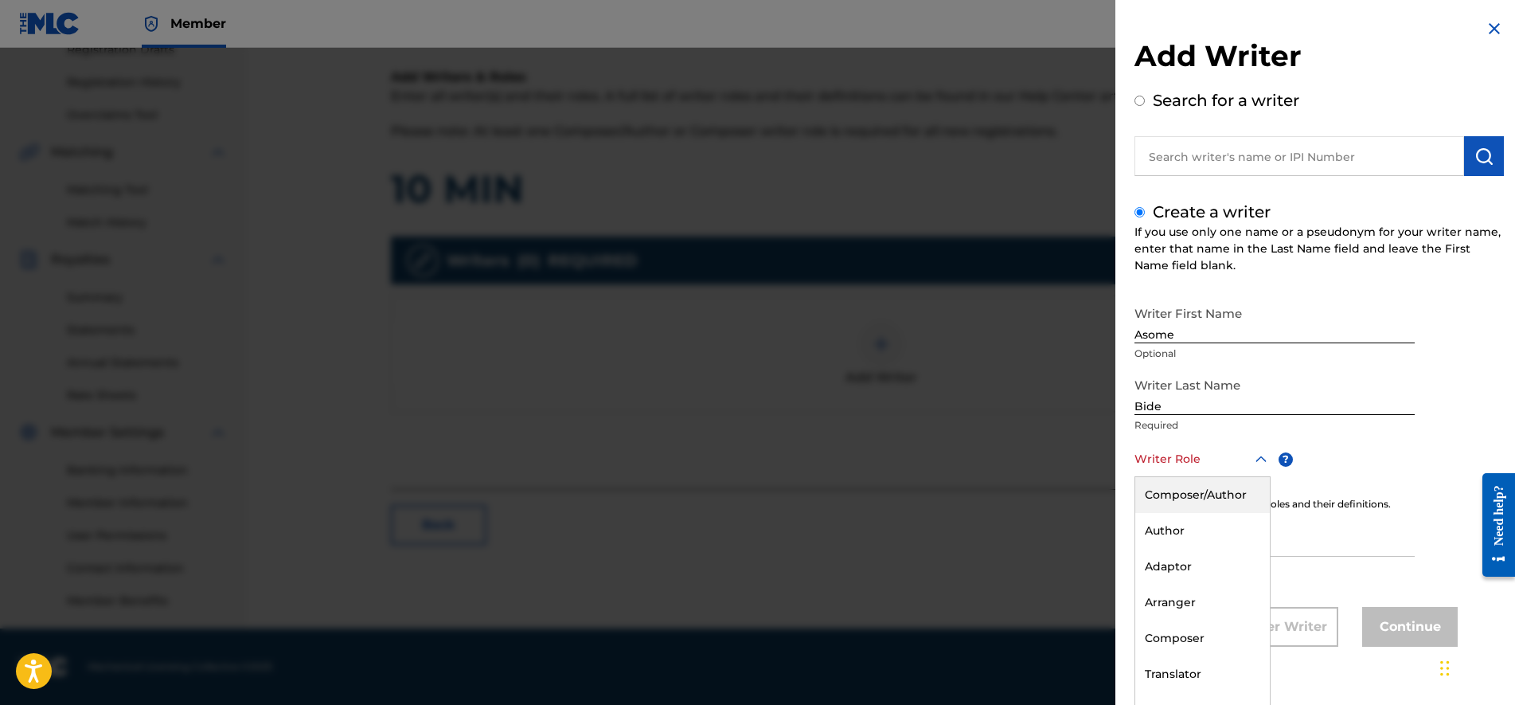
click at [1167, 447] on div "Writer Role" at bounding box center [1203, 459] width 136 height 36
click at [1182, 647] on div "Composer" at bounding box center [1202, 637] width 135 height 36
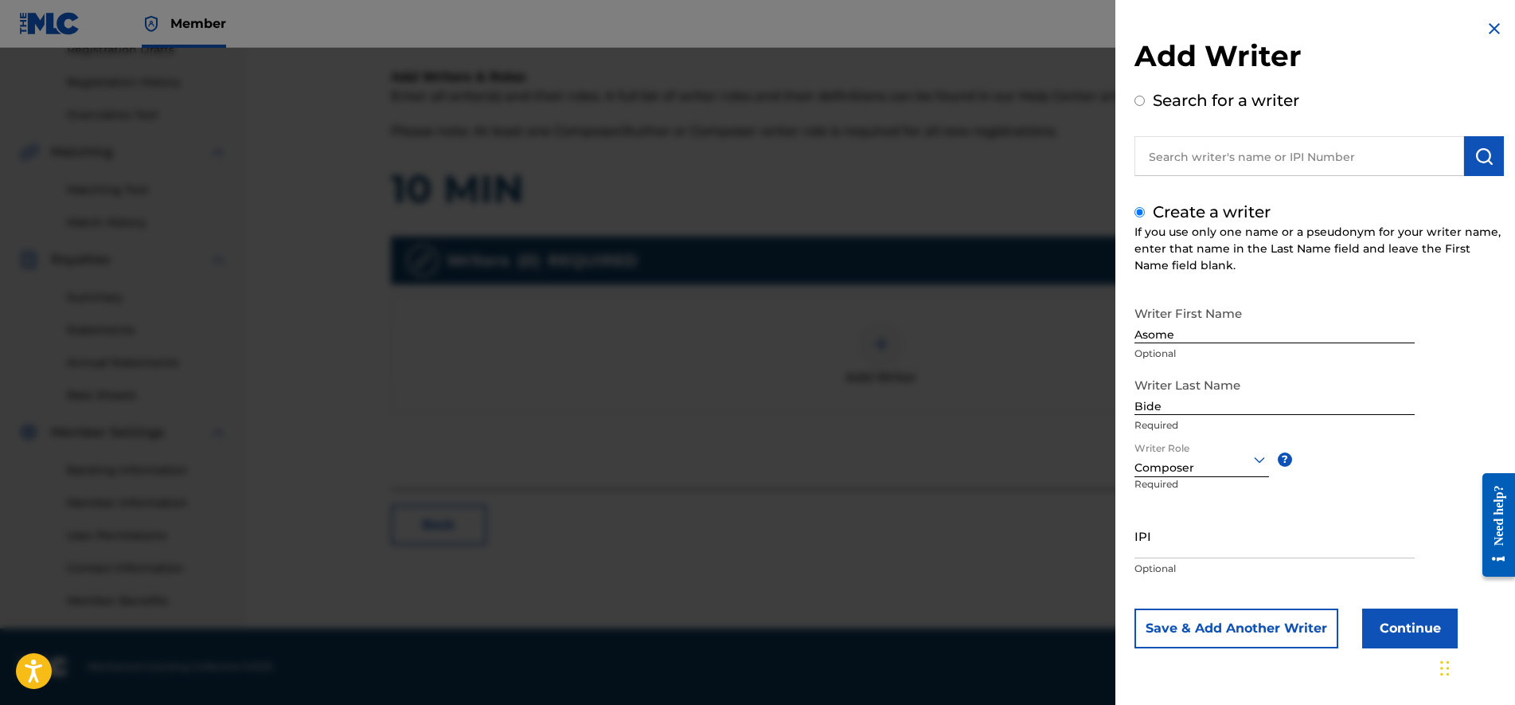
click at [1186, 556] on input "IPI" at bounding box center [1275, 535] width 280 height 45
type input "1306862455"
click at [1394, 635] on button "Continue" at bounding box center [1410, 628] width 96 height 40
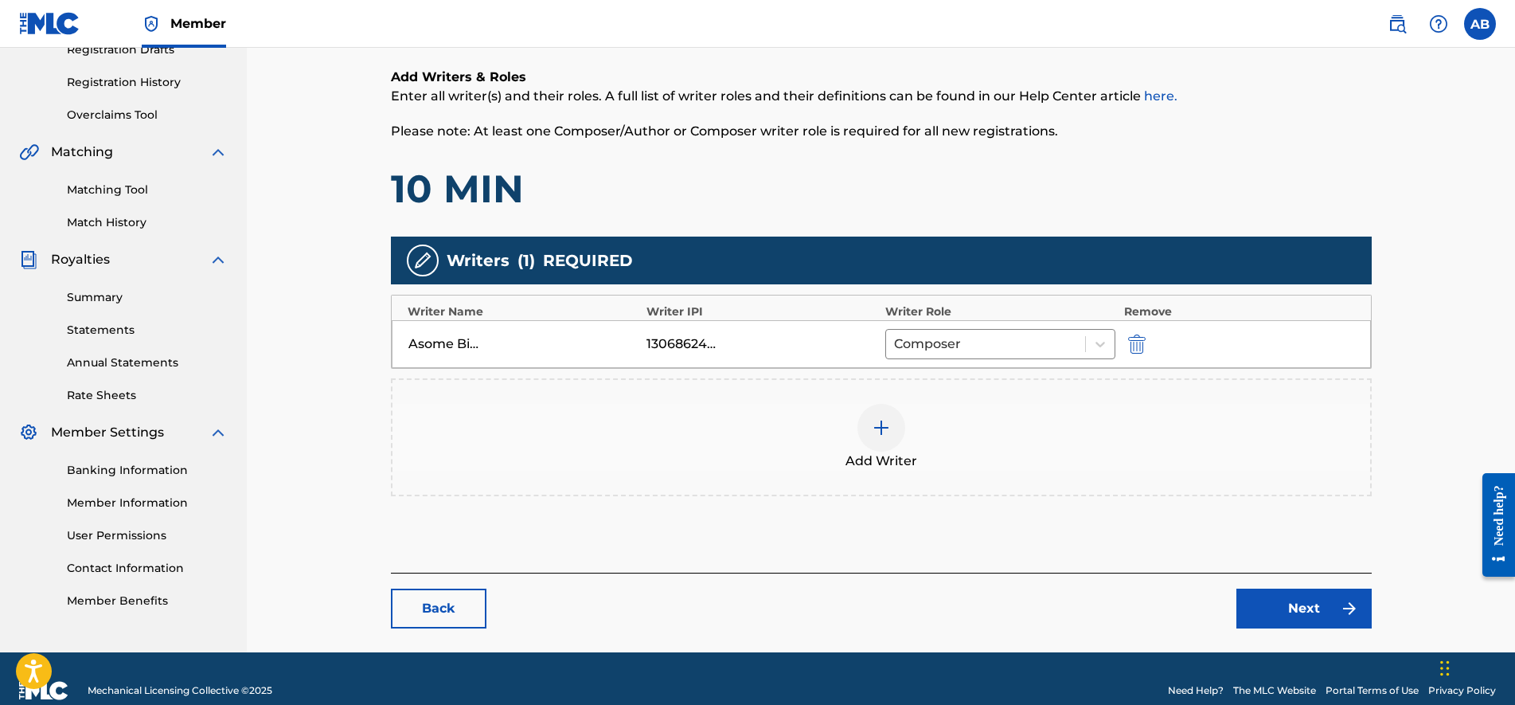
click at [1307, 605] on link "Next" at bounding box center [1304, 608] width 135 height 40
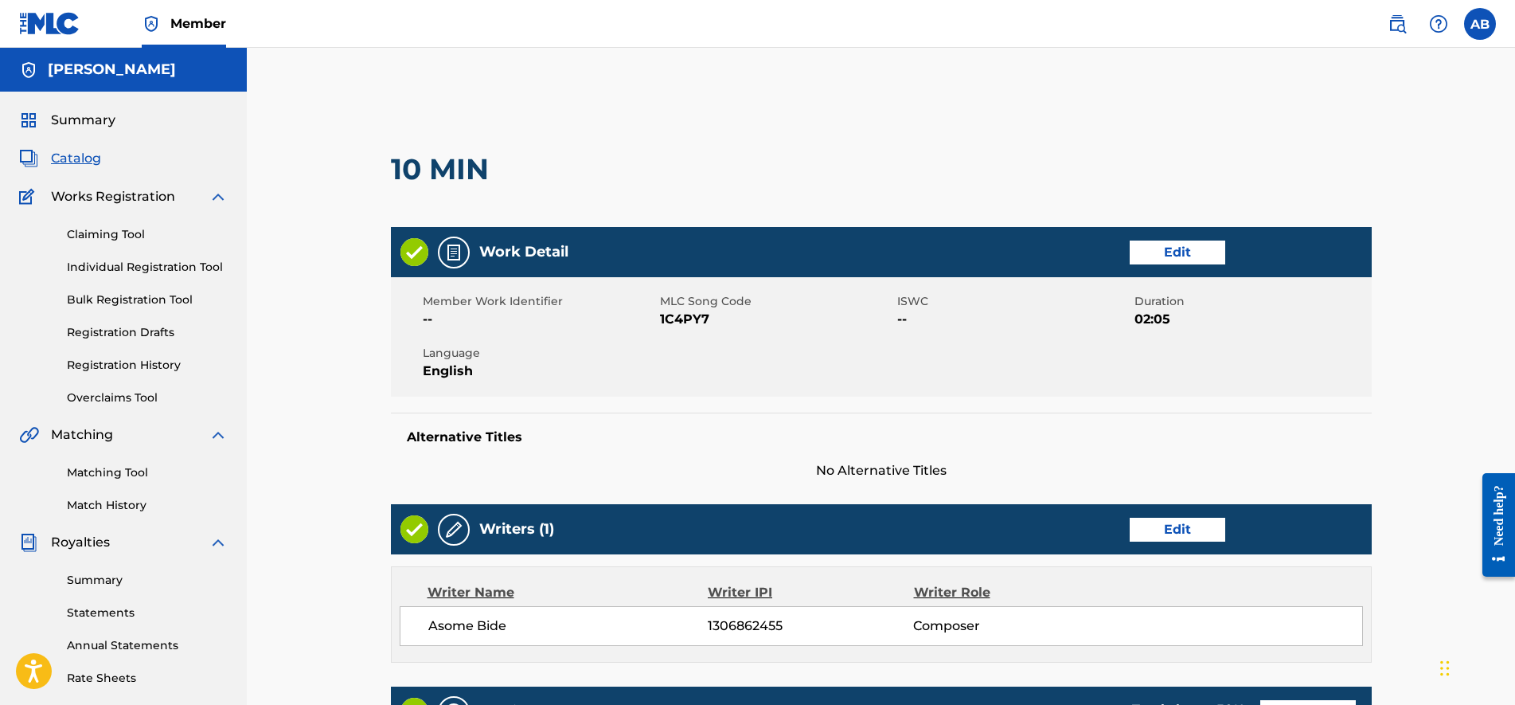
click at [1384, 561] on main "< Back 10 MIN Work Detail Edit Member Work Identifier -- MLC Song Code 1C4PY7 I…" at bounding box center [881, 609] width 1076 height 1043
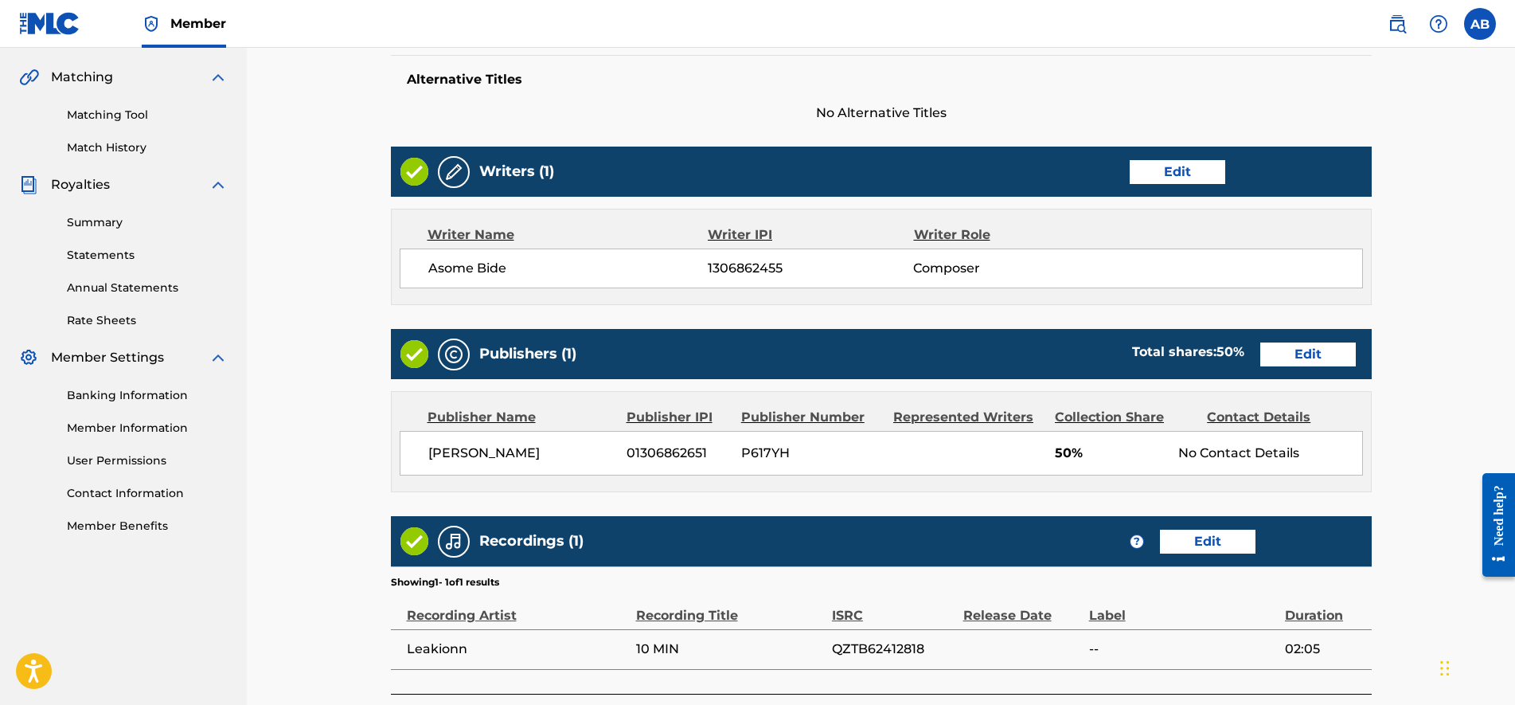
scroll to position [502, 0]
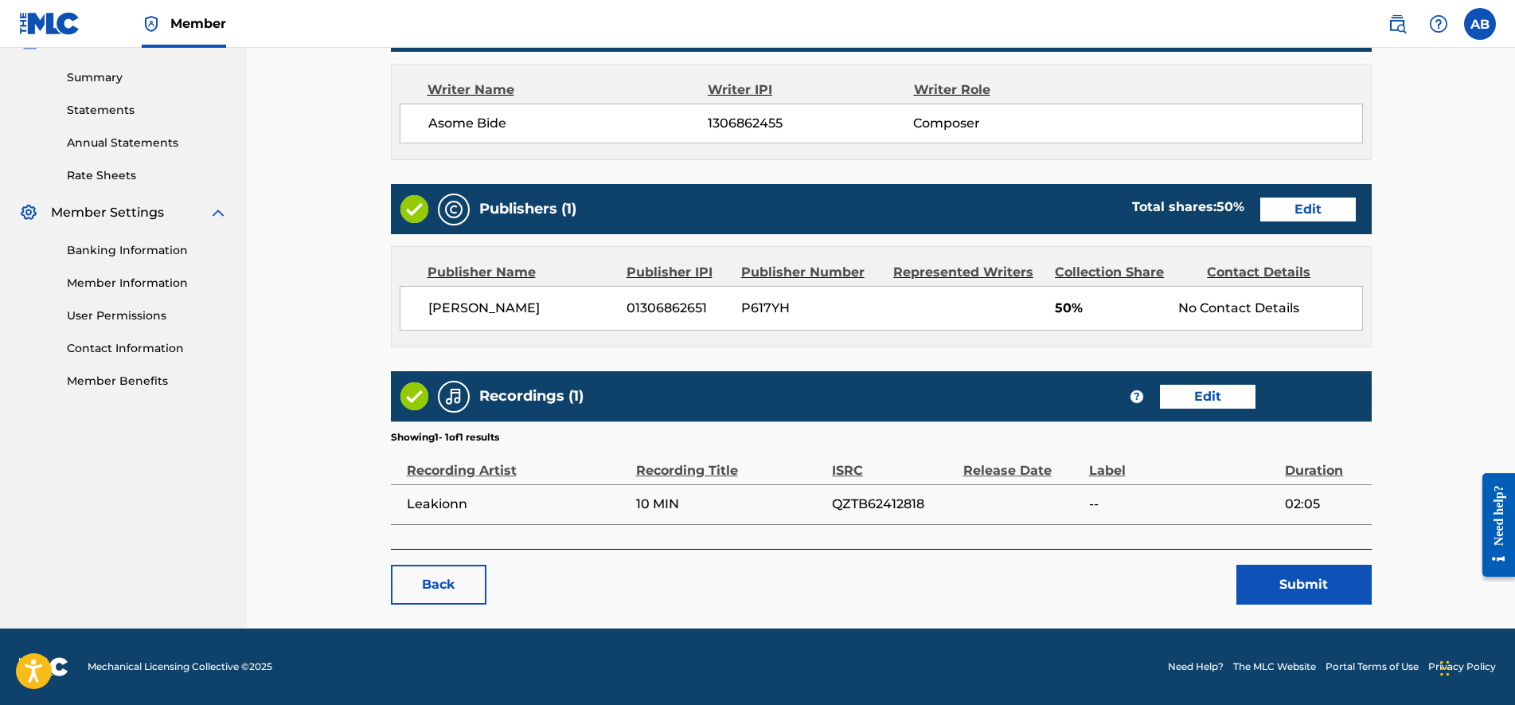
click at [1317, 584] on button "Submit" at bounding box center [1304, 585] width 135 height 40
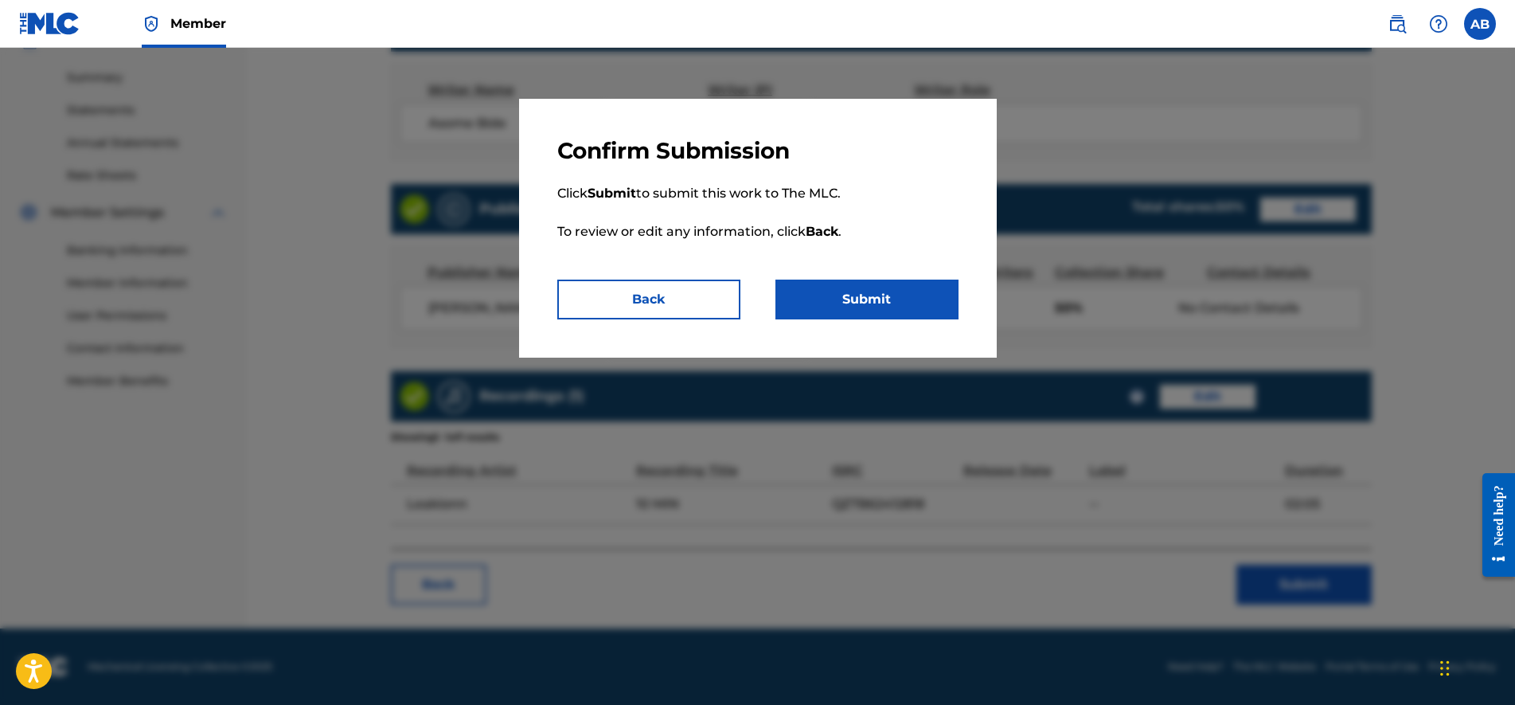
click at [906, 308] on button "Submit" at bounding box center [867, 299] width 183 height 40
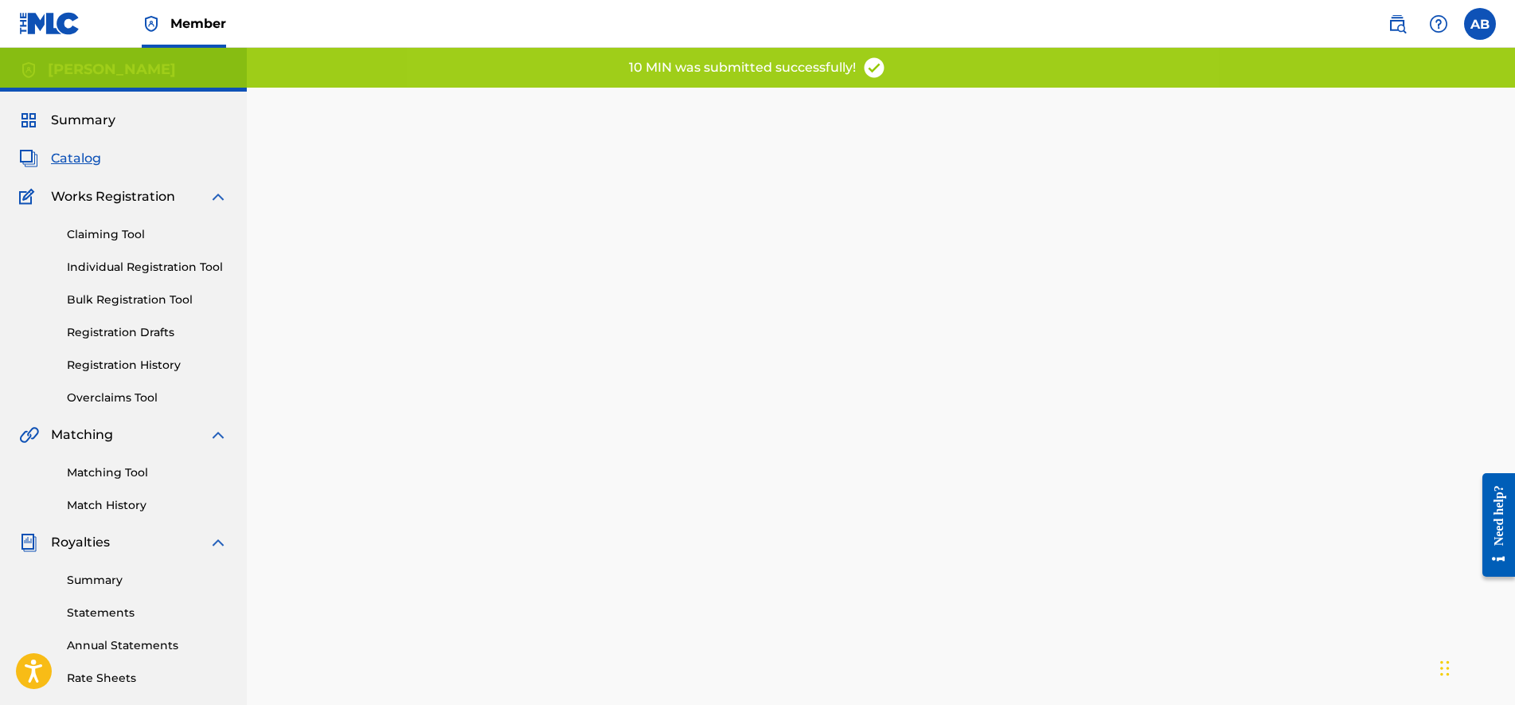
click at [79, 158] on span "Catalog" at bounding box center [76, 158] width 50 height 19
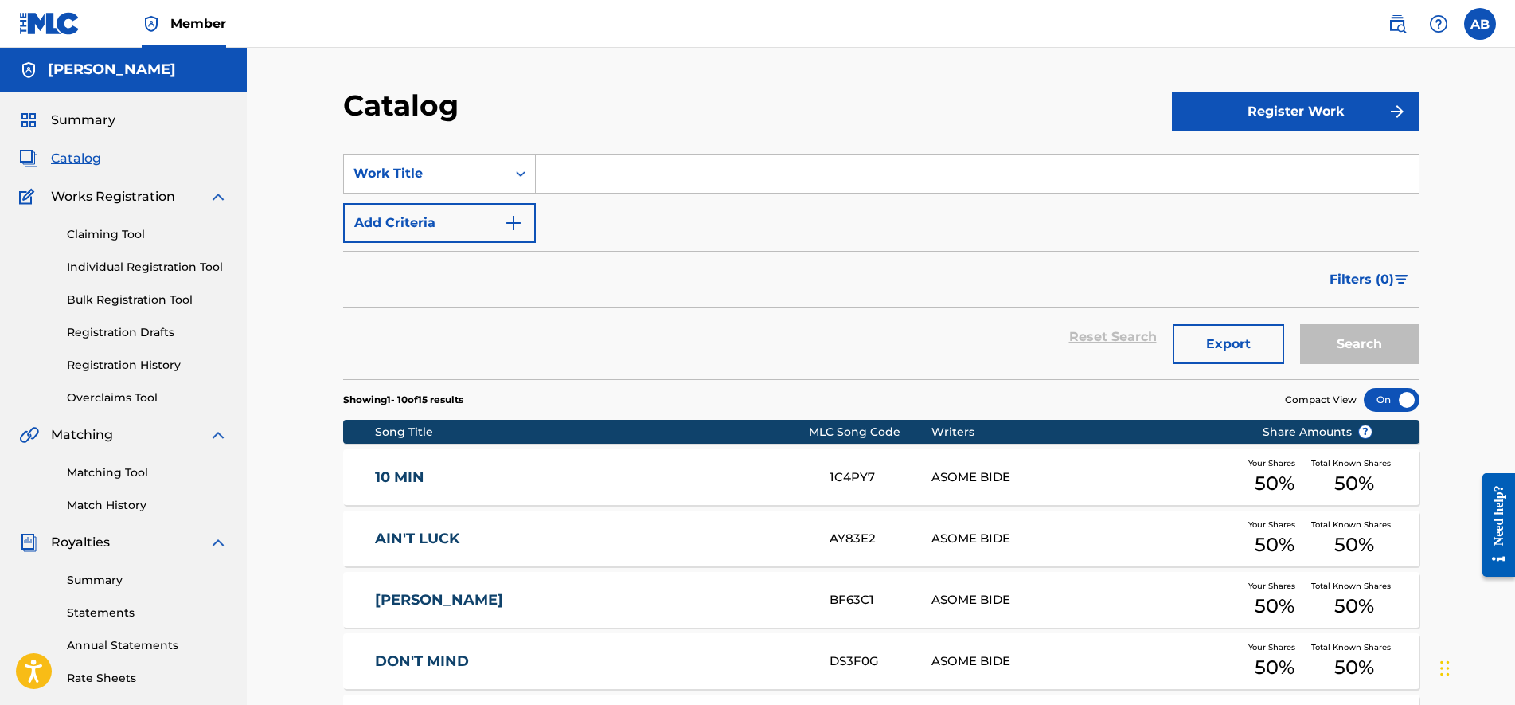
click at [1440, 366] on div "Catalog Register Work SearchWithCriteria1d1c7f79-c863-41a3-ac5e-4a6d2dfe299b Wo…" at bounding box center [881, 593] width 1268 height 1091
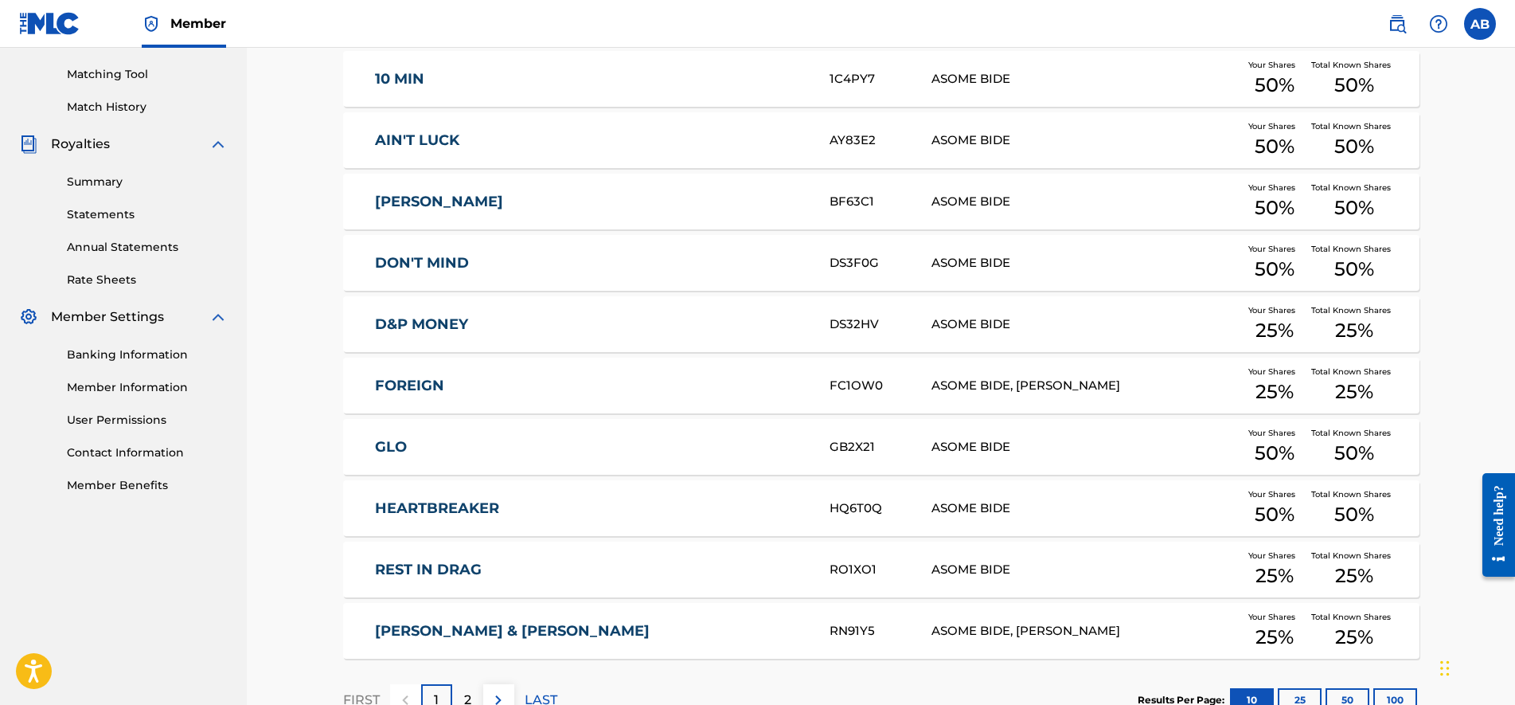
scroll to position [358, 0]
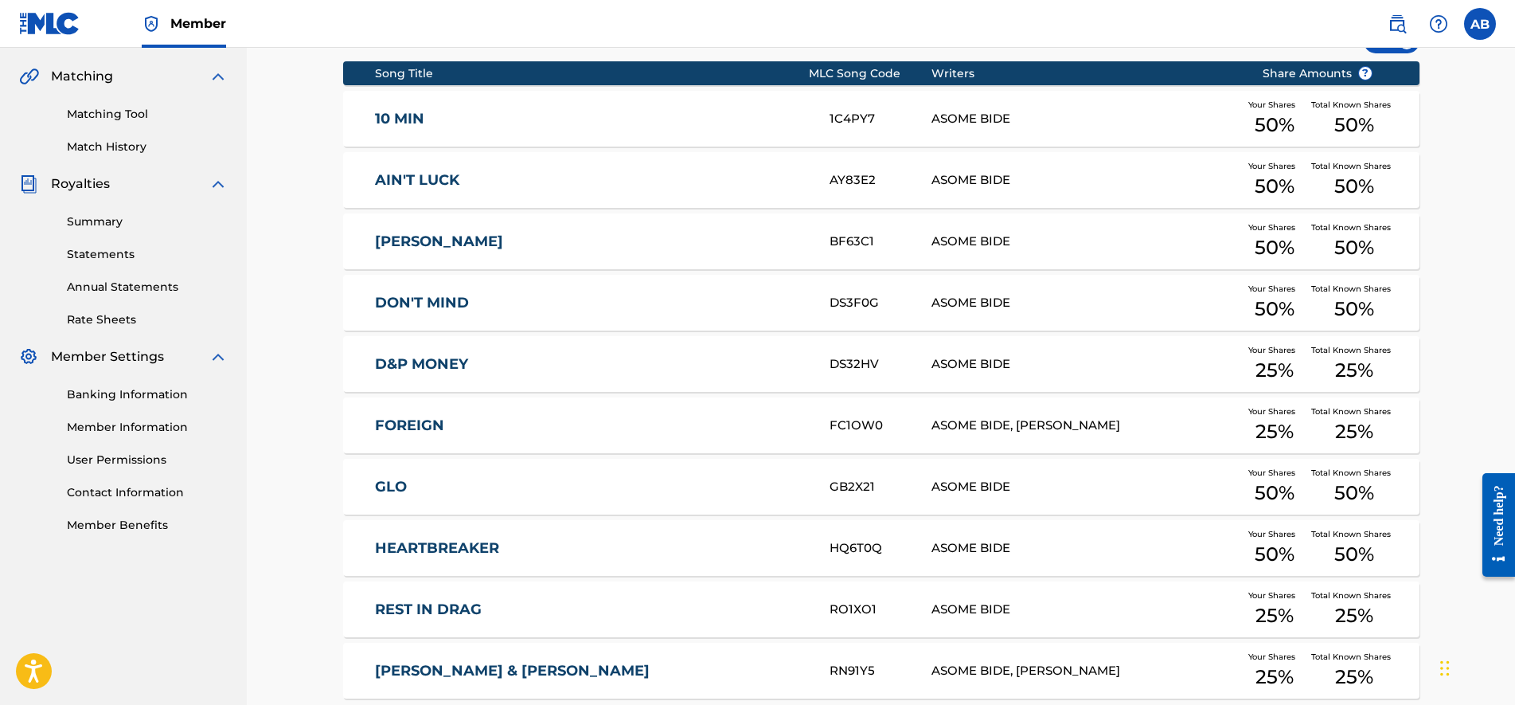
click at [581, 660] on div "[PERSON_NAME] & [PERSON_NAME] RN91Y5 ASOME BIDE, [PERSON_NAME] Your Shares 25 %…" at bounding box center [881, 671] width 1076 height 56
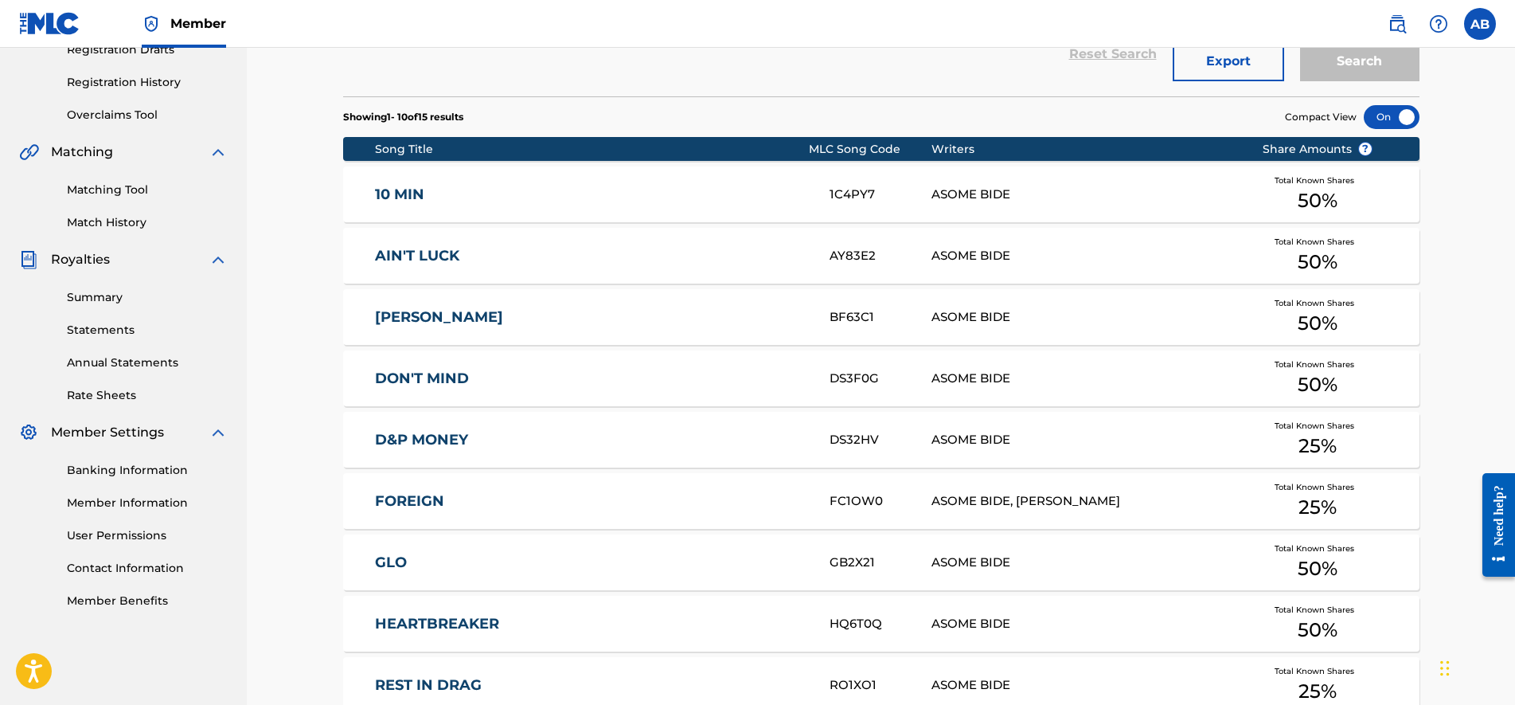
scroll to position [358, 0]
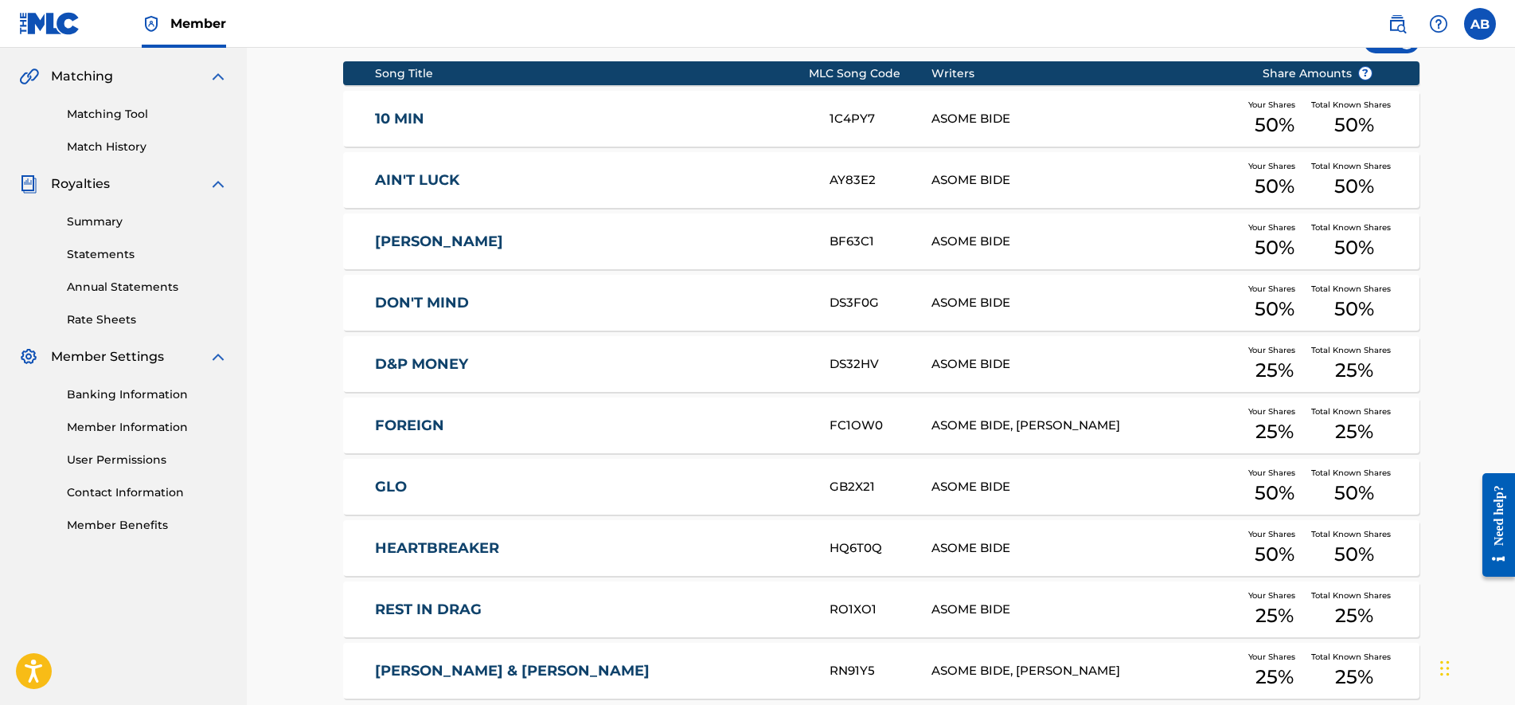
click at [147, 425] on link "Member Information" at bounding box center [147, 427] width 161 height 17
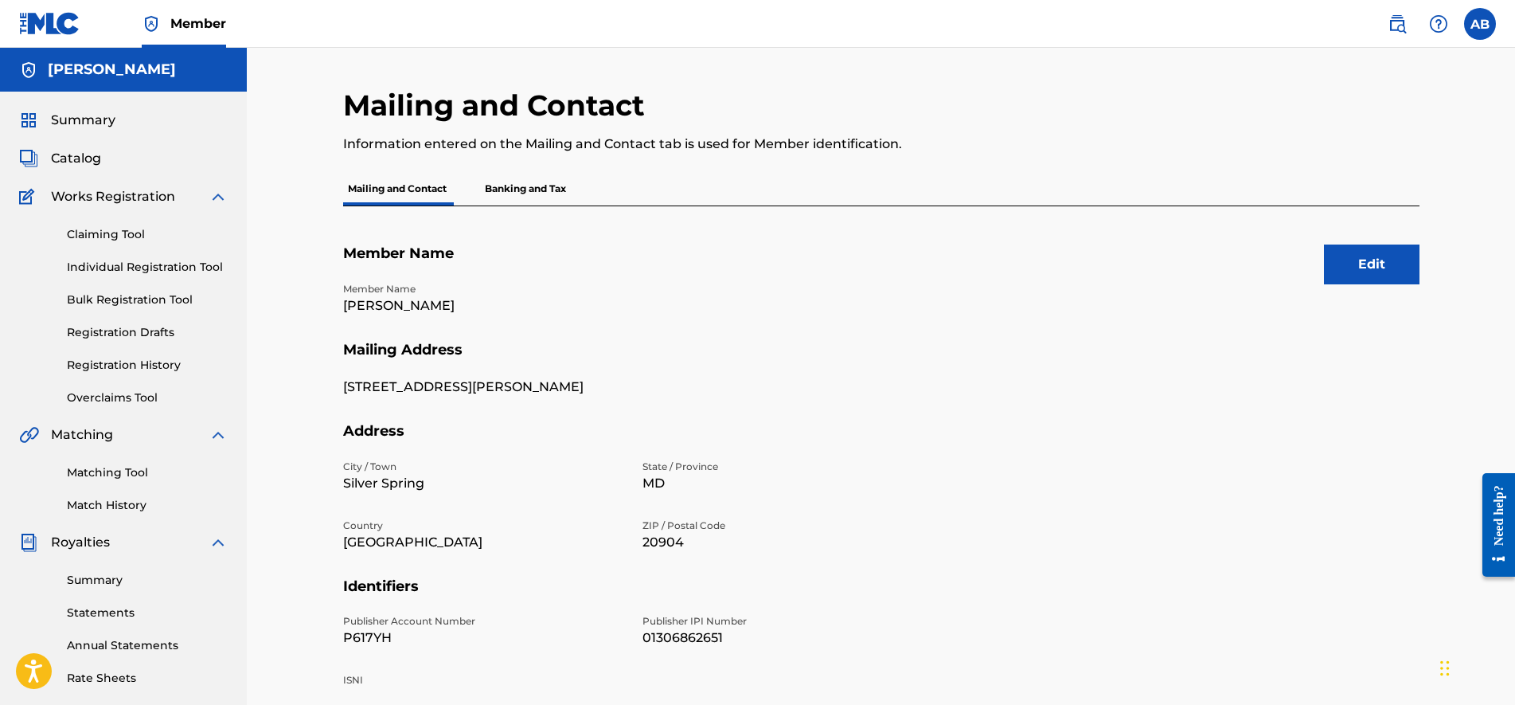
click at [578, 317] on div "Member Name [PERSON_NAME]" at bounding box center [633, 311] width 580 height 59
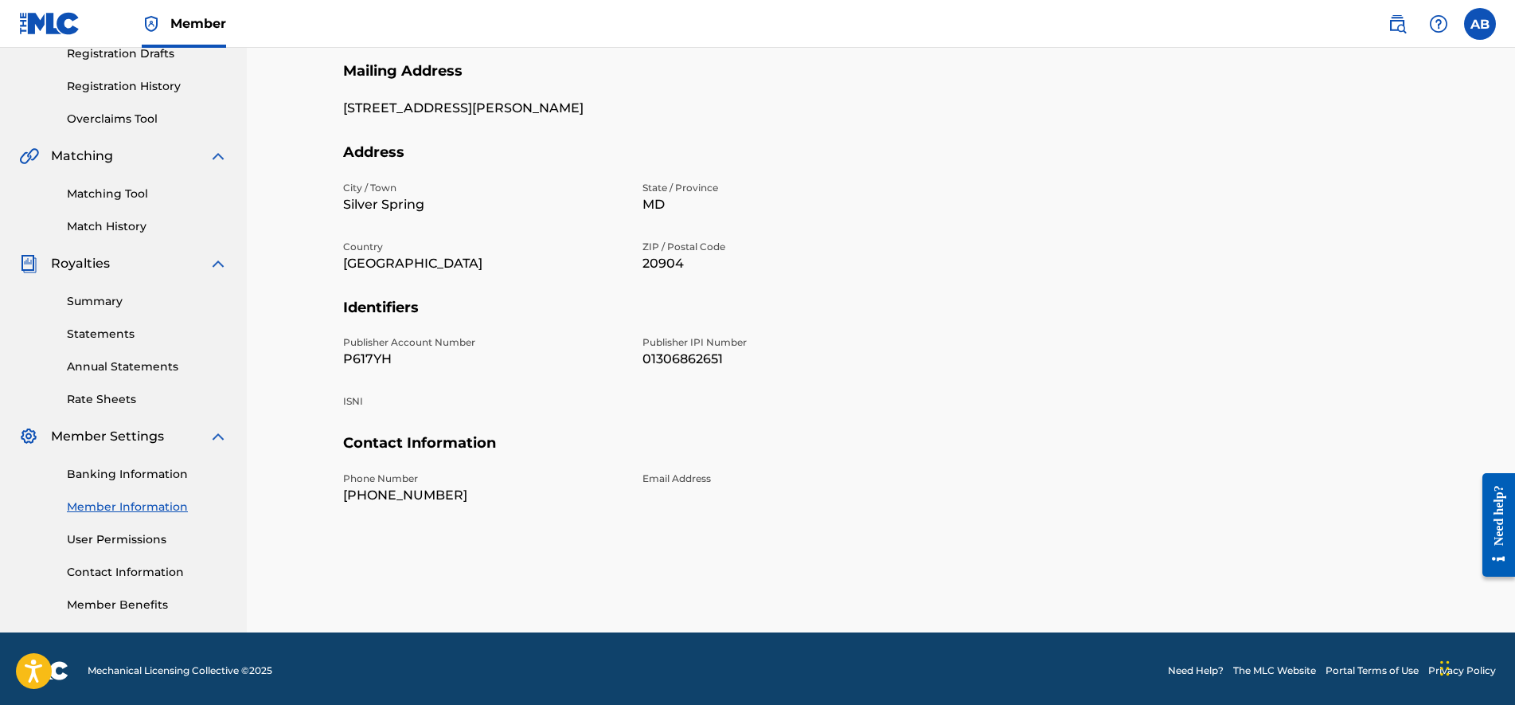
scroll to position [283, 0]
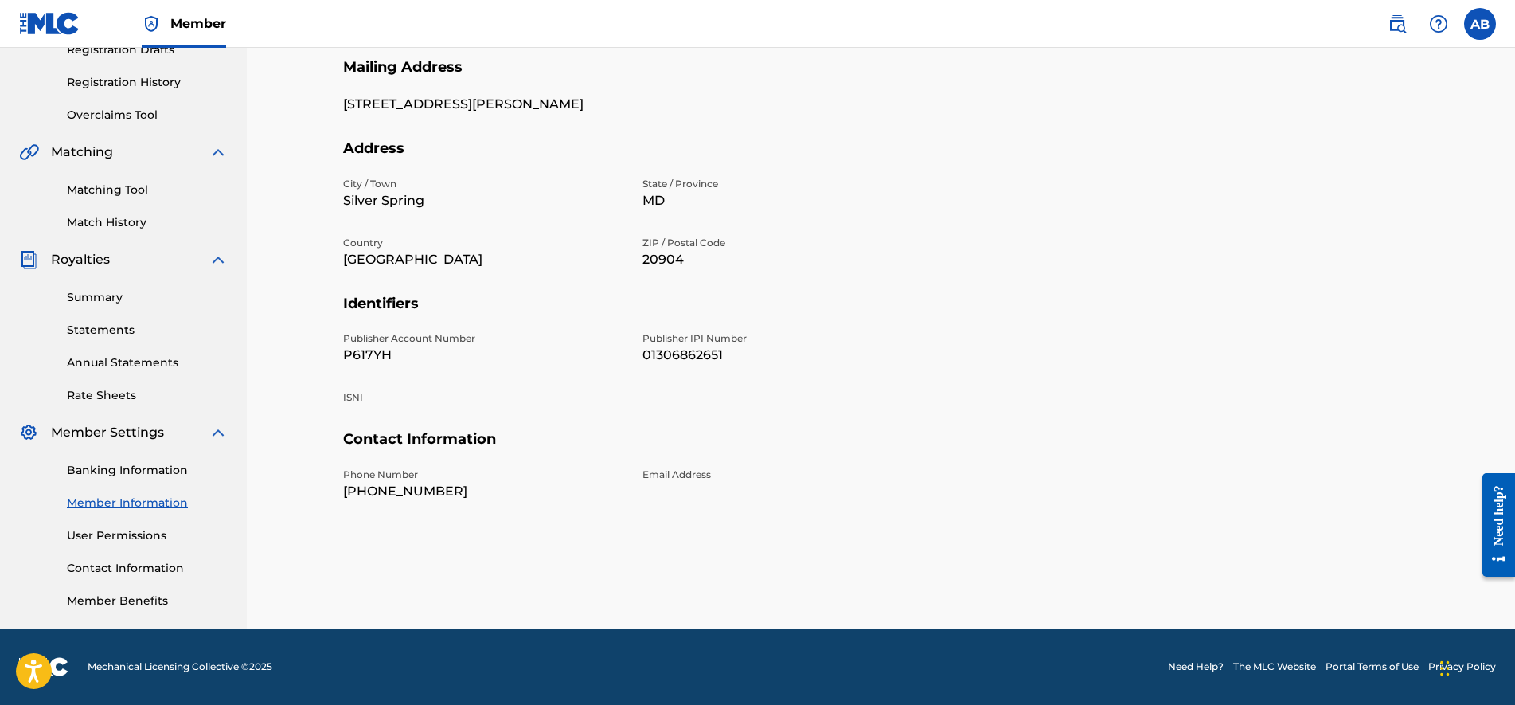
click at [118, 541] on link "User Permissions" at bounding box center [147, 535] width 161 height 17
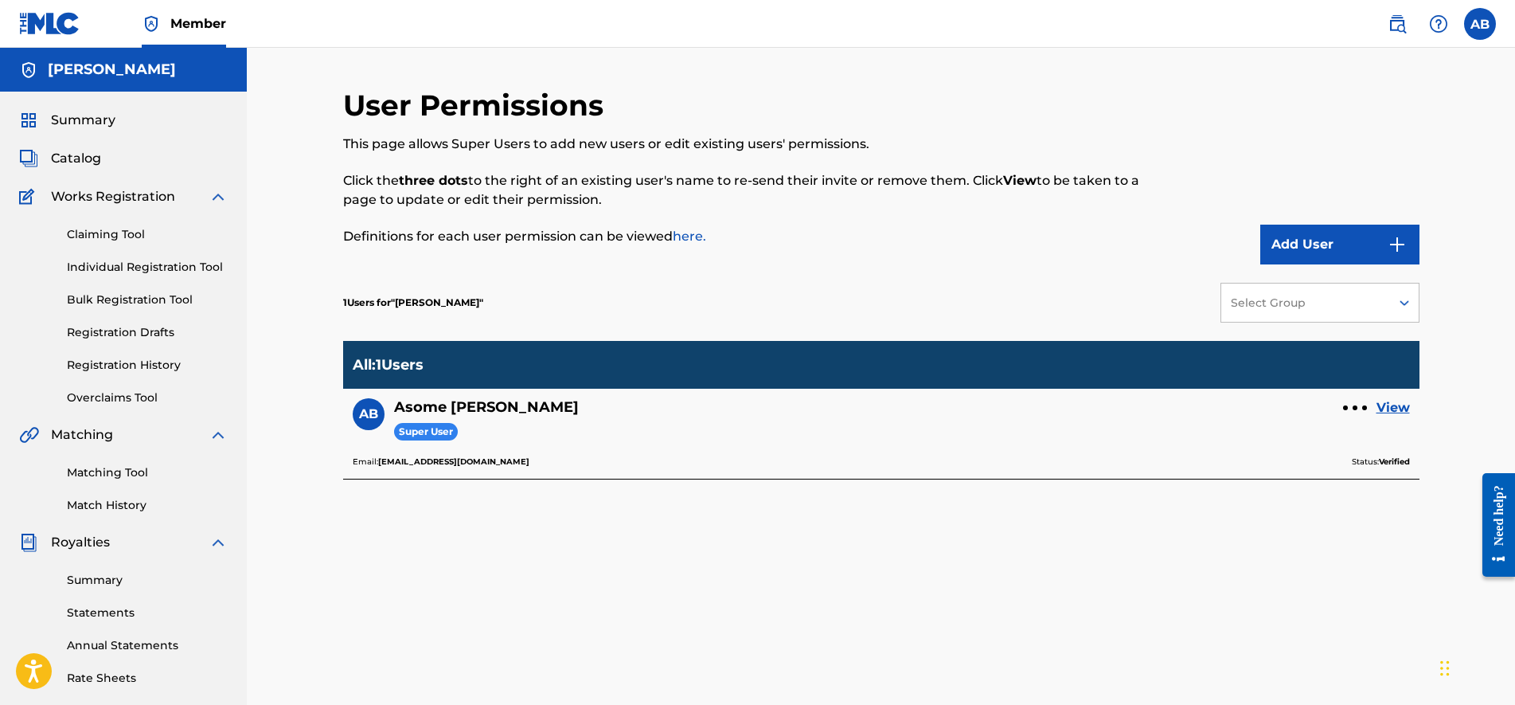
click at [1381, 408] on link "View" at bounding box center [1393, 407] width 33 height 19
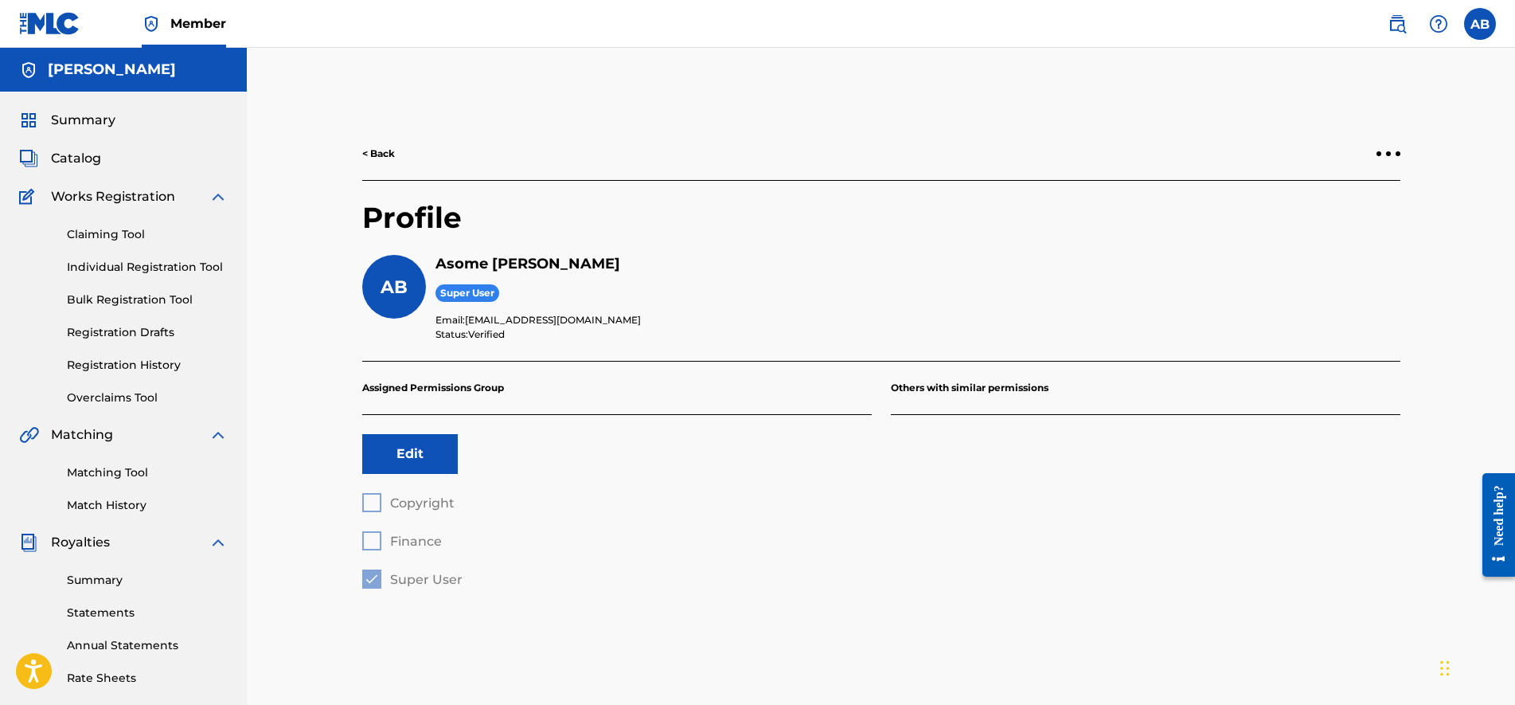
click at [293, 299] on div "< Back Profile AB [PERSON_NAME] Super User Email: [EMAIL_ADDRESS][DOMAIN_NAME] …" at bounding box center [881, 479] width 1268 height 863
click at [0, 309] on html "Accessibility Screen-Reader Guide, Feedback, and Issue Reporting | New window C…" at bounding box center [757, 352] width 1515 height 705
click at [1489, 16] on label at bounding box center [1480, 24] width 32 height 32
click at [1480, 24] on input "AB [PERSON_NAME] [EMAIL_ADDRESS][DOMAIN_NAME] Notification Preferences Profile …" at bounding box center [1480, 24] width 0 height 0
click at [52, 130] on div "Summary Catalog Works Registration Claiming Tool Individual Registration Tool B…" at bounding box center [123, 501] width 247 height 819
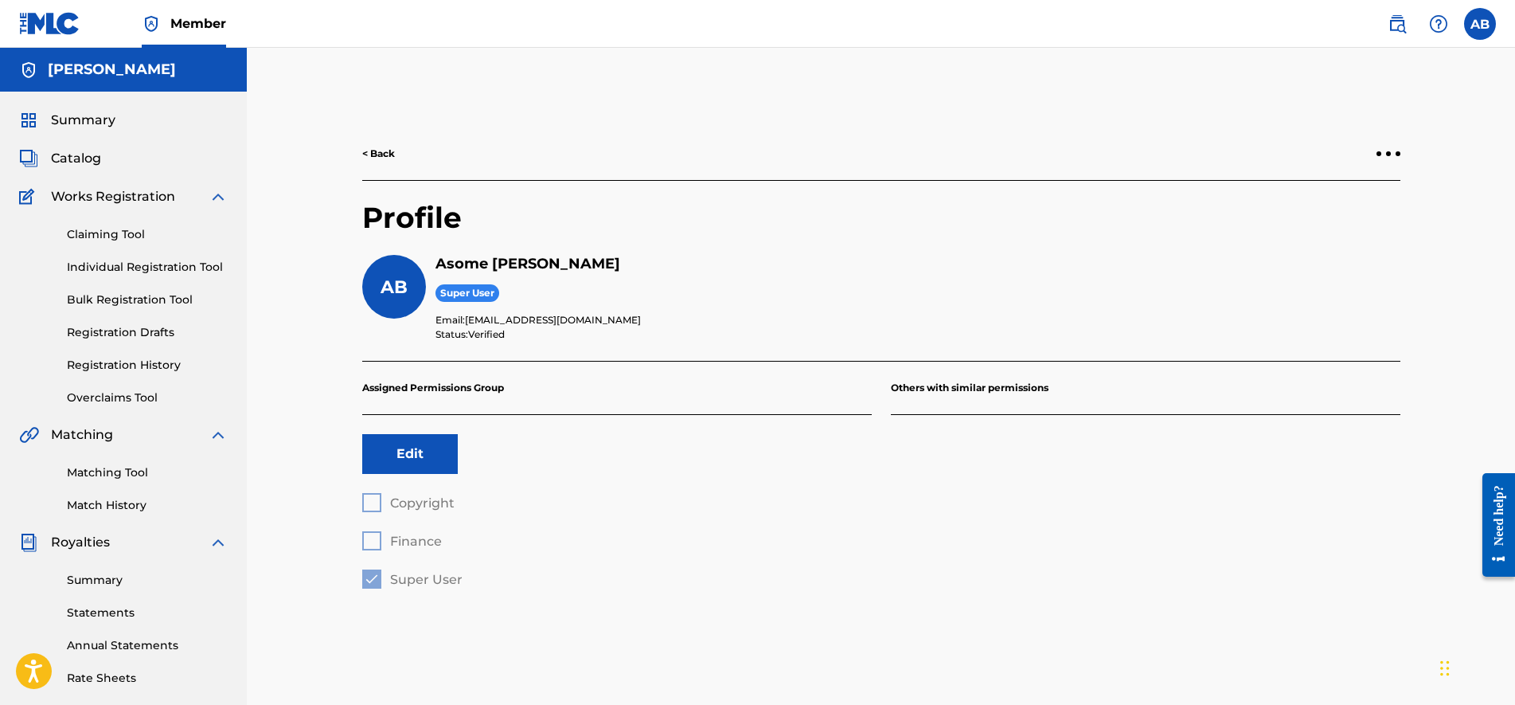
click at [68, 115] on span "Summary" at bounding box center [83, 120] width 64 height 19
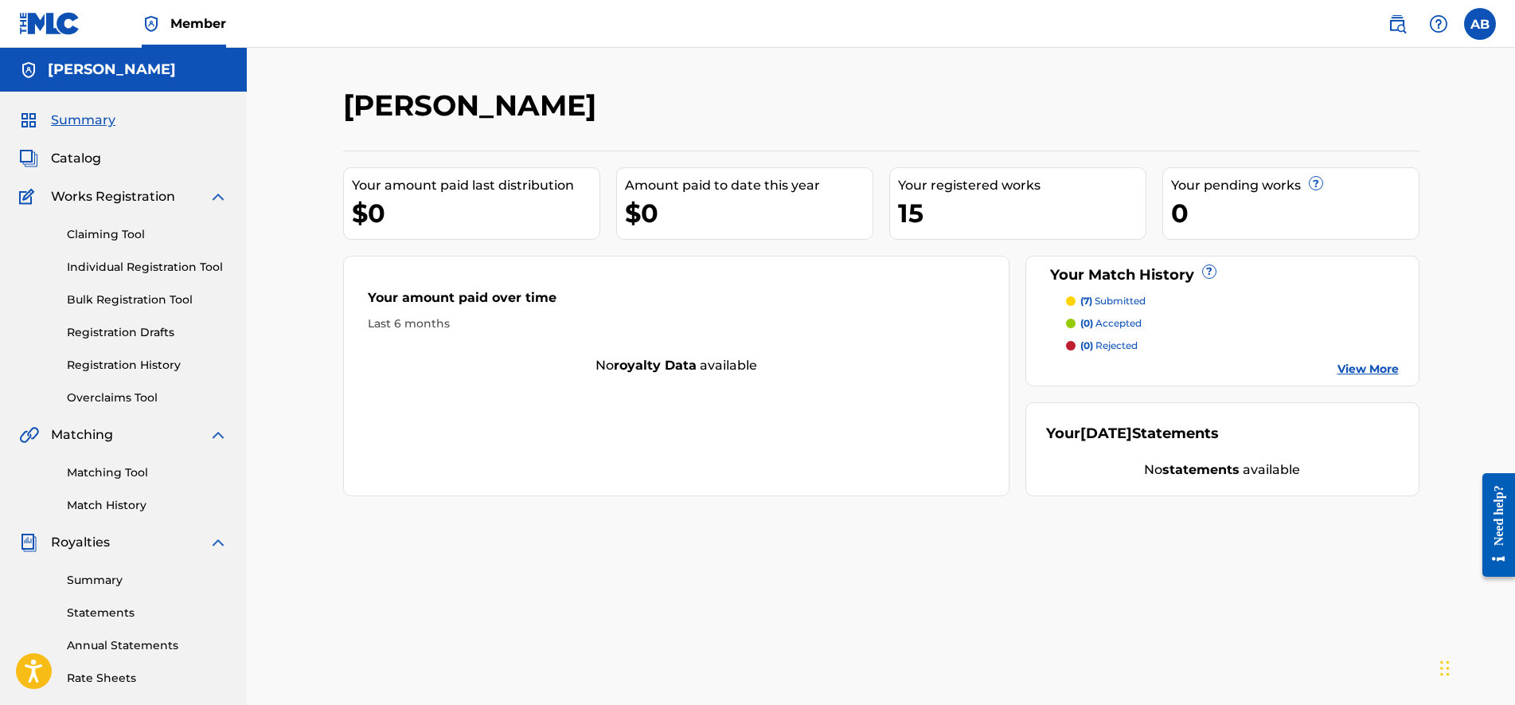
click at [109, 502] on link "Match History" at bounding box center [147, 505] width 161 height 17
